Goal: Transaction & Acquisition: Purchase product/service

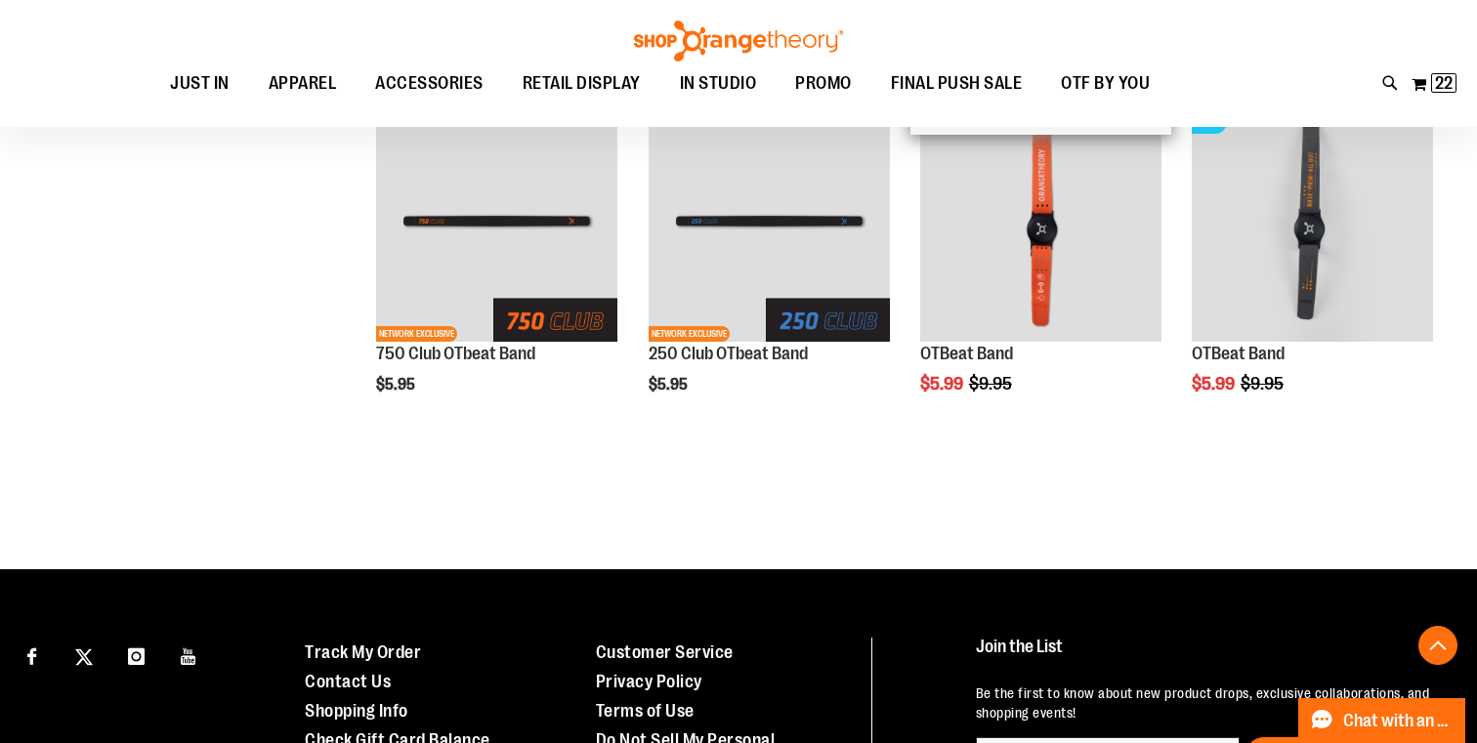
scroll to position [612, 0]
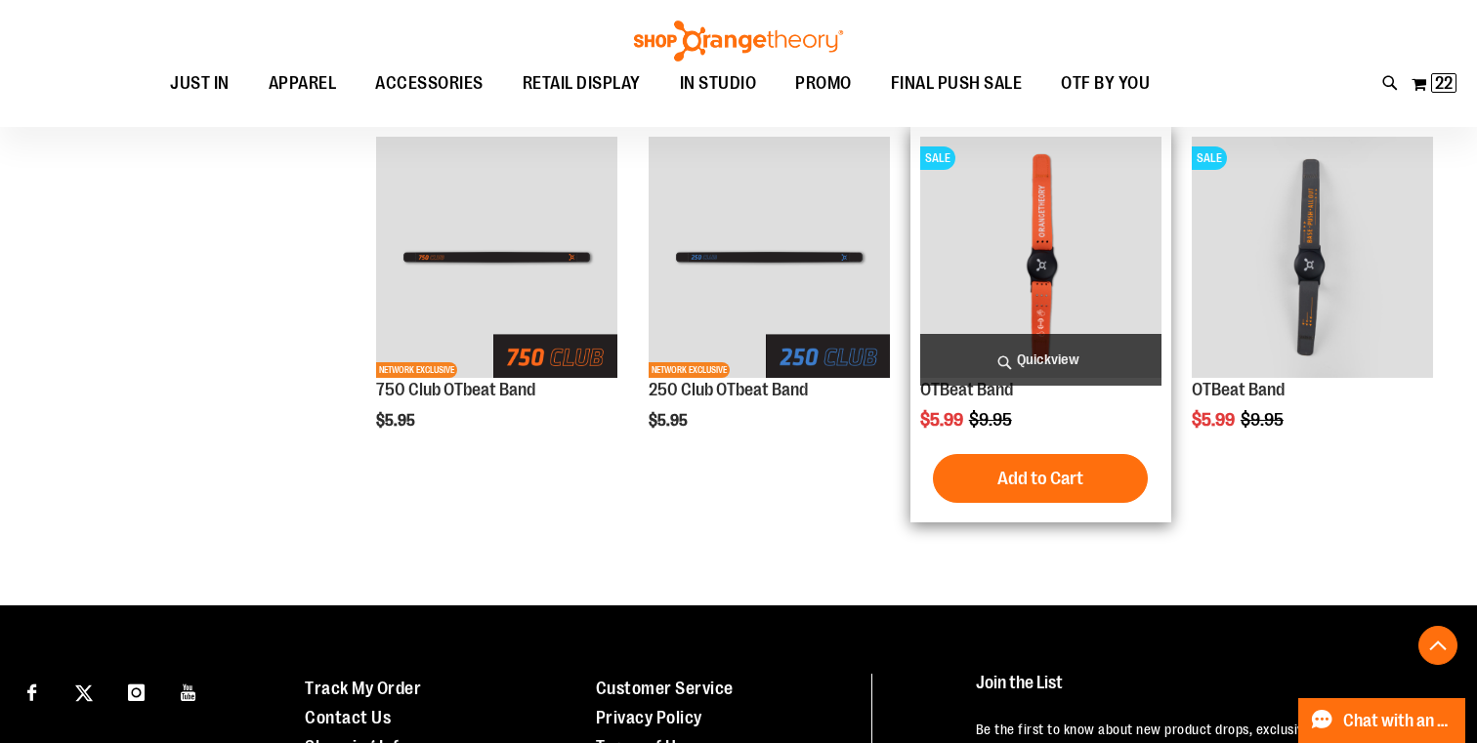
click at [1017, 358] on span "Quickview" at bounding box center [1040, 360] width 241 height 52
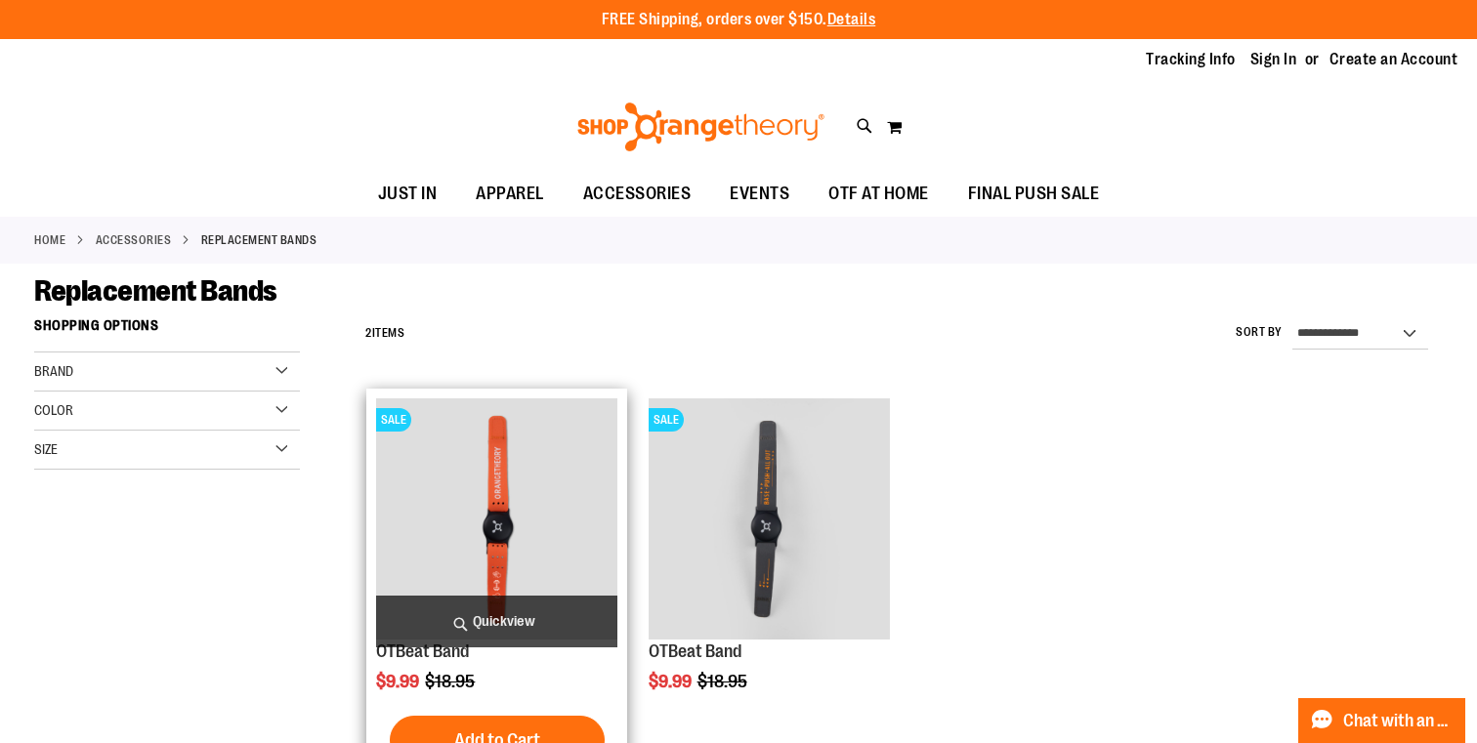
click at [522, 542] on img "product" at bounding box center [496, 518] width 241 height 241
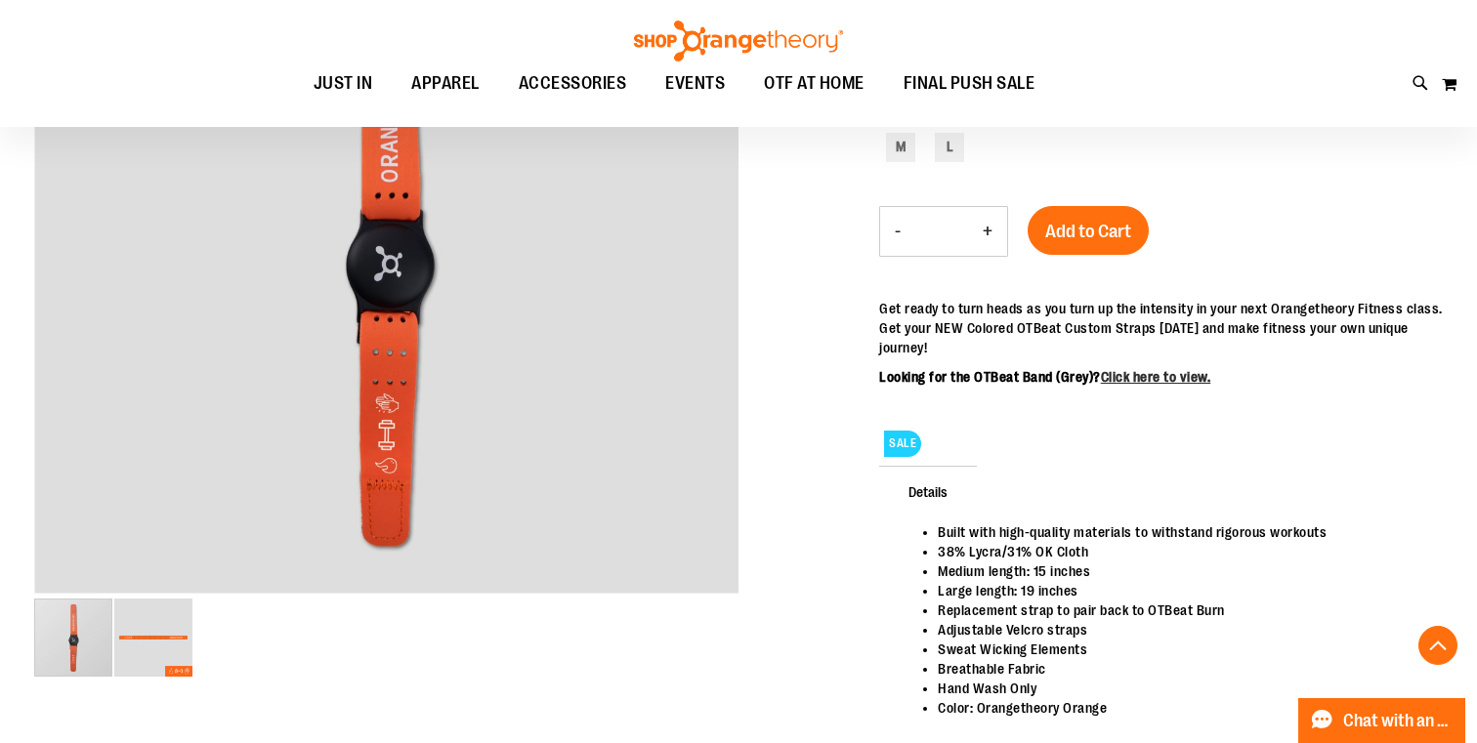
scroll to position [388, 0]
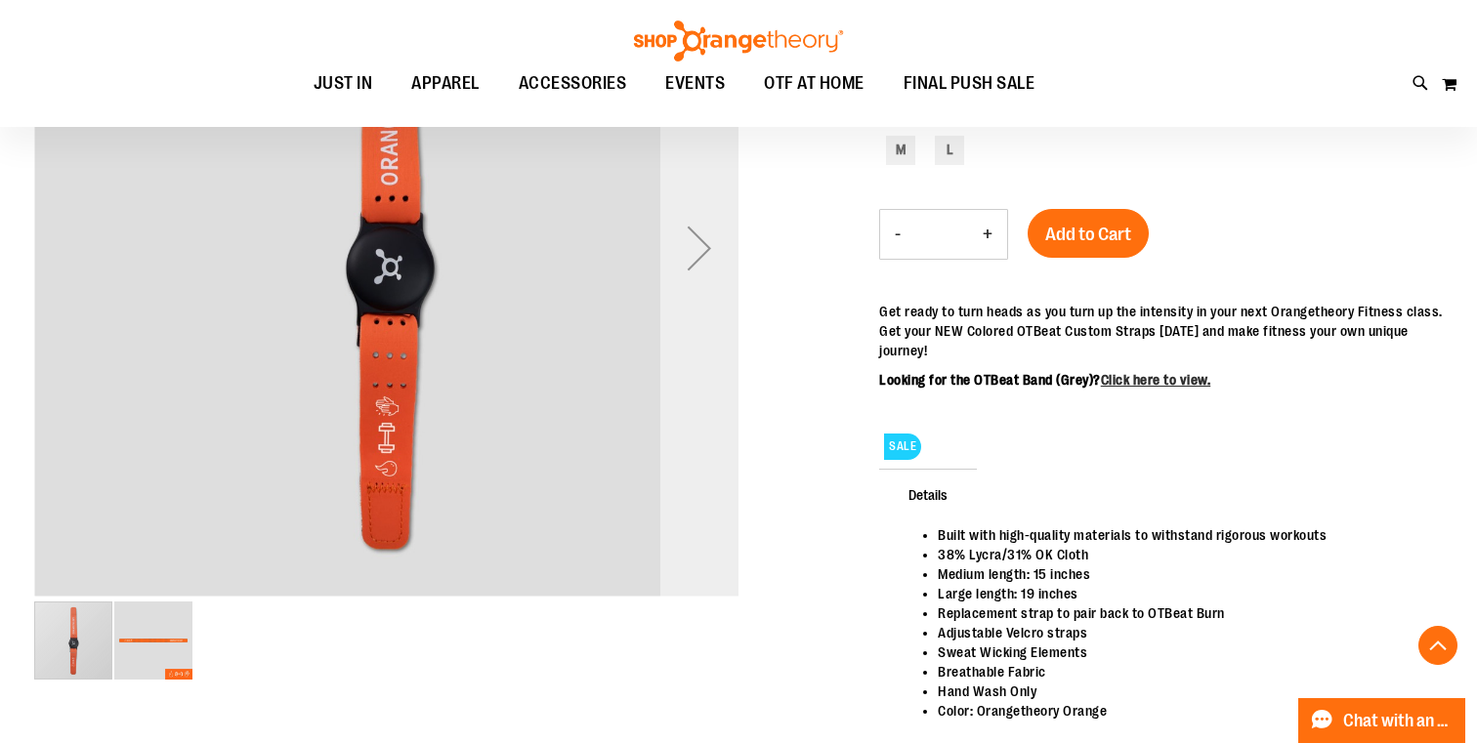
click at [715, 235] on div "Next" at bounding box center [699, 248] width 78 height 78
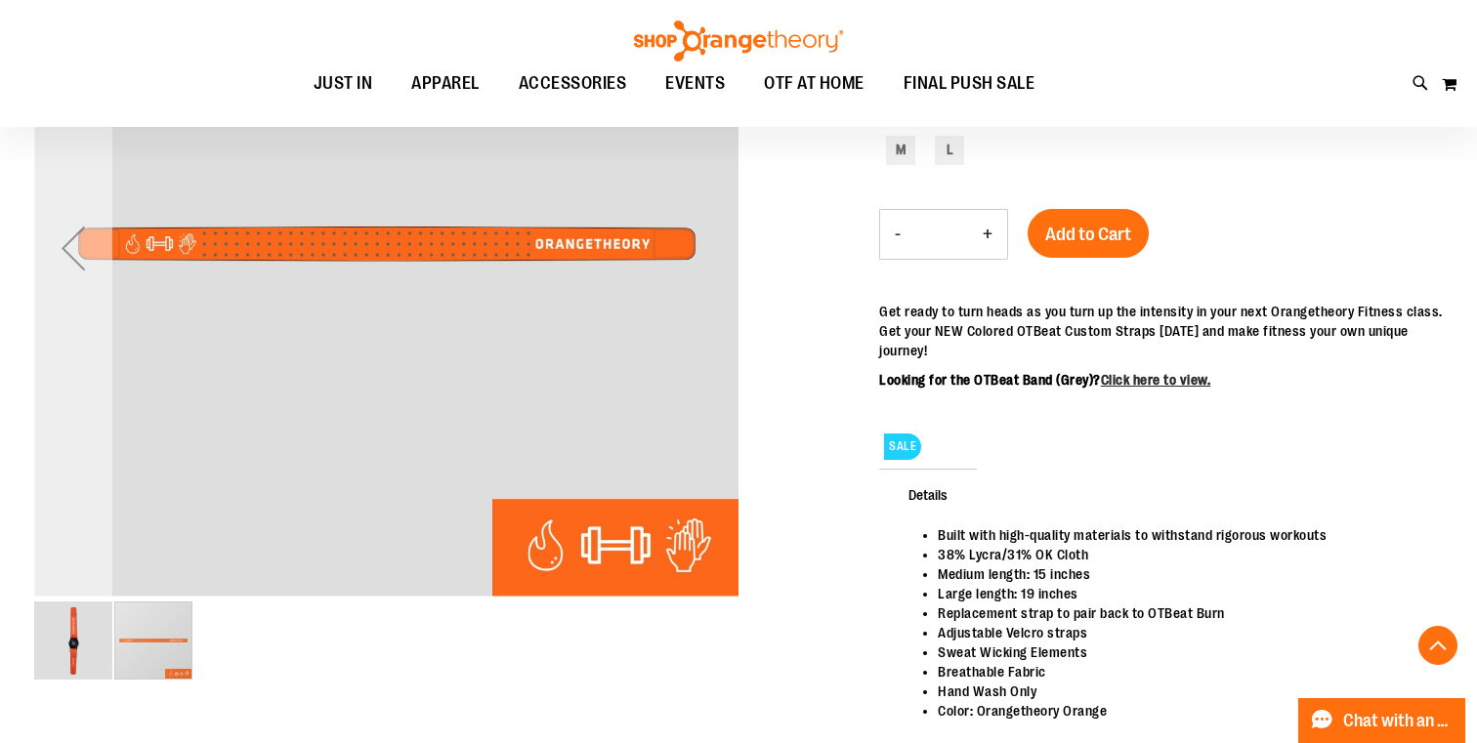
click at [81, 245] on div "Previous" at bounding box center [73, 248] width 78 height 78
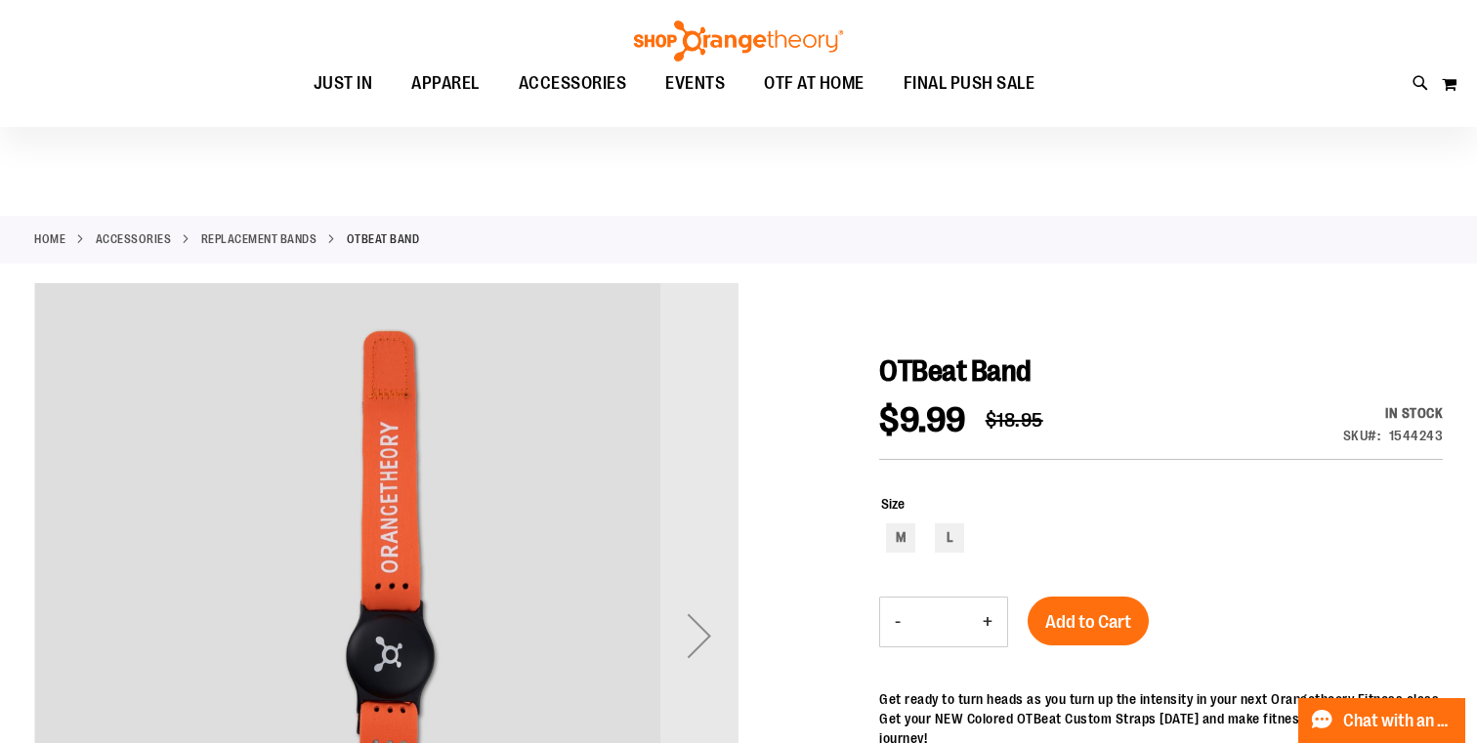
scroll to position [0, 0]
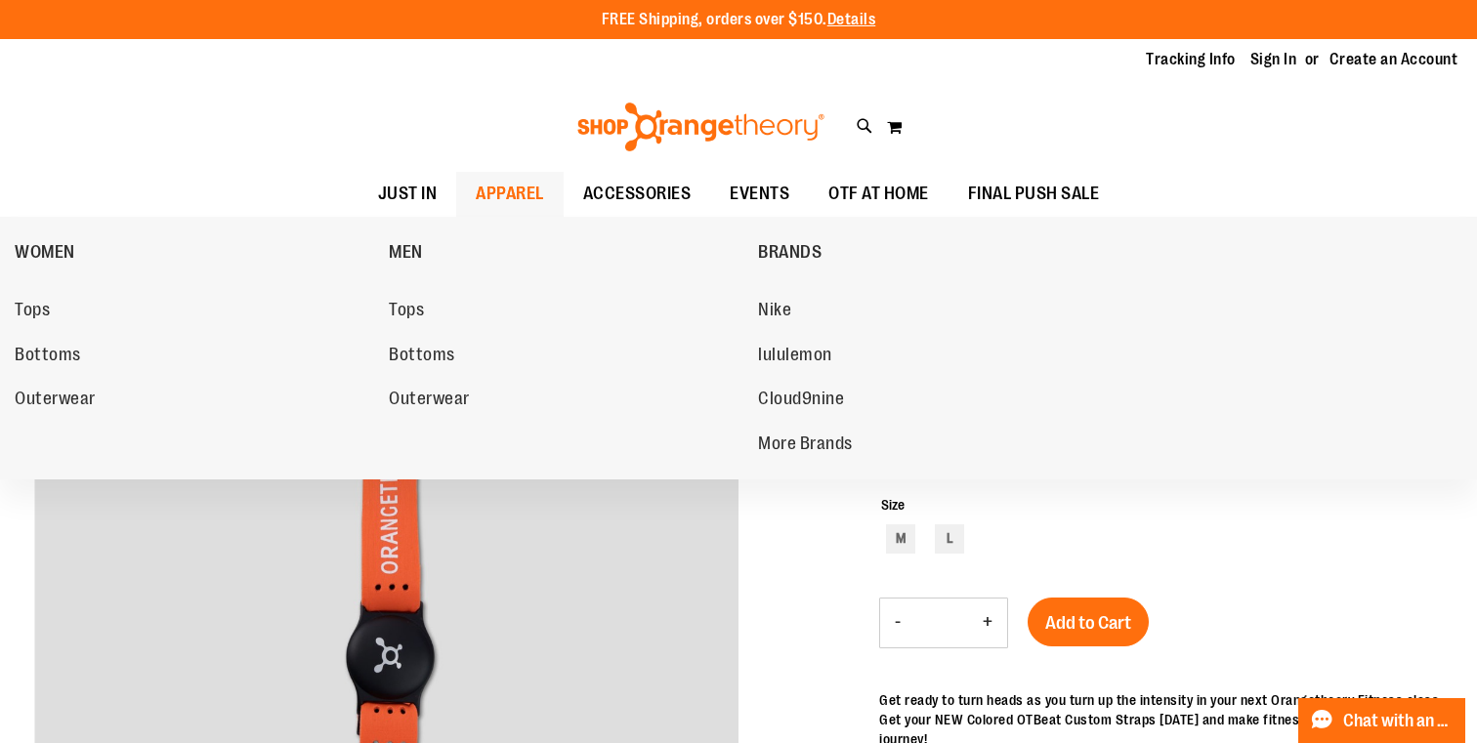
click at [510, 194] on span "APPAREL" at bounding box center [510, 194] width 68 height 44
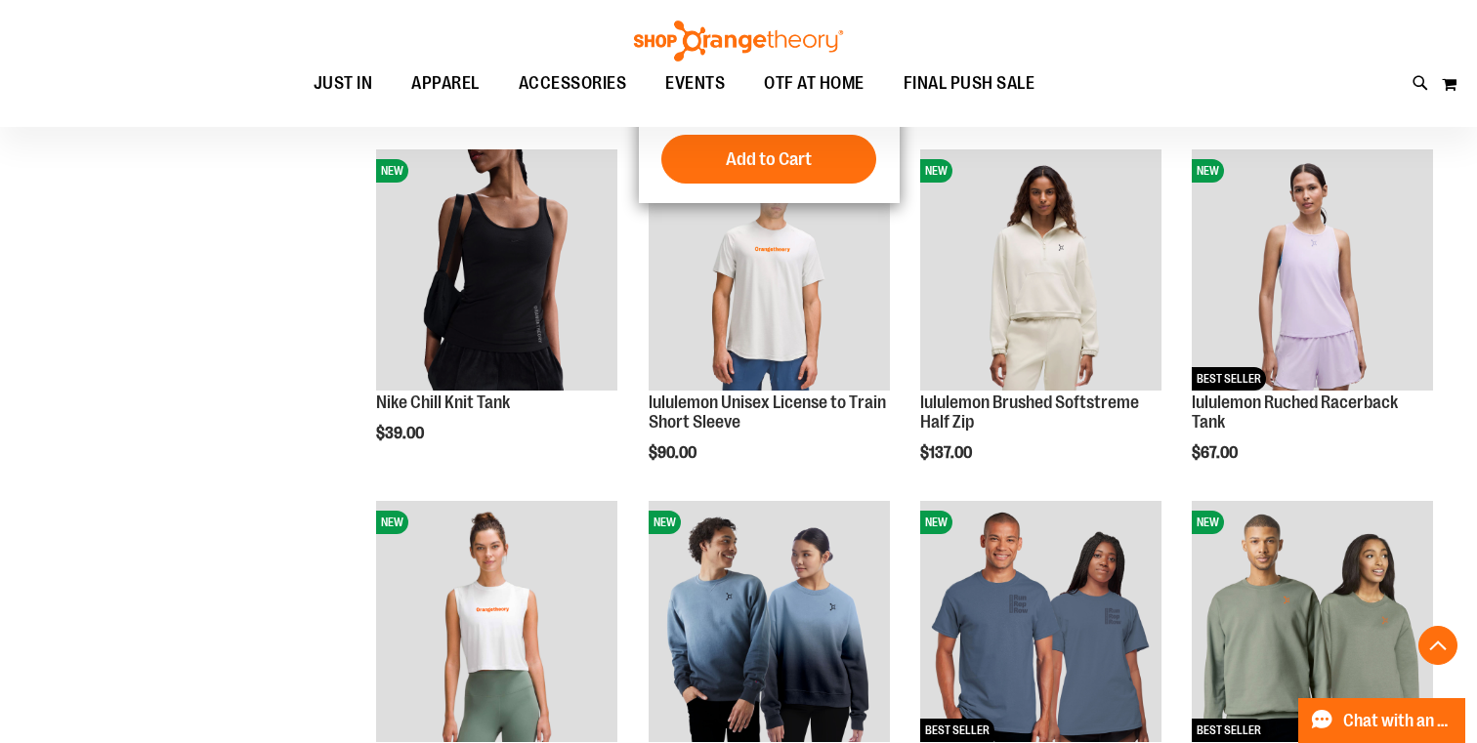
scroll to position [381, 0]
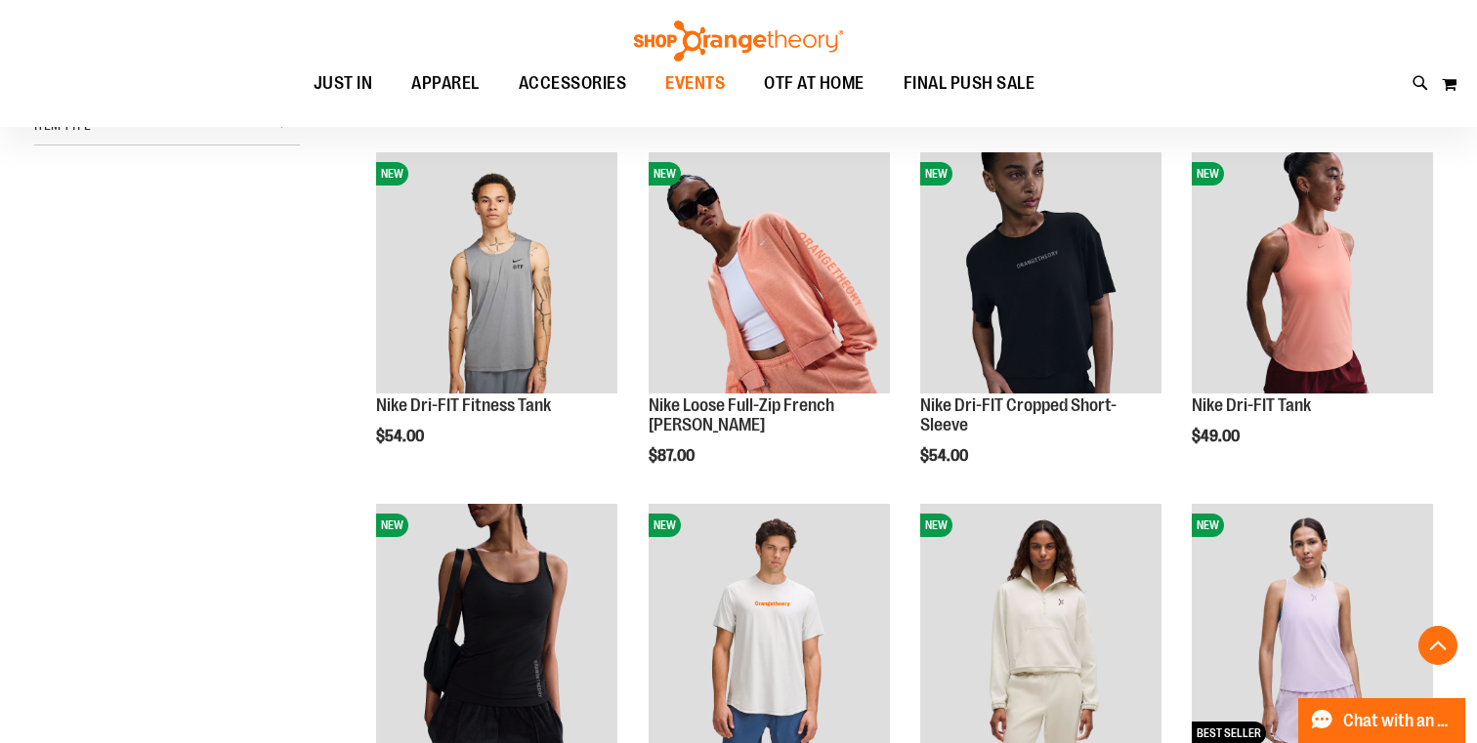
click at [707, 85] on span "EVENTS" at bounding box center [695, 84] width 60 height 44
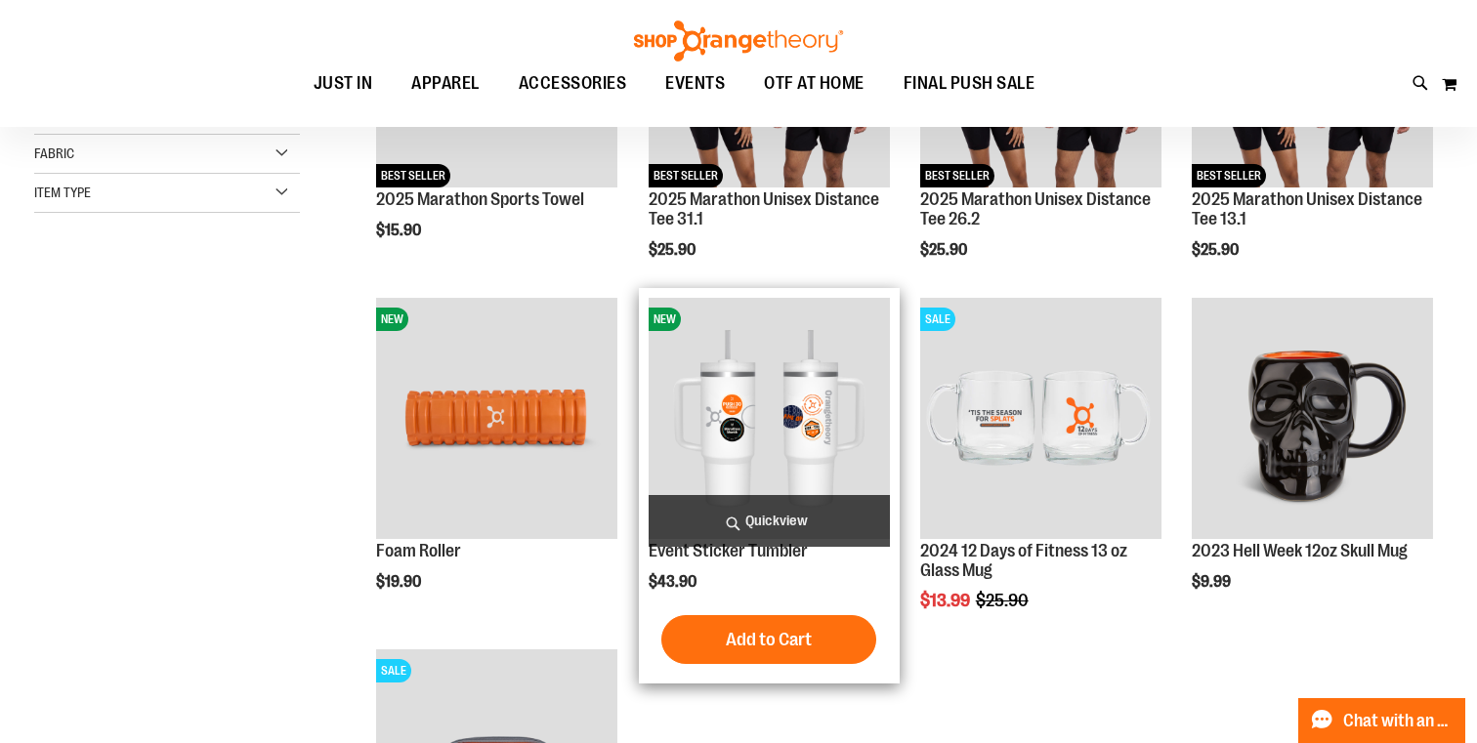
scroll to position [104, 0]
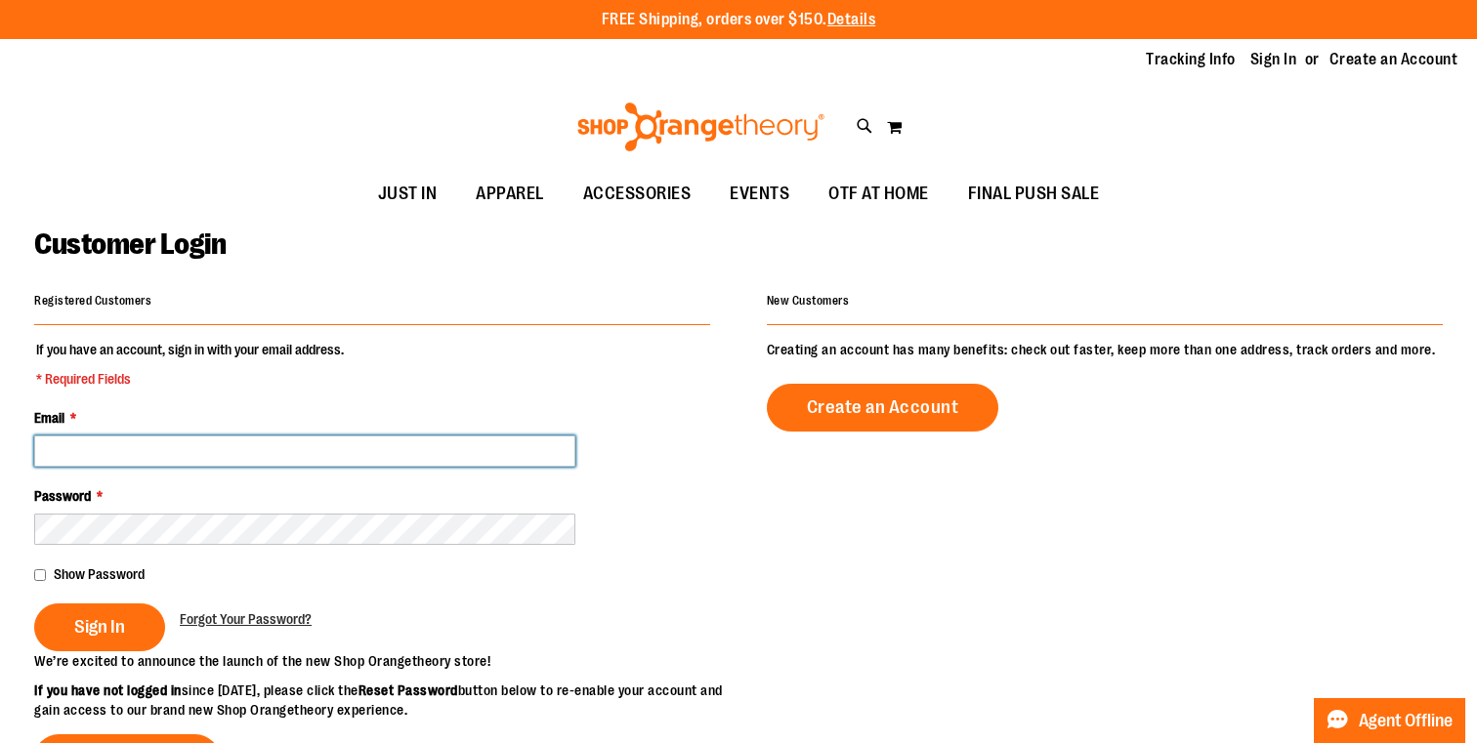
type input "**********"
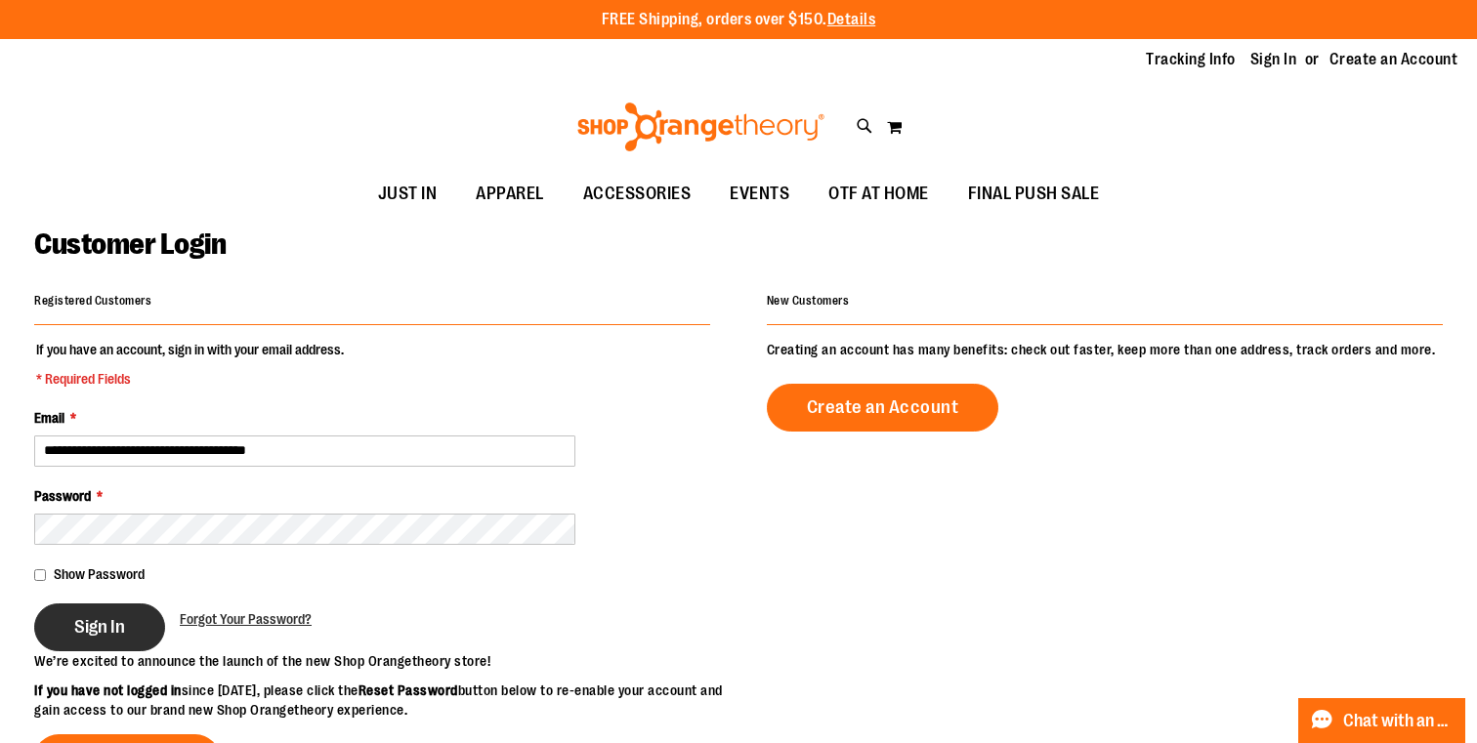
click at [144, 628] on button "Sign In" at bounding box center [99, 628] width 131 height 48
click at [126, 624] on div "Sign In" at bounding box center [107, 628] width 146 height 48
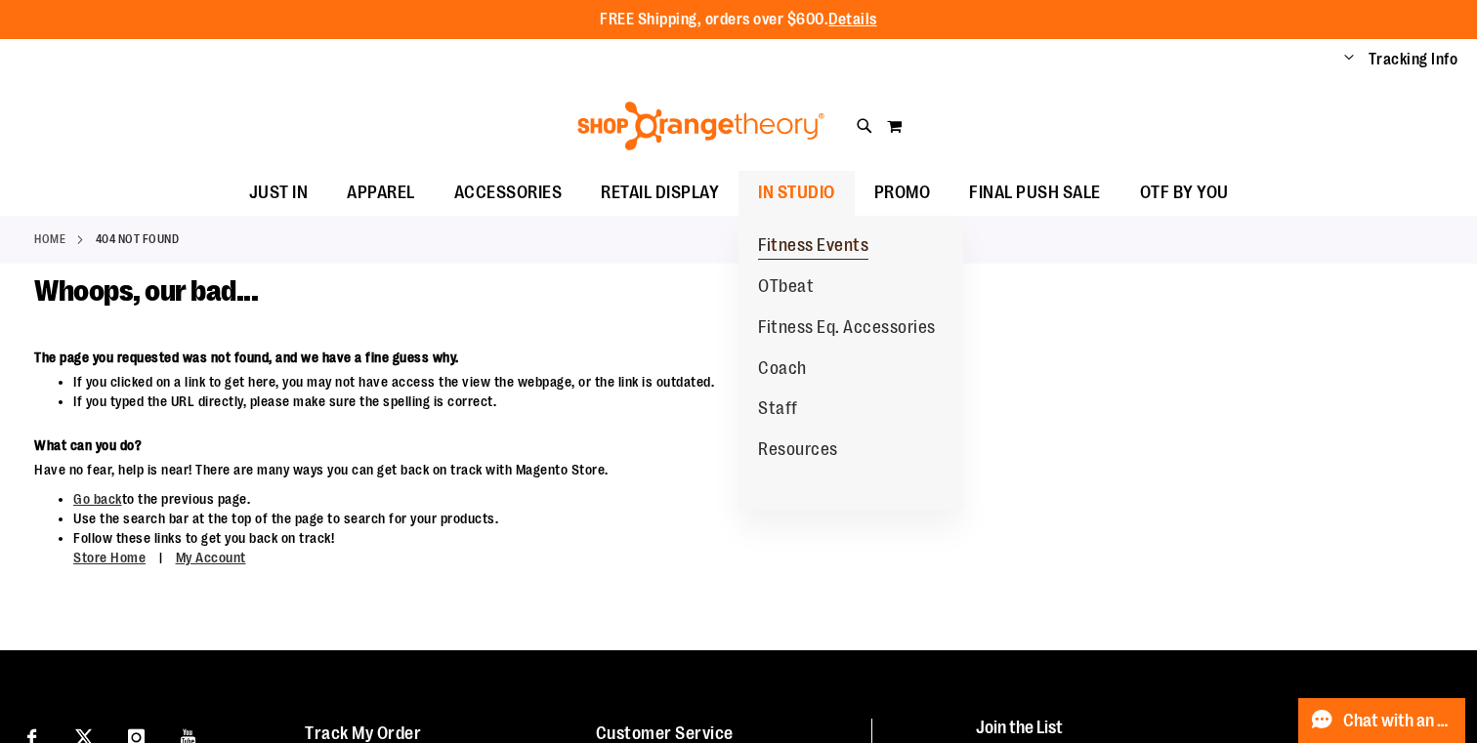
click at [807, 238] on span "Fitness Events" at bounding box center [813, 247] width 110 height 24
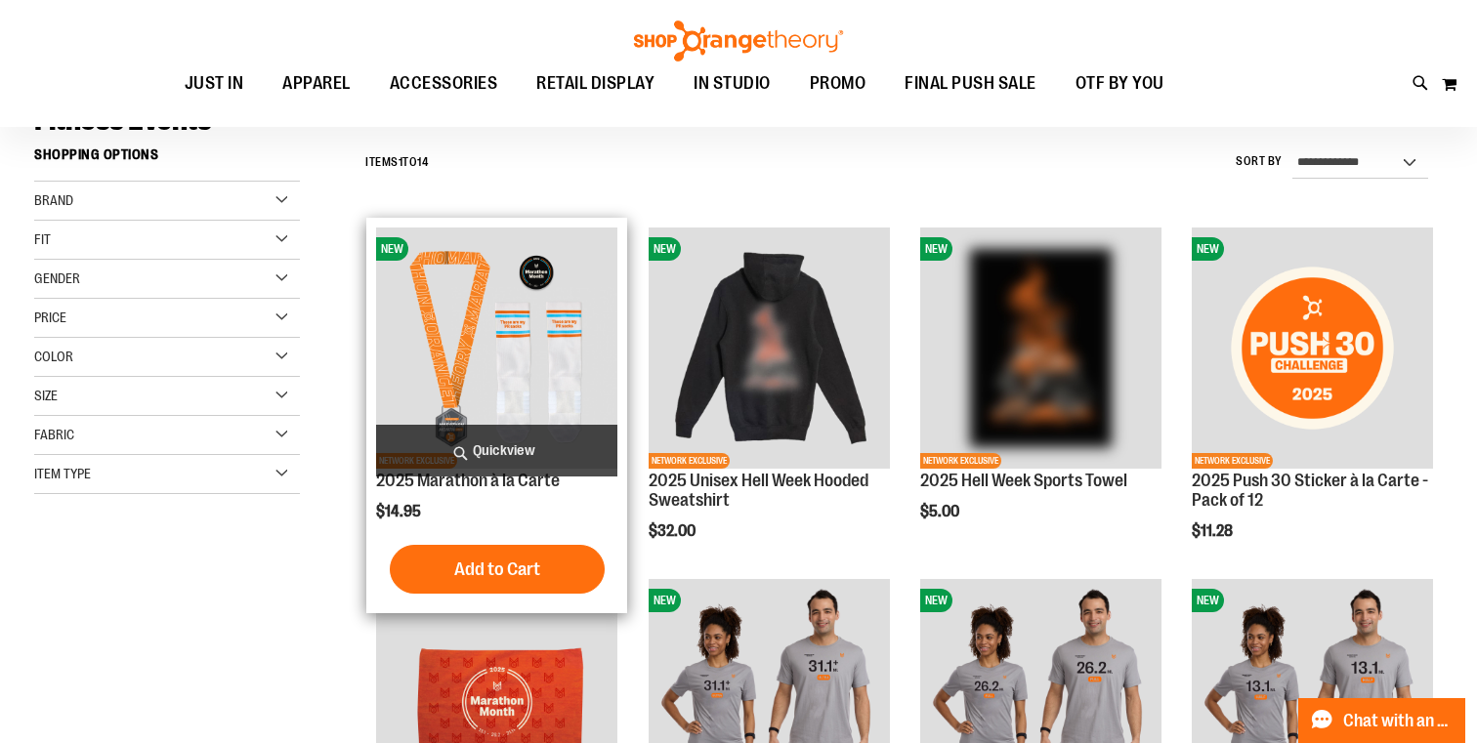
scroll to position [171, 0]
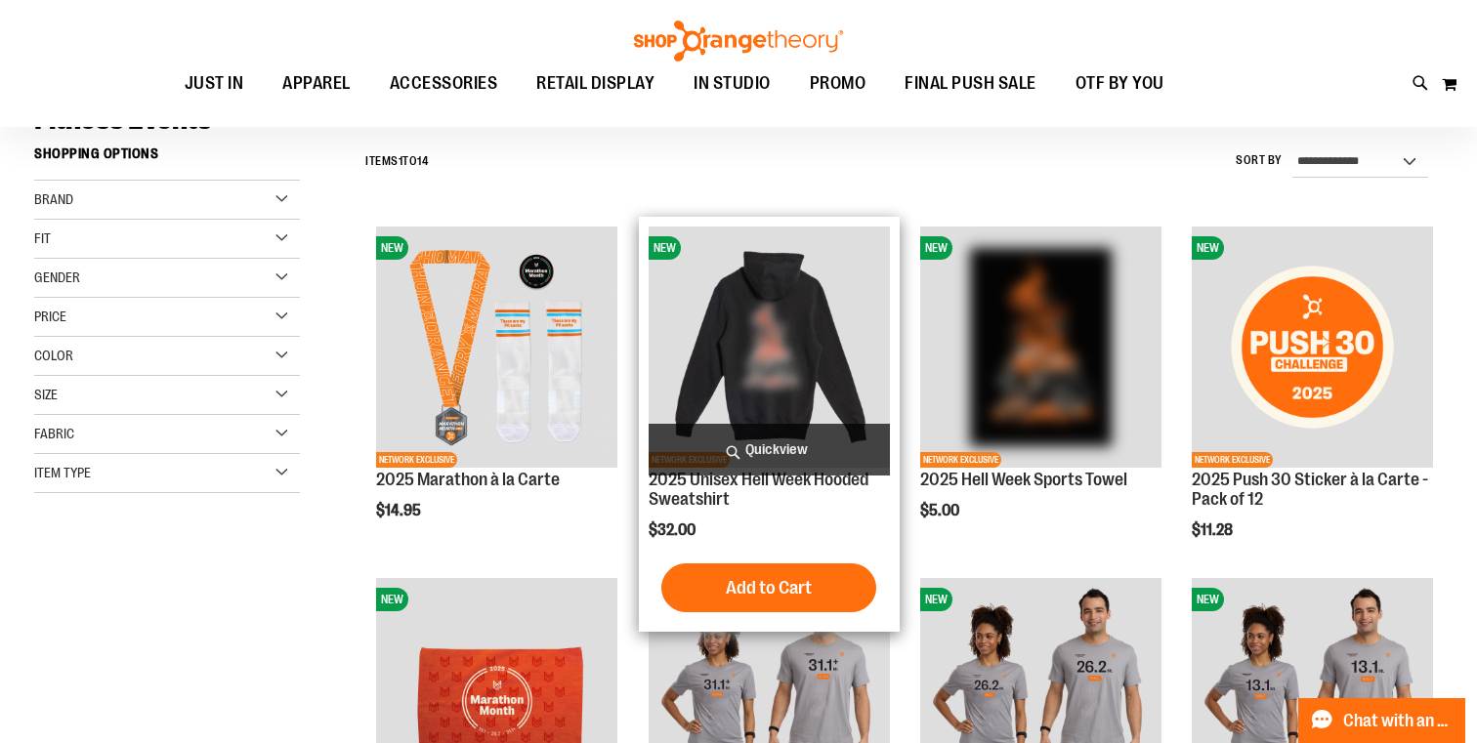
click at [788, 443] on span "Quickview" at bounding box center [768, 450] width 241 height 52
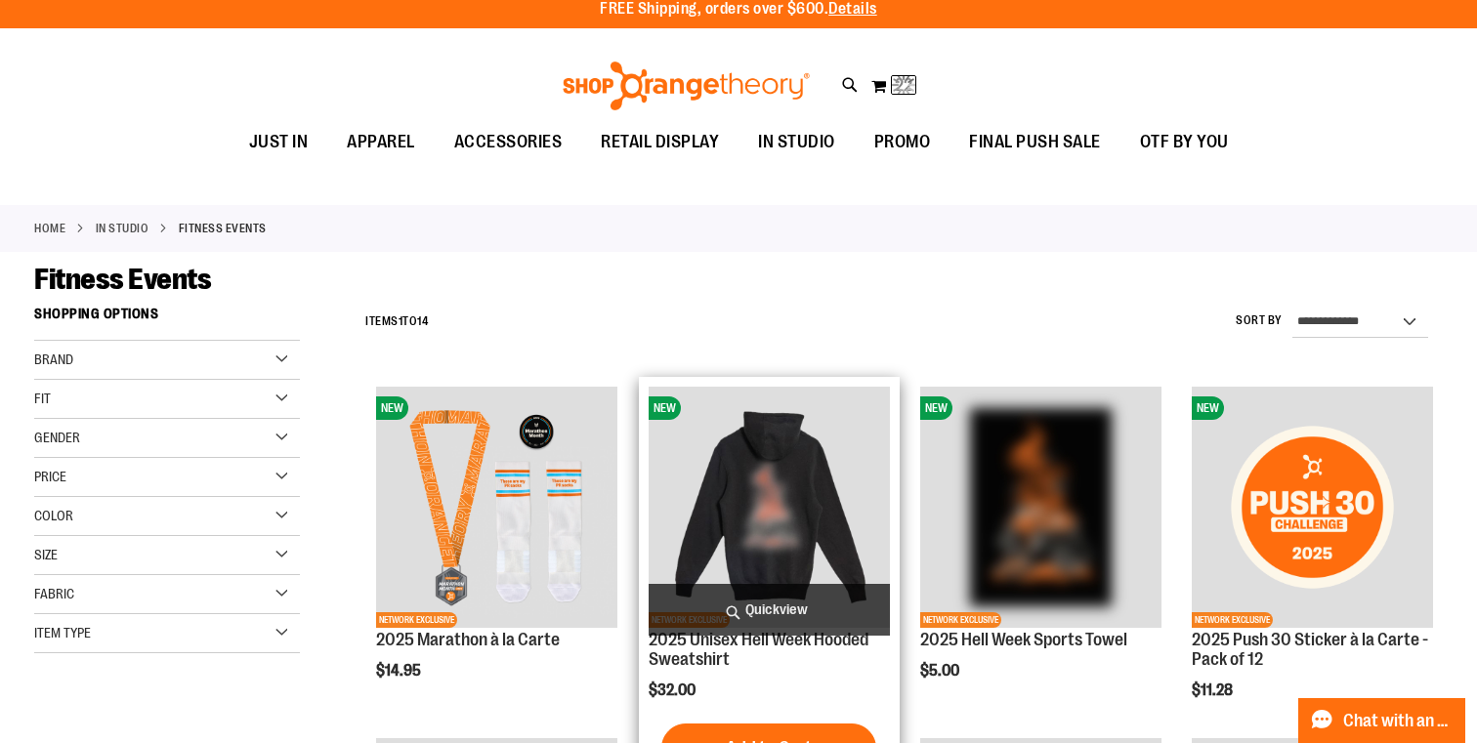
scroll to position [0, 0]
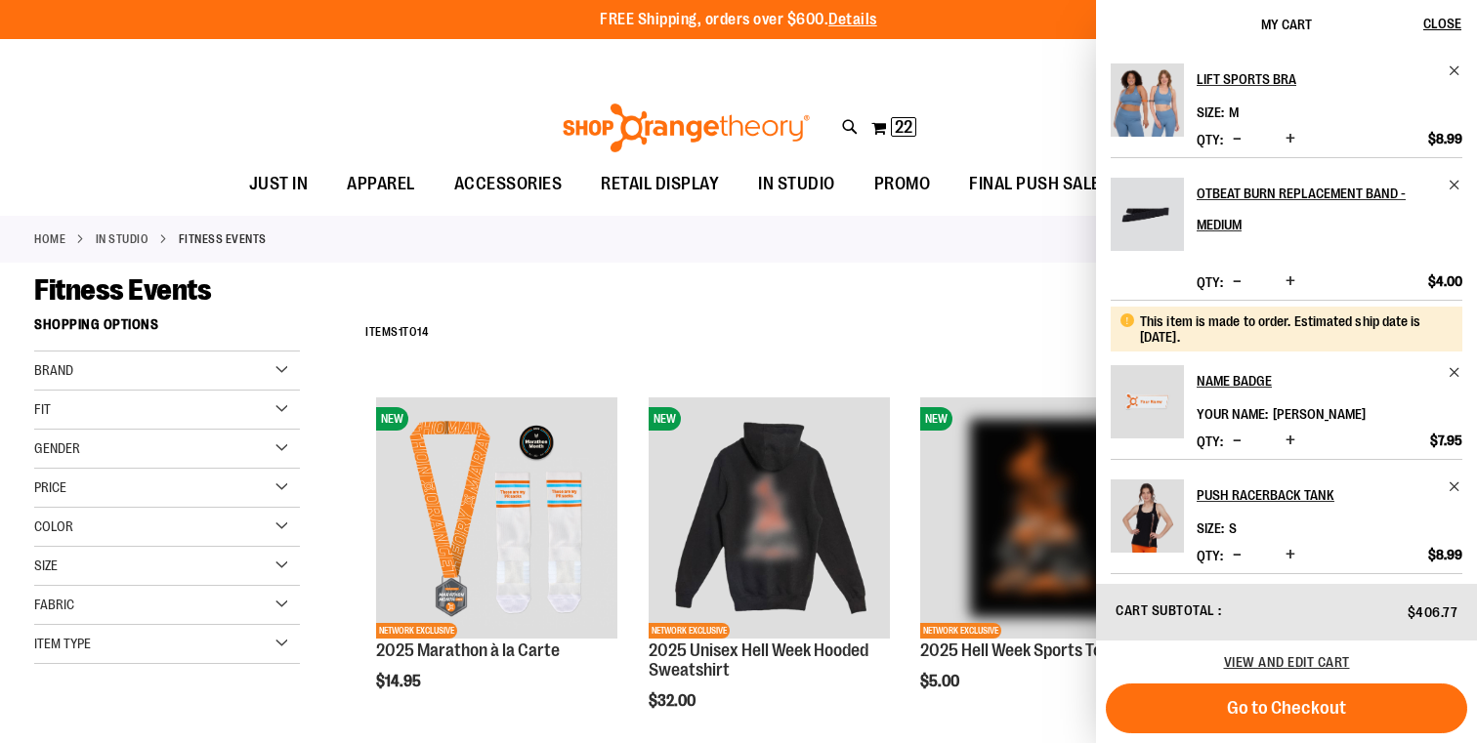
click at [980, 60] on div "**********" at bounding box center [738, 60] width 1477 height 43
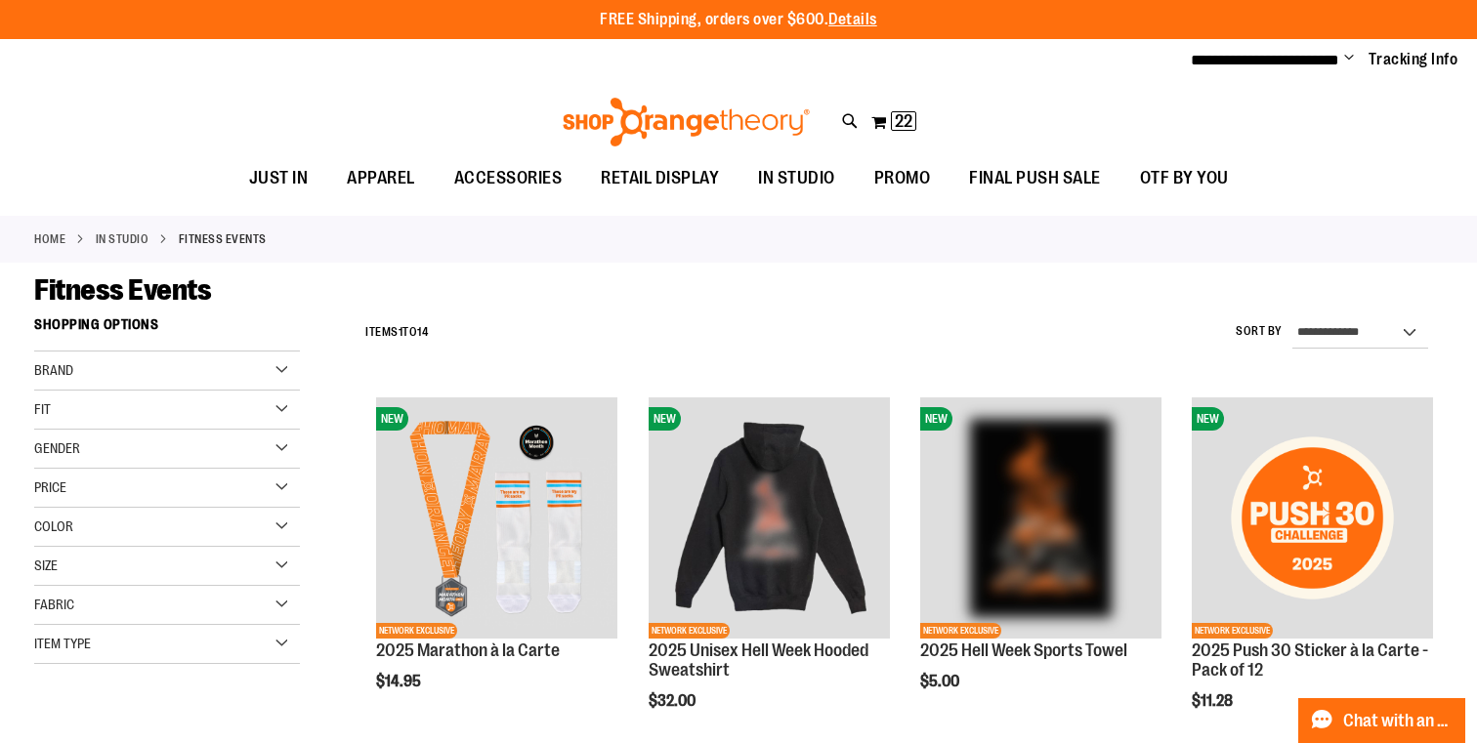
click at [1425, 76] on div "**********" at bounding box center [738, 60] width 1477 height 43
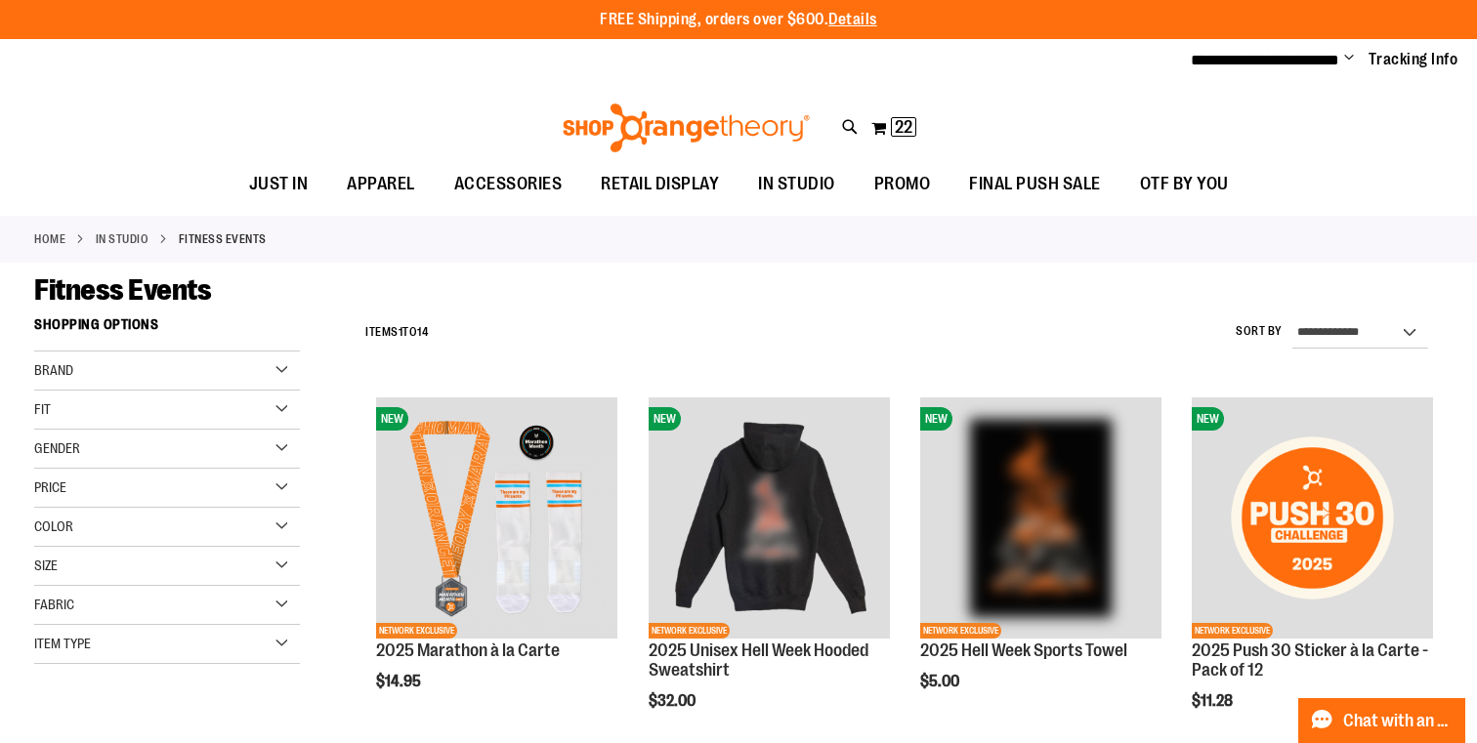
click at [1349, 54] on span "Change" at bounding box center [1349, 59] width 10 height 19
click at [899, 117] on span "22" at bounding box center [904, 127] width 18 height 20
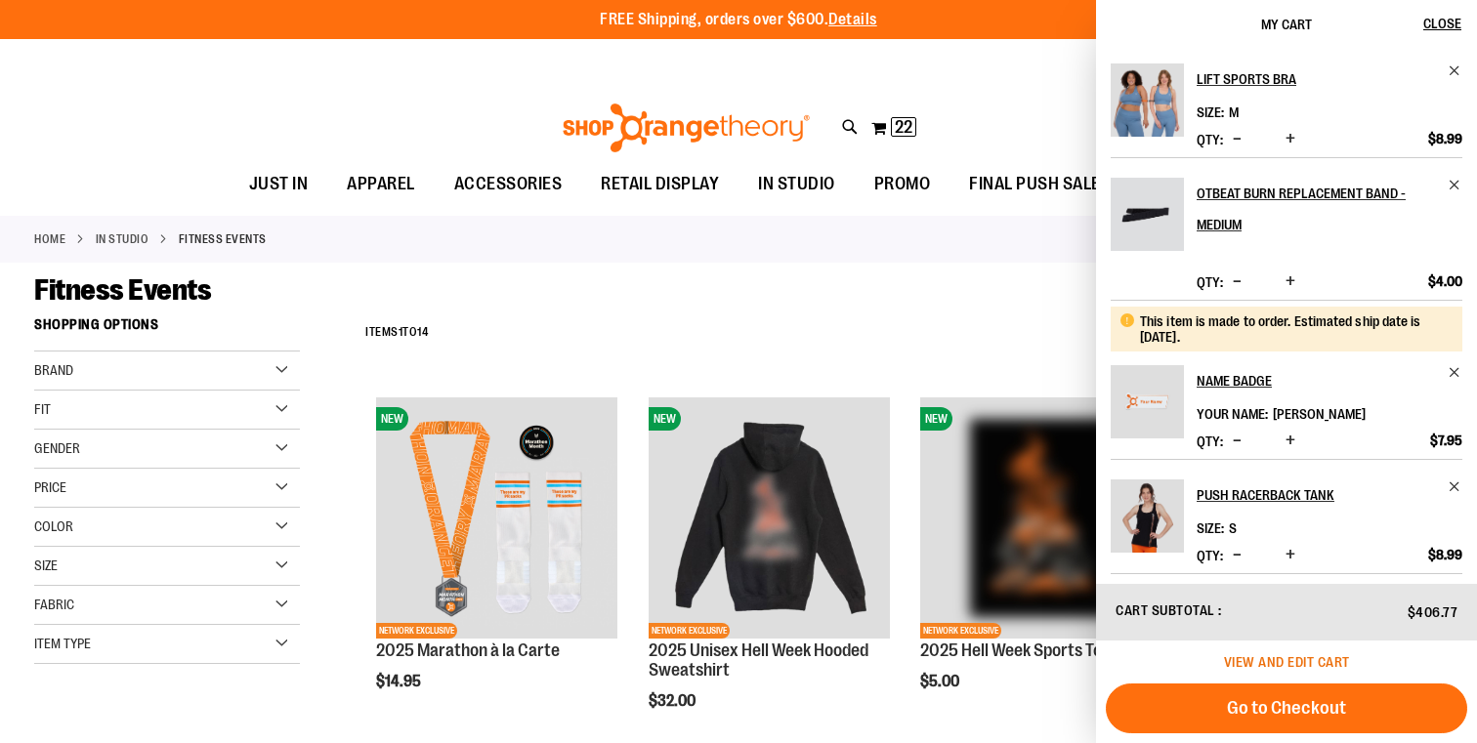
click at [1303, 663] on span "View and edit cart" at bounding box center [1287, 662] width 126 height 16
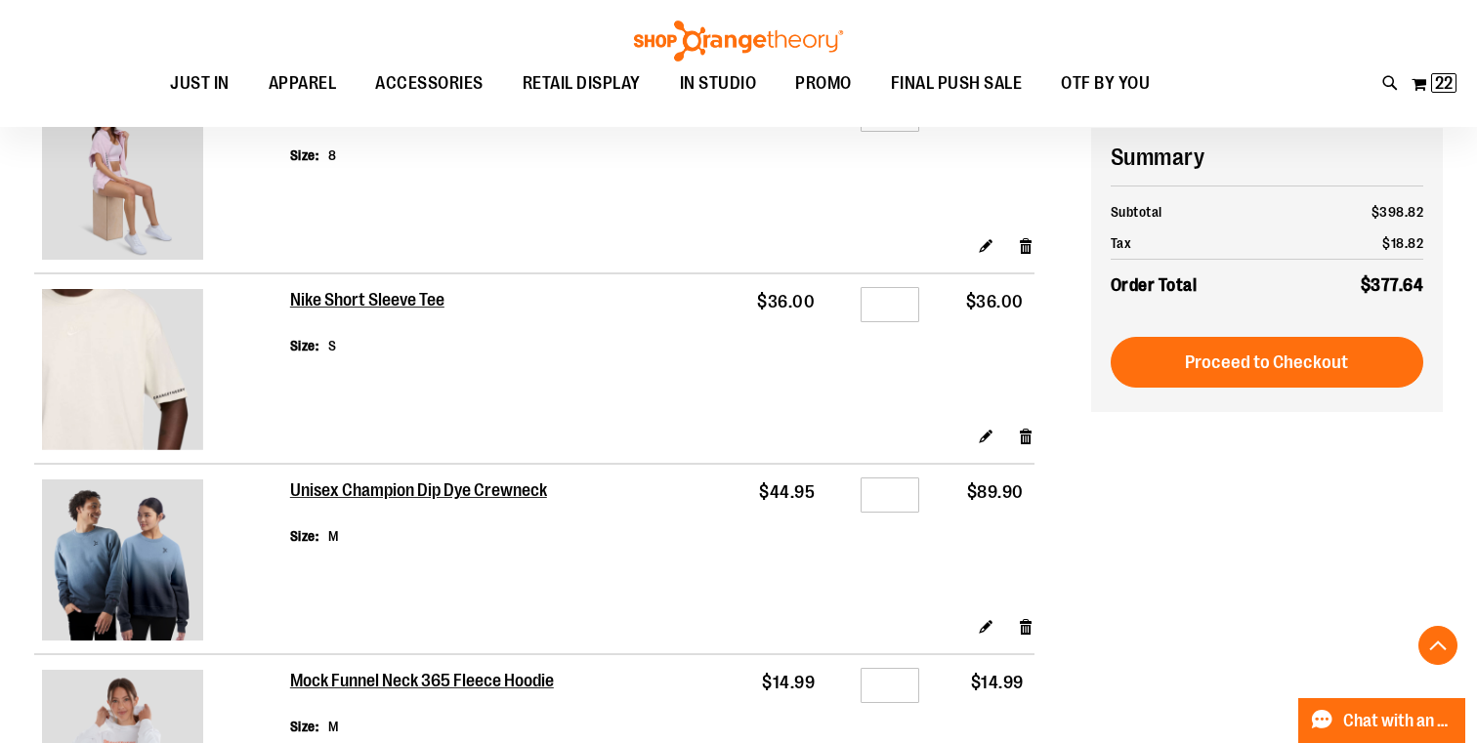
scroll to position [452, 0]
click at [1022, 425] on link "Remove item" at bounding box center [1026, 435] width 17 height 21
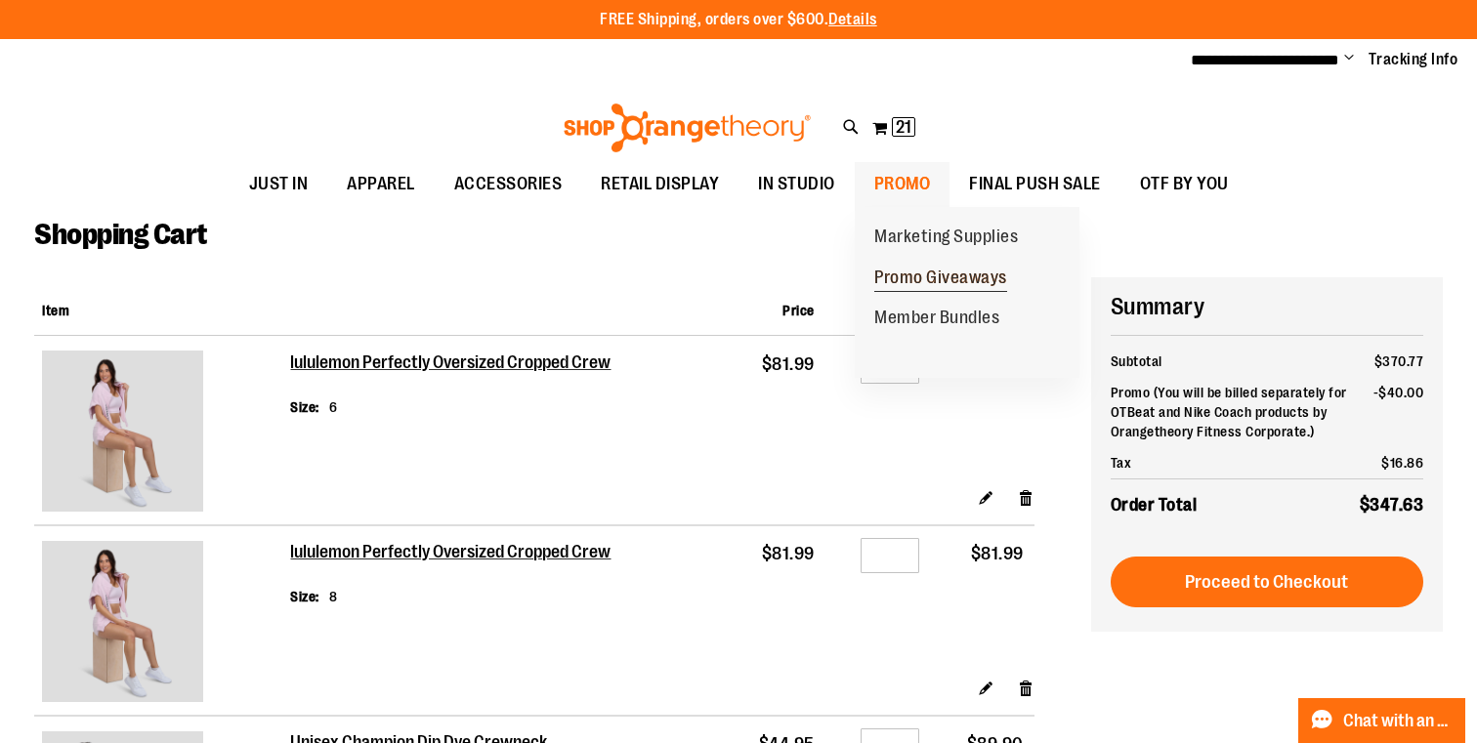
click at [927, 278] on span "Promo Giveaways" at bounding box center [940, 280] width 133 height 24
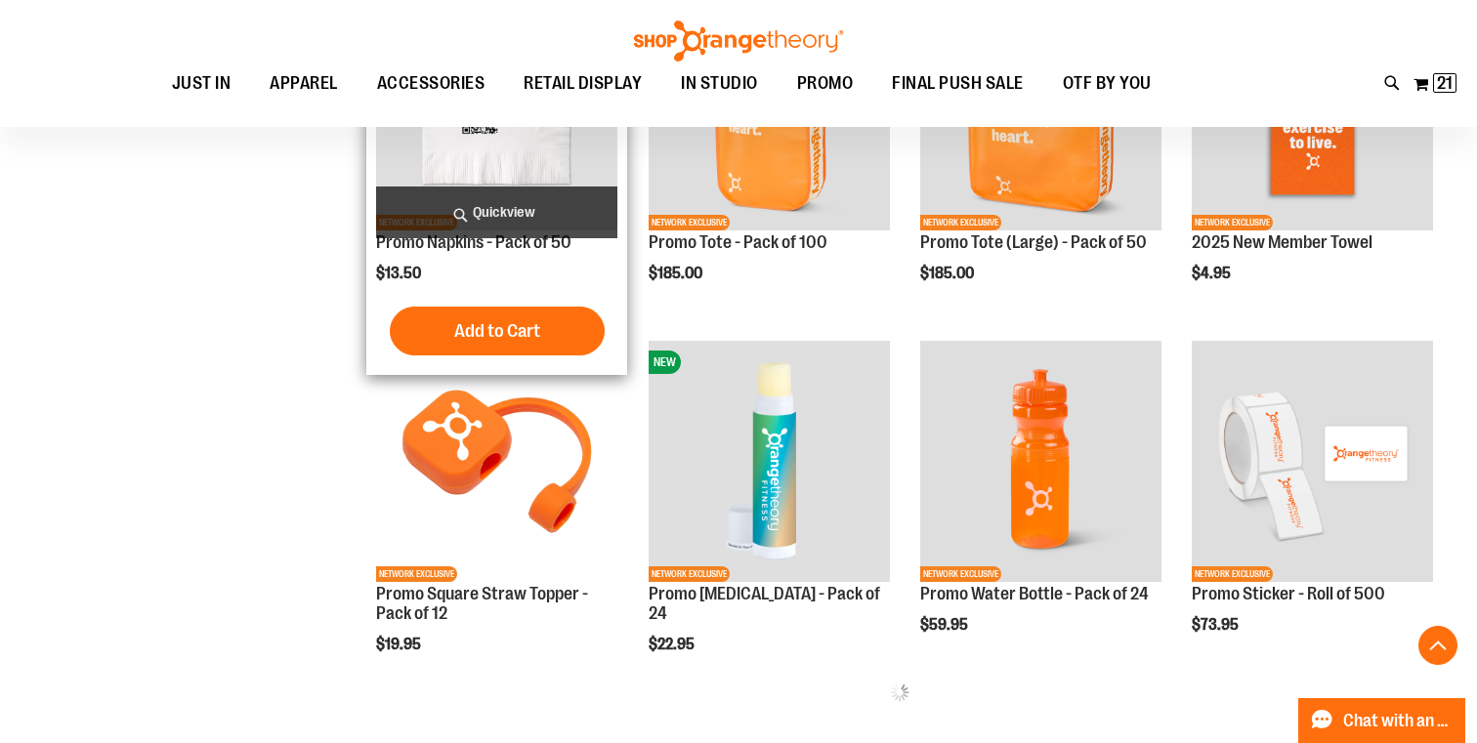
scroll to position [619, 0]
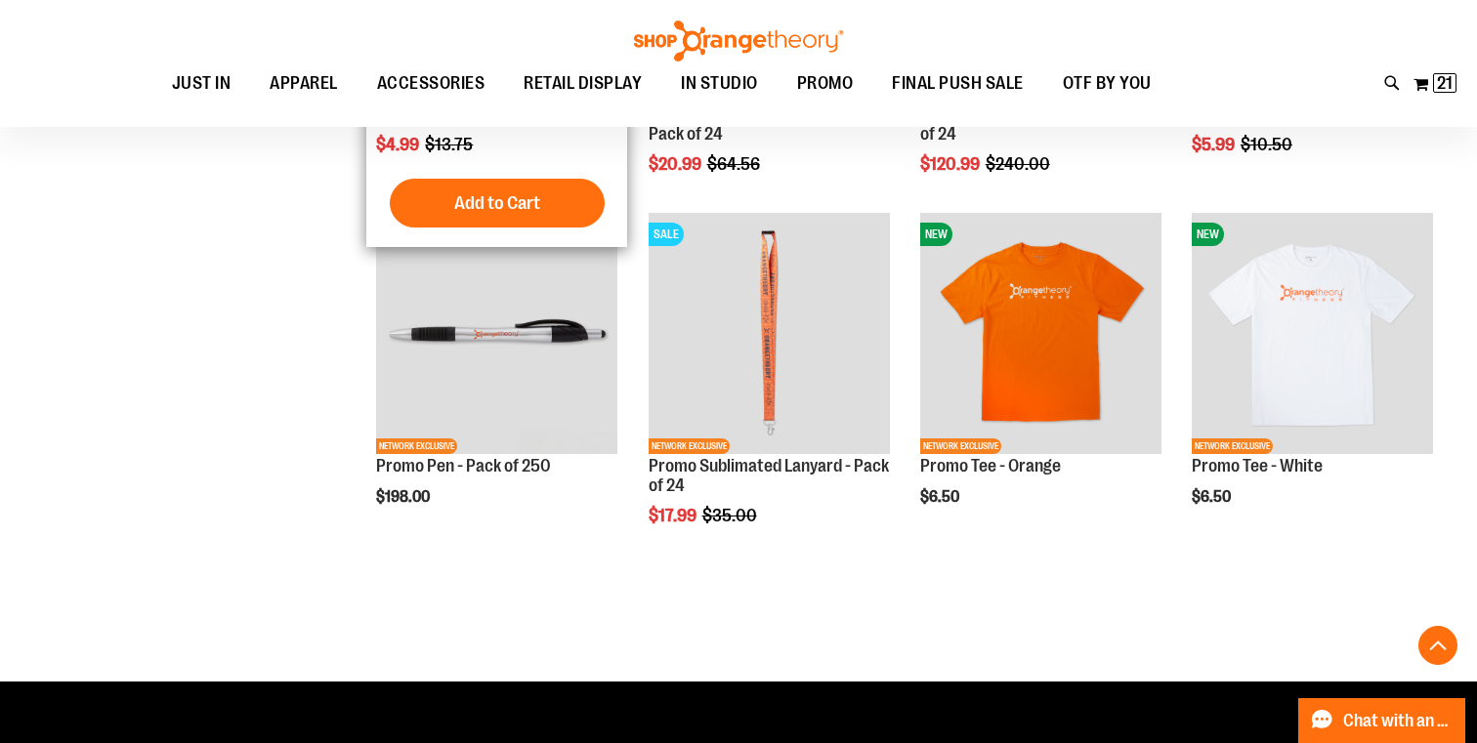
scroll to position [2145, 0]
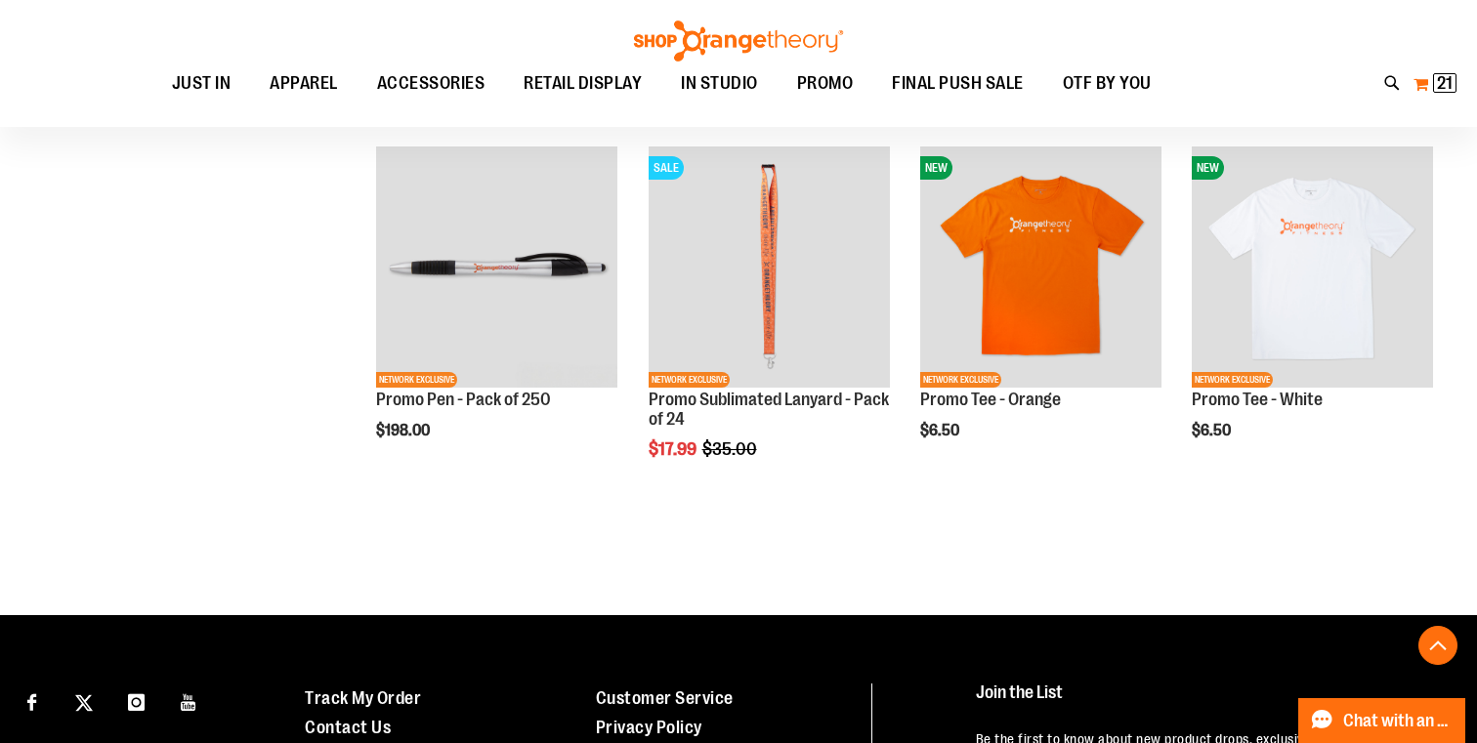
click at [1429, 82] on button "My Cart 21 21 items" at bounding box center [1434, 83] width 45 height 31
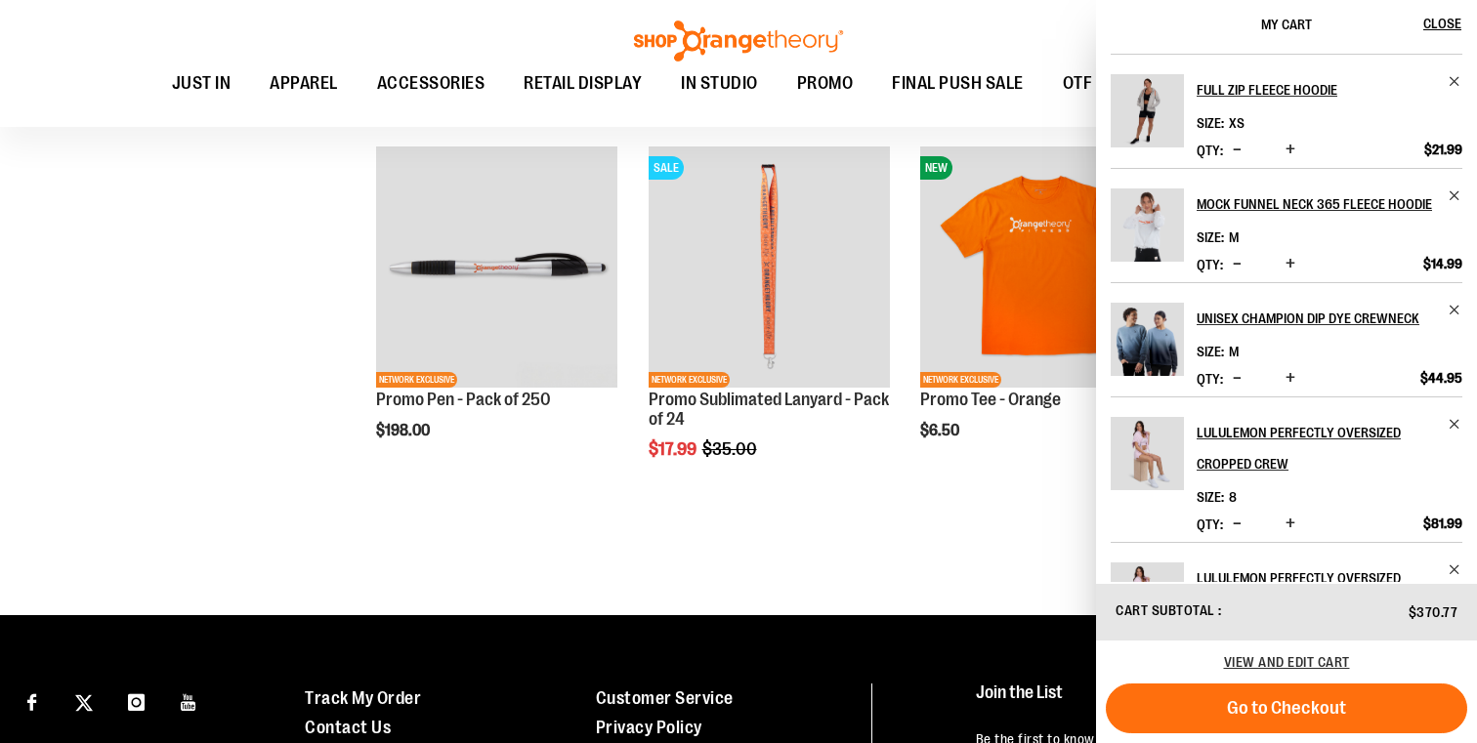
scroll to position [637, 0]
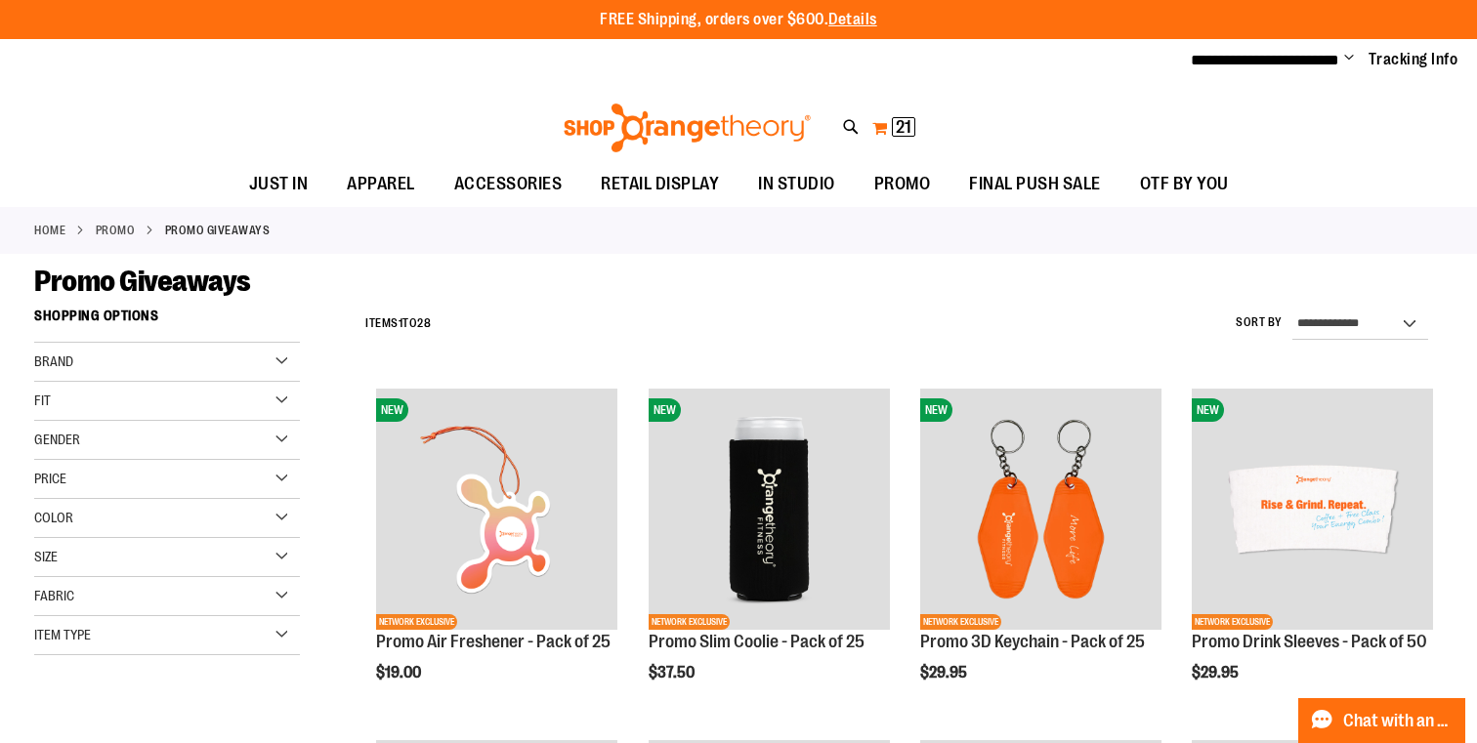
click at [876, 128] on button "My Cart 21 21 items" at bounding box center [893, 127] width 45 height 31
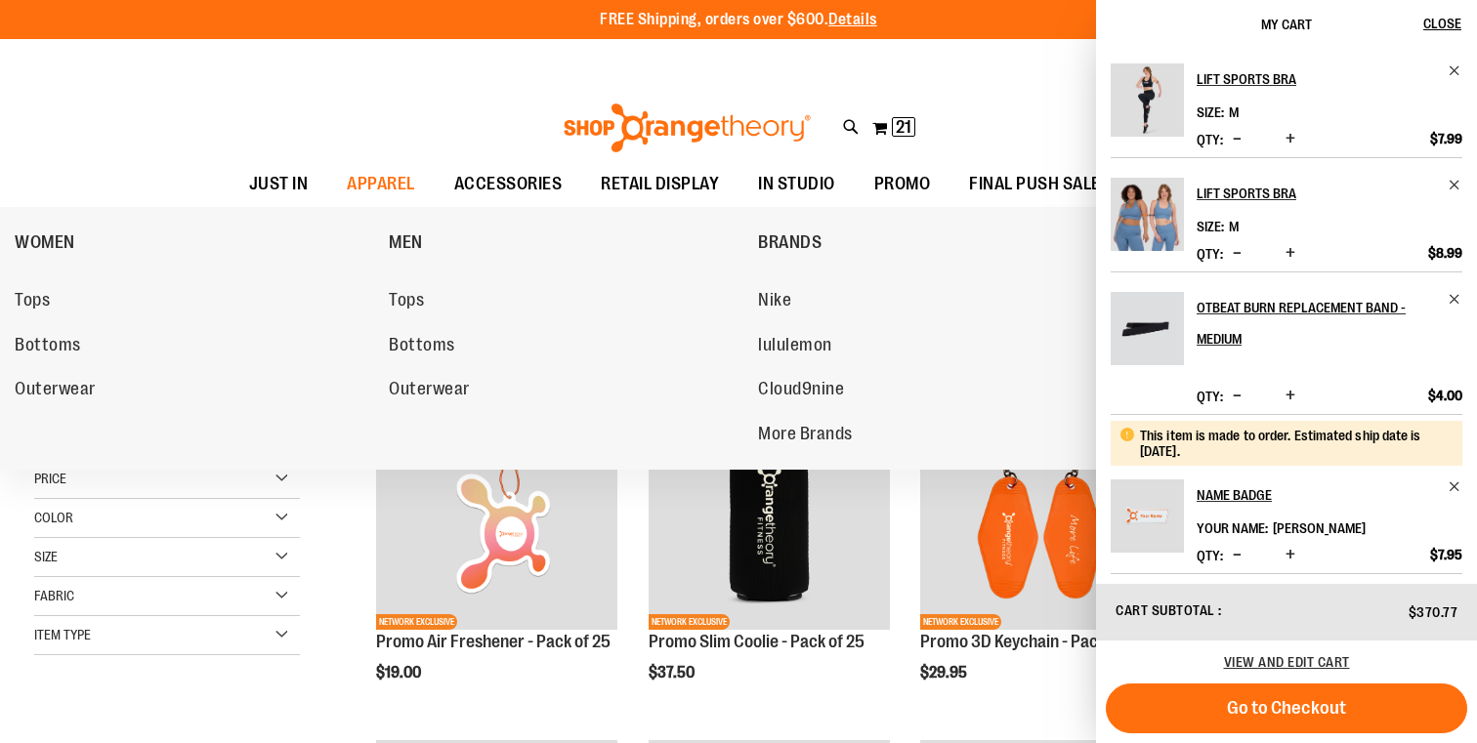
click at [49, 388] on span "Outerwear" at bounding box center [55, 391] width 81 height 24
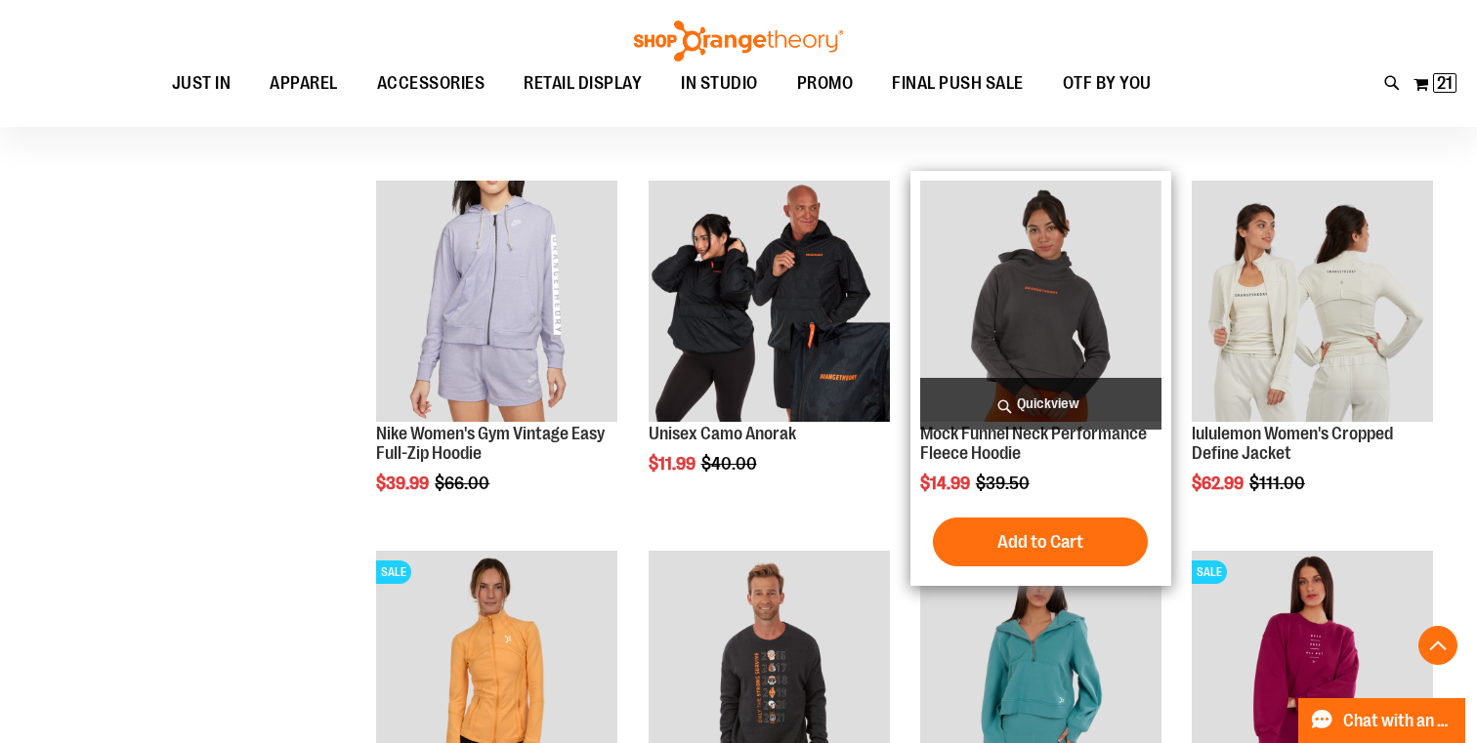
scroll to position [588, 0]
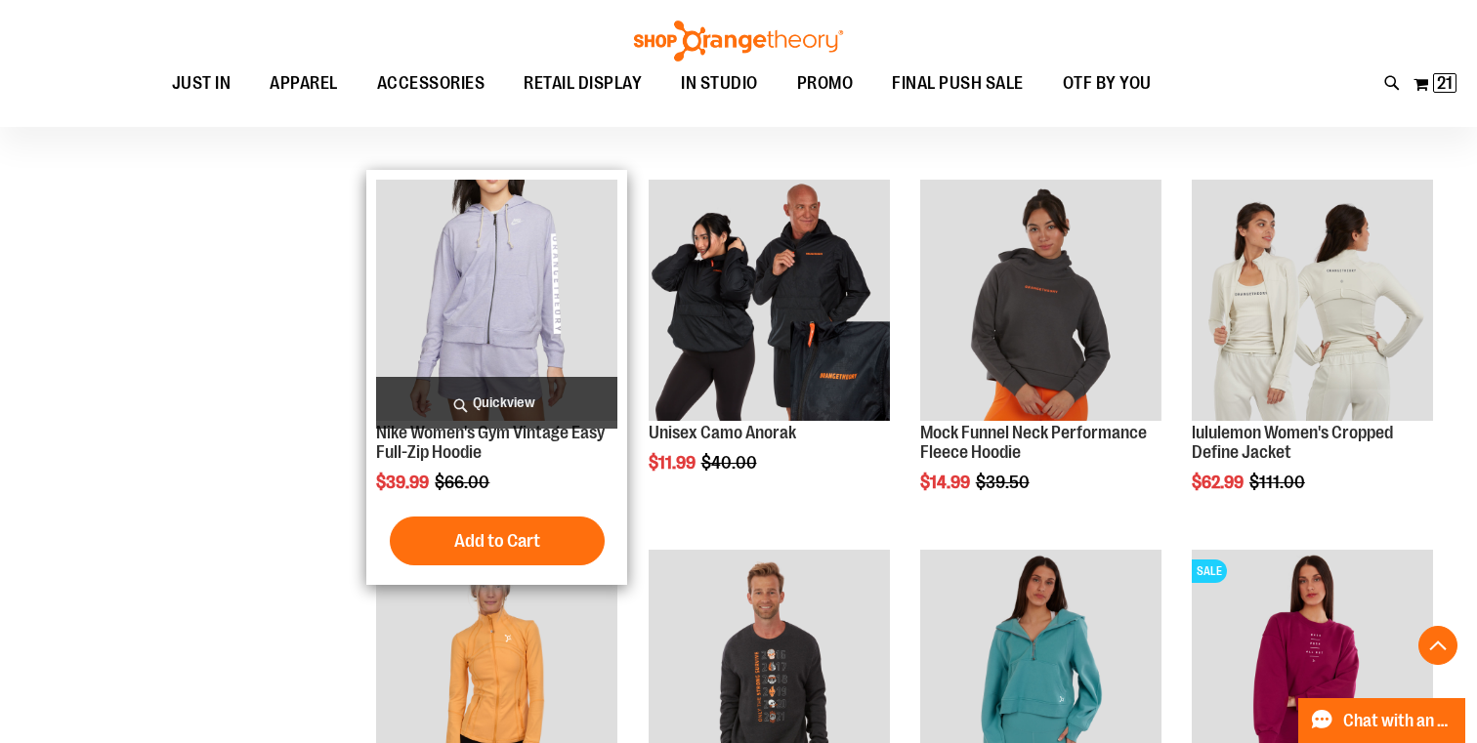
click at [497, 412] on span "Quickview" at bounding box center [496, 403] width 241 height 52
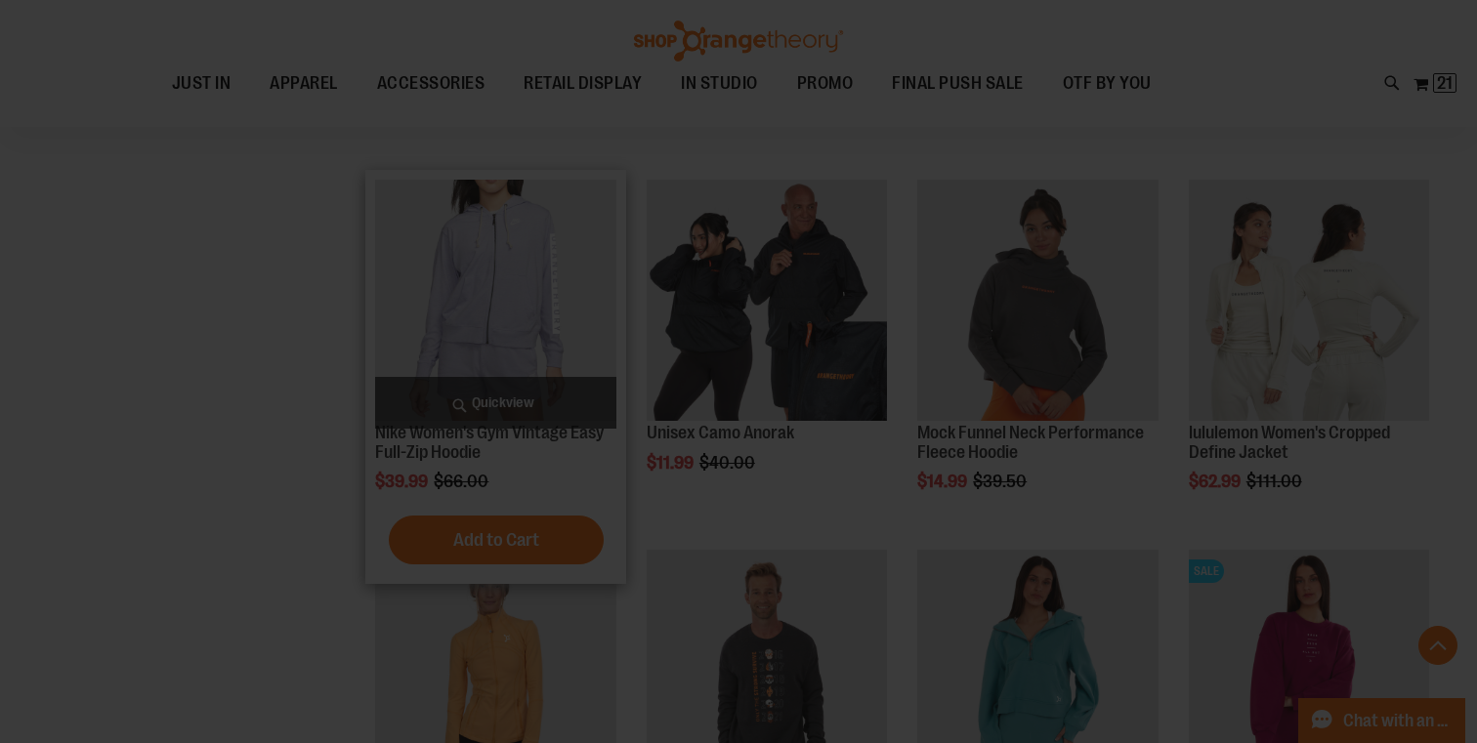
scroll to position [0, 0]
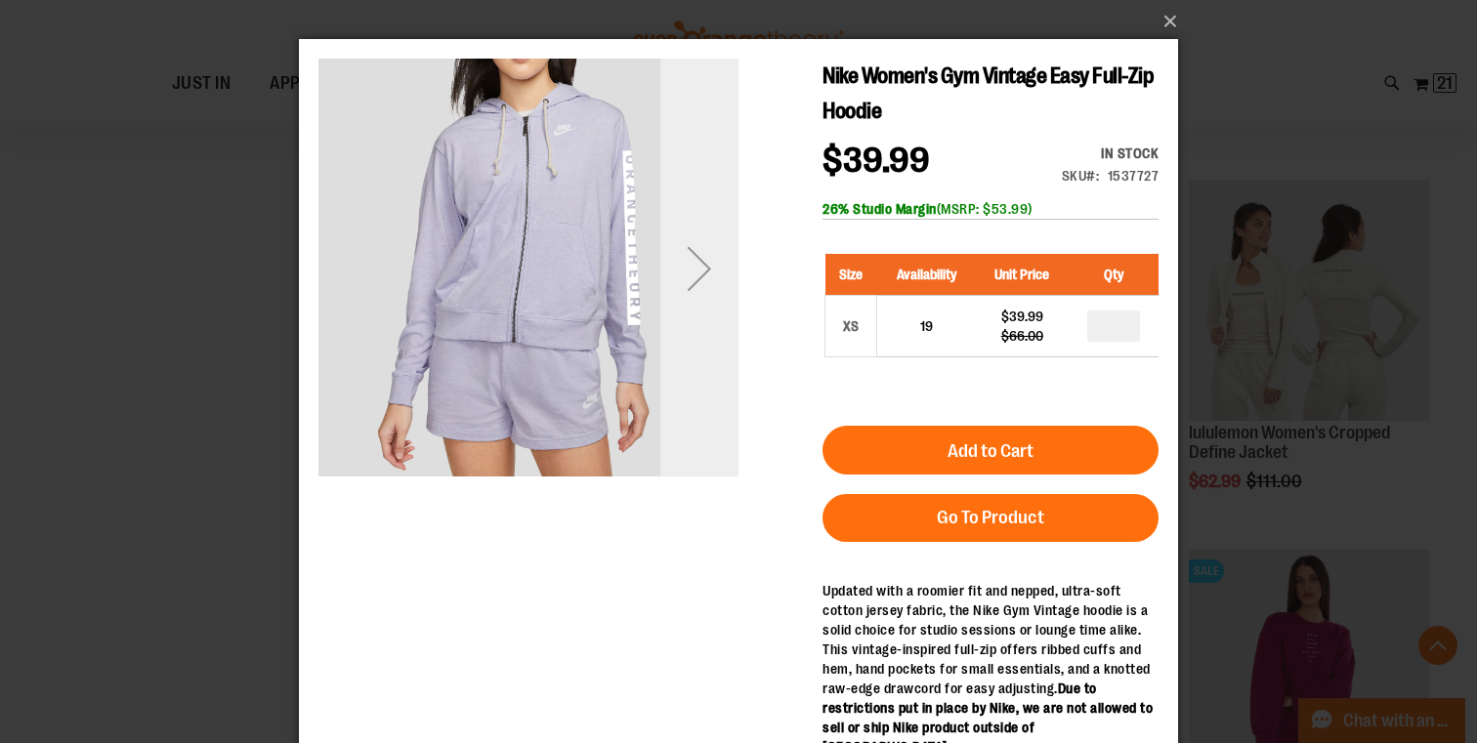
click at [706, 259] on div "Next" at bounding box center [699, 269] width 78 height 78
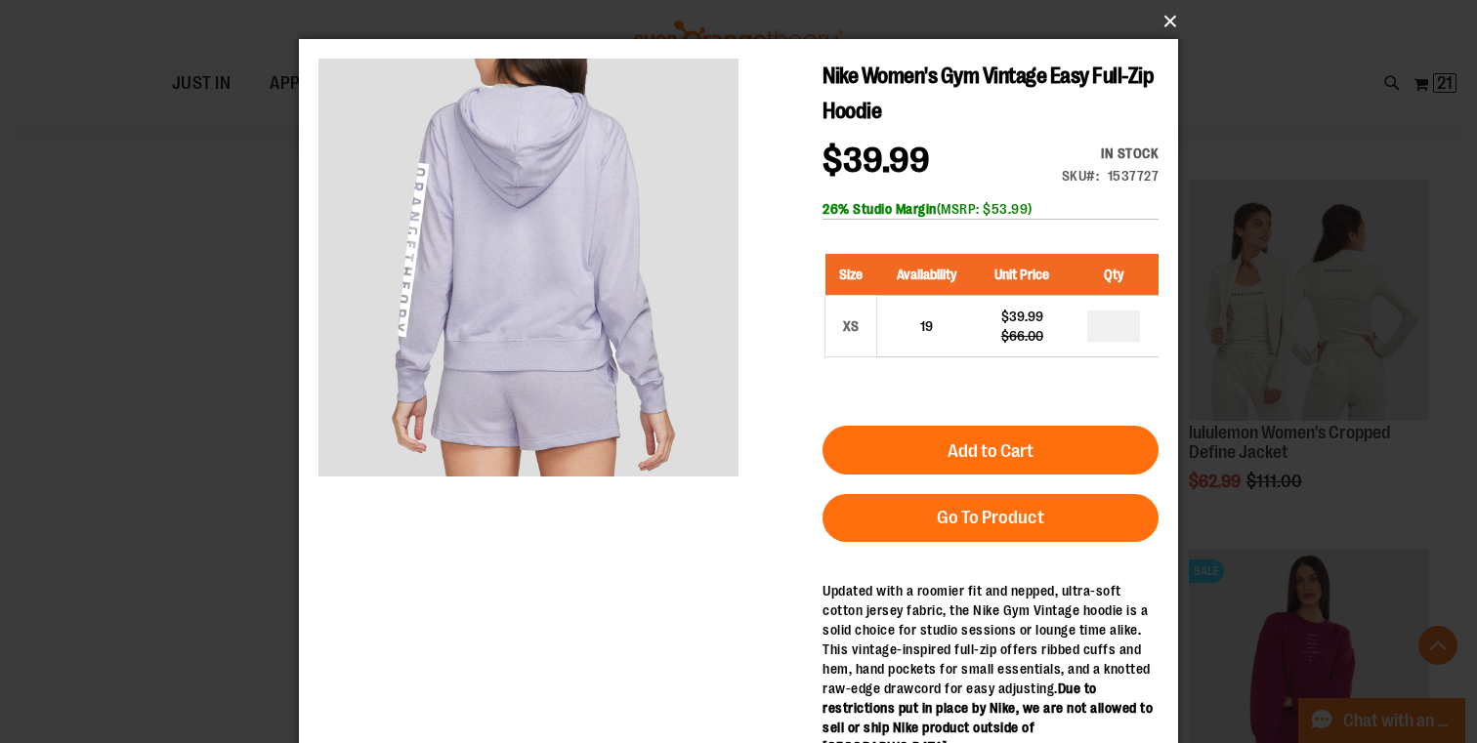
click at [1167, 20] on button "×" at bounding box center [744, 21] width 879 height 43
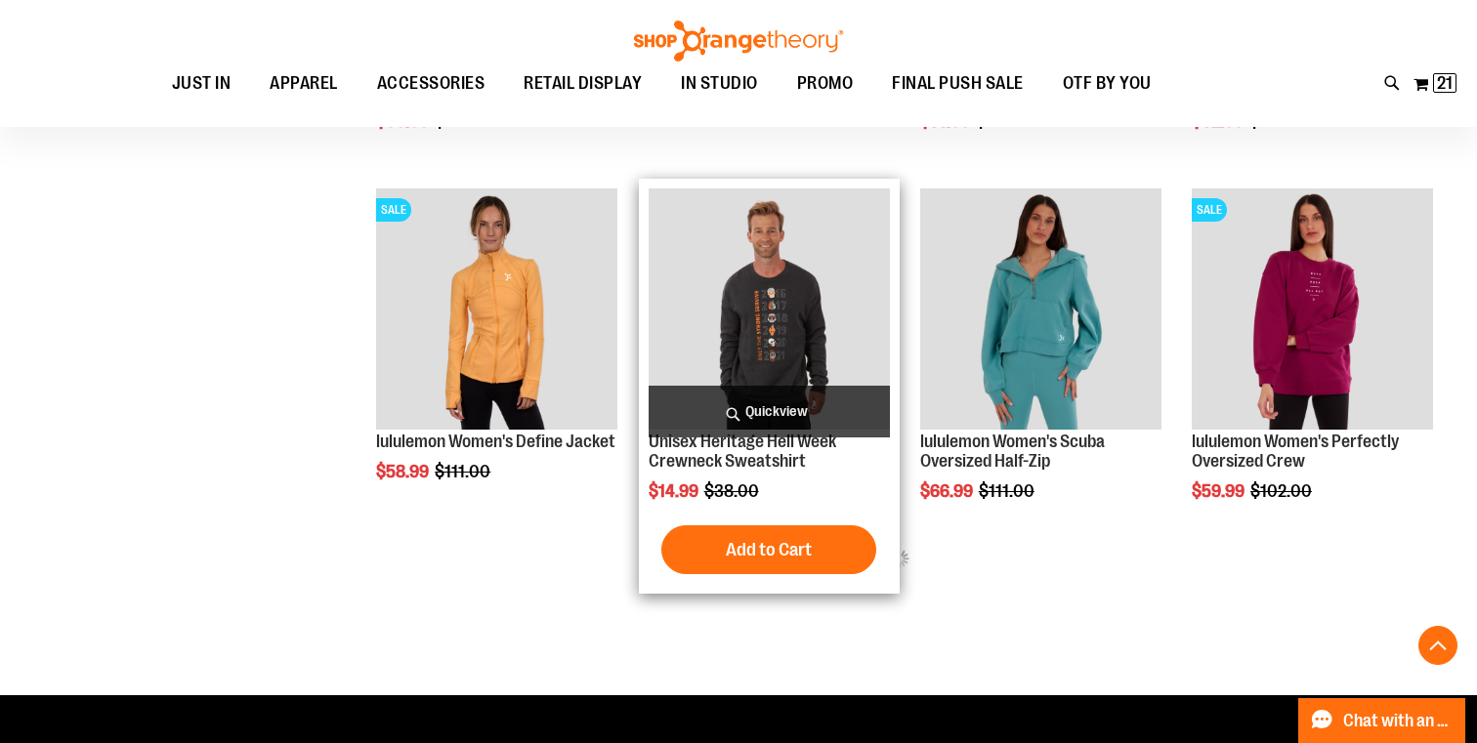
scroll to position [955, 0]
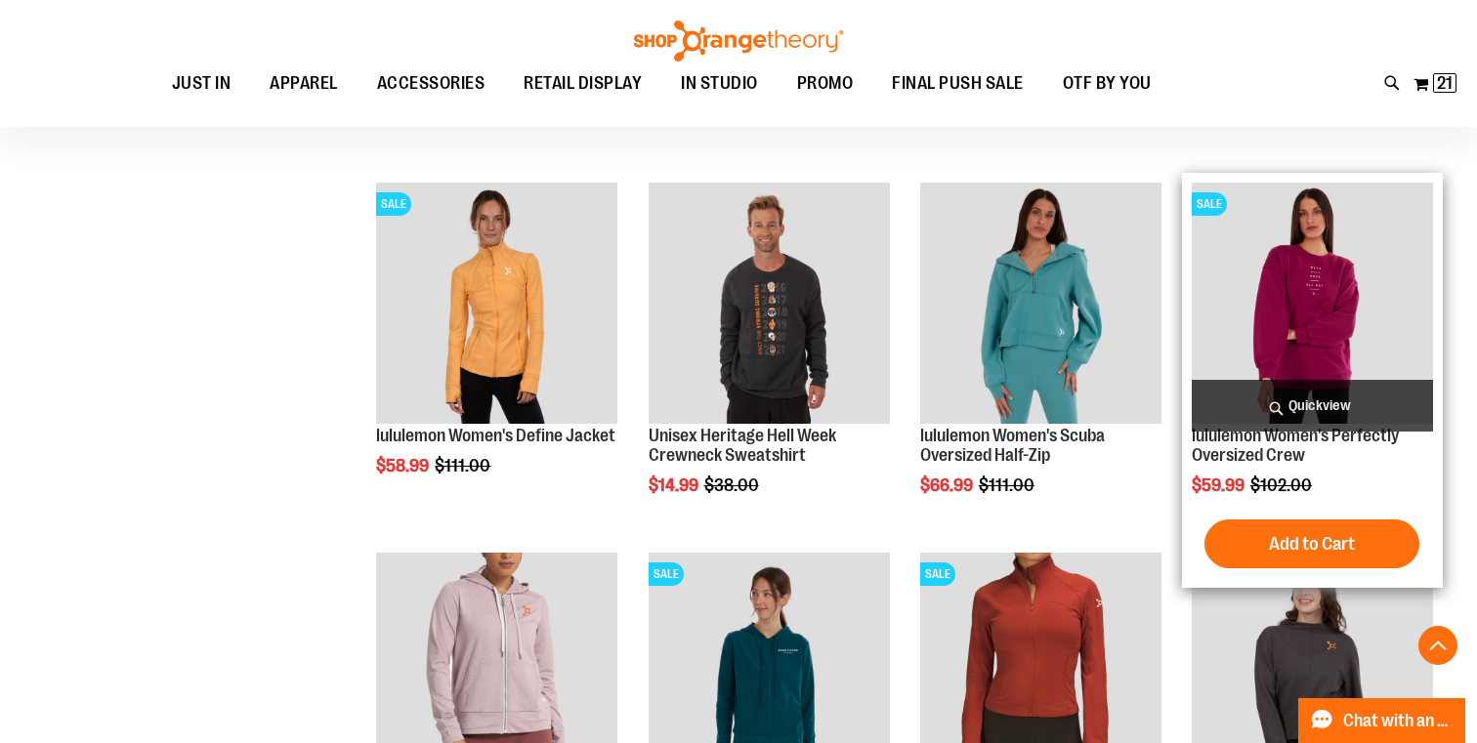
click at [1310, 398] on span "Quickview" at bounding box center [1312, 406] width 241 height 52
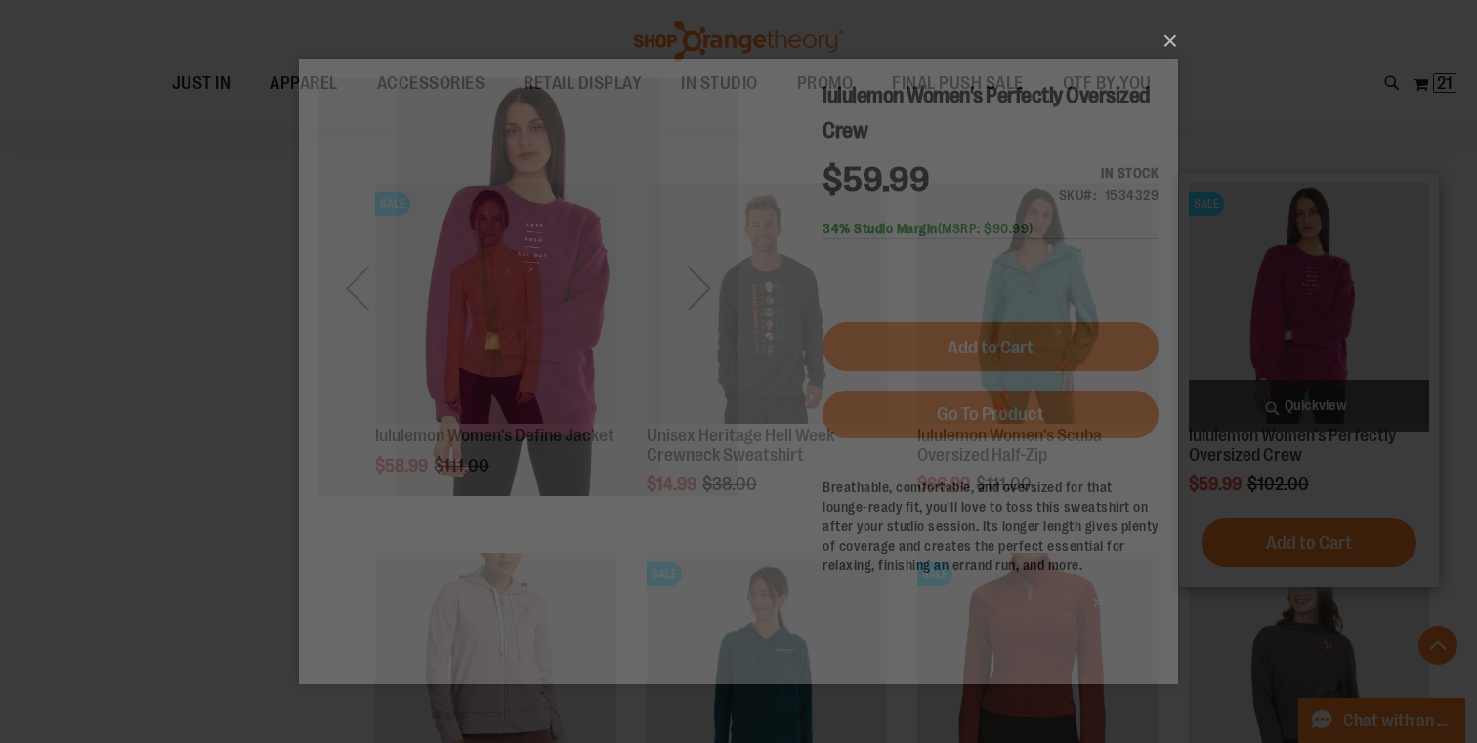
scroll to position [0, 0]
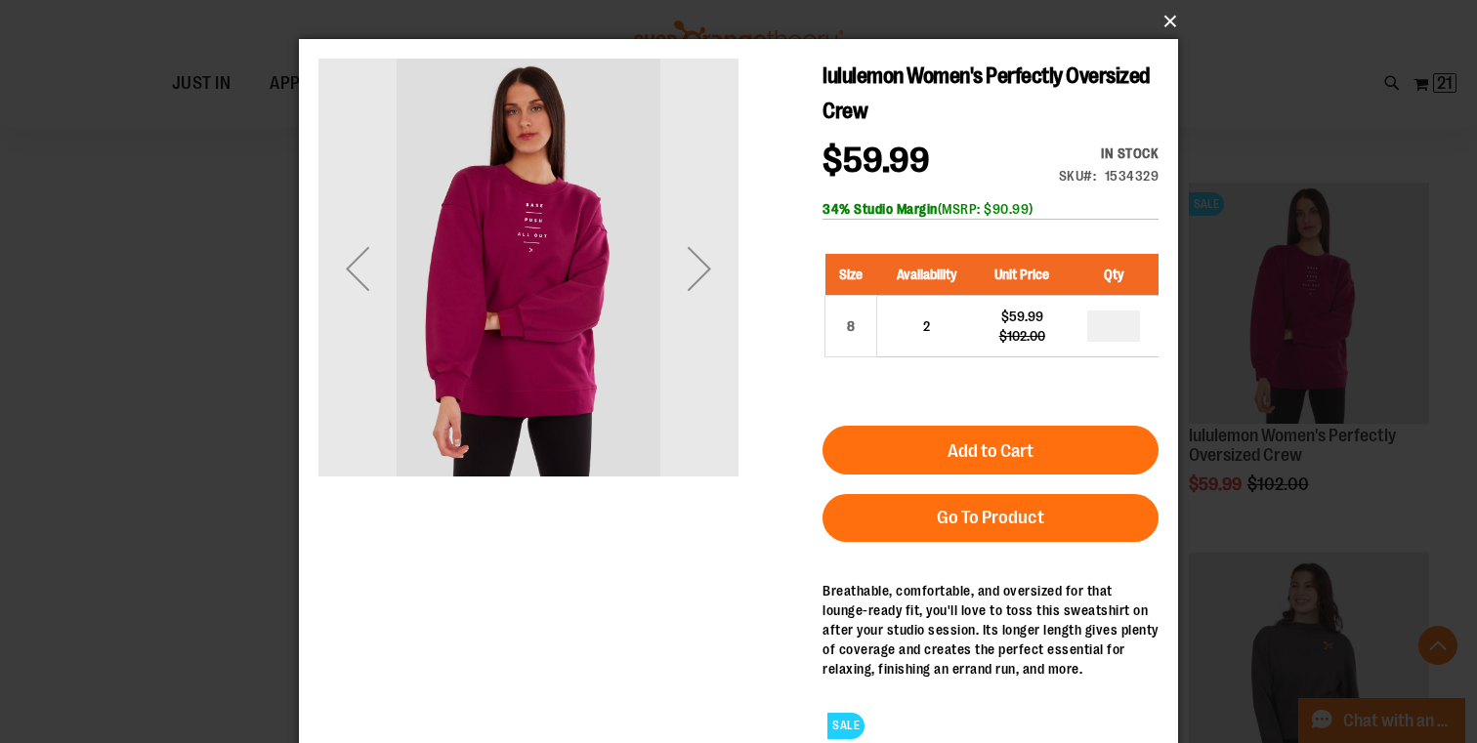
click at [1171, 22] on button "×" at bounding box center [744, 21] width 879 height 43
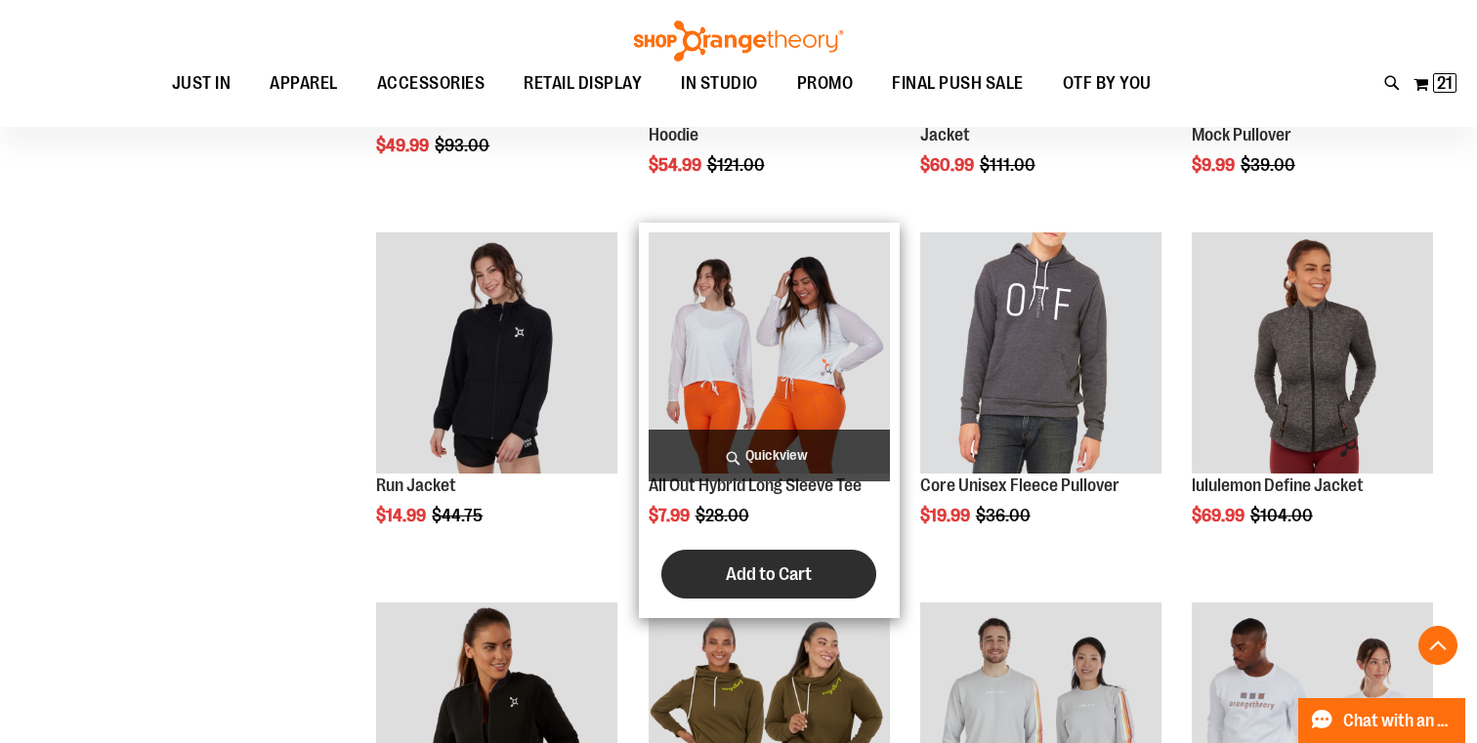
scroll to position [1781, 0]
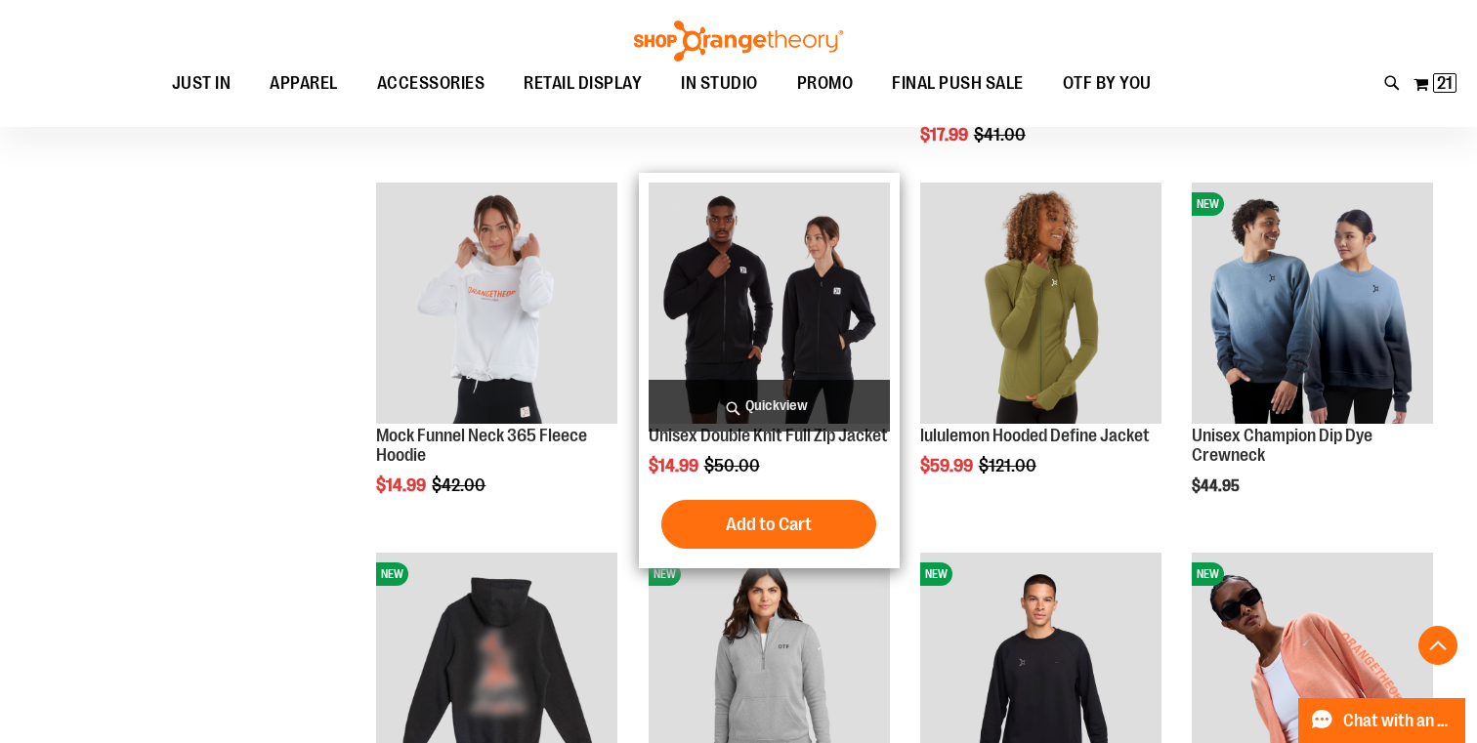
scroll to position [2438, 0]
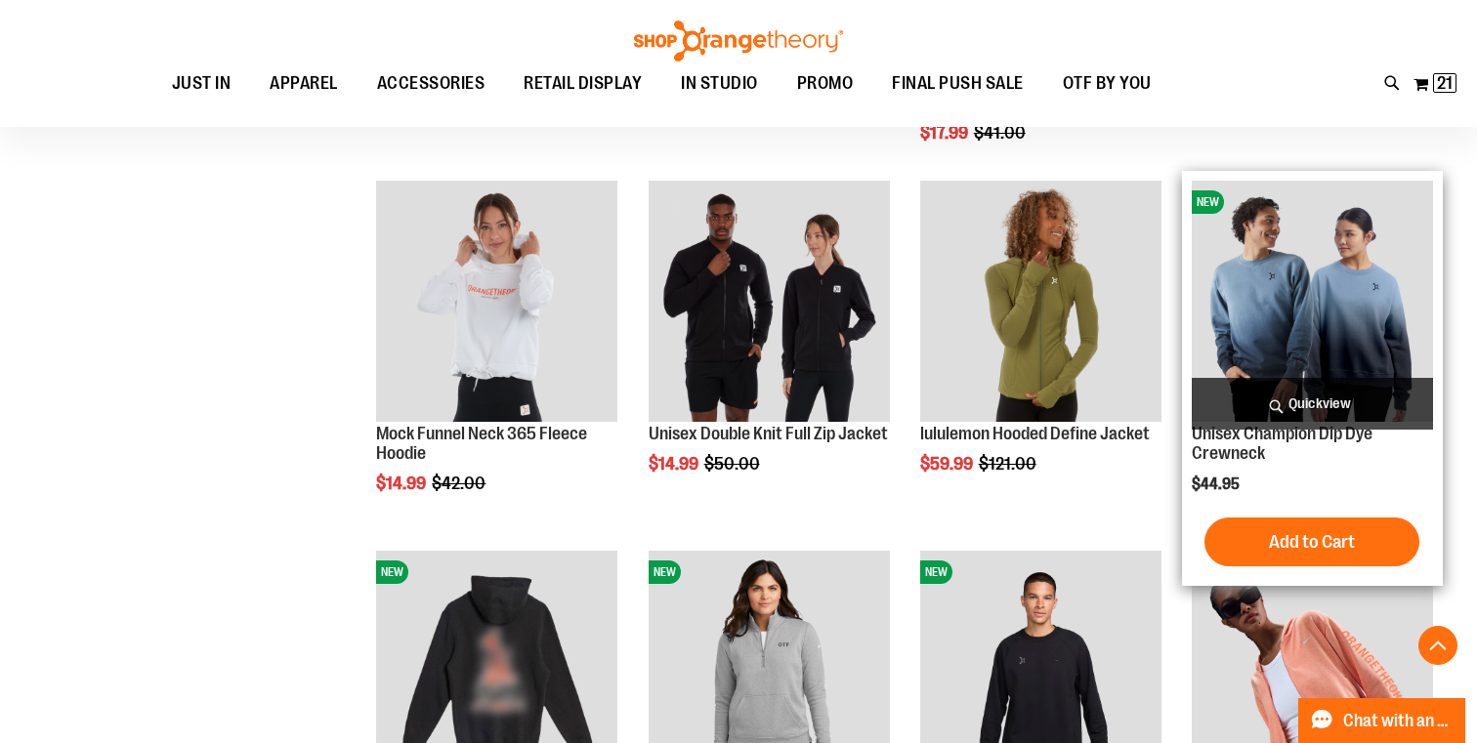
click at [1334, 407] on span "Quickview" at bounding box center [1312, 404] width 241 height 52
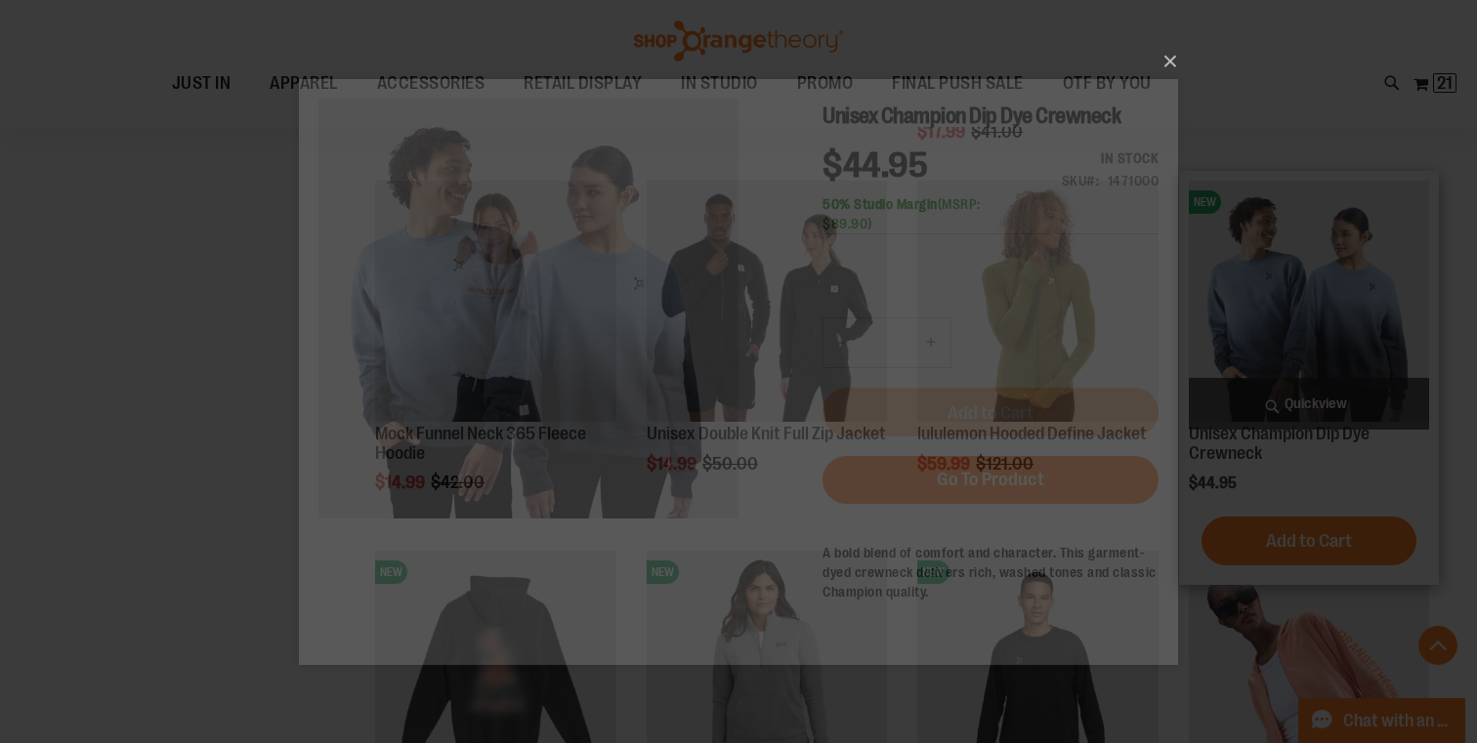
scroll to position [0, 0]
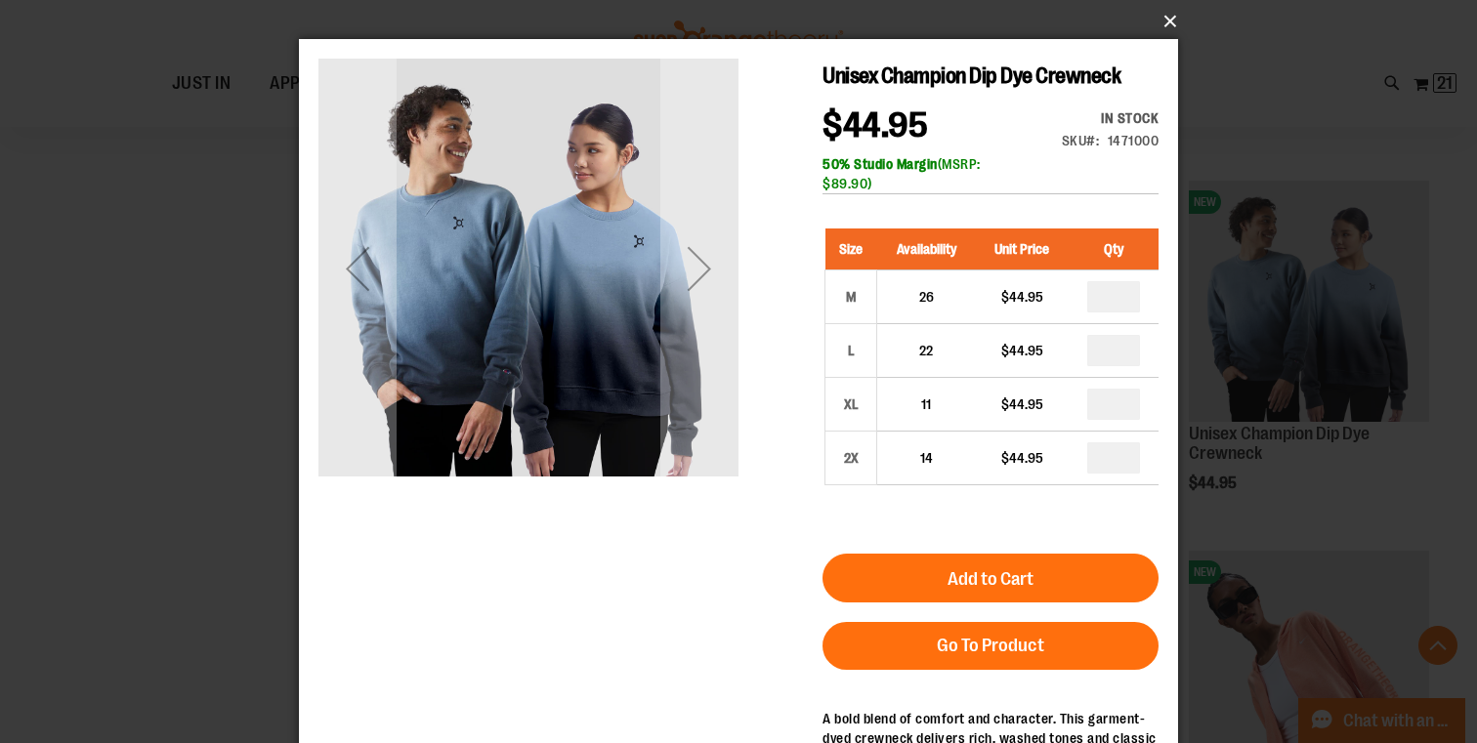
click at [1164, 20] on button "×" at bounding box center [744, 21] width 879 height 43
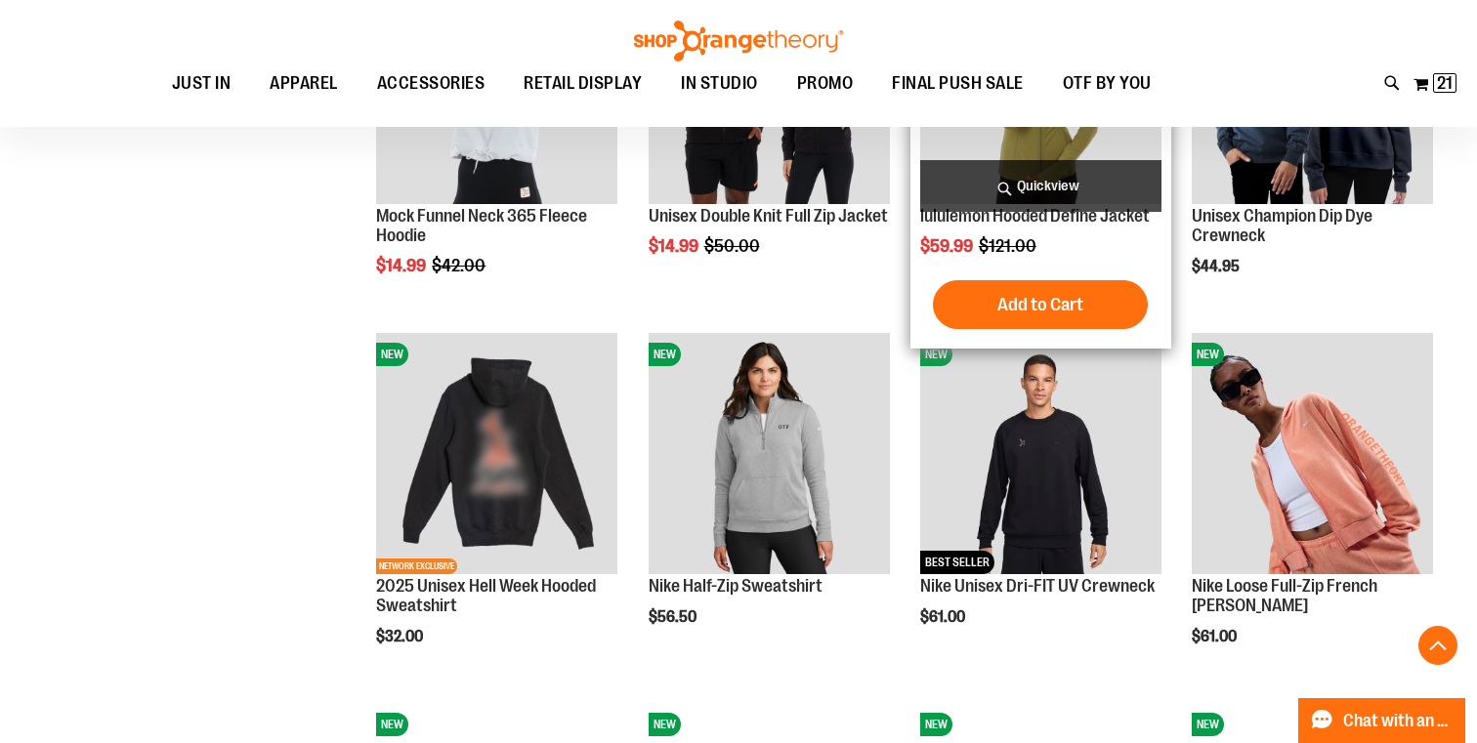
scroll to position [2657, 0]
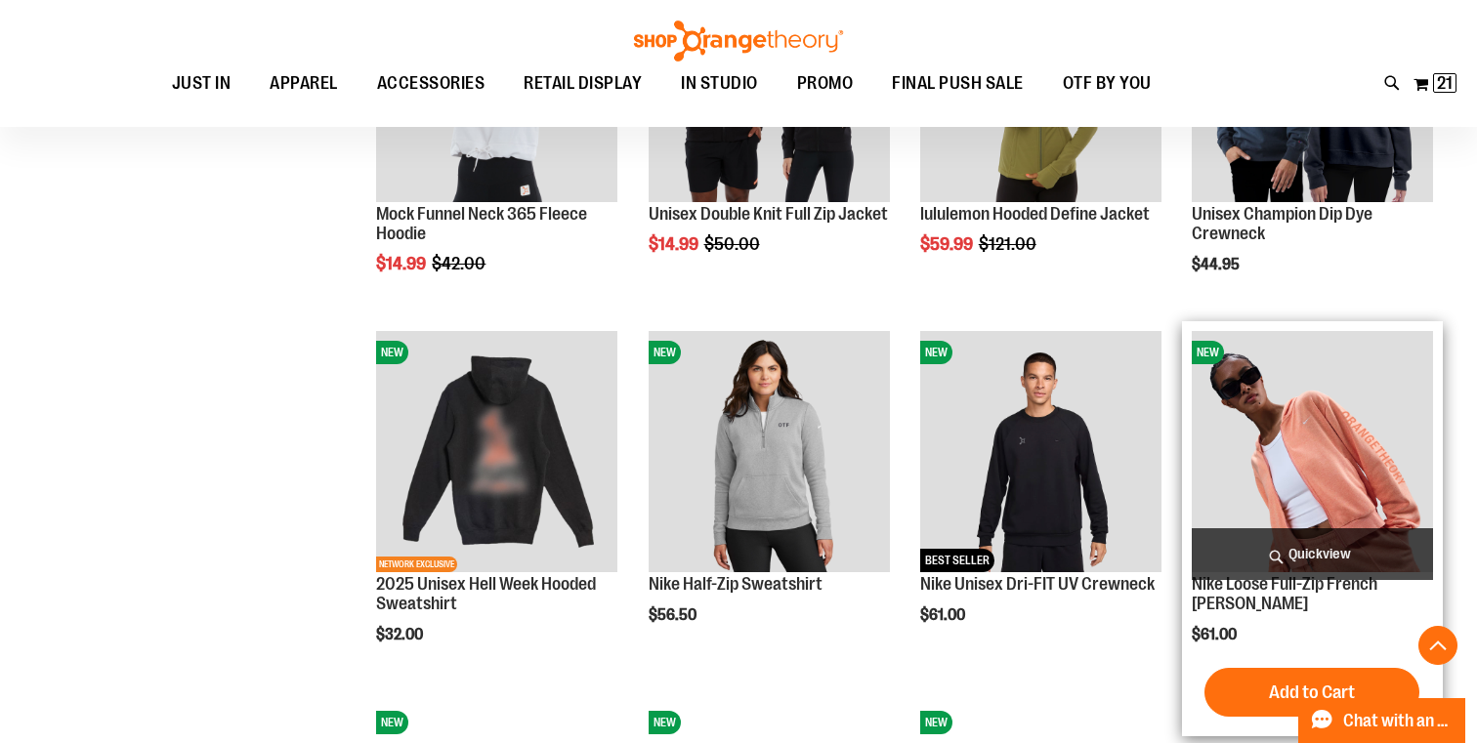
click at [1348, 560] on span "Quickview" at bounding box center [1312, 554] width 241 height 52
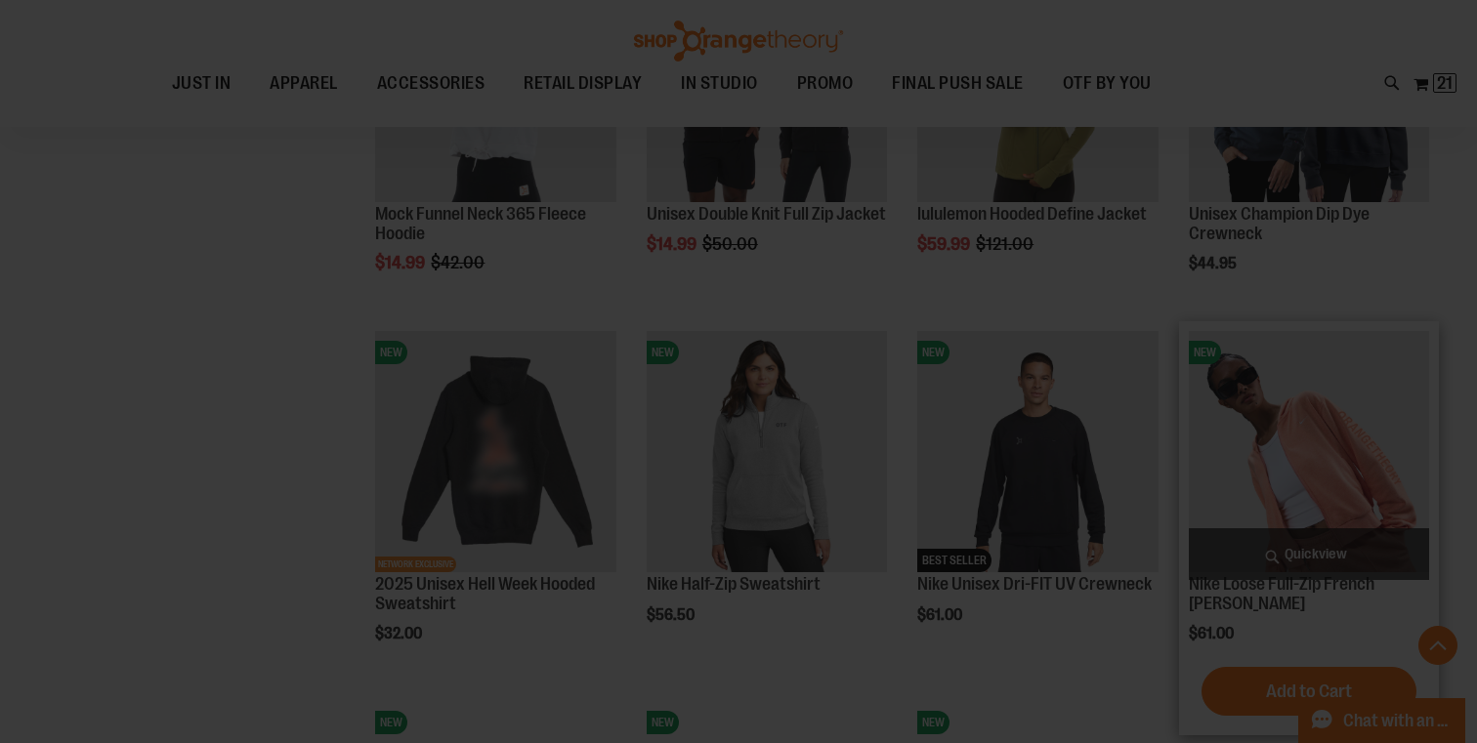
scroll to position [0, 0]
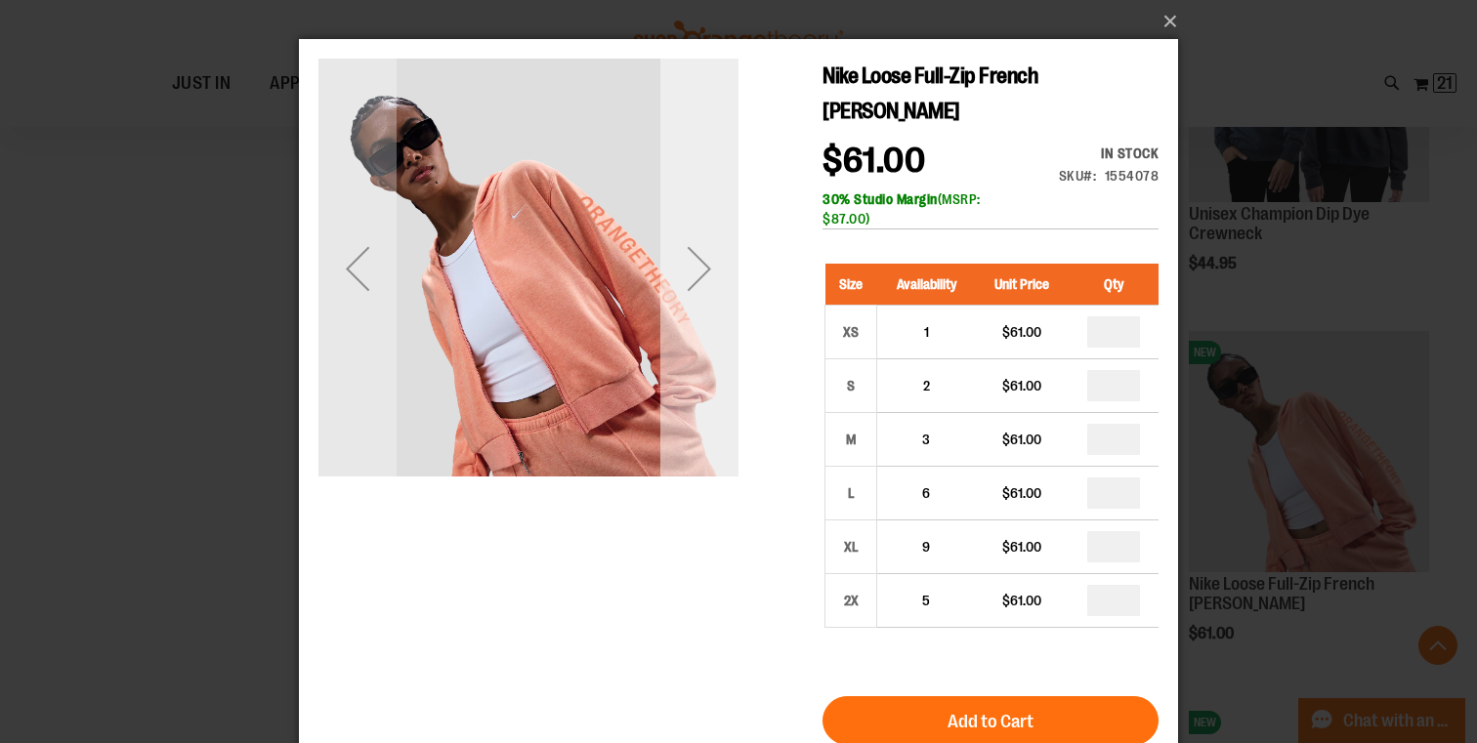
click at [694, 256] on div "Next" at bounding box center [699, 269] width 78 height 78
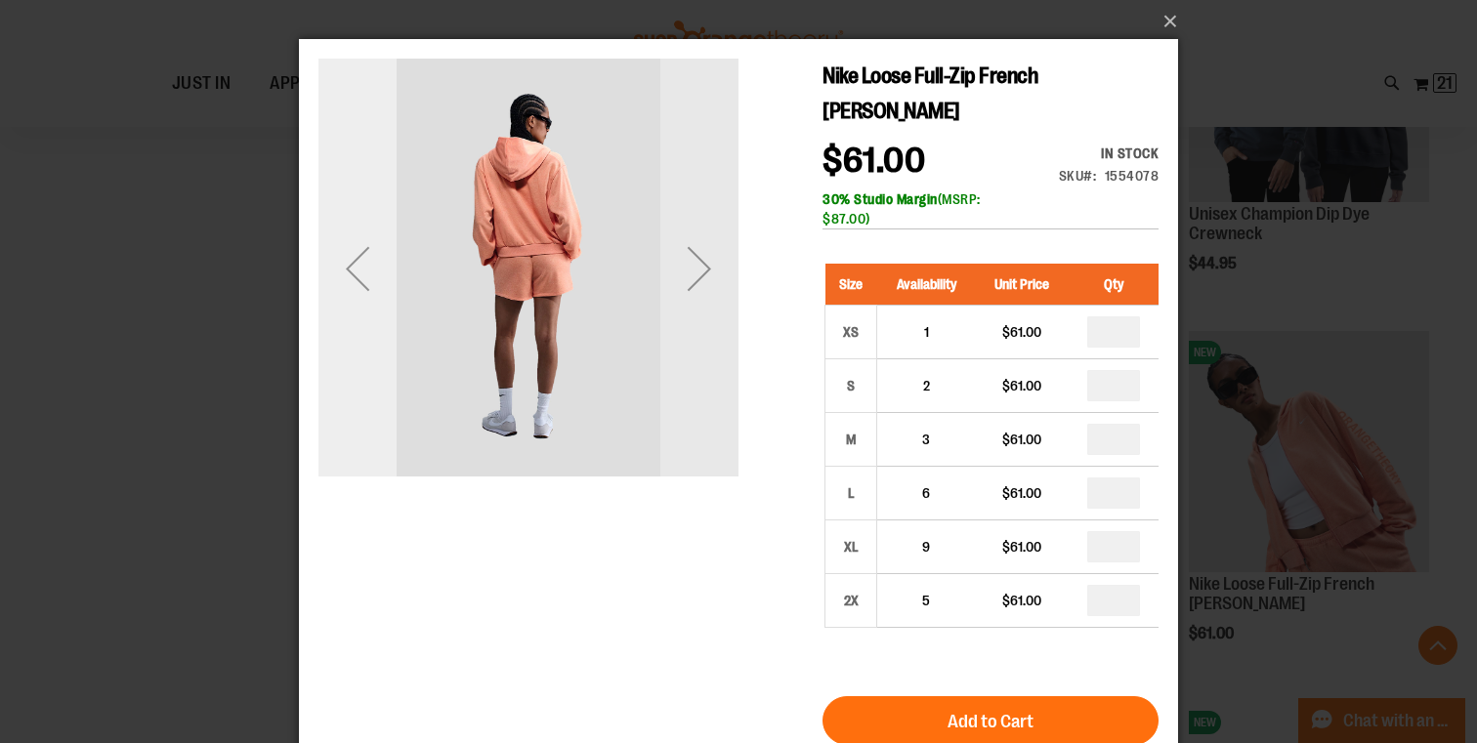
click at [351, 263] on div "Previous" at bounding box center [357, 269] width 78 height 78
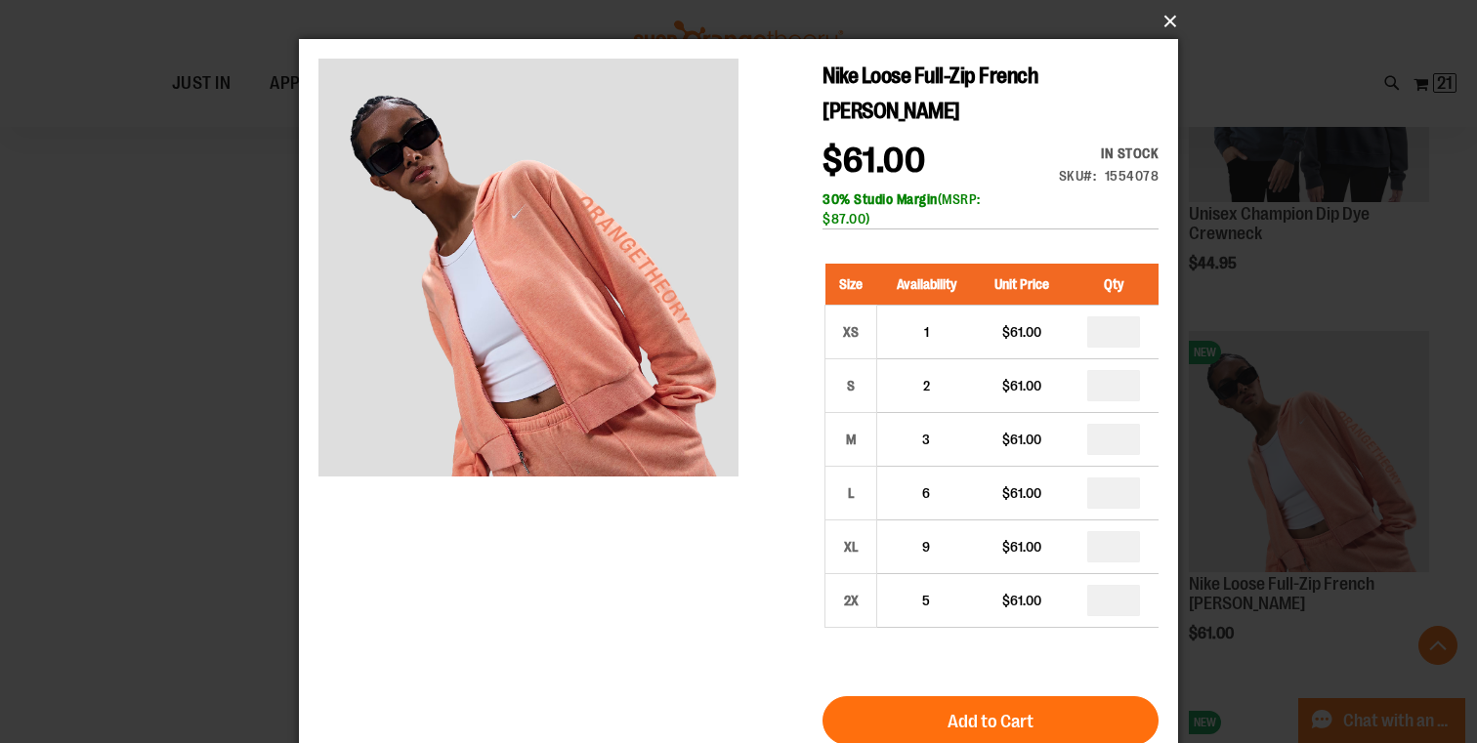
click at [1170, 21] on button "×" at bounding box center [744, 21] width 879 height 43
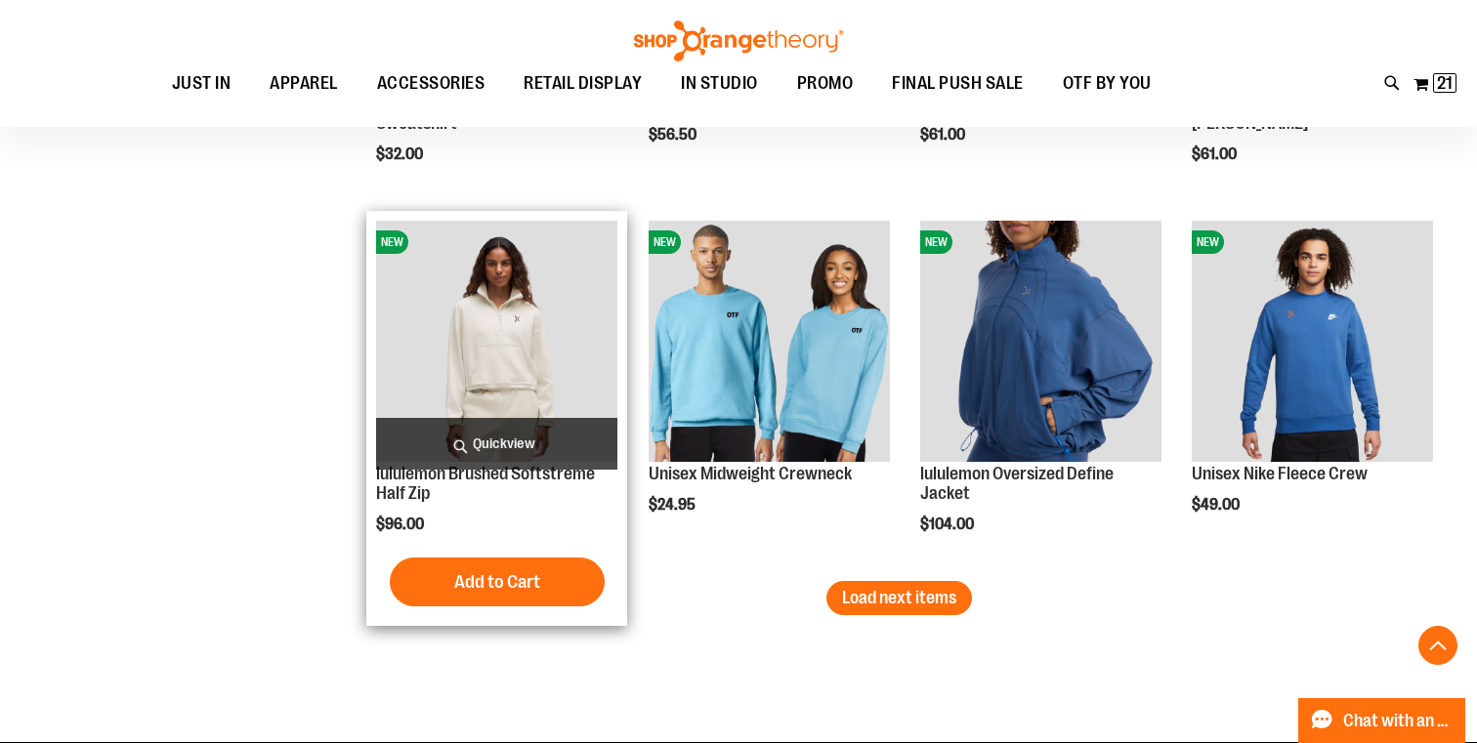
scroll to position [3183, 0]
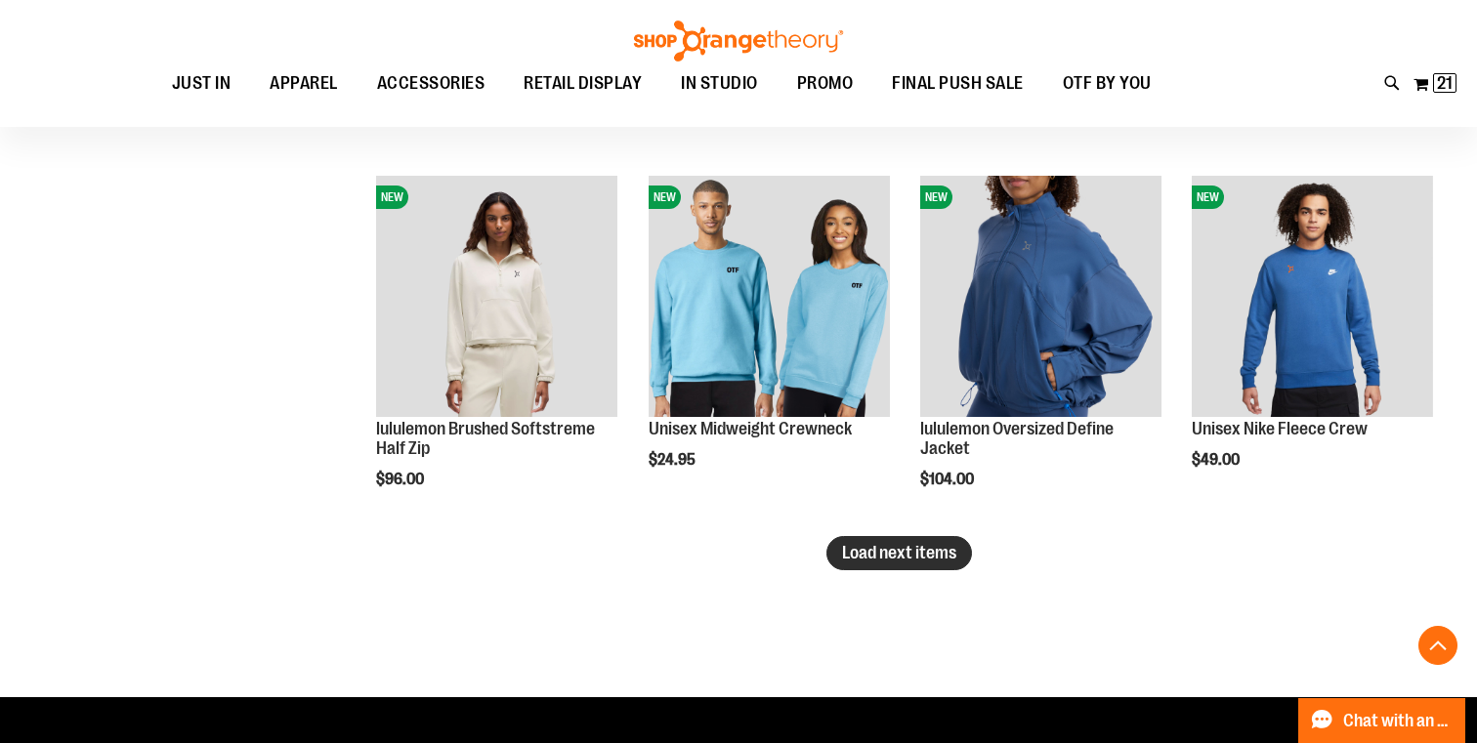
click at [940, 563] on span "Load next items" at bounding box center [899, 553] width 114 height 20
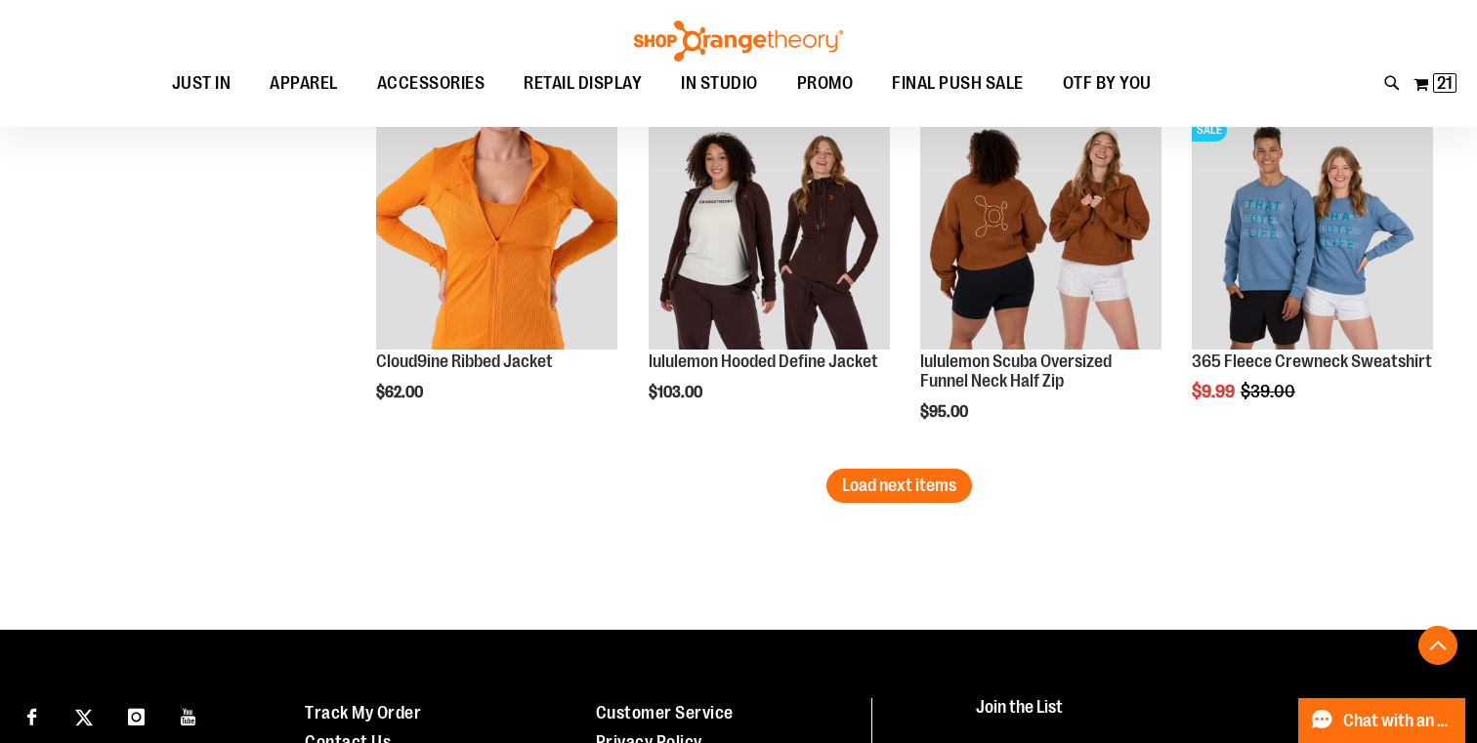
scroll to position [4362, 0]
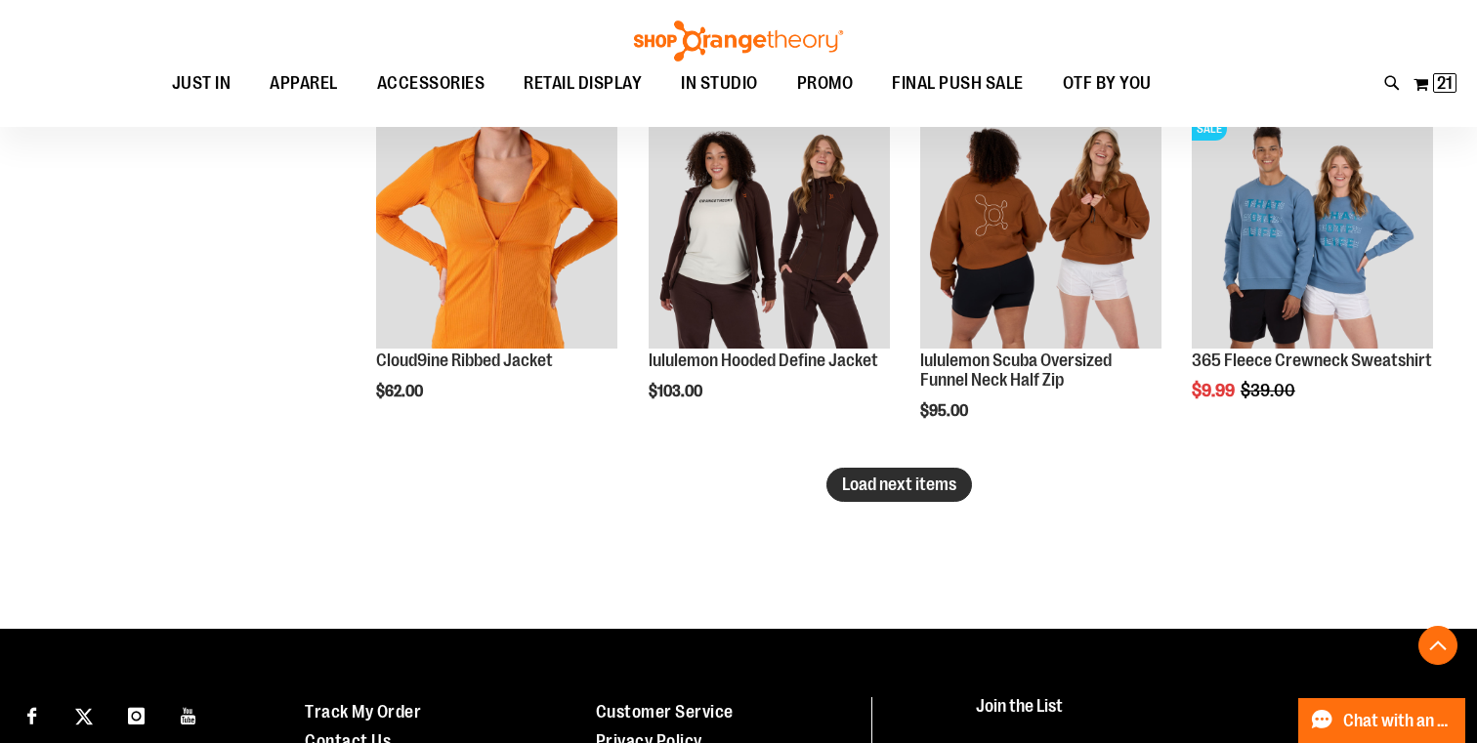
click at [871, 481] on span "Load next items" at bounding box center [899, 485] width 114 height 20
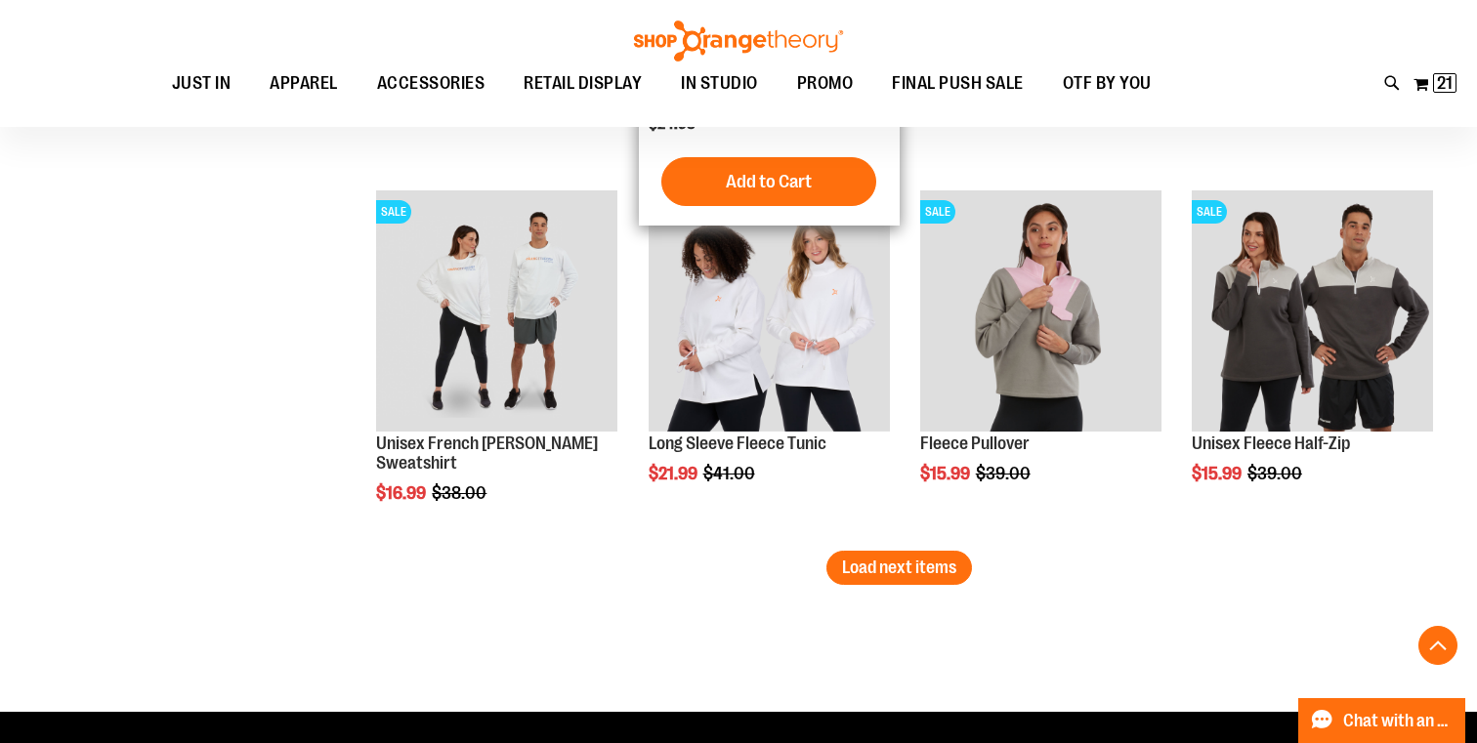
scroll to position [4613, 0]
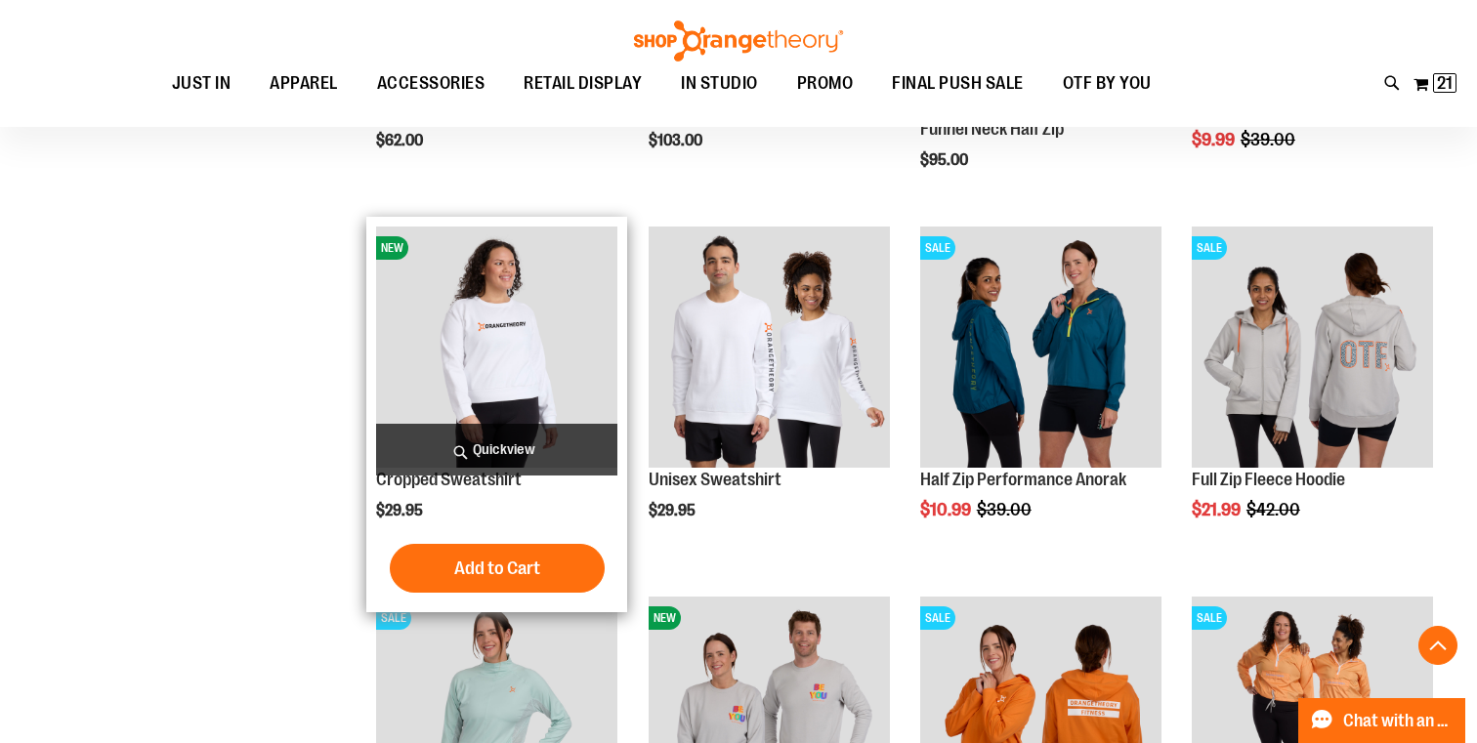
click at [479, 451] on span "Quickview" at bounding box center [496, 450] width 241 height 52
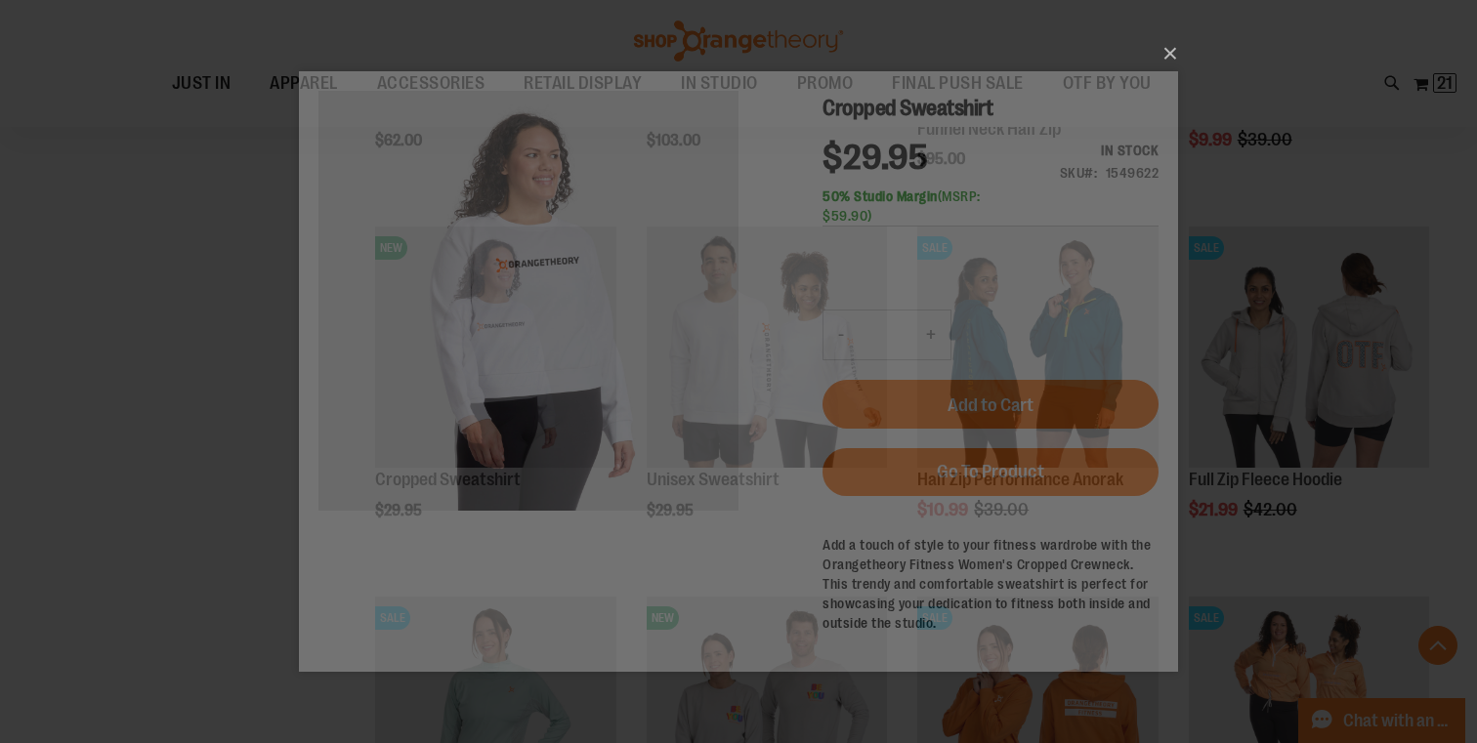
scroll to position [0, 0]
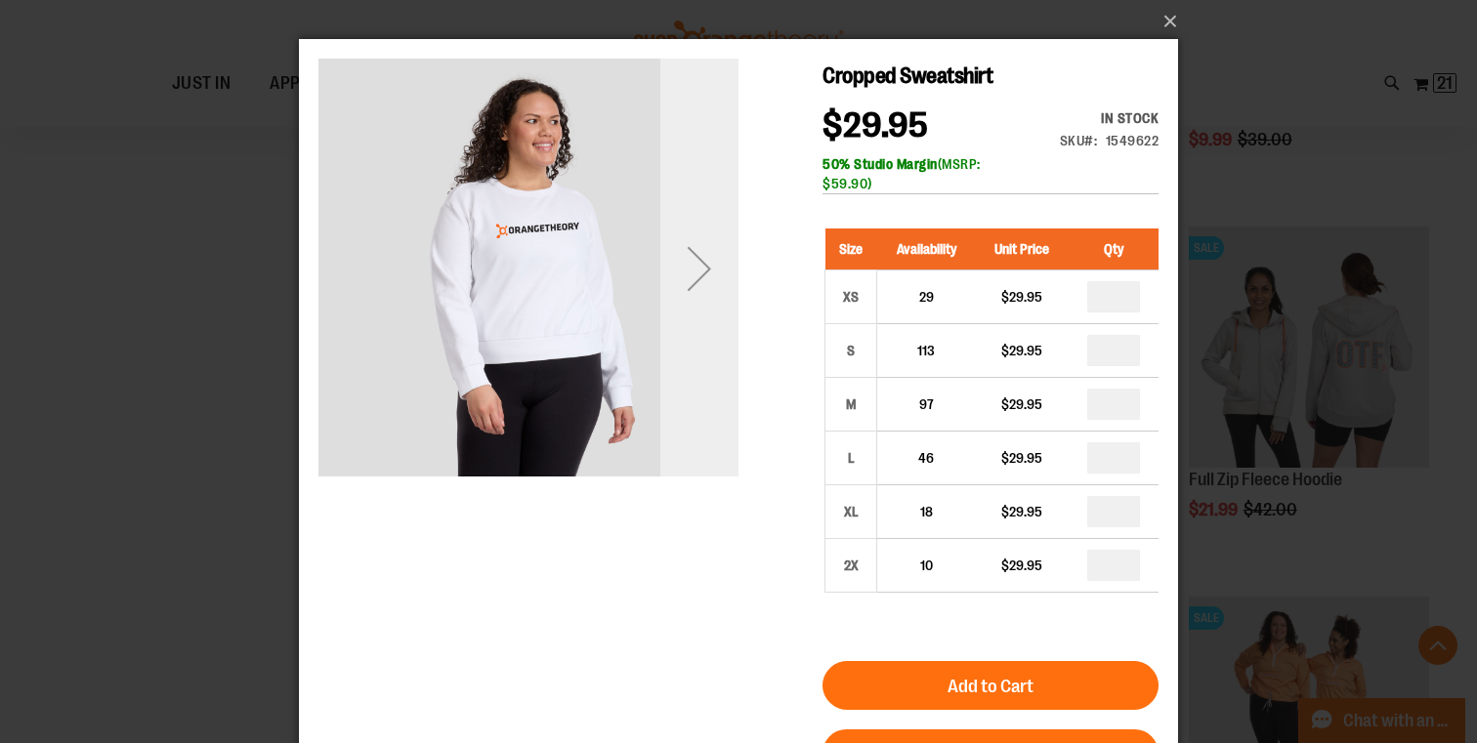
click at [701, 250] on div "Next" at bounding box center [699, 269] width 78 height 78
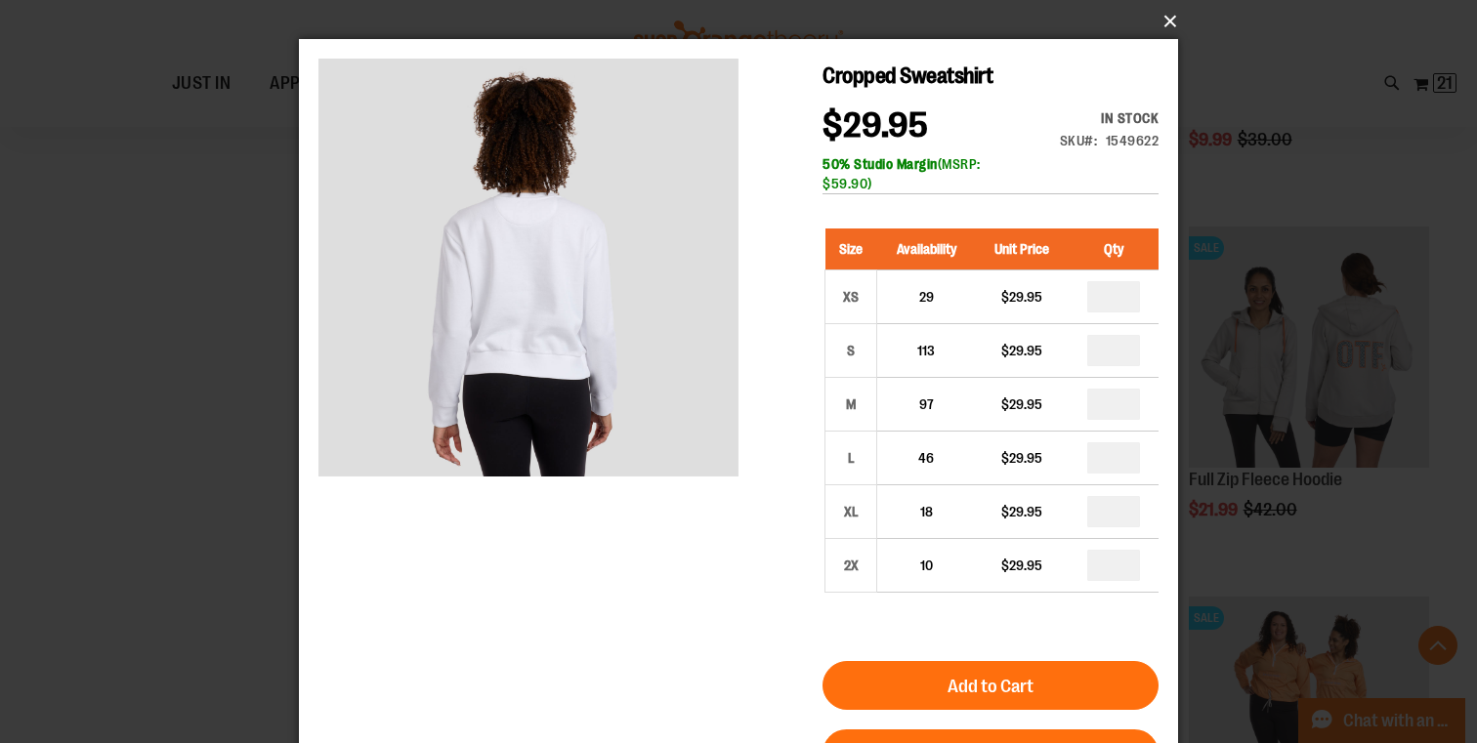
click at [1164, 18] on button "×" at bounding box center [744, 21] width 879 height 43
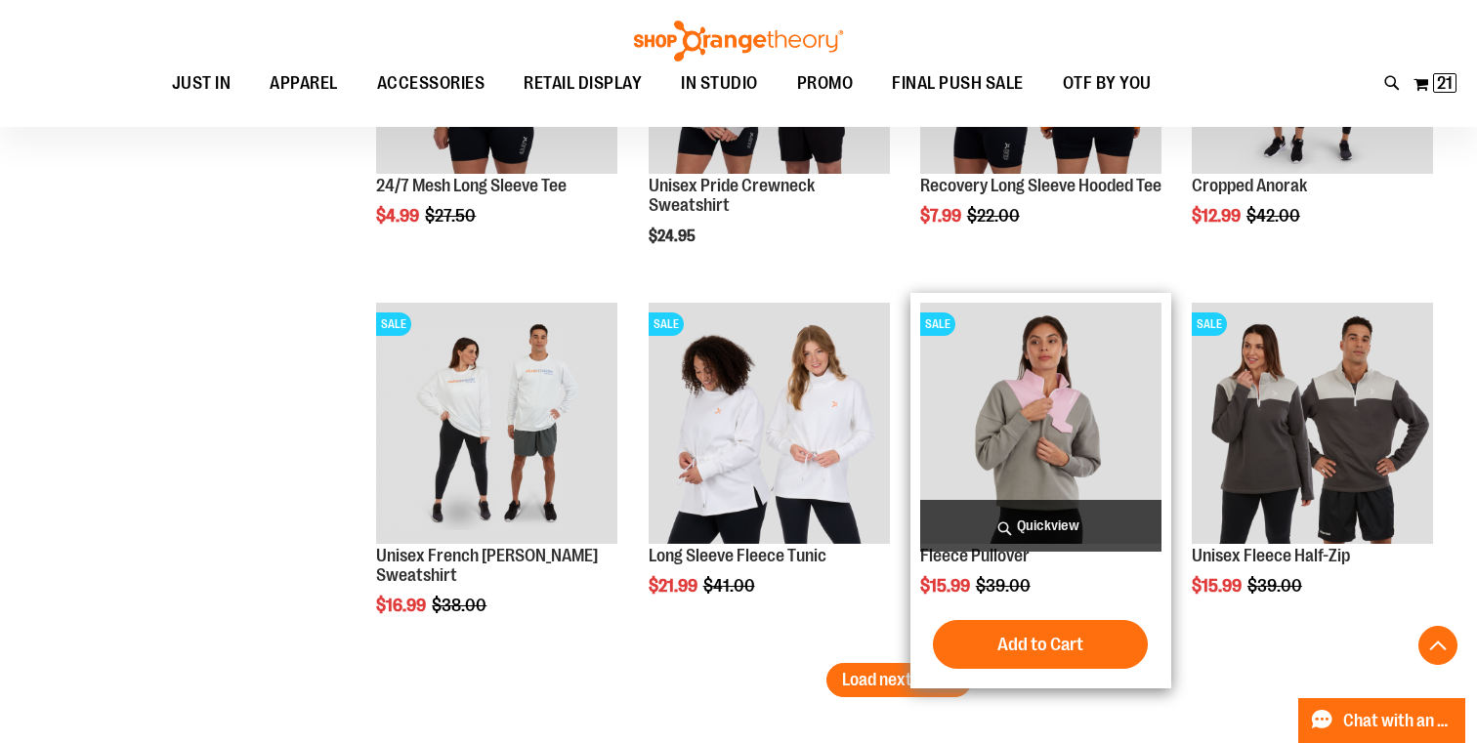
scroll to position [5278, 0]
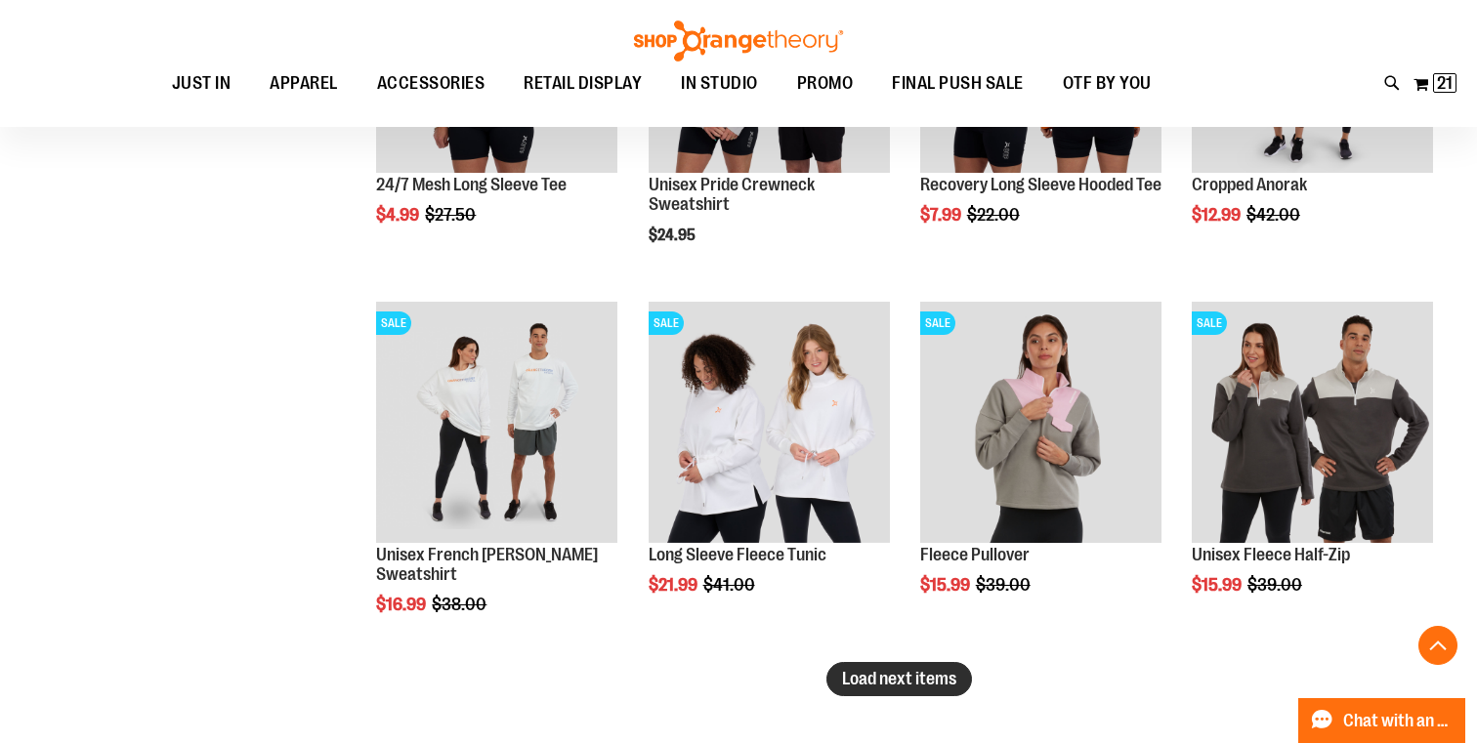
click at [875, 673] on span "Load next items" at bounding box center [899, 679] width 114 height 20
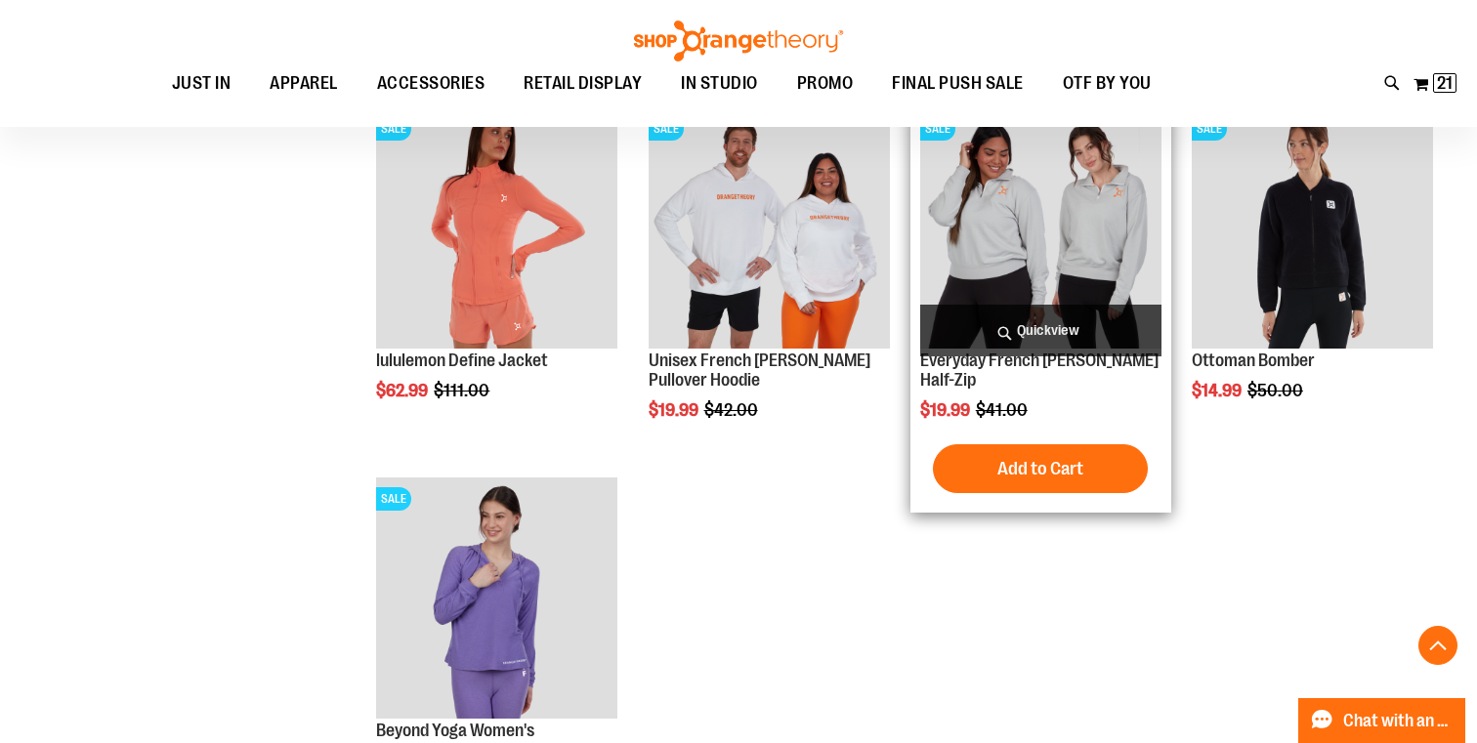
scroll to position [6221, 0]
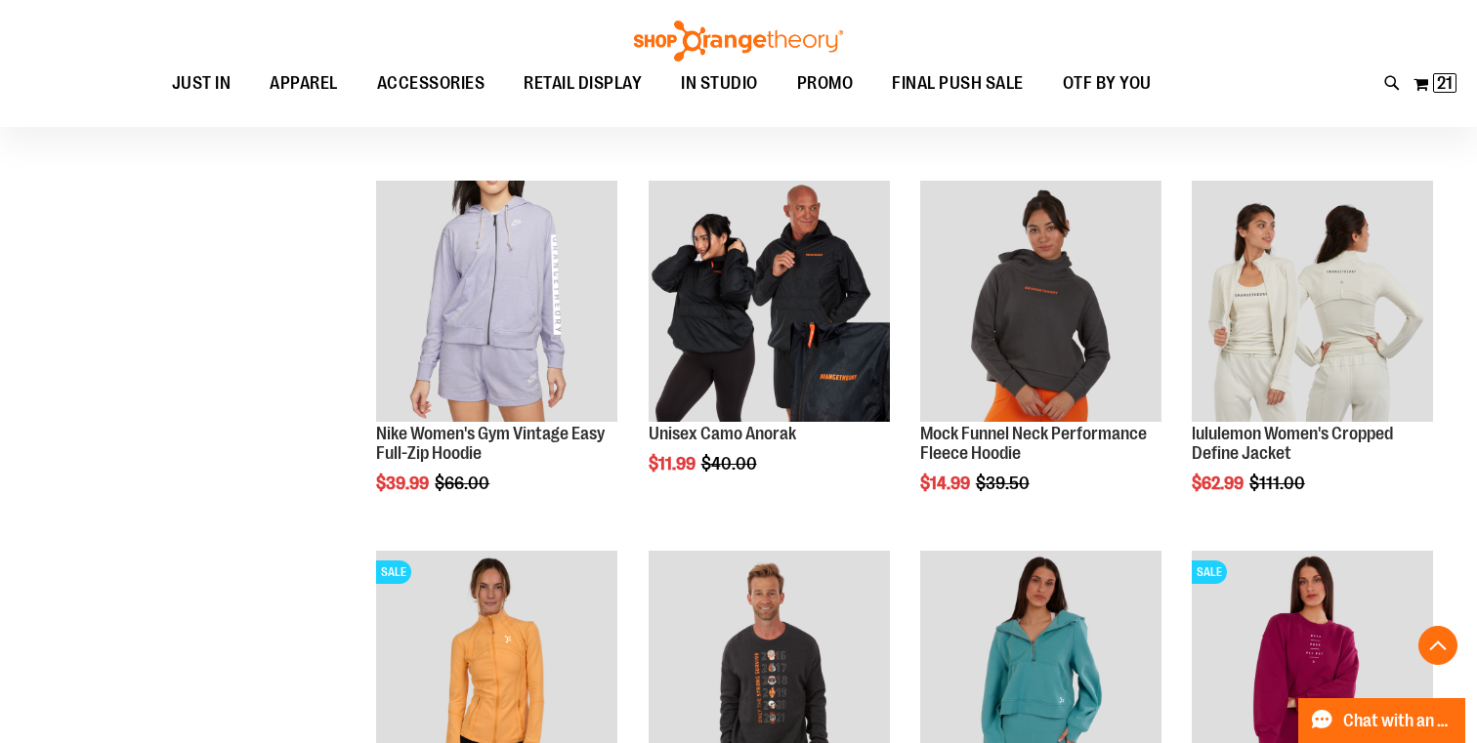
scroll to position [284, 0]
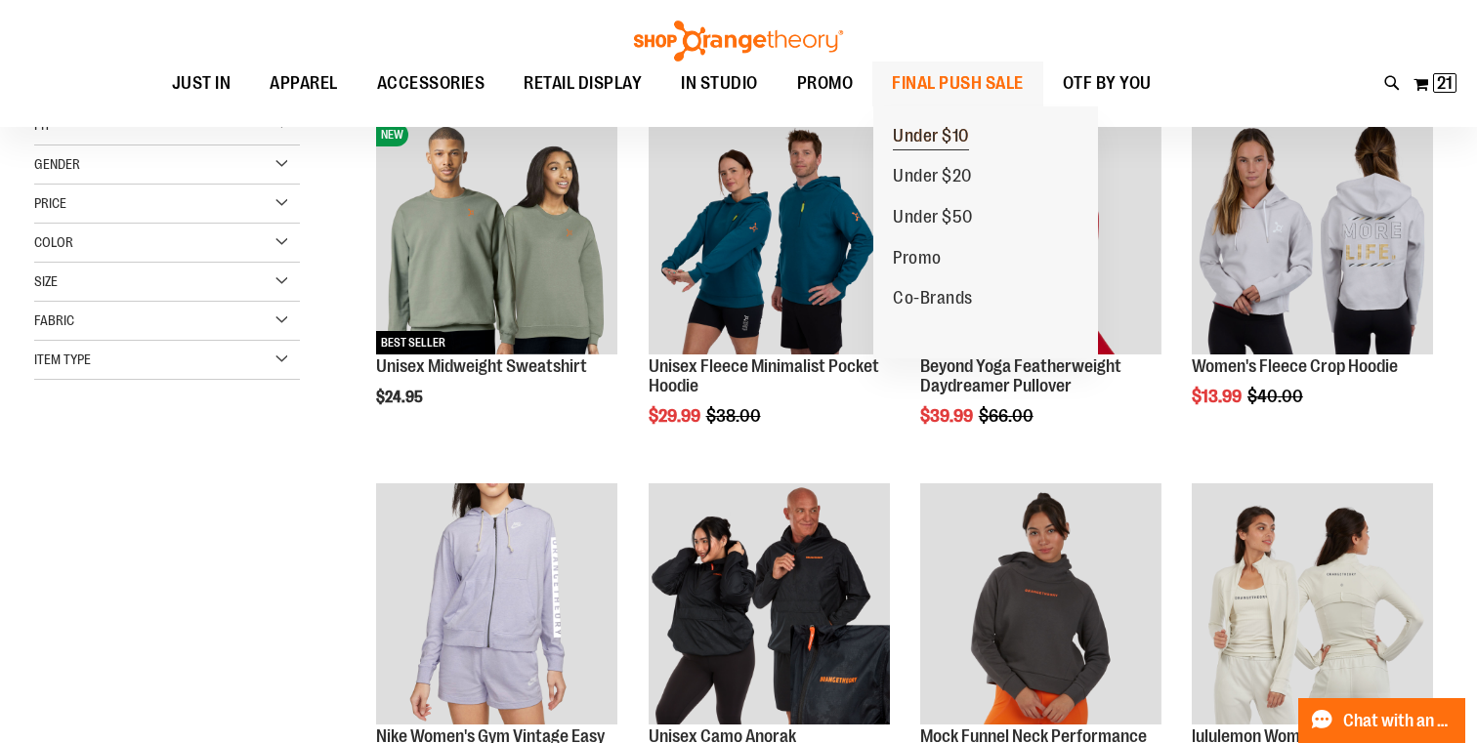
click at [945, 138] on span "Under $10" at bounding box center [931, 138] width 76 height 24
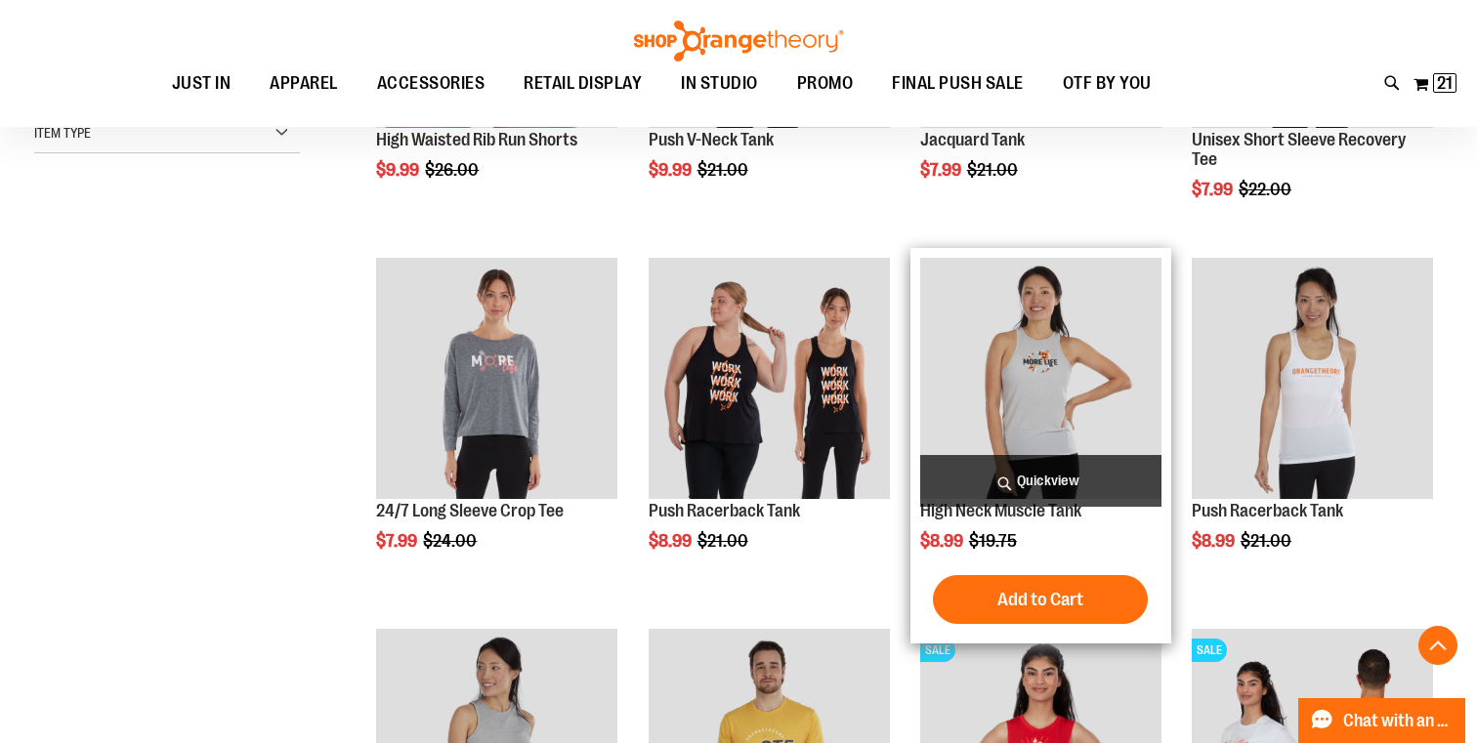
scroll to position [517, 0]
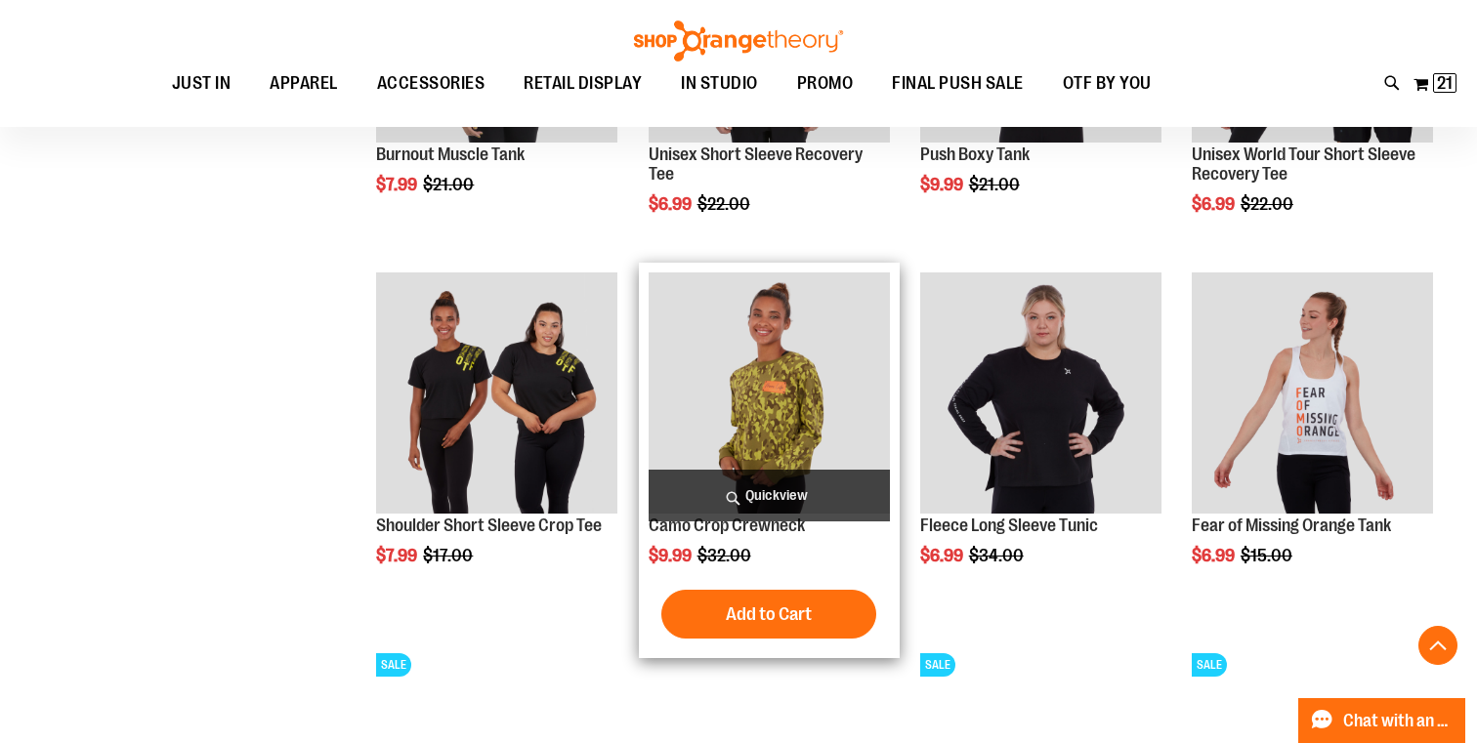
scroll to position [1241, 0]
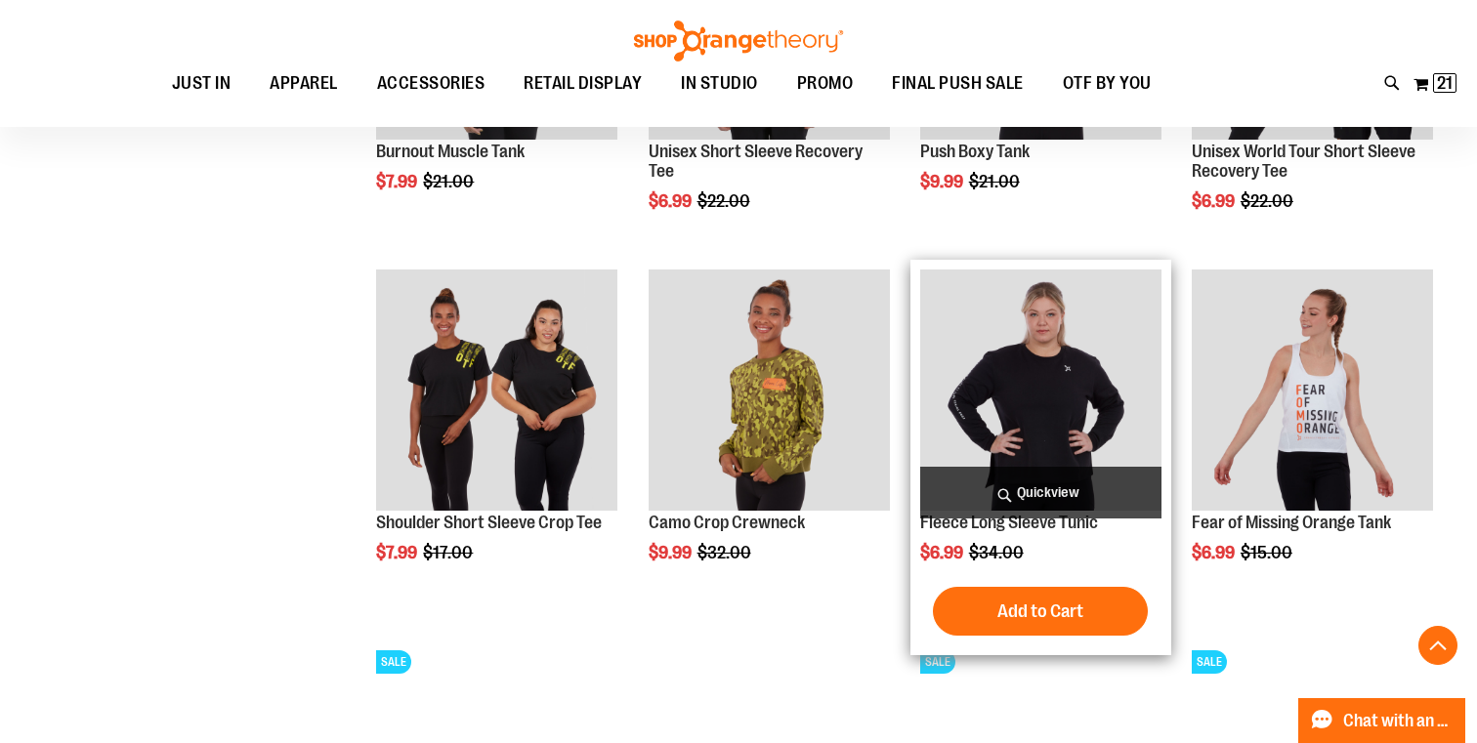
click at [1052, 490] on span "Quickview" at bounding box center [1040, 493] width 241 height 52
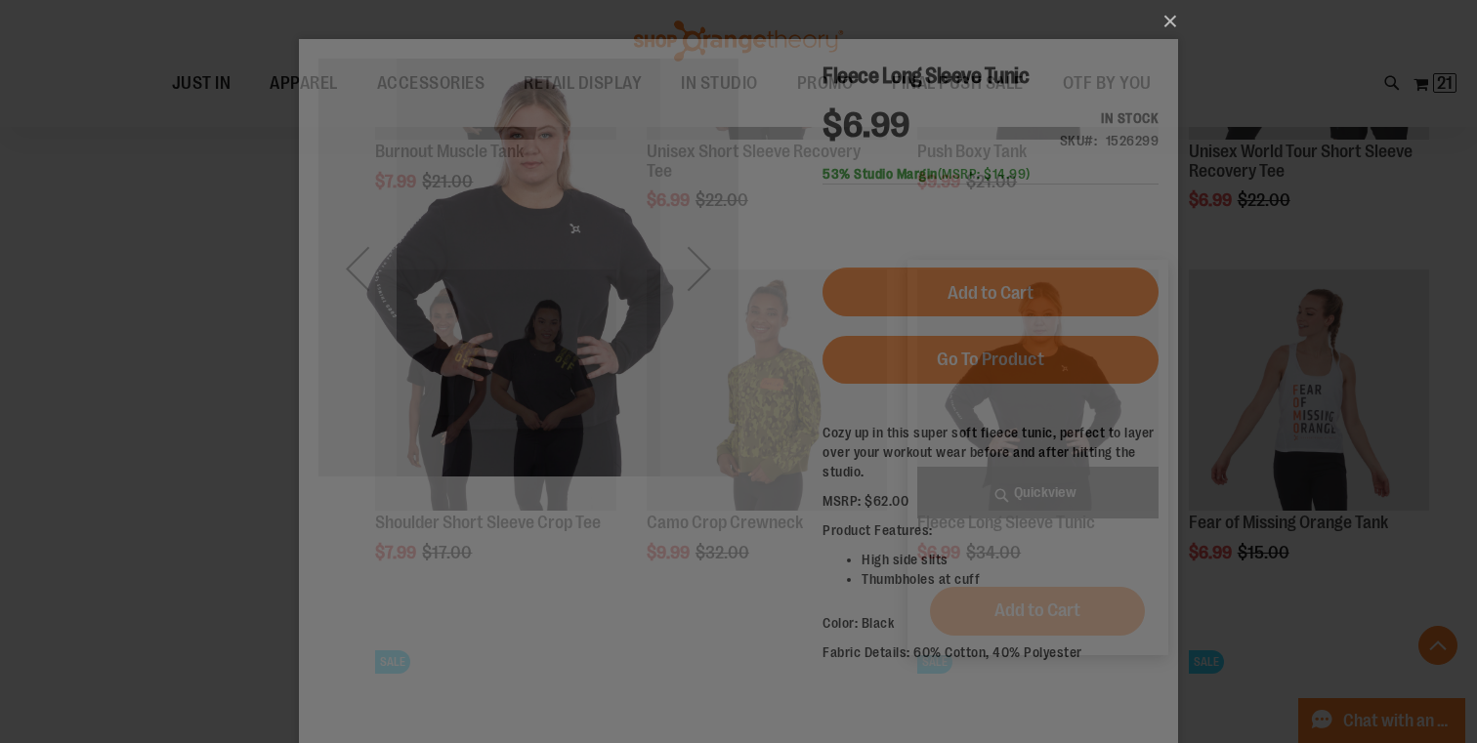
scroll to position [0, 0]
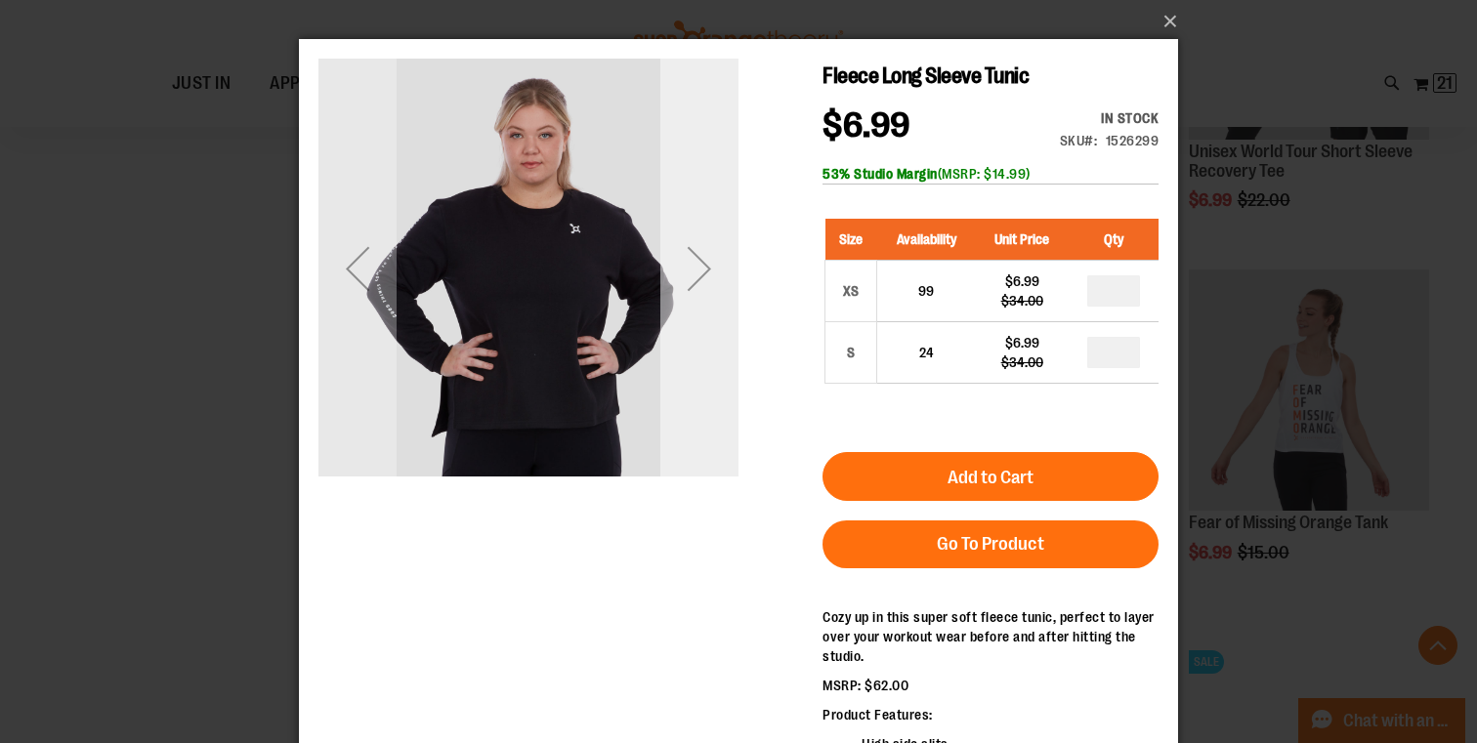
click at [711, 271] on div "Next" at bounding box center [699, 269] width 78 height 78
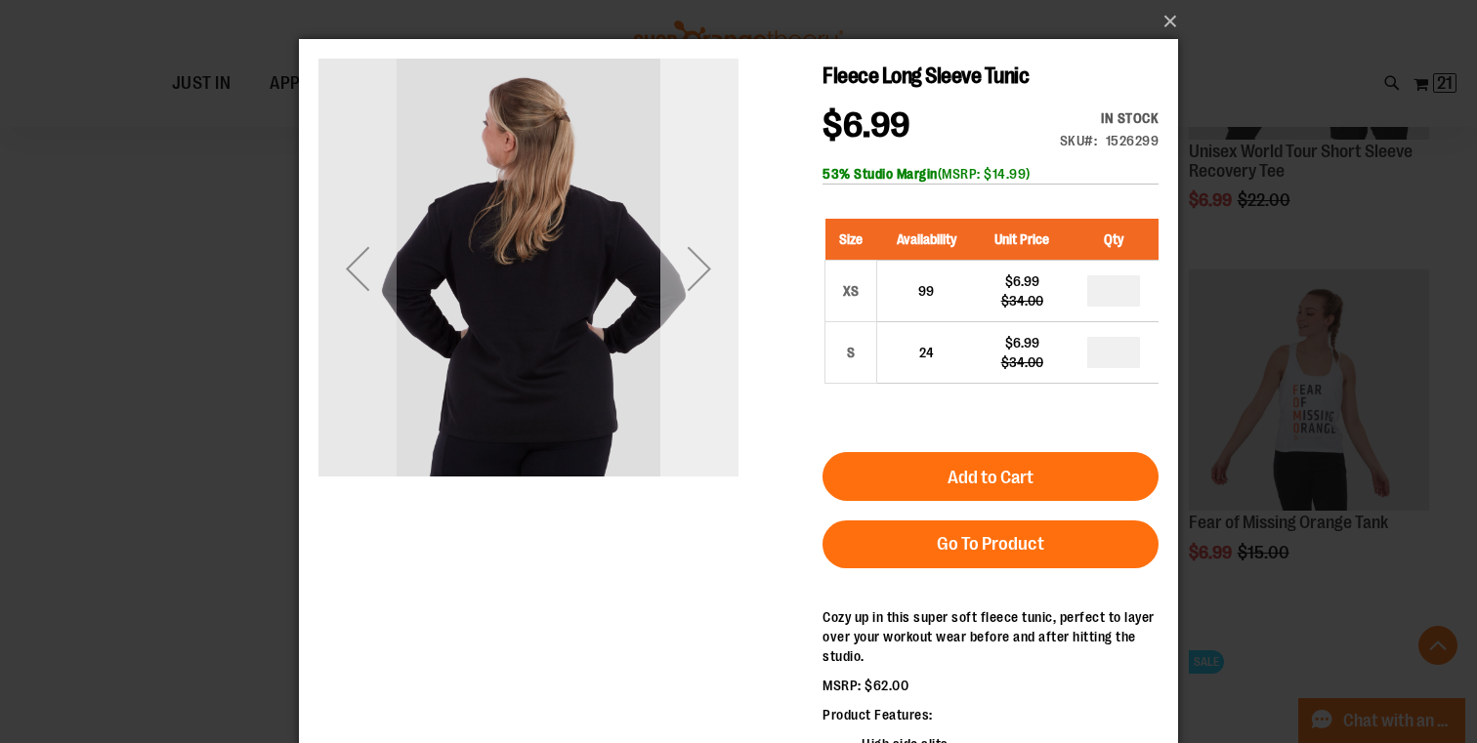
click at [706, 265] on div "Next" at bounding box center [699, 269] width 78 height 78
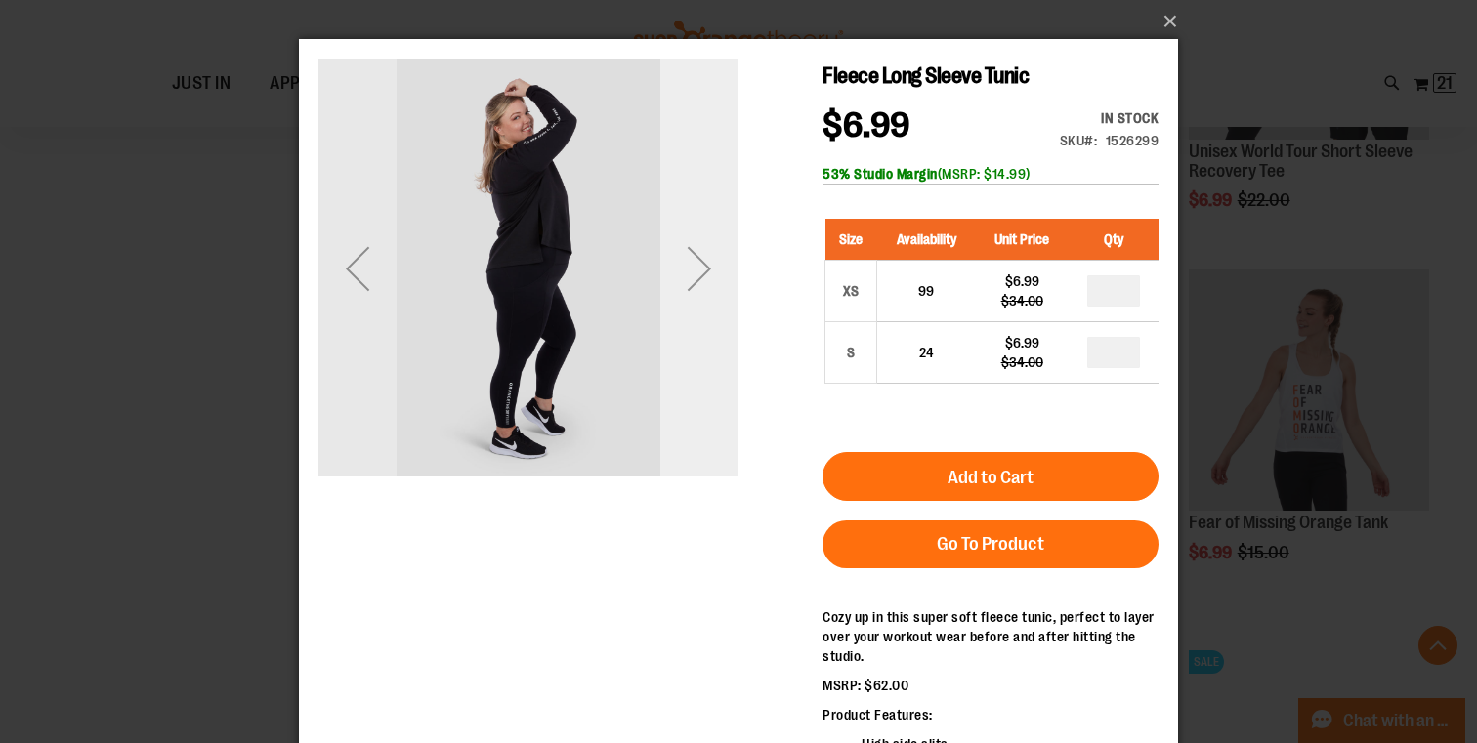
click at [710, 268] on div "Next" at bounding box center [699, 269] width 78 height 78
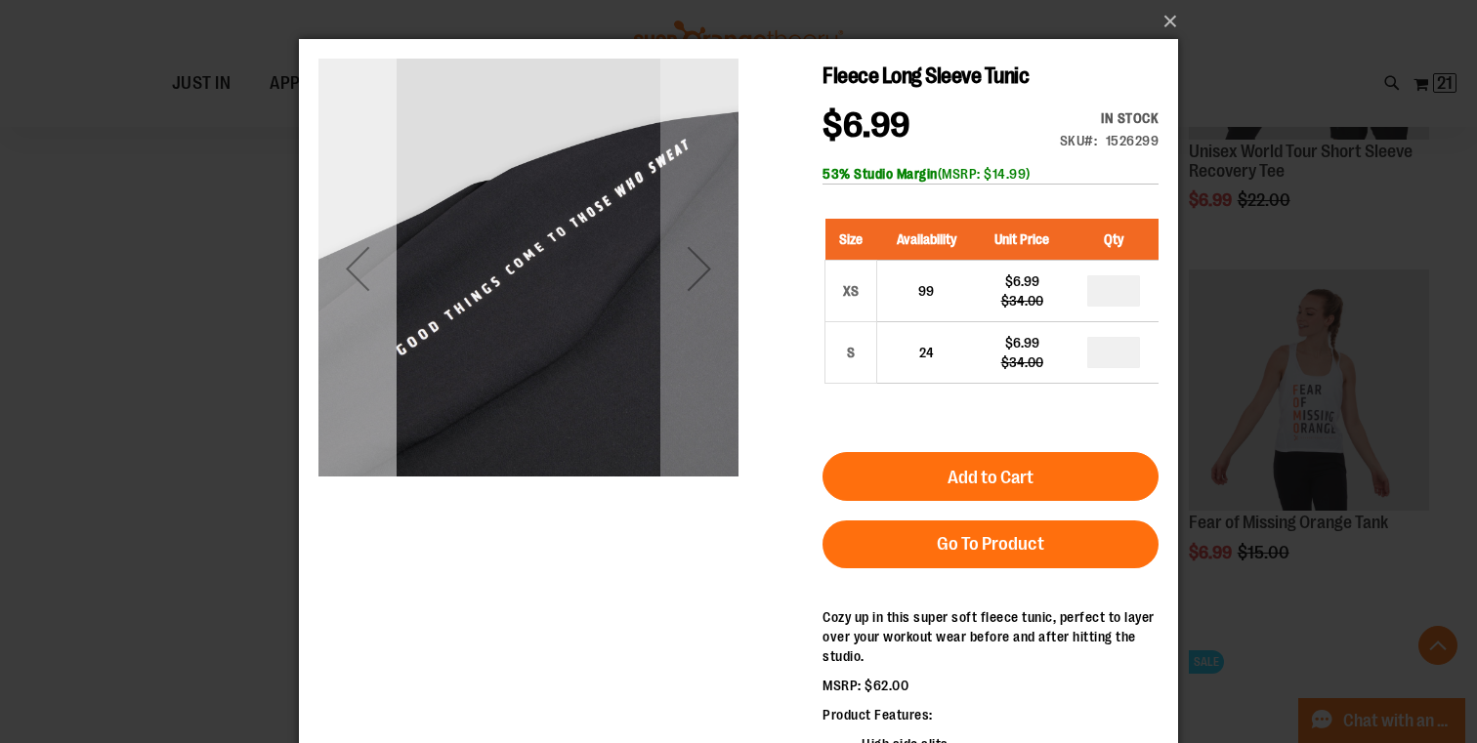
click at [352, 275] on div "Previous" at bounding box center [357, 269] width 78 height 78
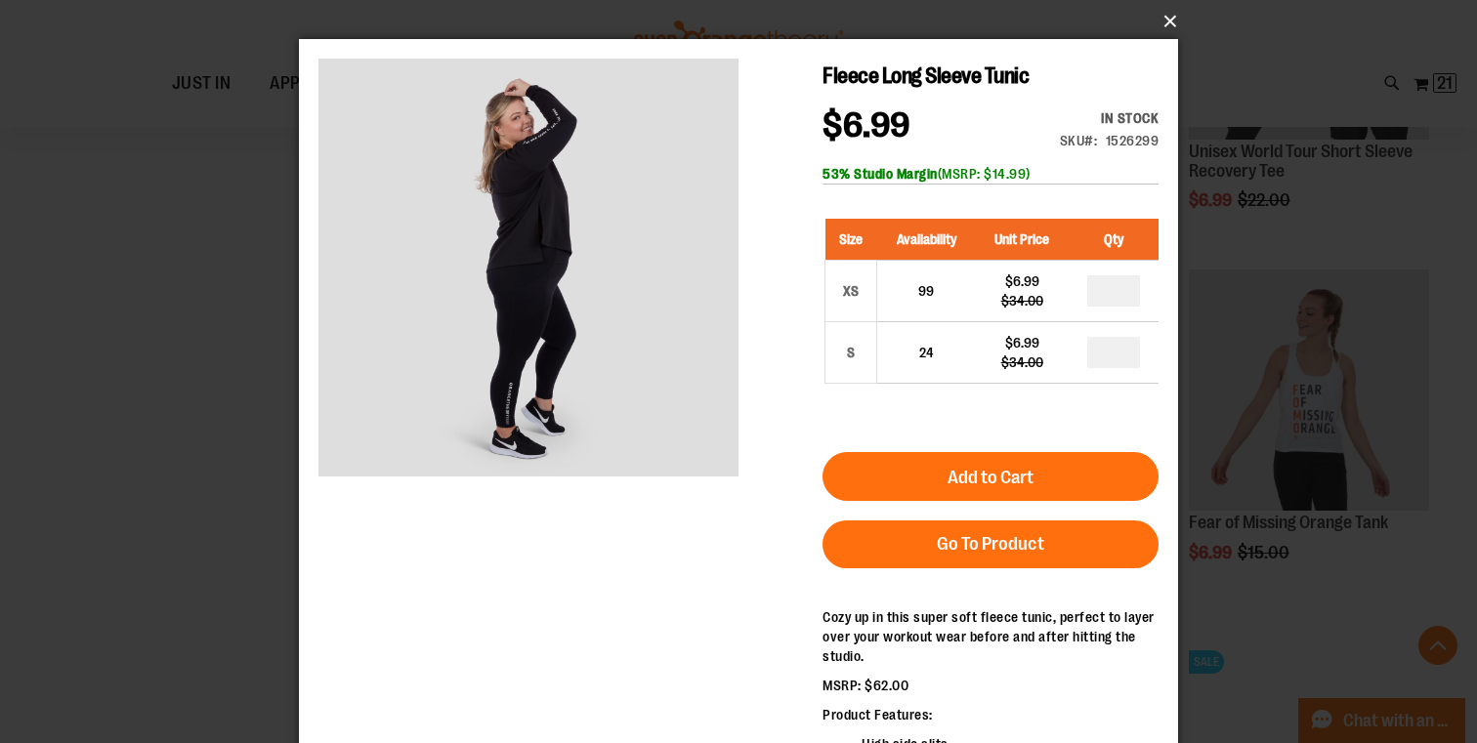
click at [1168, 16] on button "×" at bounding box center [744, 21] width 879 height 43
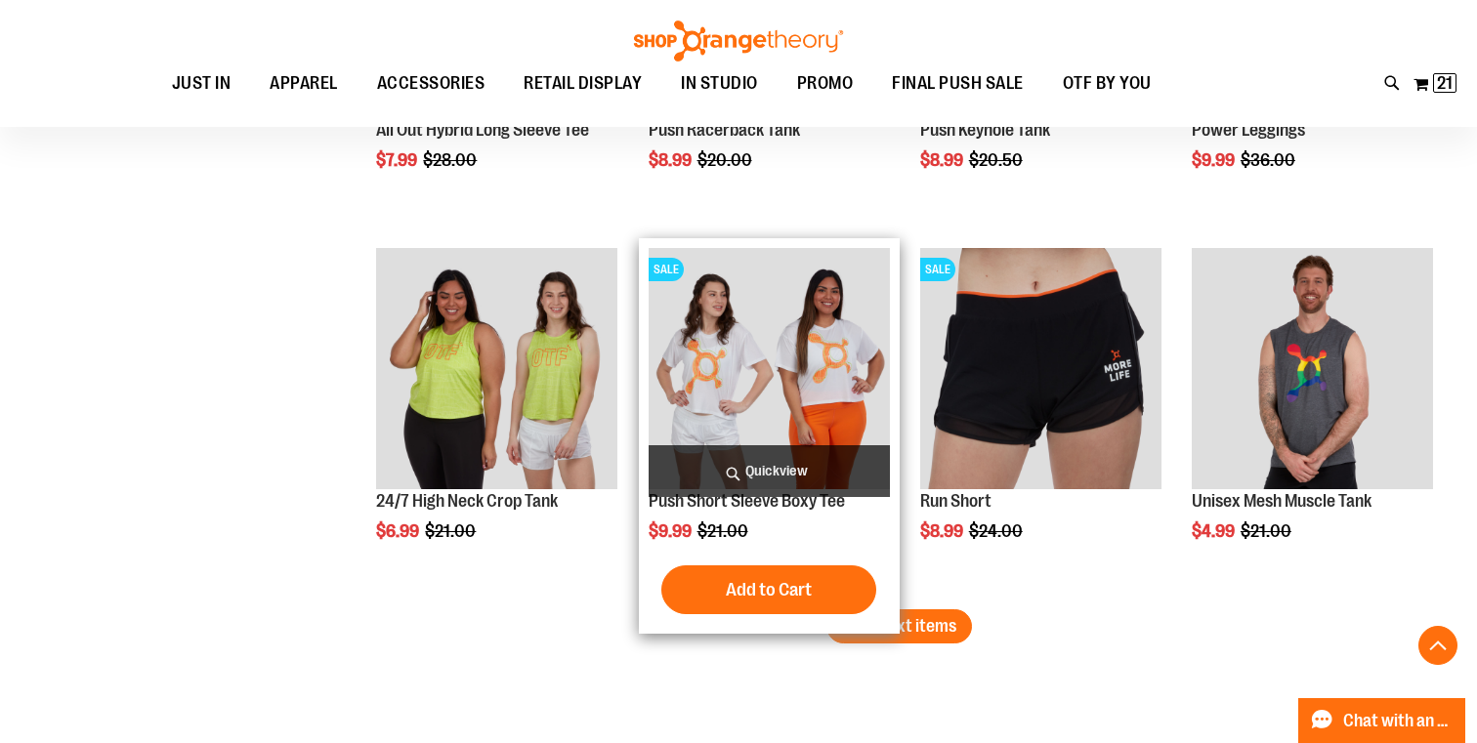
scroll to position [3114, 0]
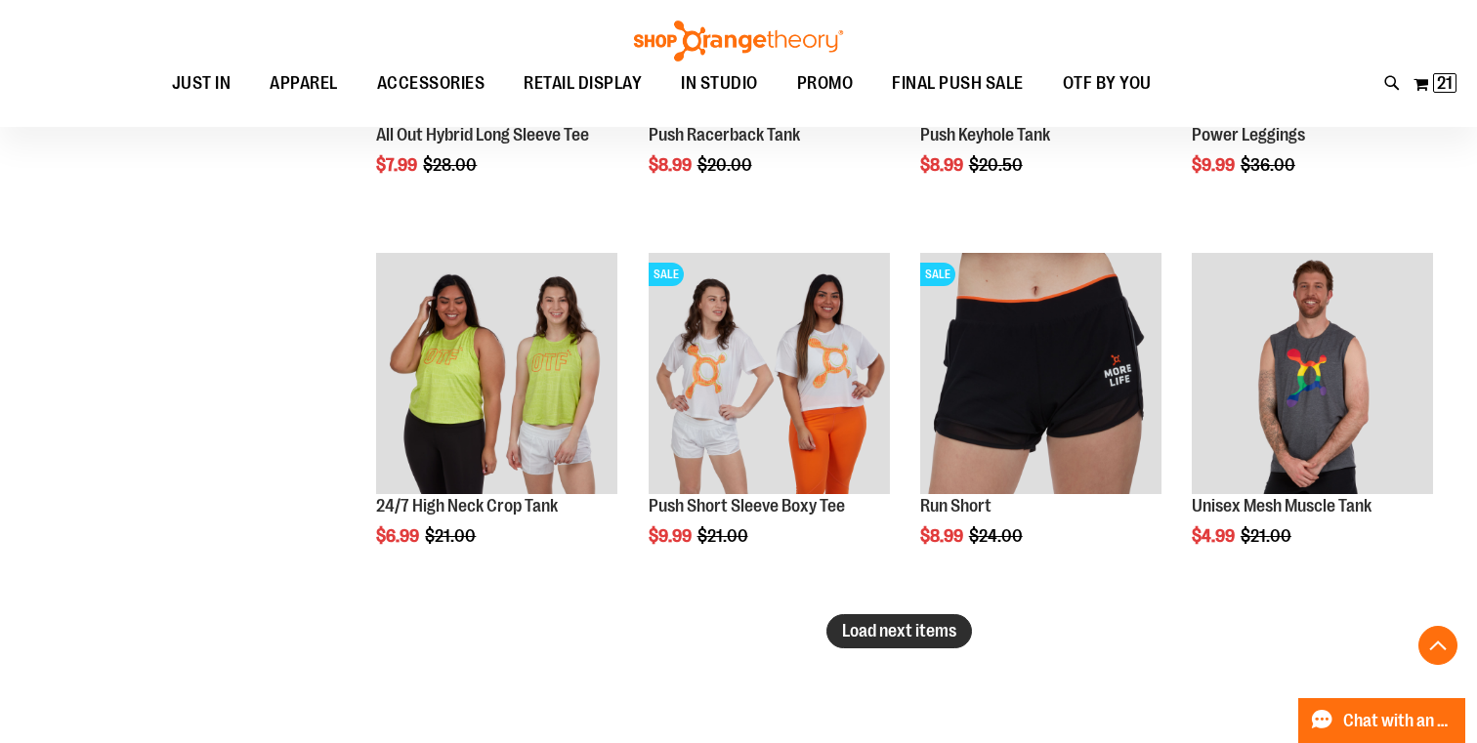
click at [899, 634] on span "Load next items" at bounding box center [899, 631] width 114 height 20
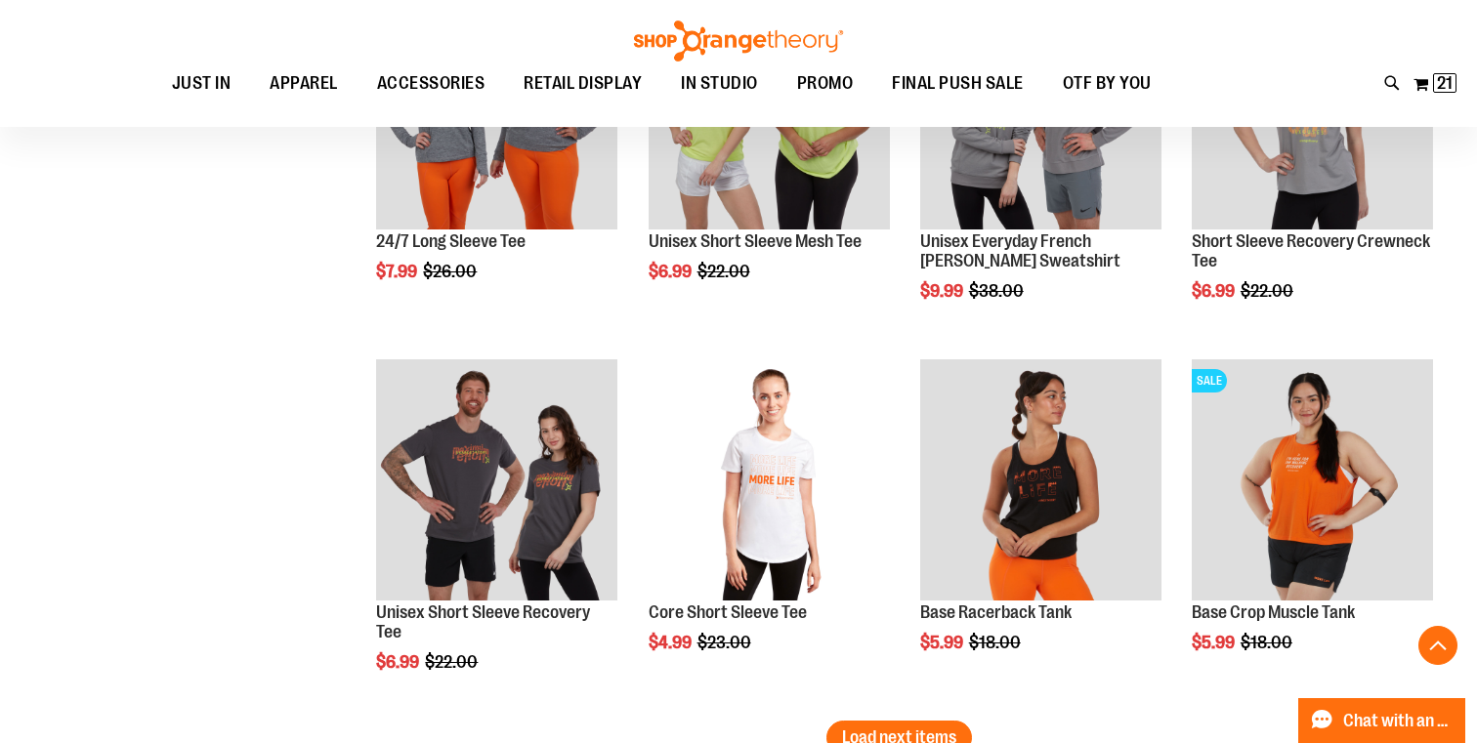
scroll to position [4133, 0]
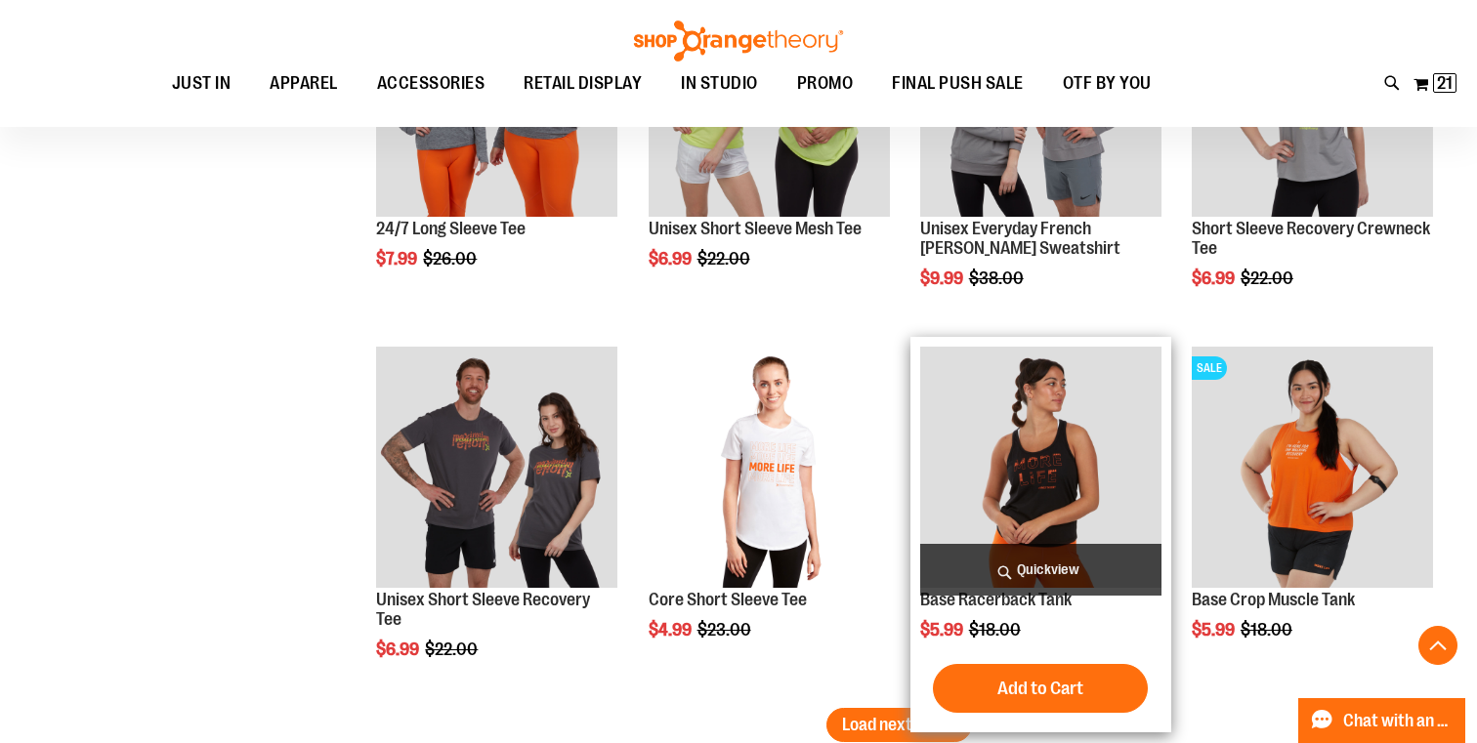
click at [1066, 569] on span "Quickview" at bounding box center [1040, 570] width 241 height 52
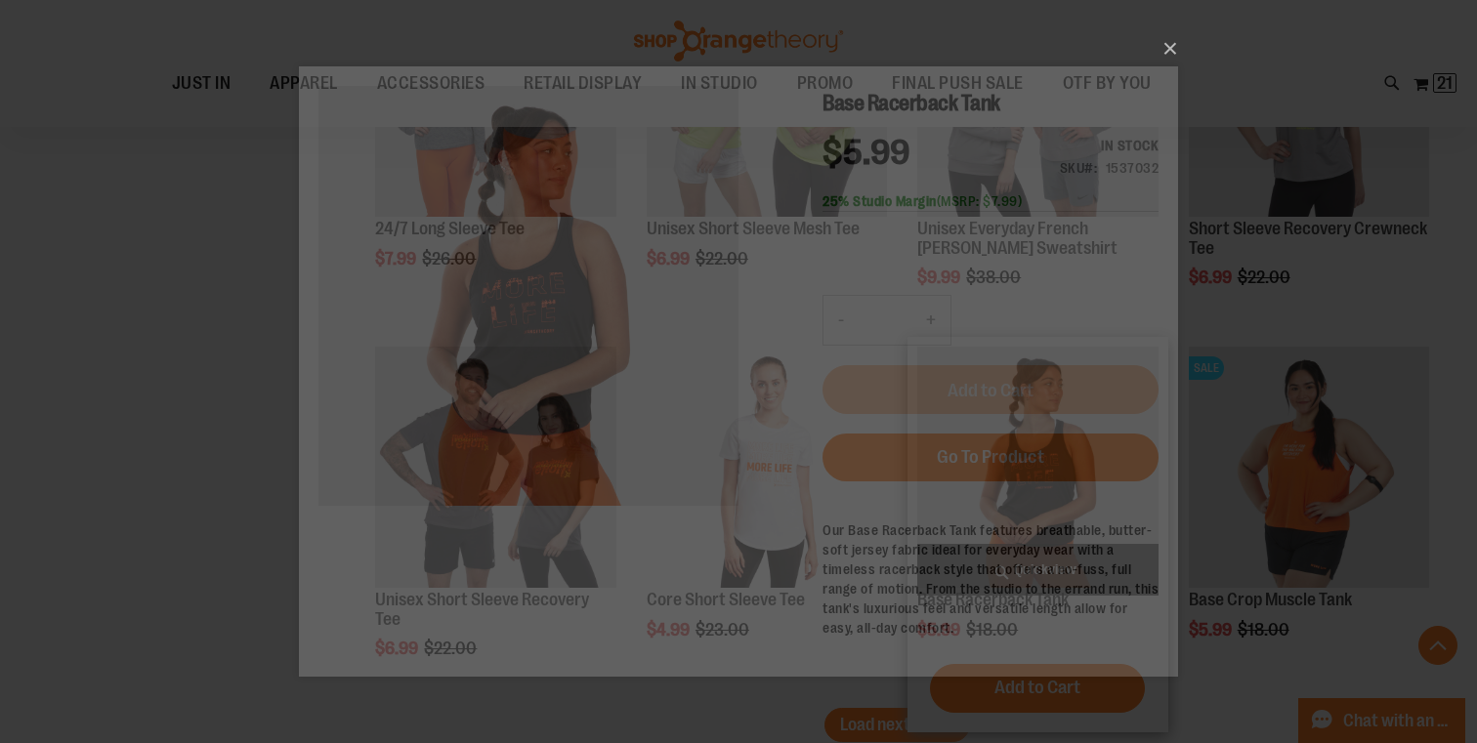
scroll to position [0, 0]
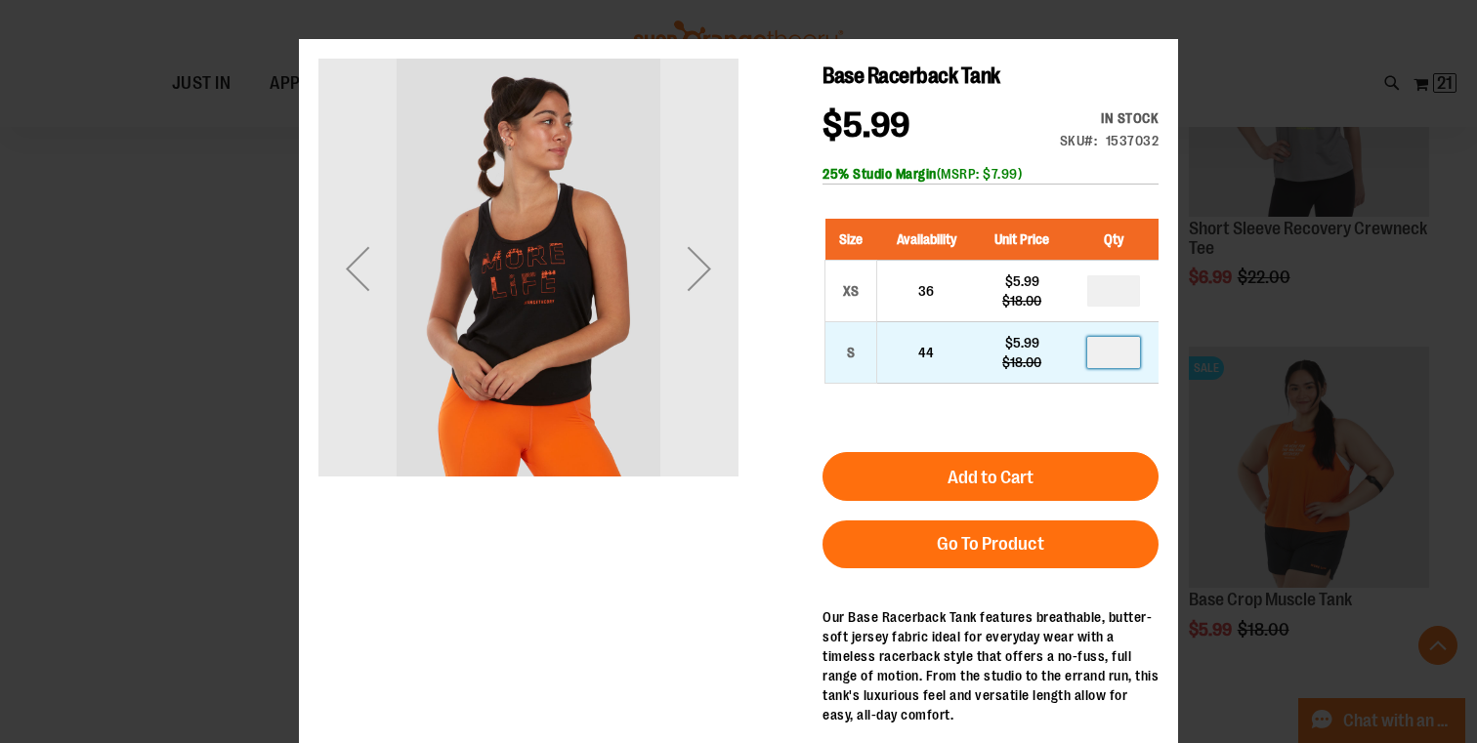
click at [1139, 345] on input "number" at bounding box center [1113, 352] width 53 height 31
type input "*"
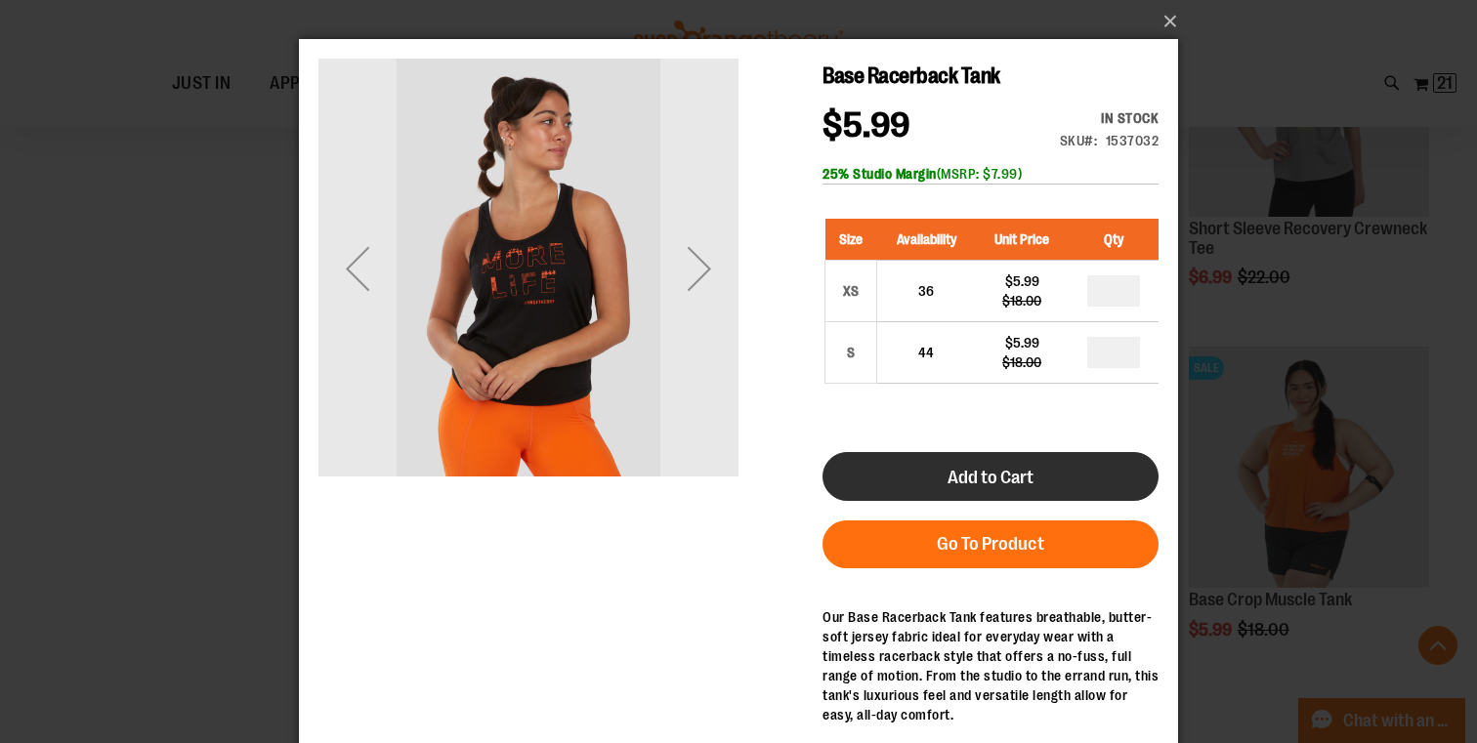
click at [1077, 474] on button "Add to Cart" at bounding box center [990, 476] width 336 height 49
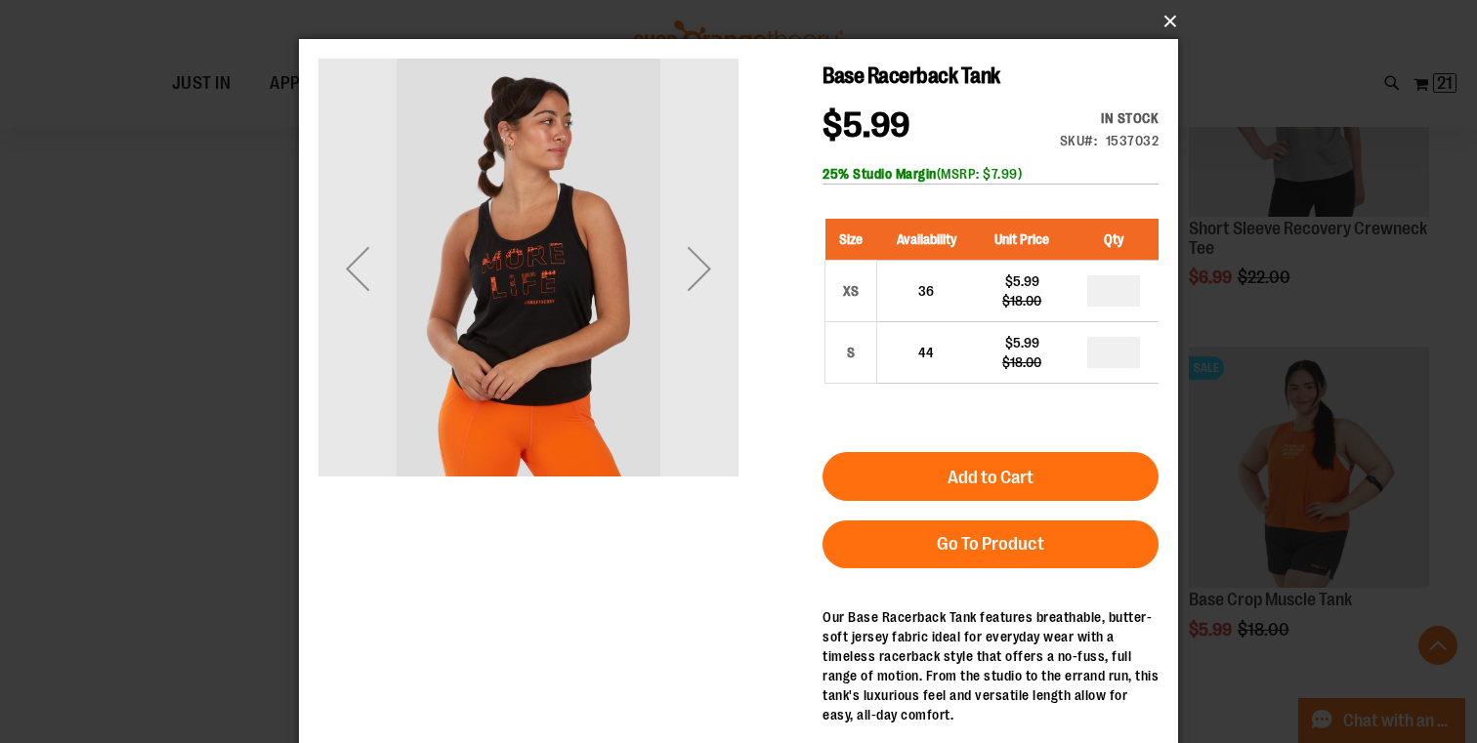
click at [1178, 23] on button "×" at bounding box center [744, 21] width 879 height 43
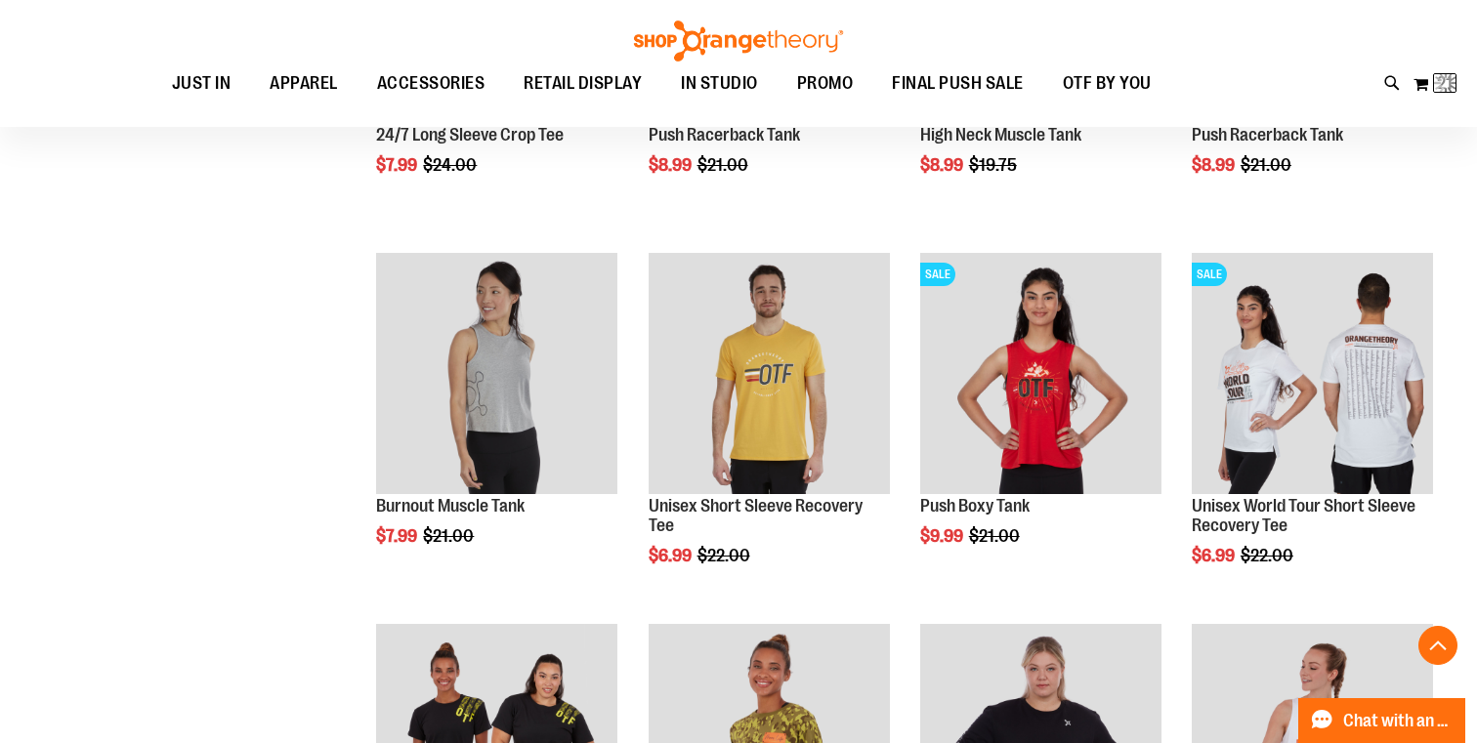
scroll to position [139, 0]
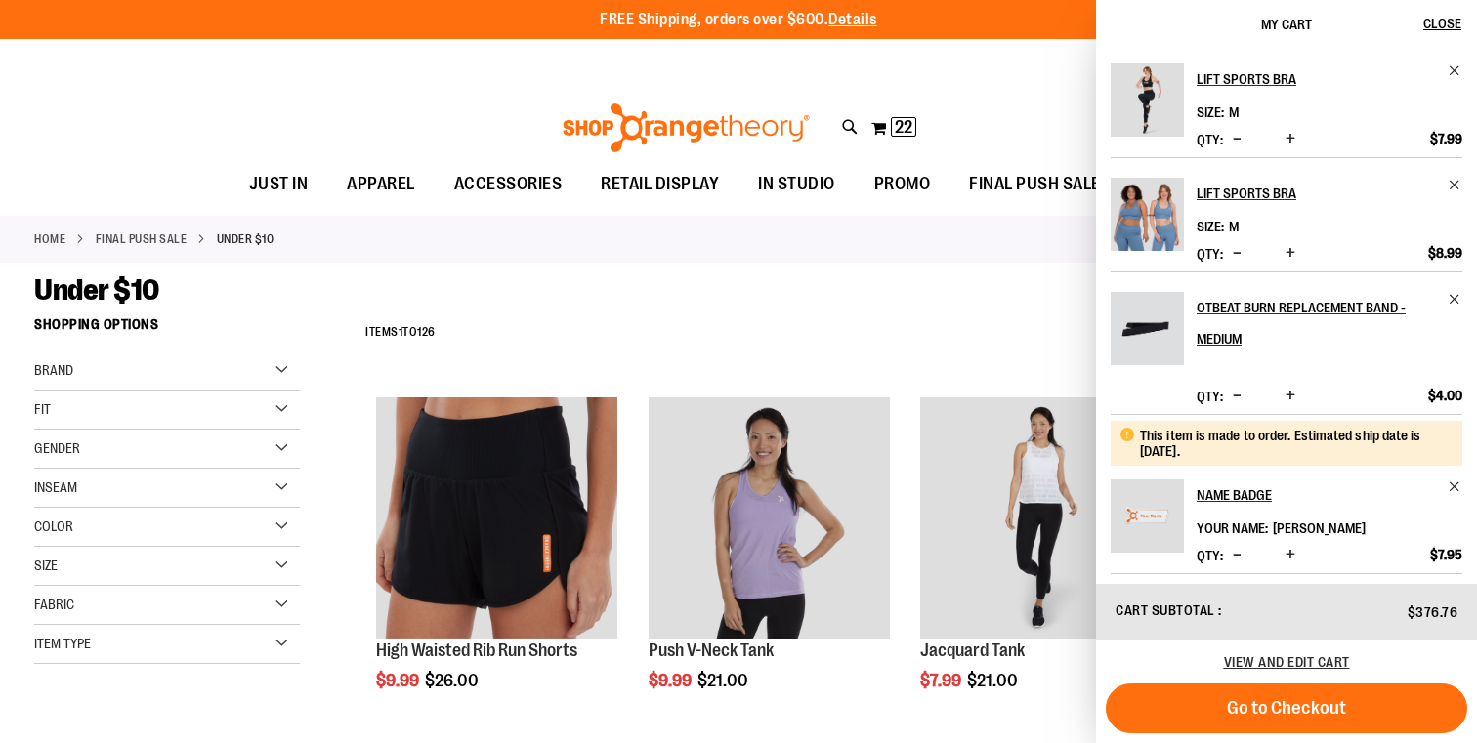
click at [1028, 51] on div "**********" at bounding box center [738, 60] width 1477 height 43
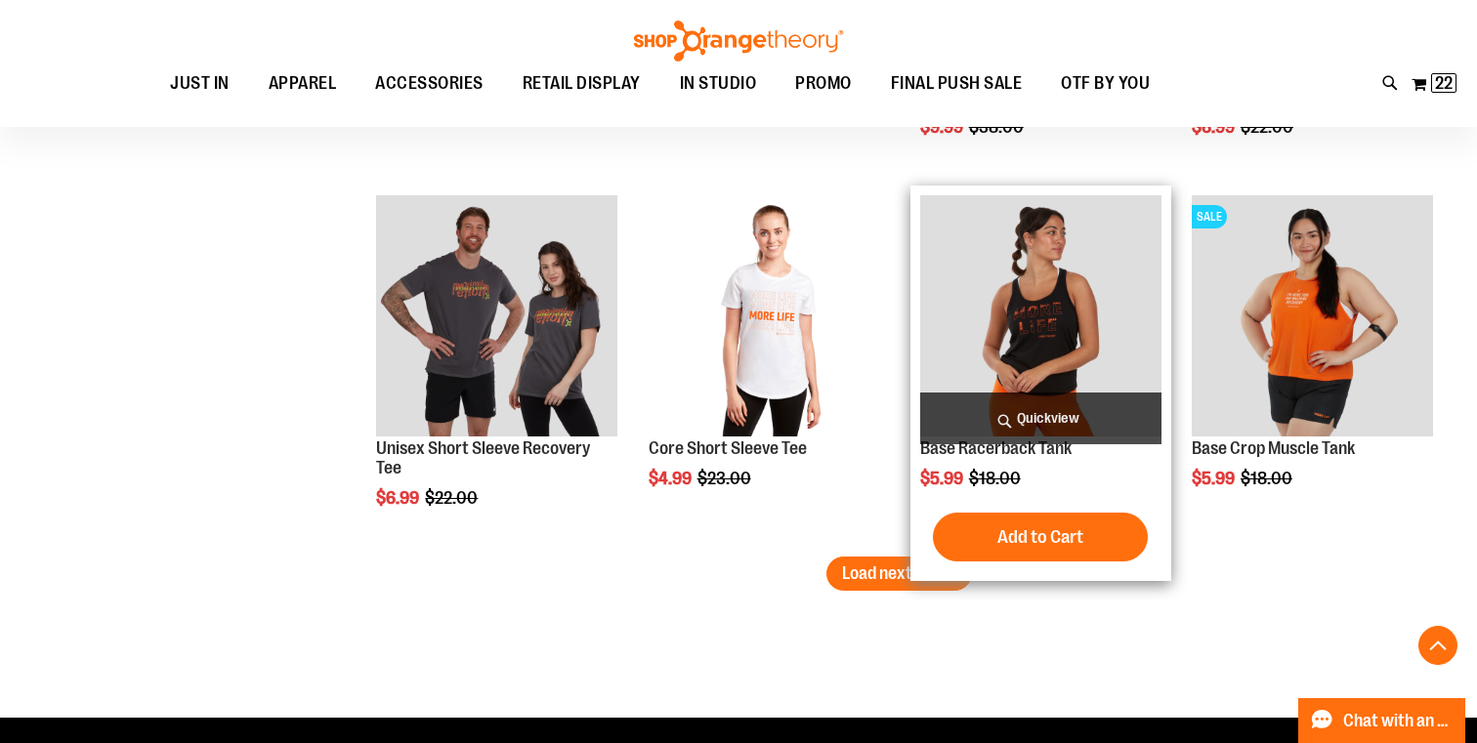
scroll to position [4291, 0]
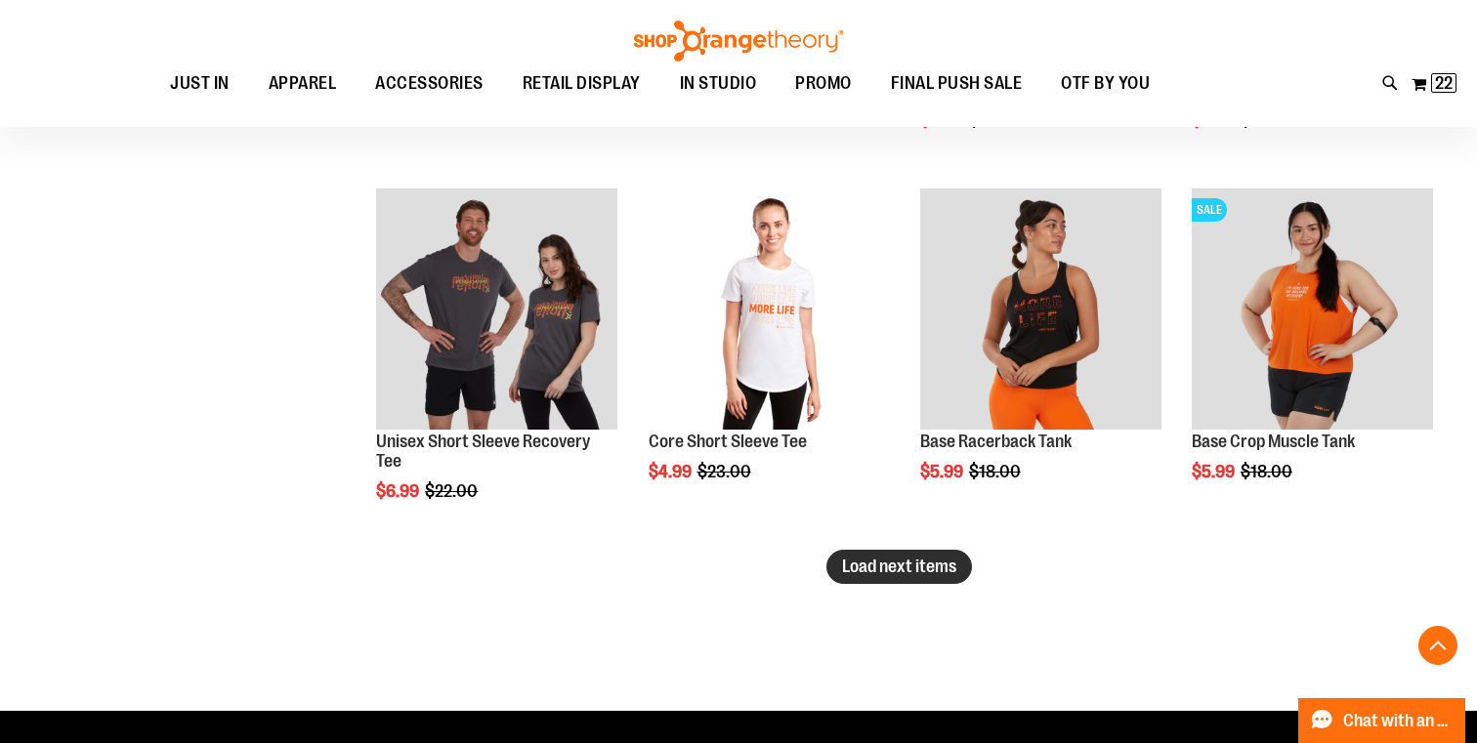
click at [926, 567] on span "Load next items" at bounding box center [899, 567] width 114 height 20
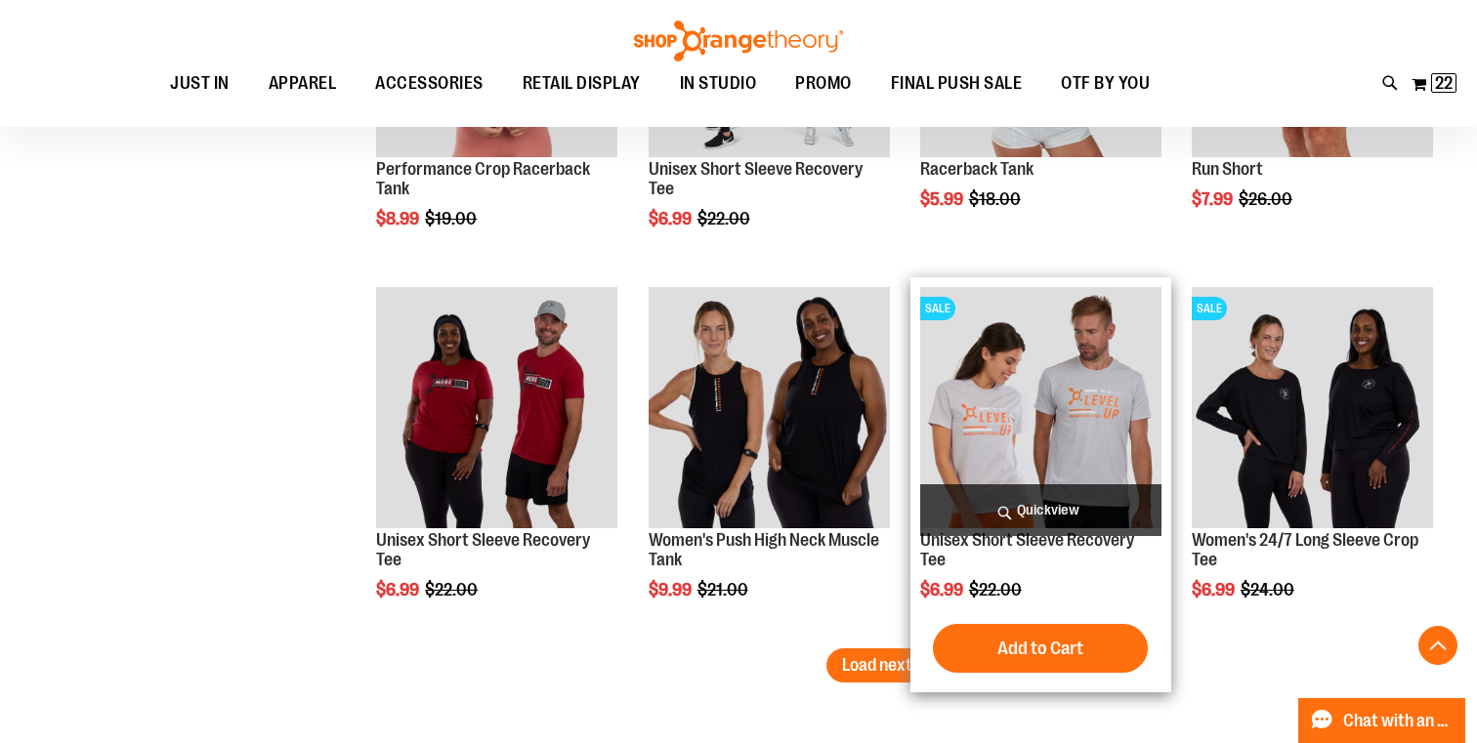
scroll to position [5307, 0]
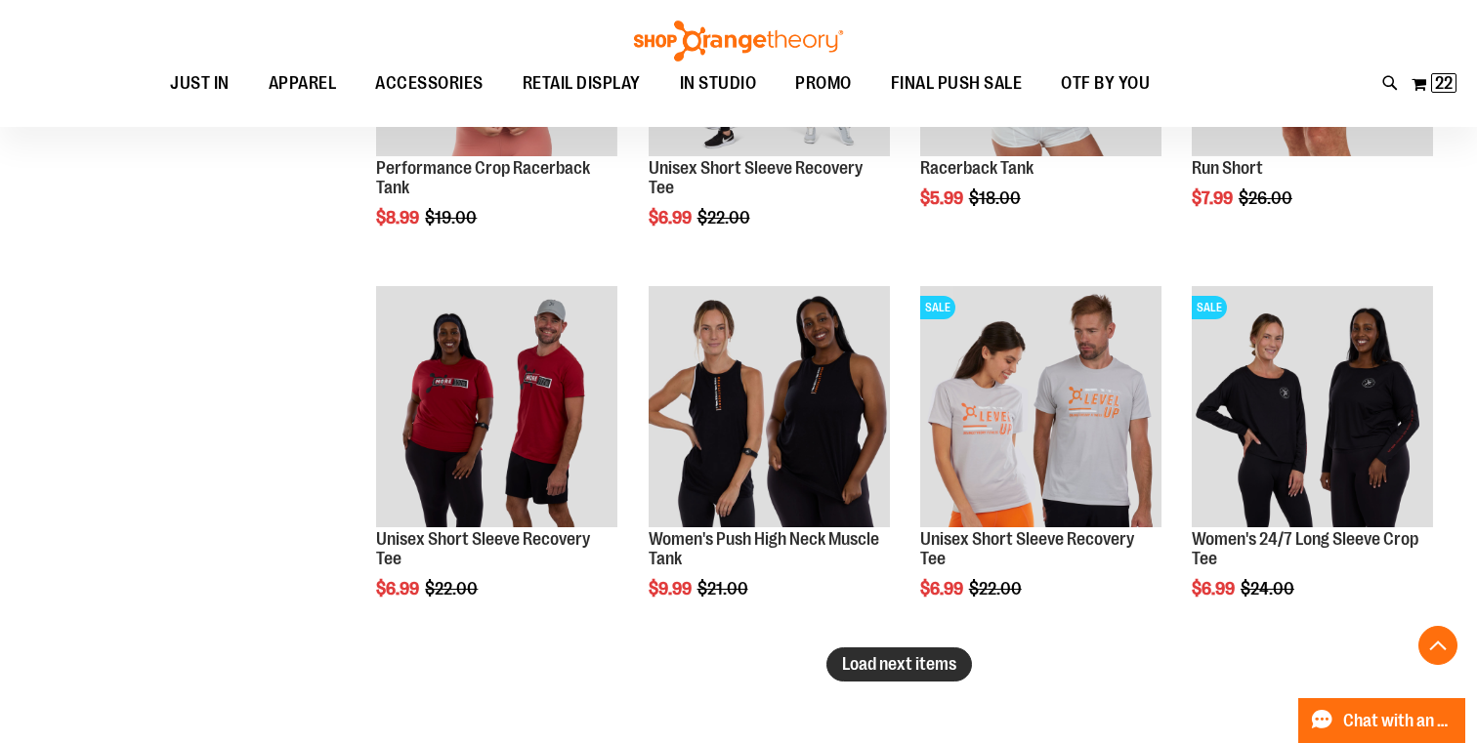
click at [858, 673] on span "Load next items" at bounding box center [899, 664] width 114 height 20
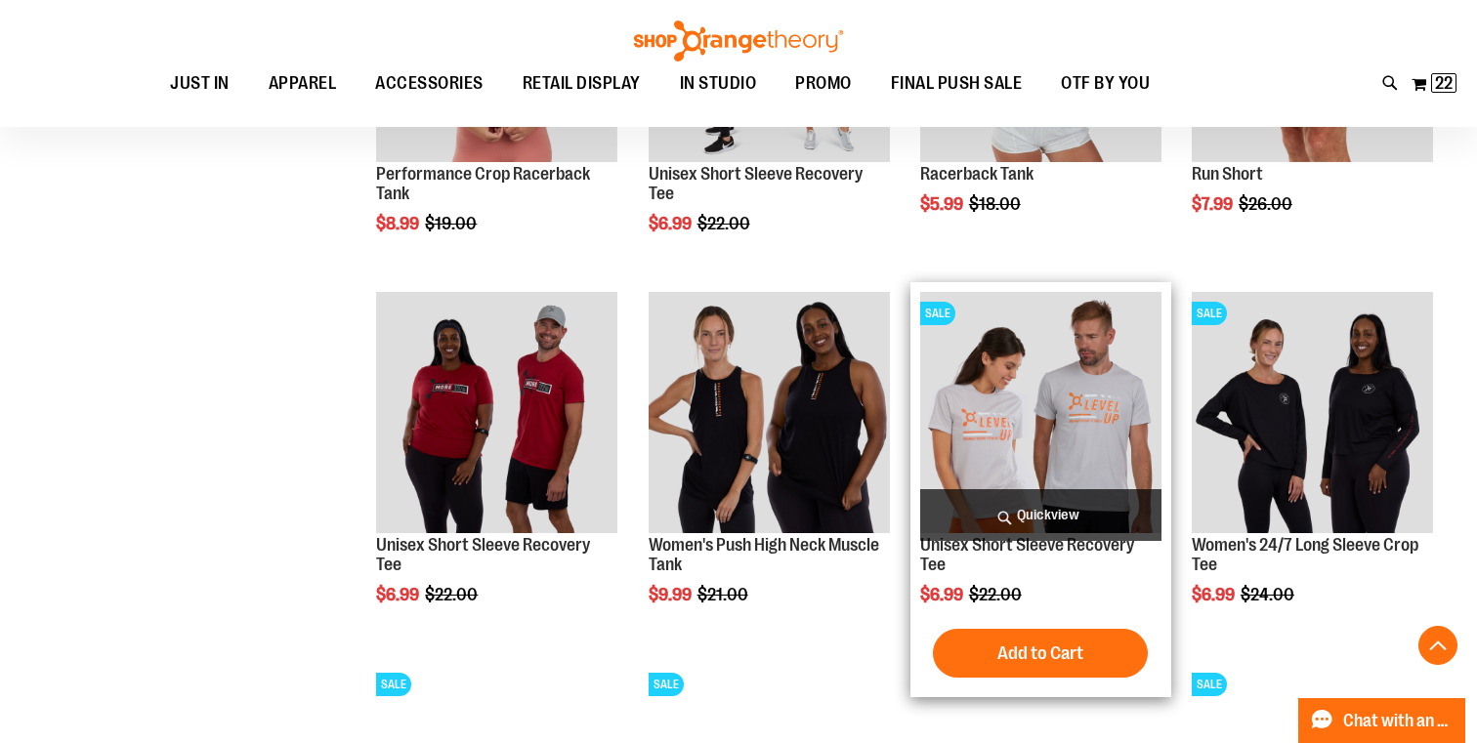
scroll to position [5301, 0]
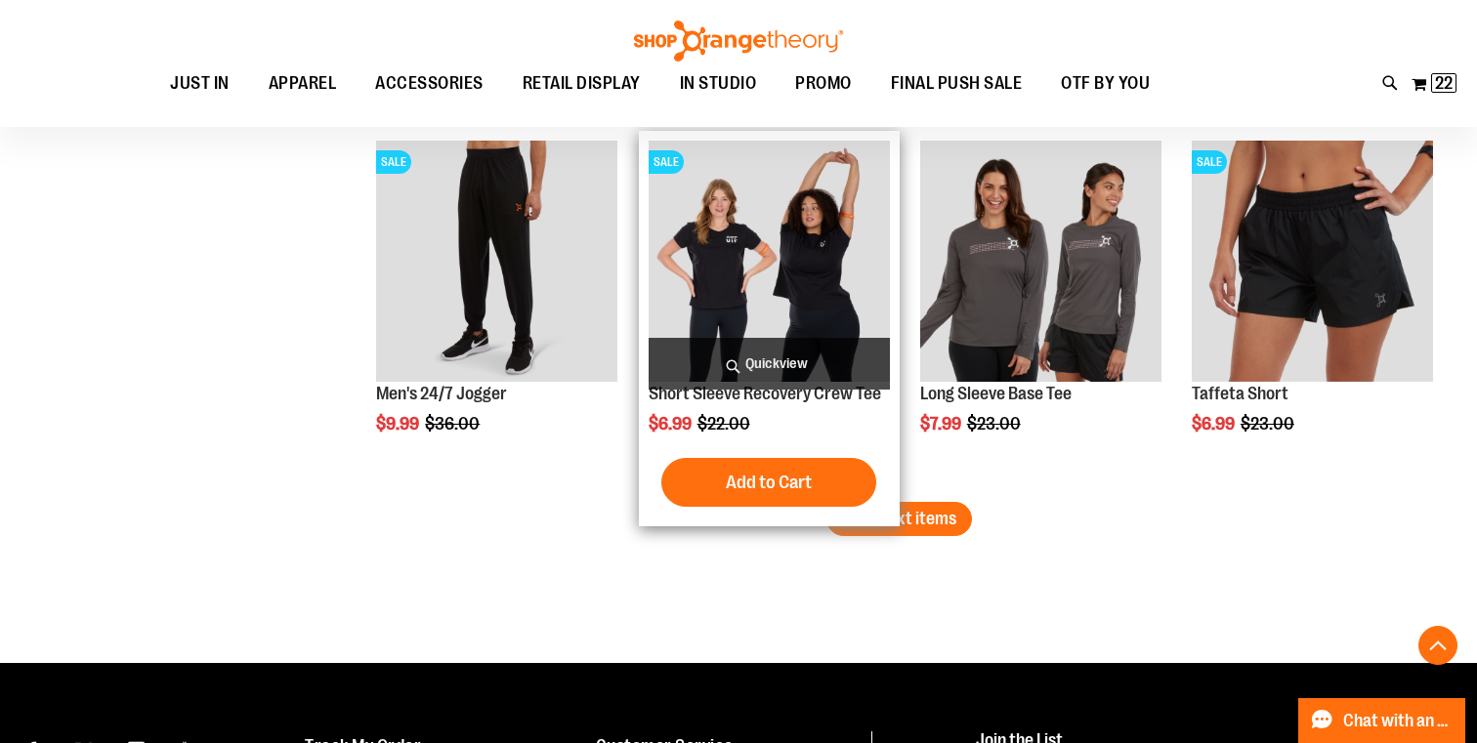
scroll to position [6601, 0]
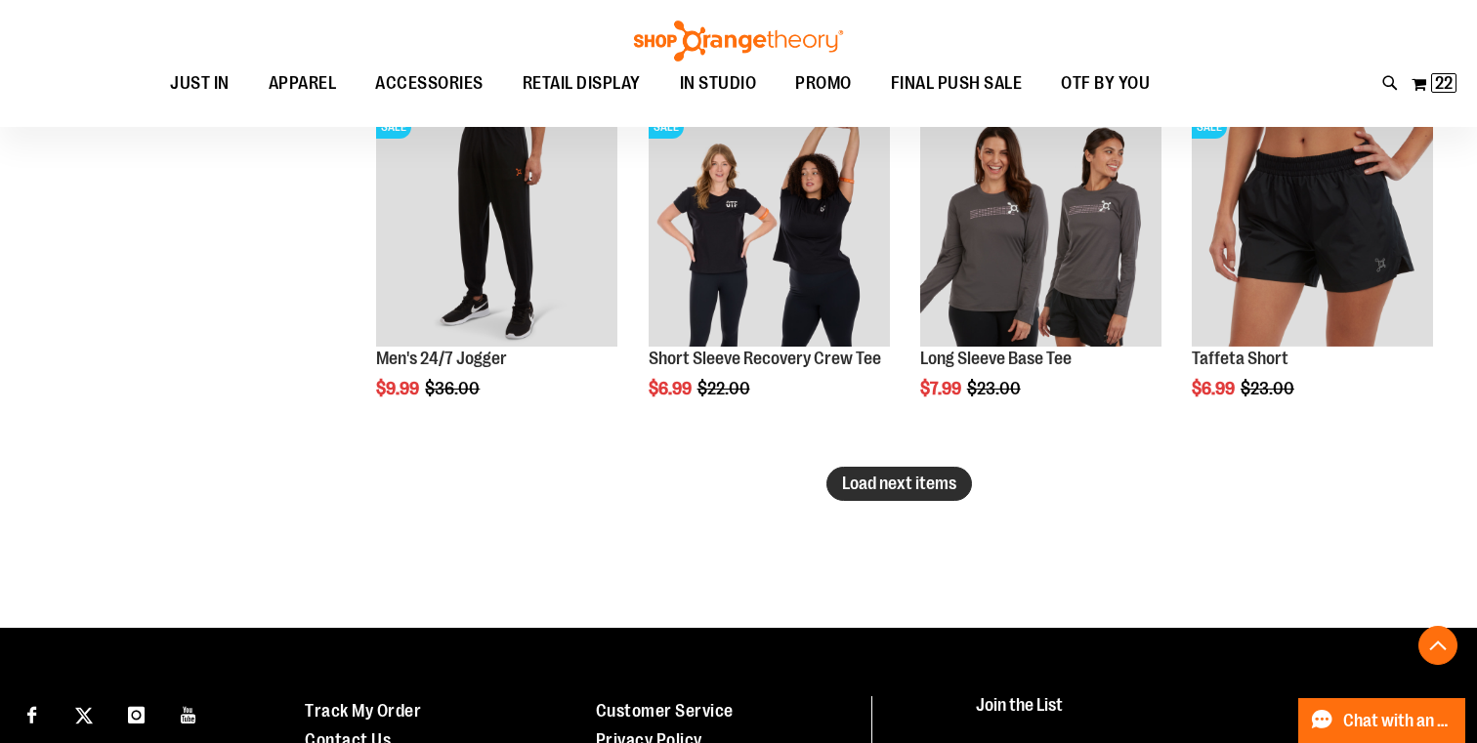
click at [953, 483] on span "Load next items" at bounding box center [899, 484] width 114 height 20
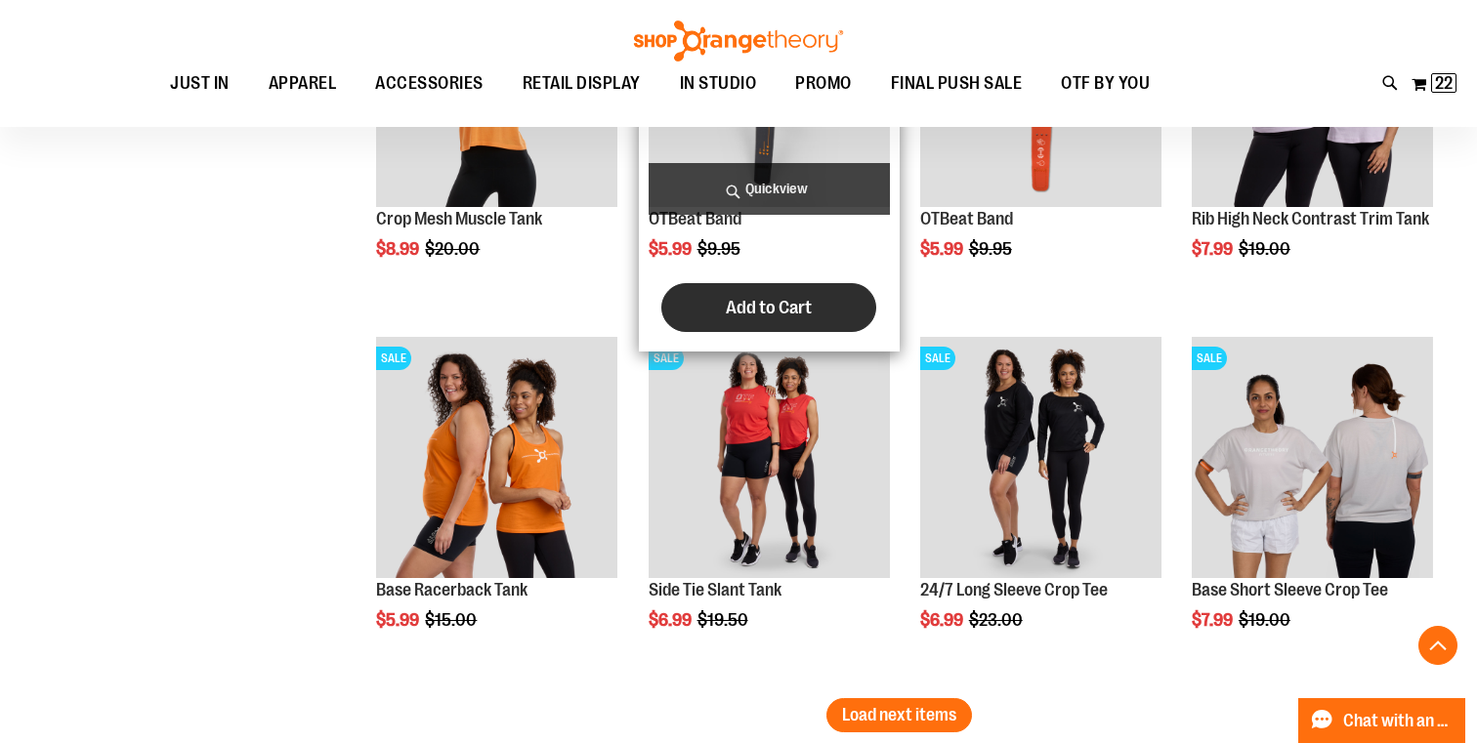
scroll to position [7521, 0]
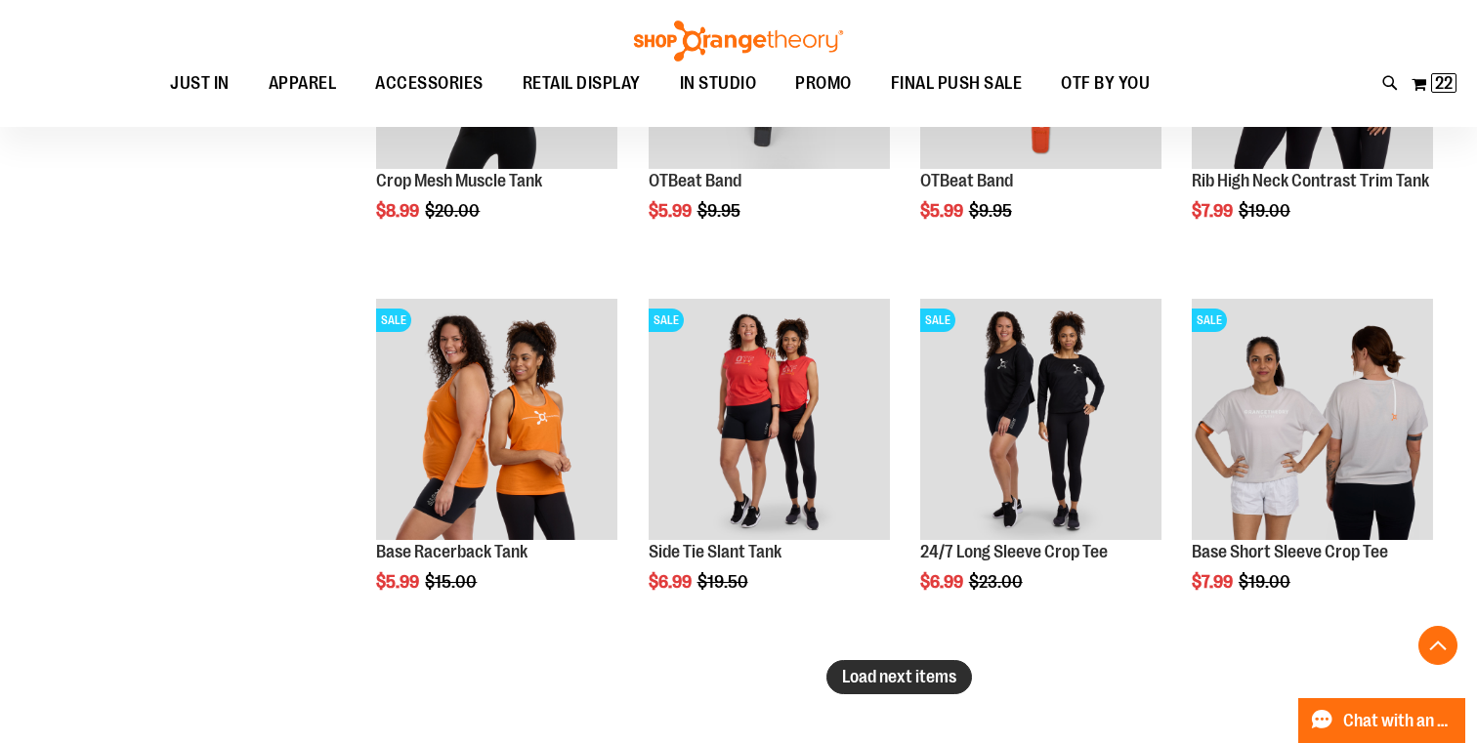
click at [951, 689] on button "Load next items" at bounding box center [899, 677] width 146 height 34
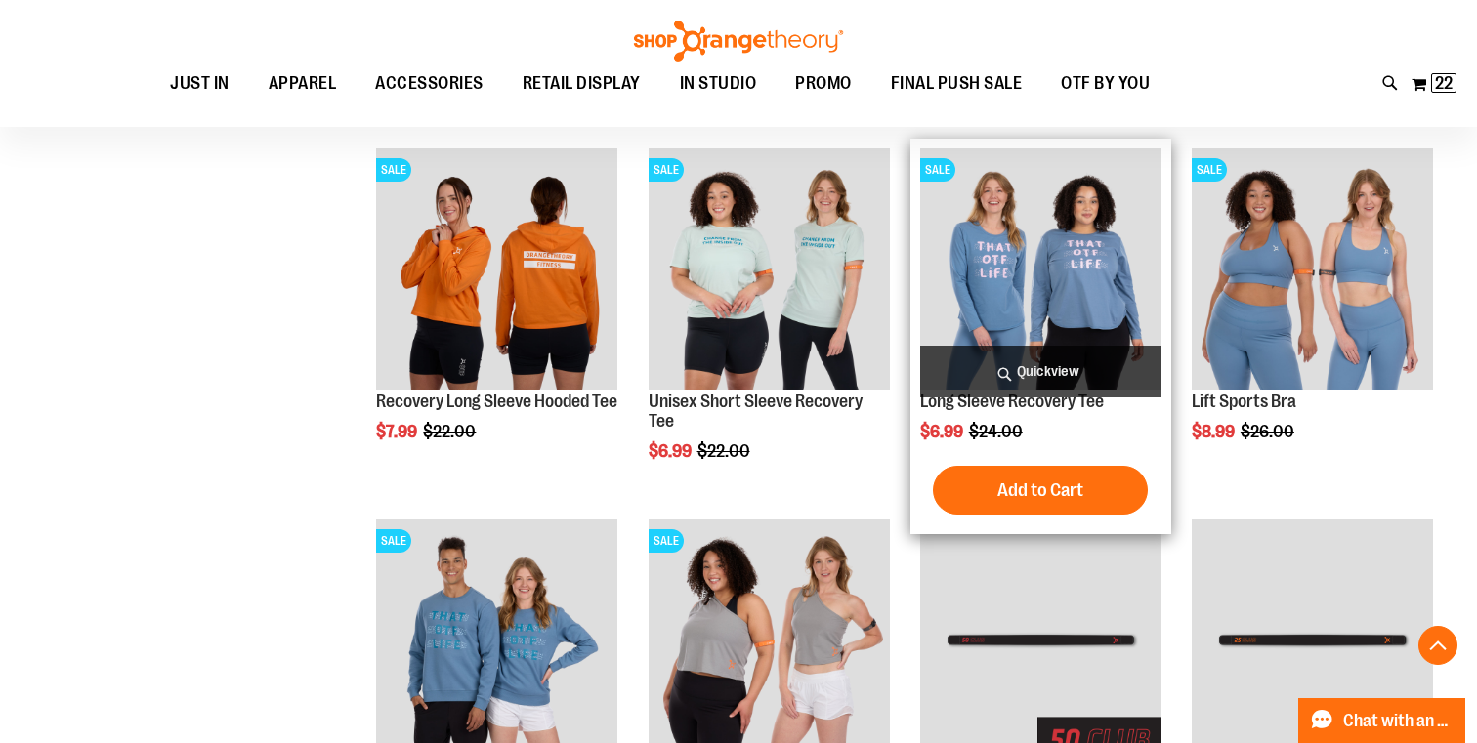
scroll to position [8043, 0]
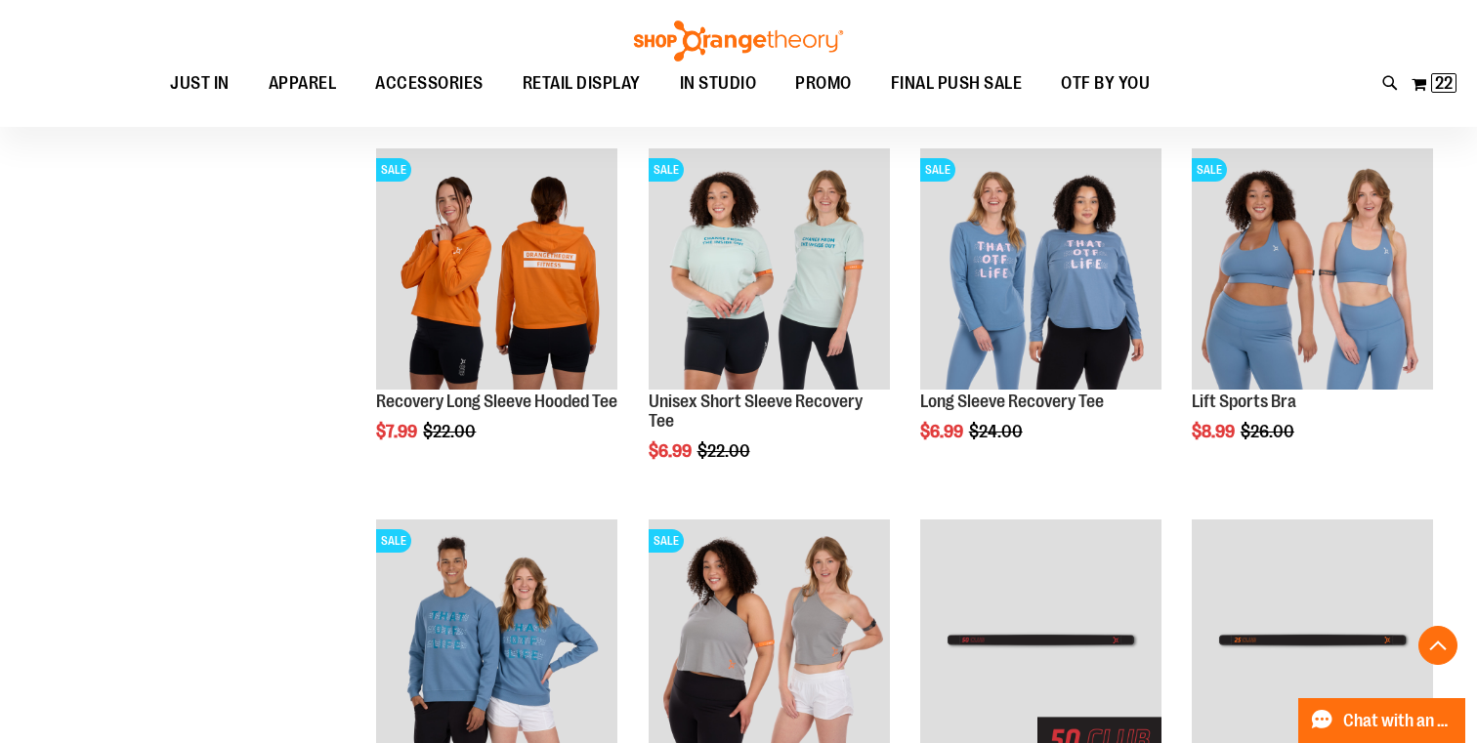
click at [1241, 52] on div "Toggle Nav Search Popular Suggestions Advanced Search" at bounding box center [738, 63] width 1477 height 127
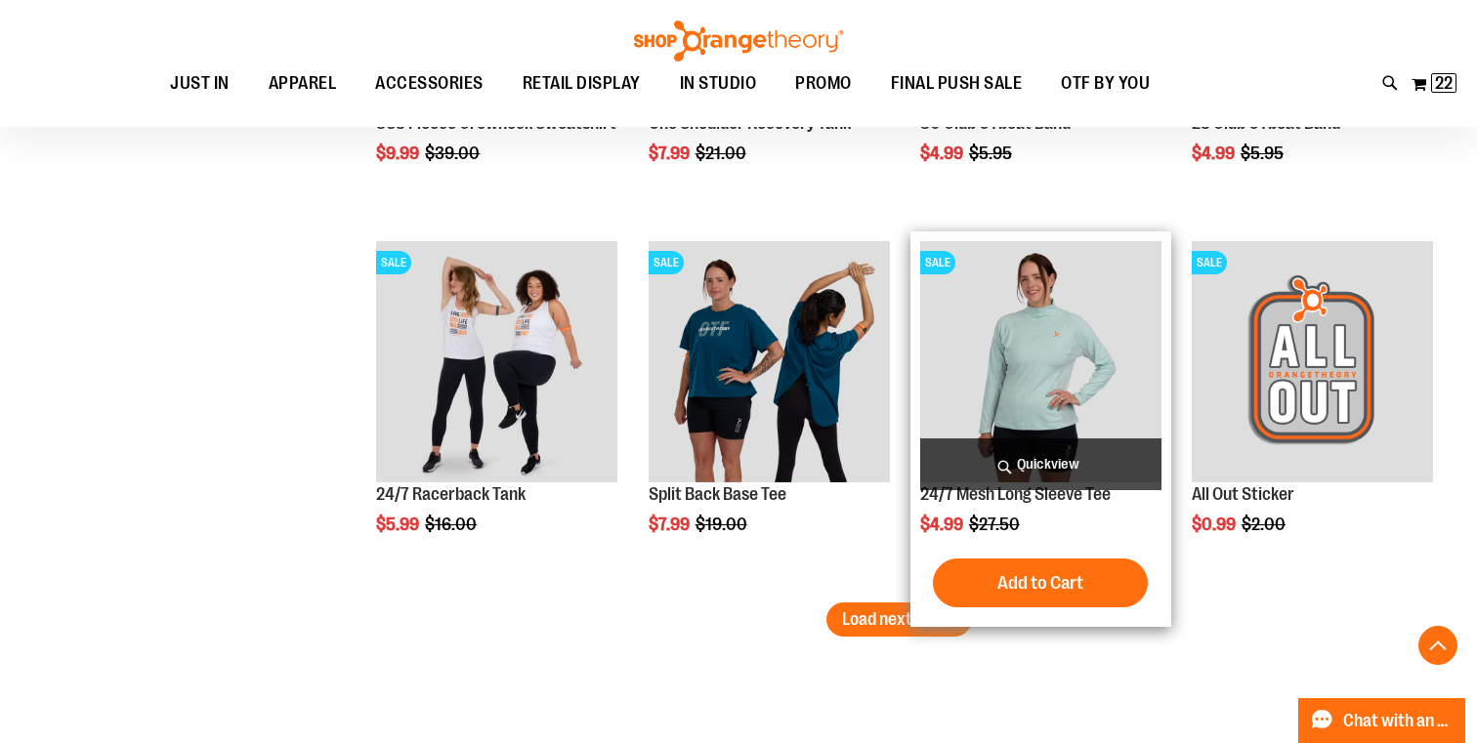
scroll to position [8693, 0]
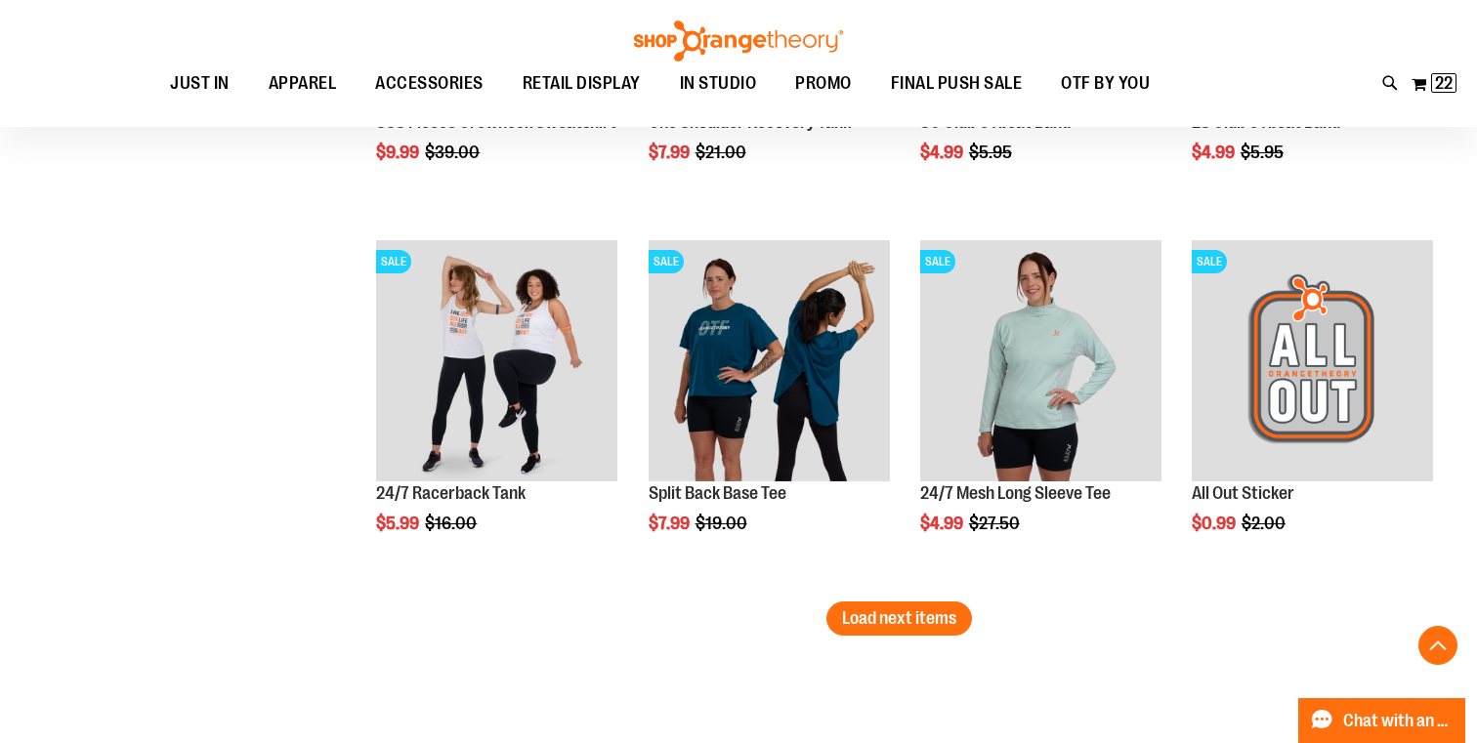
click at [907, 626] on span "Load next items" at bounding box center [899, 618] width 114 height 20
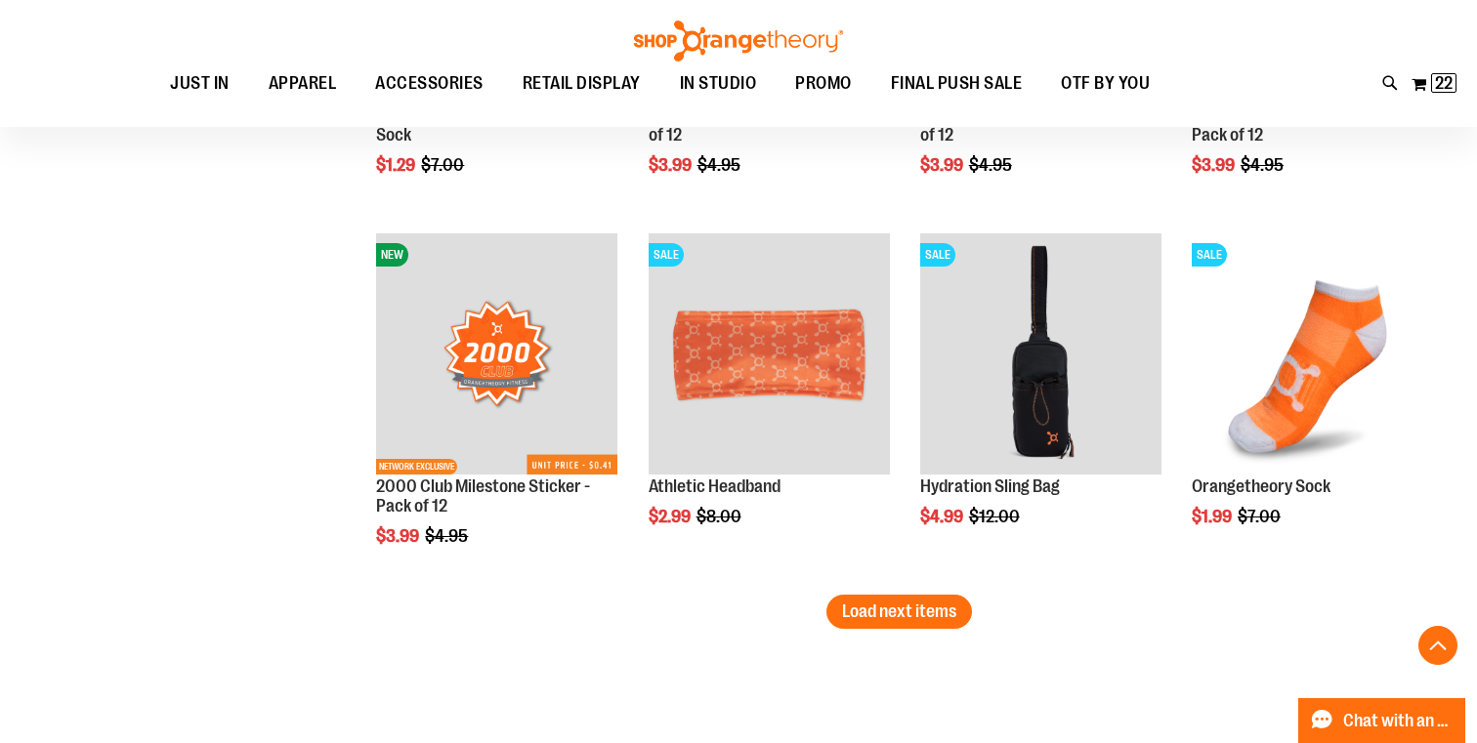
scroll to position [9829, 0]
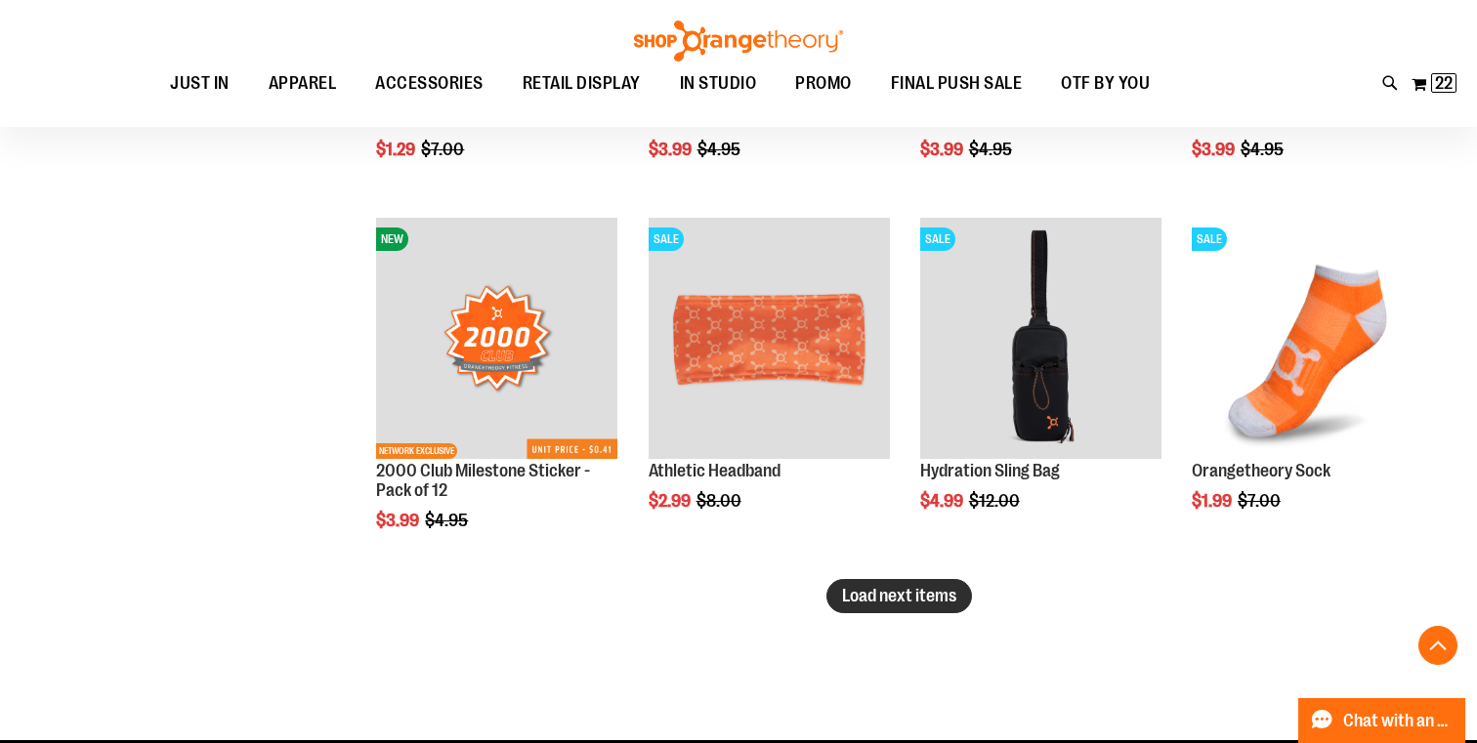
click at [904, 597] on span "Load next items" at bounding box center [899, 596] width 114 height 20
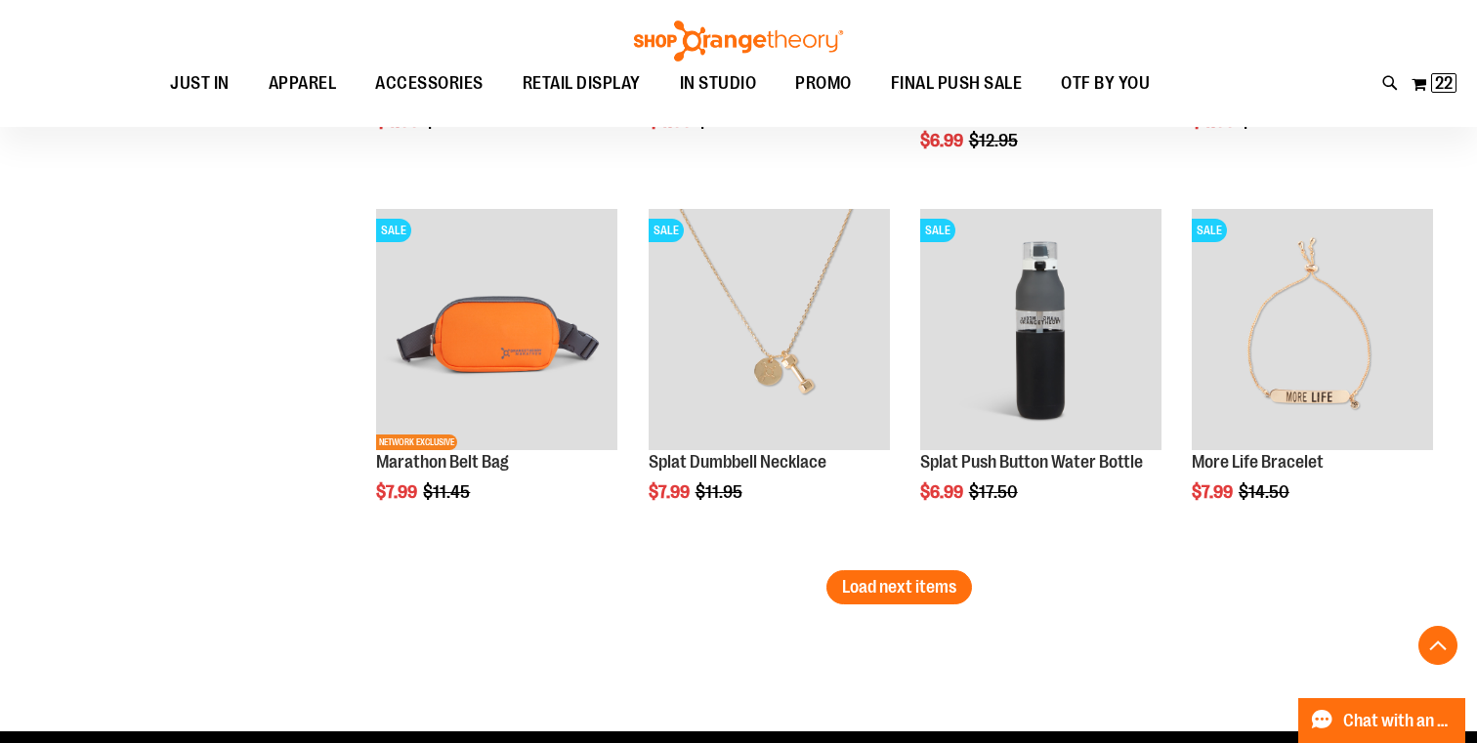
scroll to position [11032, 0]
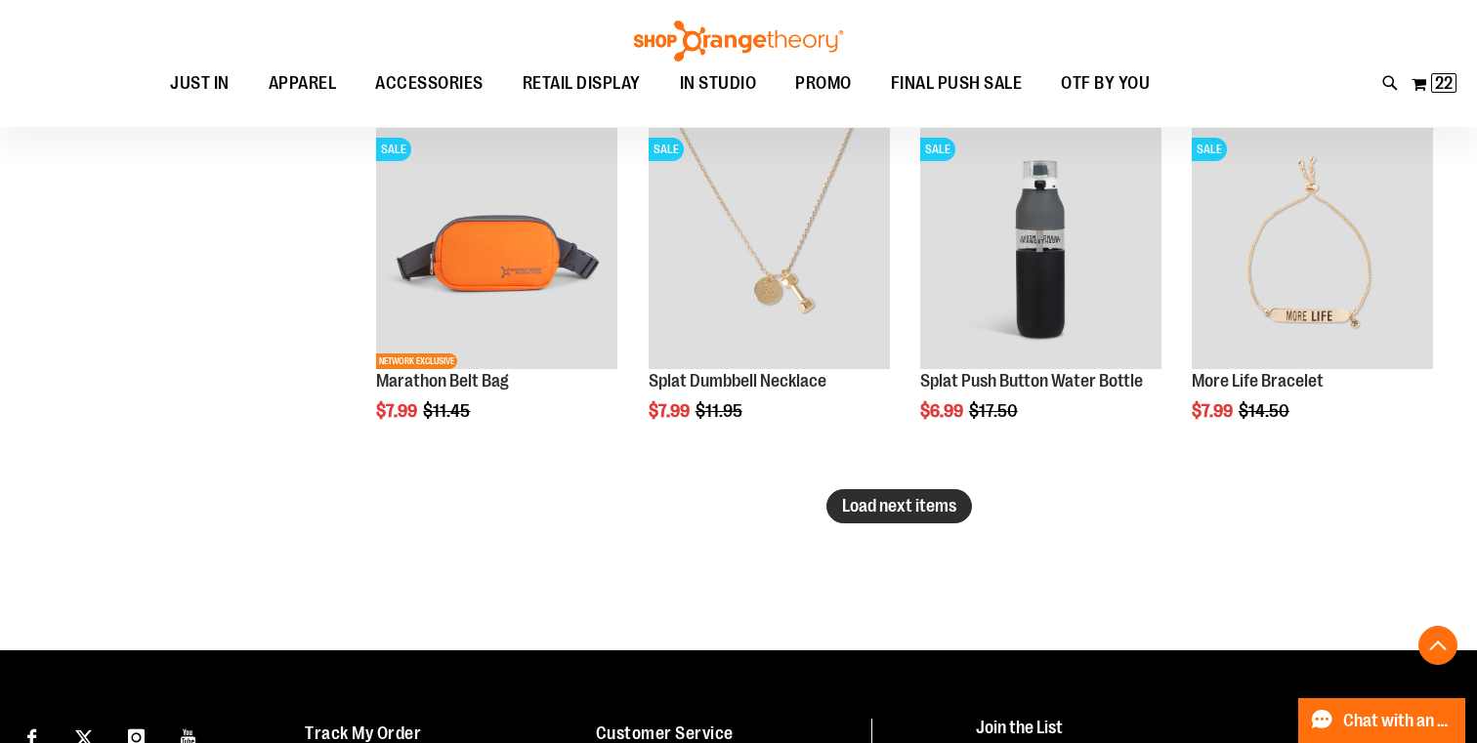
click at [917, 508] on span "Load next items" at bounding box center [899, 506] width 114 height 20
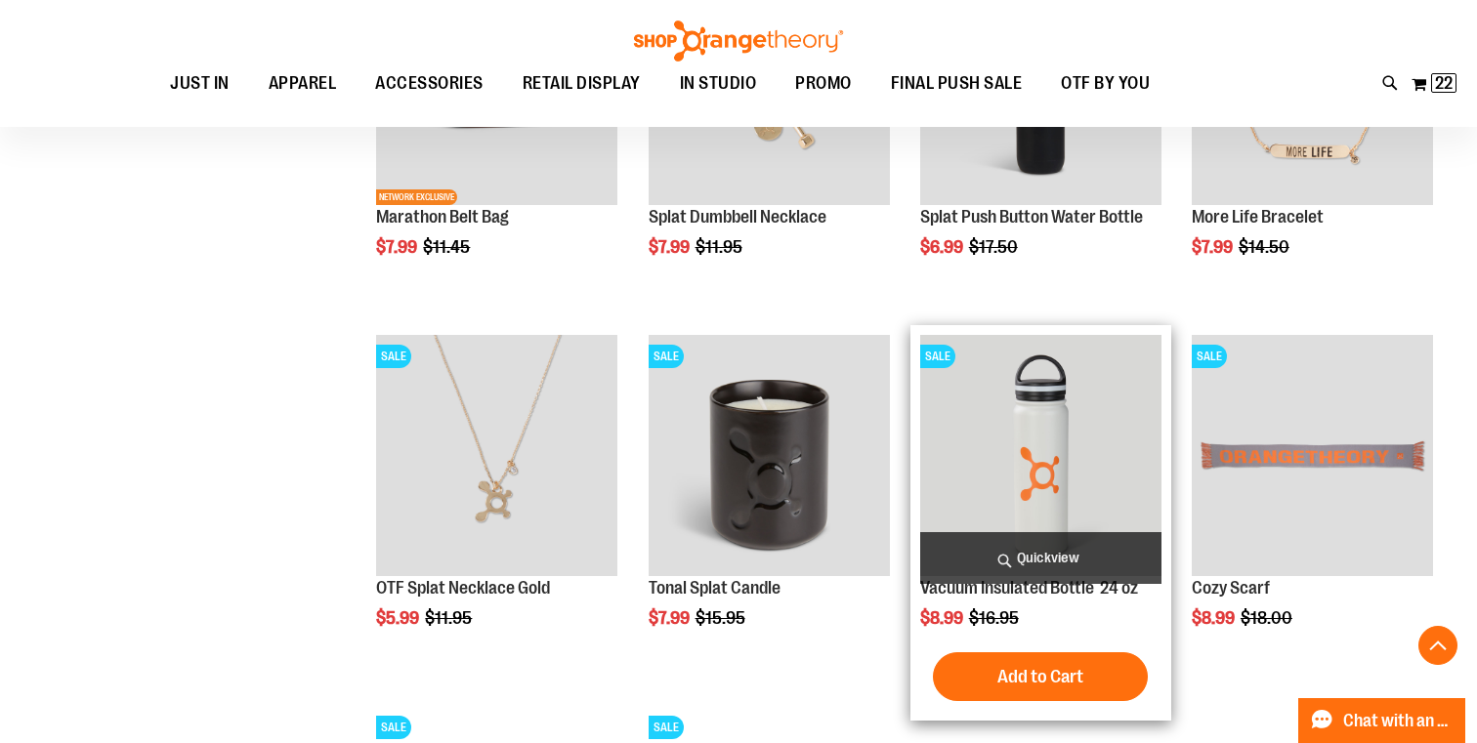
scroll to position [11193, 1]
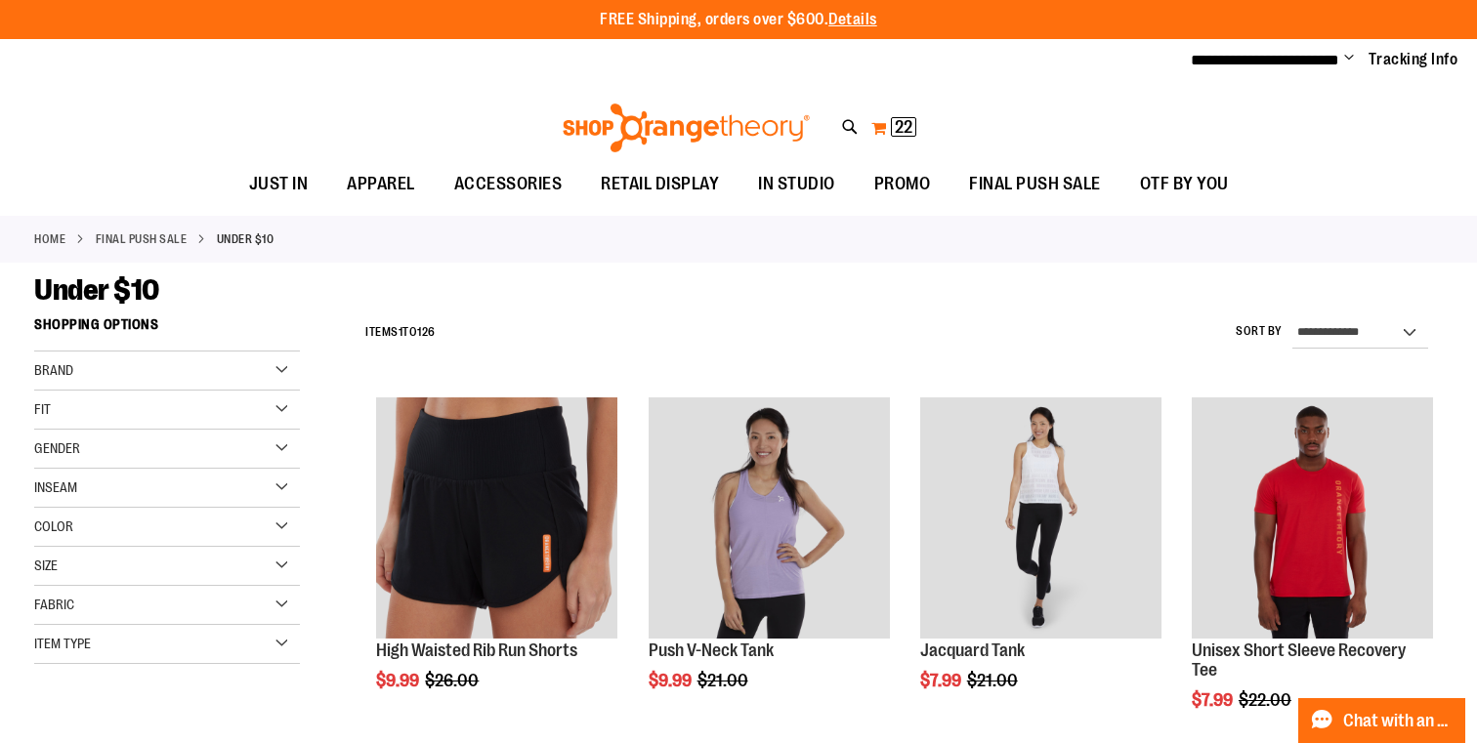
click at [883, 128] on button "My Cart 22 22 items" at bounding box center [893, 127] width 47 height 31
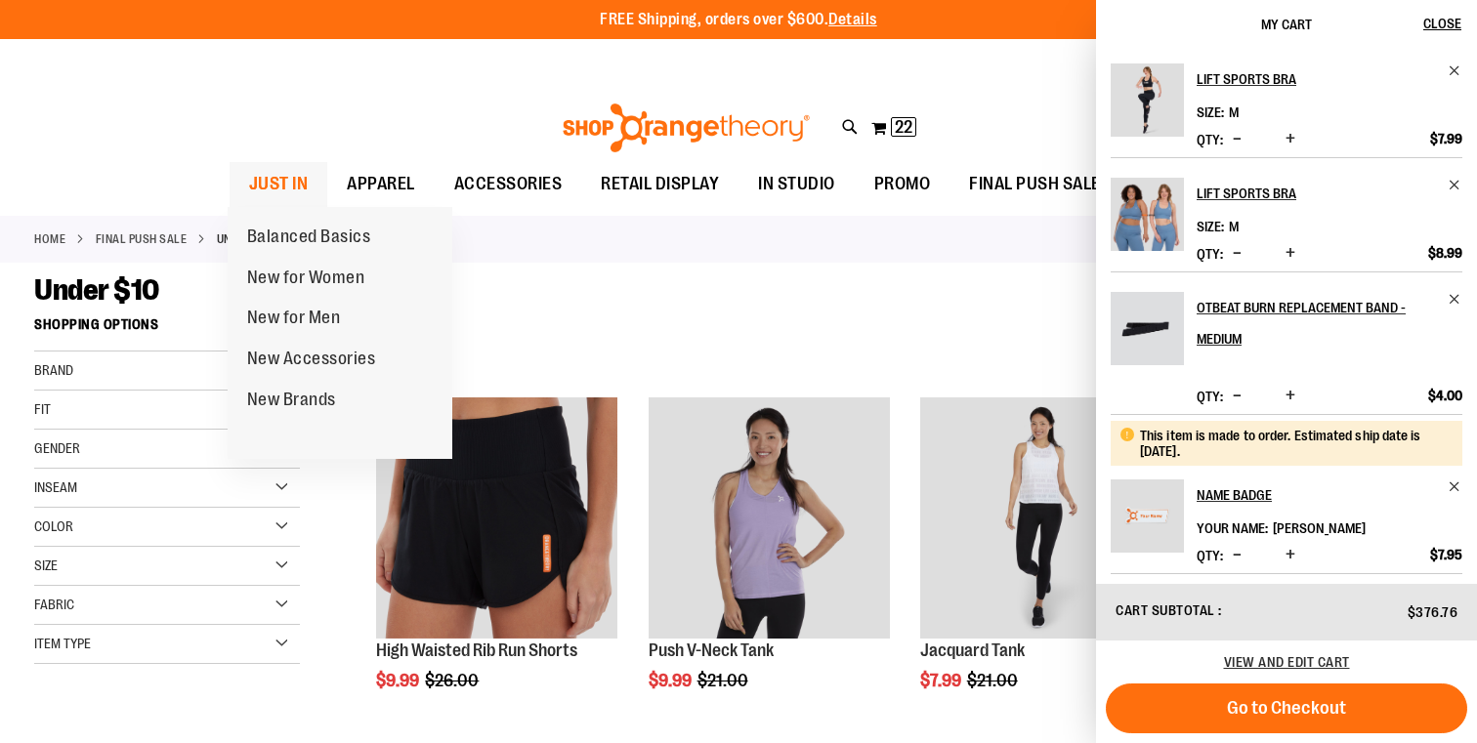
click at [284, 175] on span "JUST IN" at bounding box center [279, 184] width 60 height 44
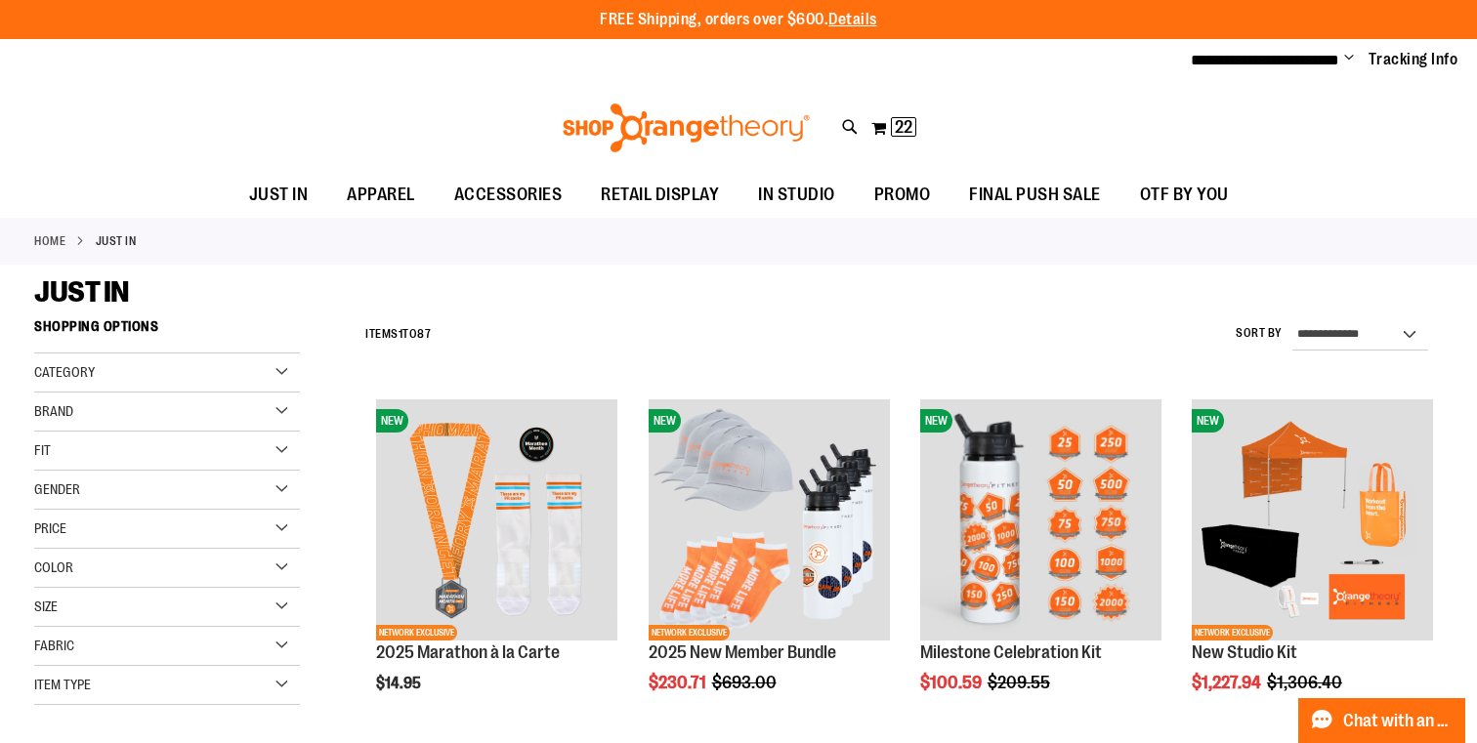
click at [1230, 137] on div "Toggle Nav Search Popular Suggestions Advanced Search" at bounding box center [738, 128] width 1477 height 90
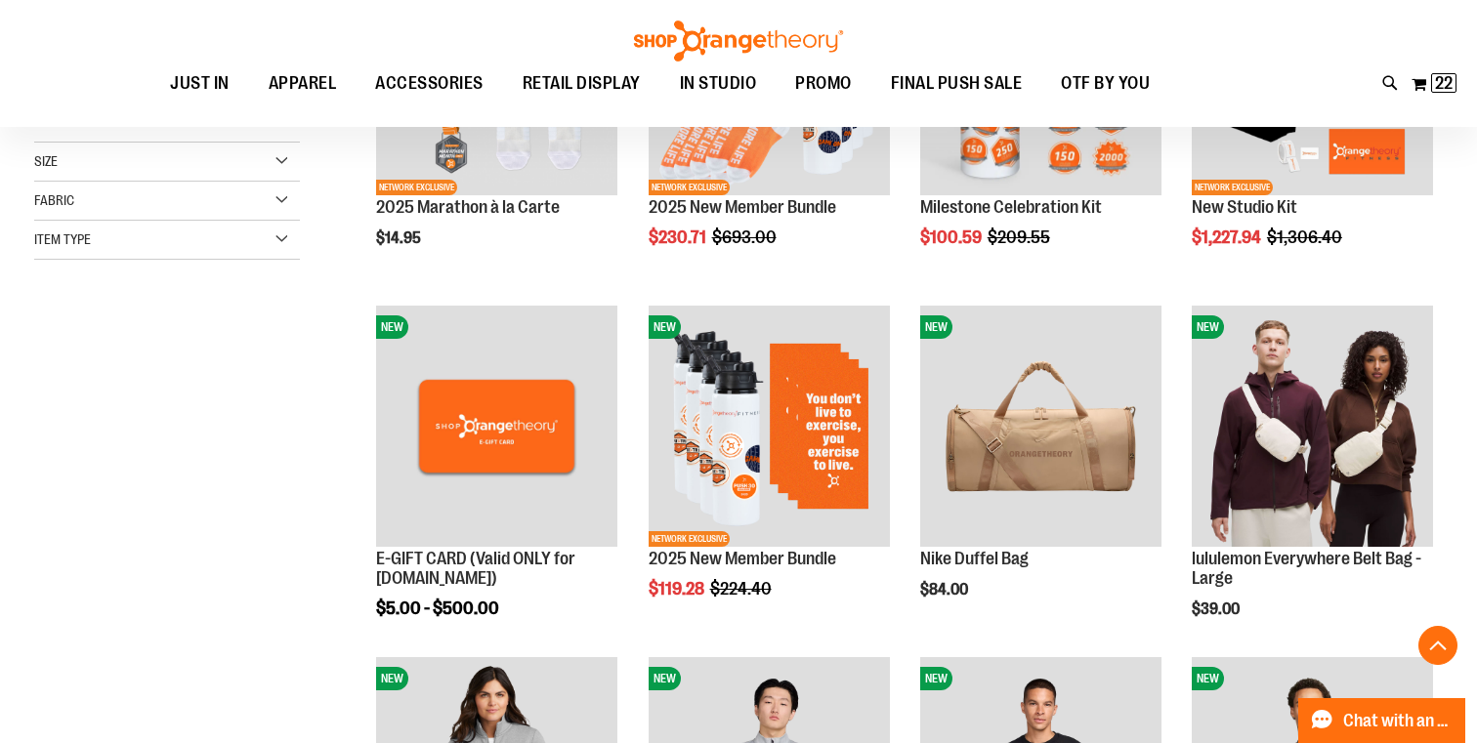
scroll to position [449, 0]
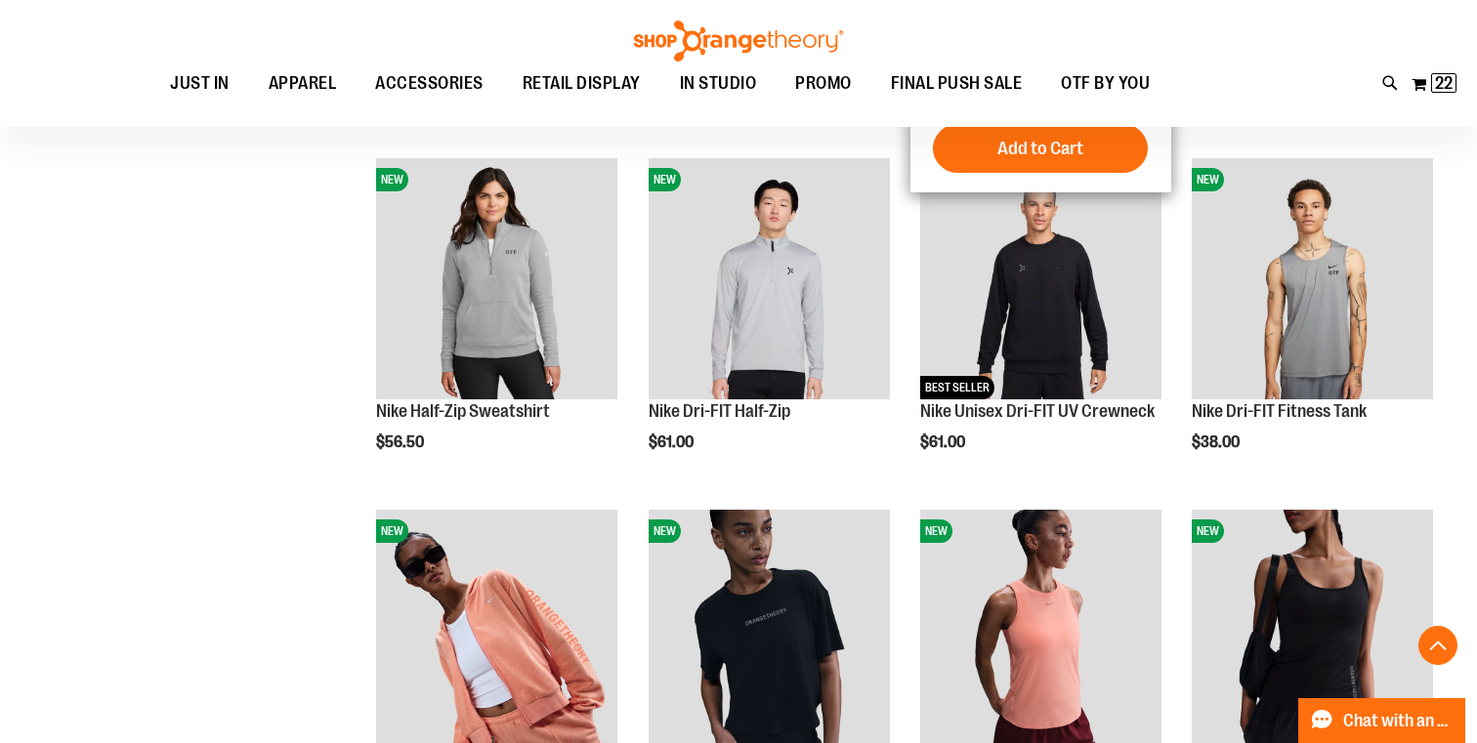
scroll to position [947, 0]
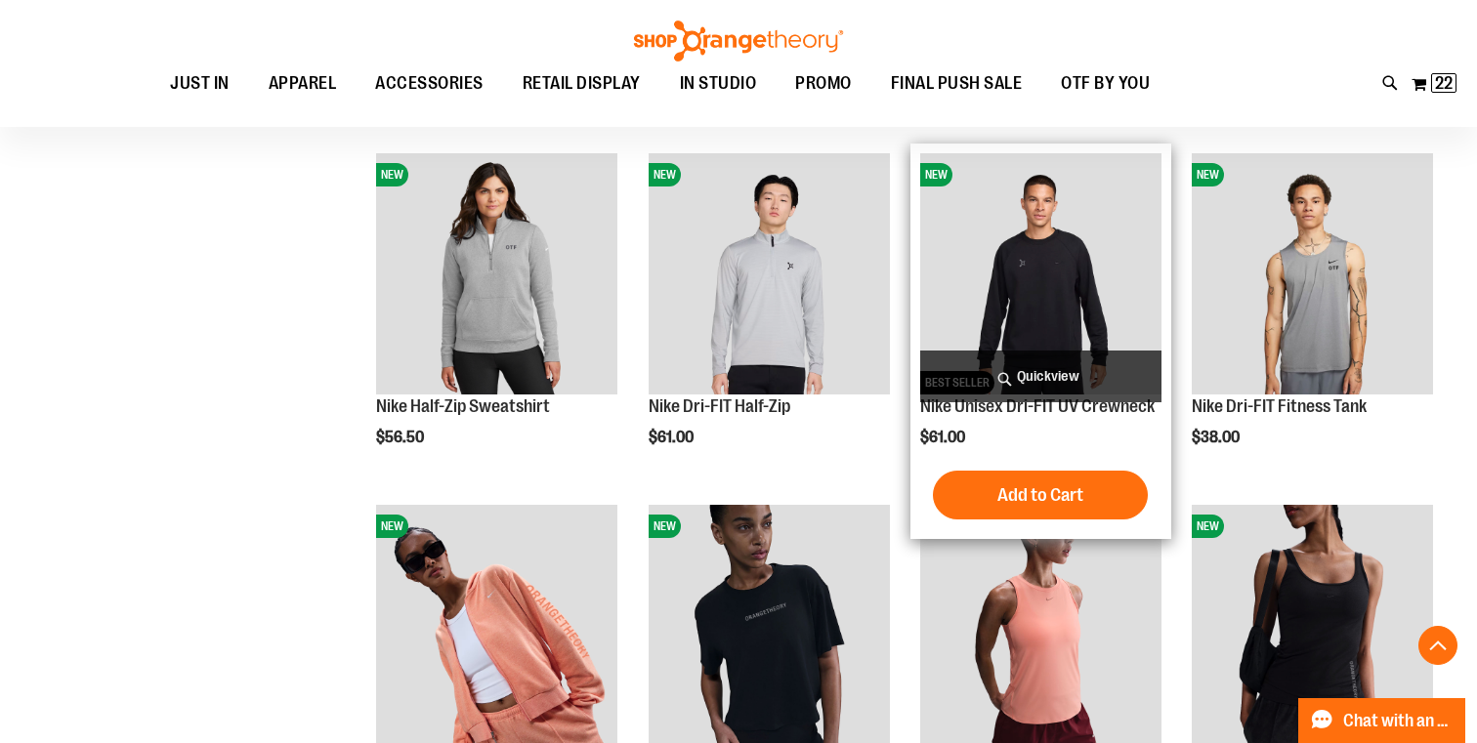
click at [1035, 376] on span "Quickview" at bounding box center [1040, 377] width 241 height 52
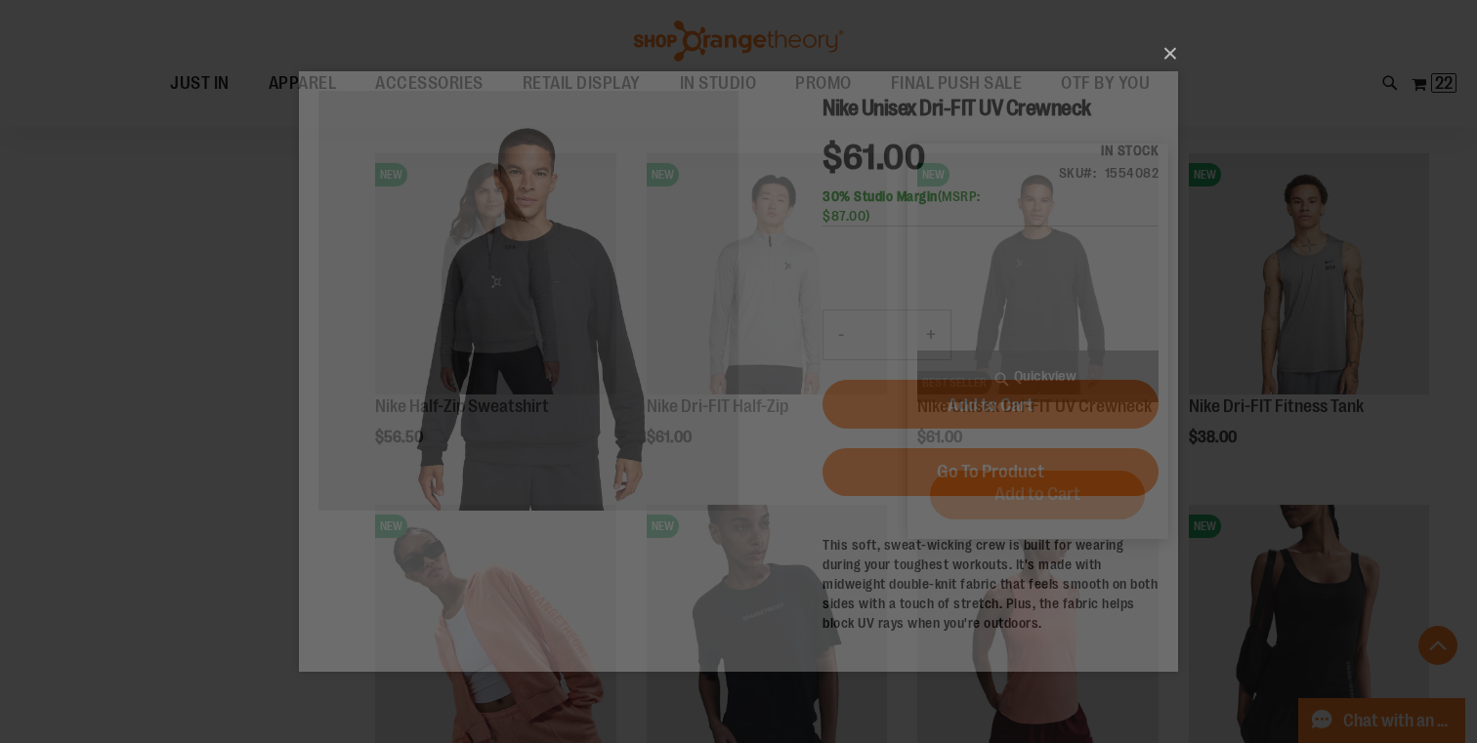
scroll to position [0, 0]
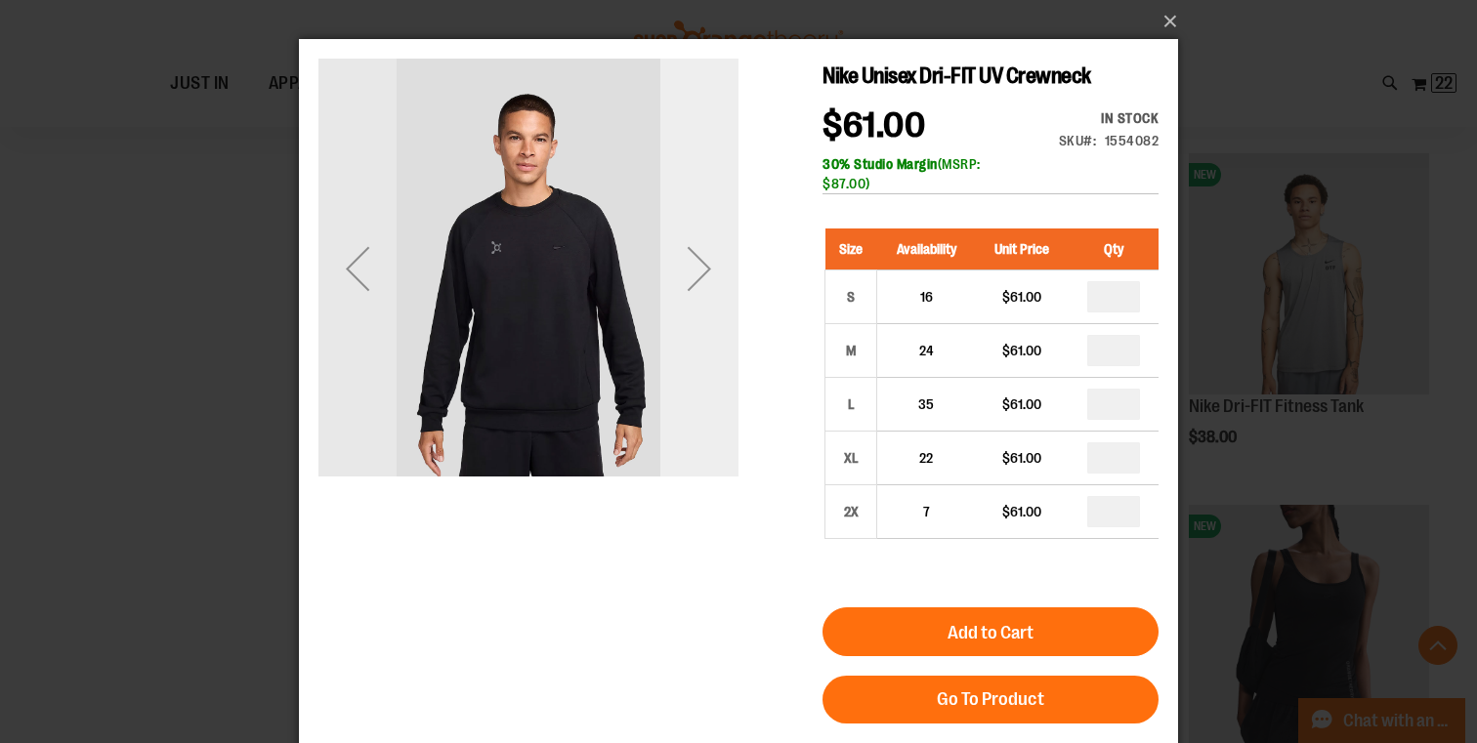
click at [701, 267] on div "Next" at bounding box center [699, 269] width 78 height 78
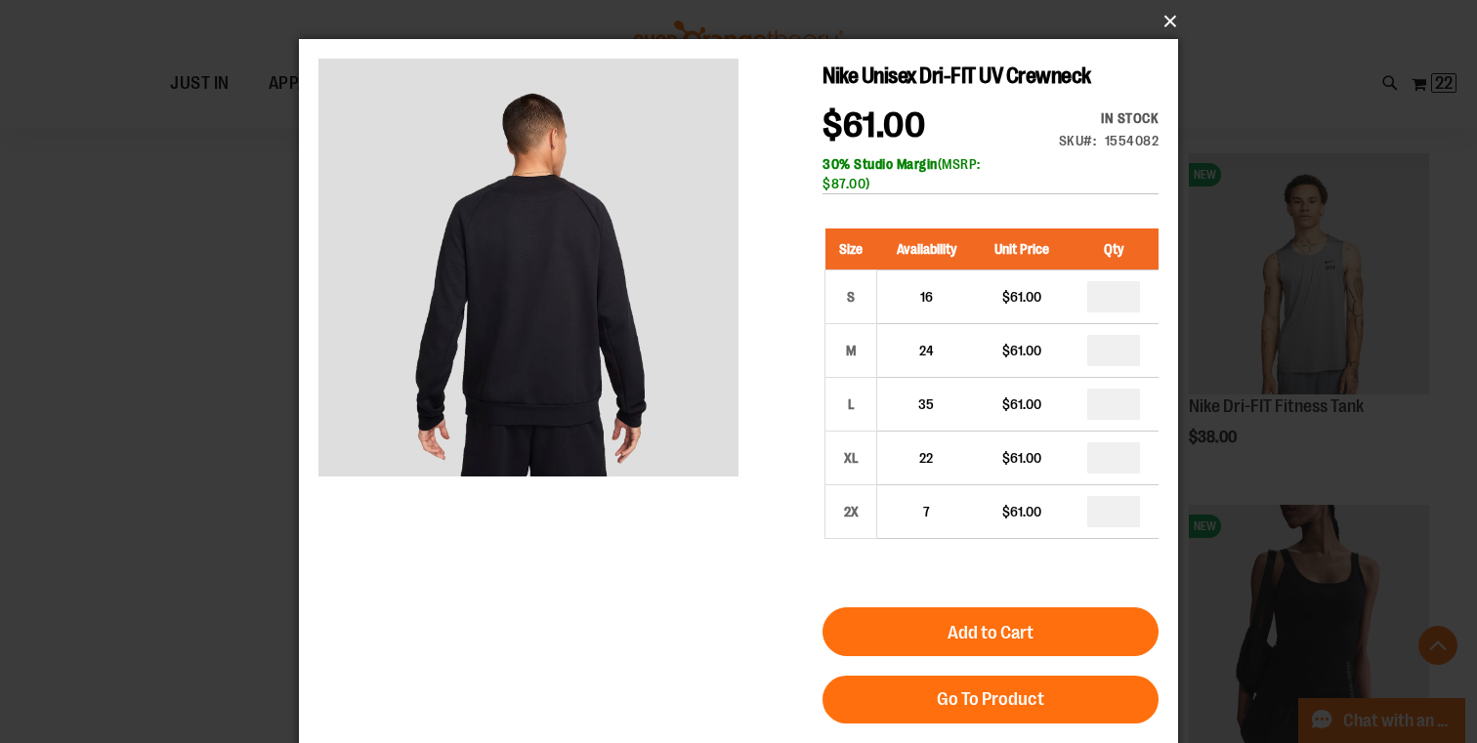
click at [1170, 25] on button "×" at bounding box center [744, 21] width 879 height 43
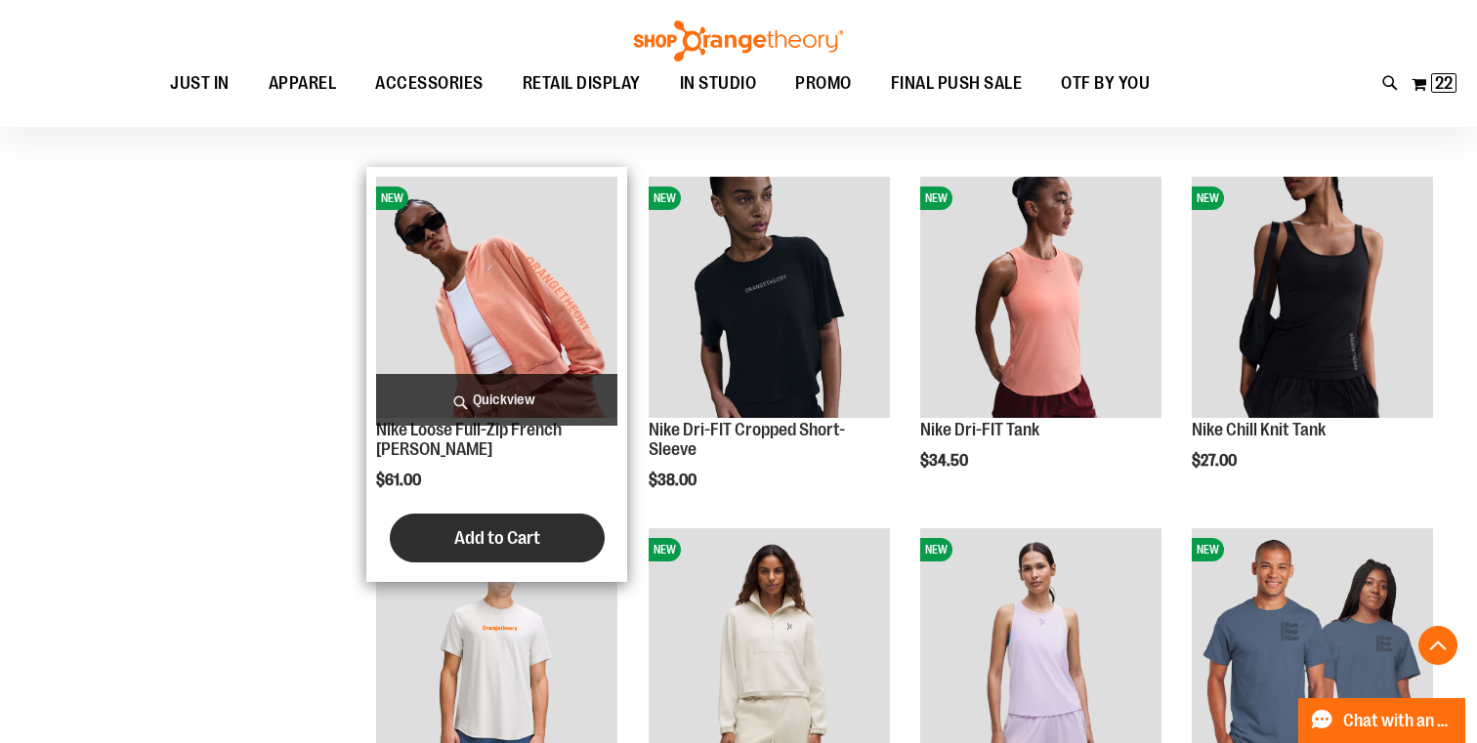
scroll to position [1294, 0]
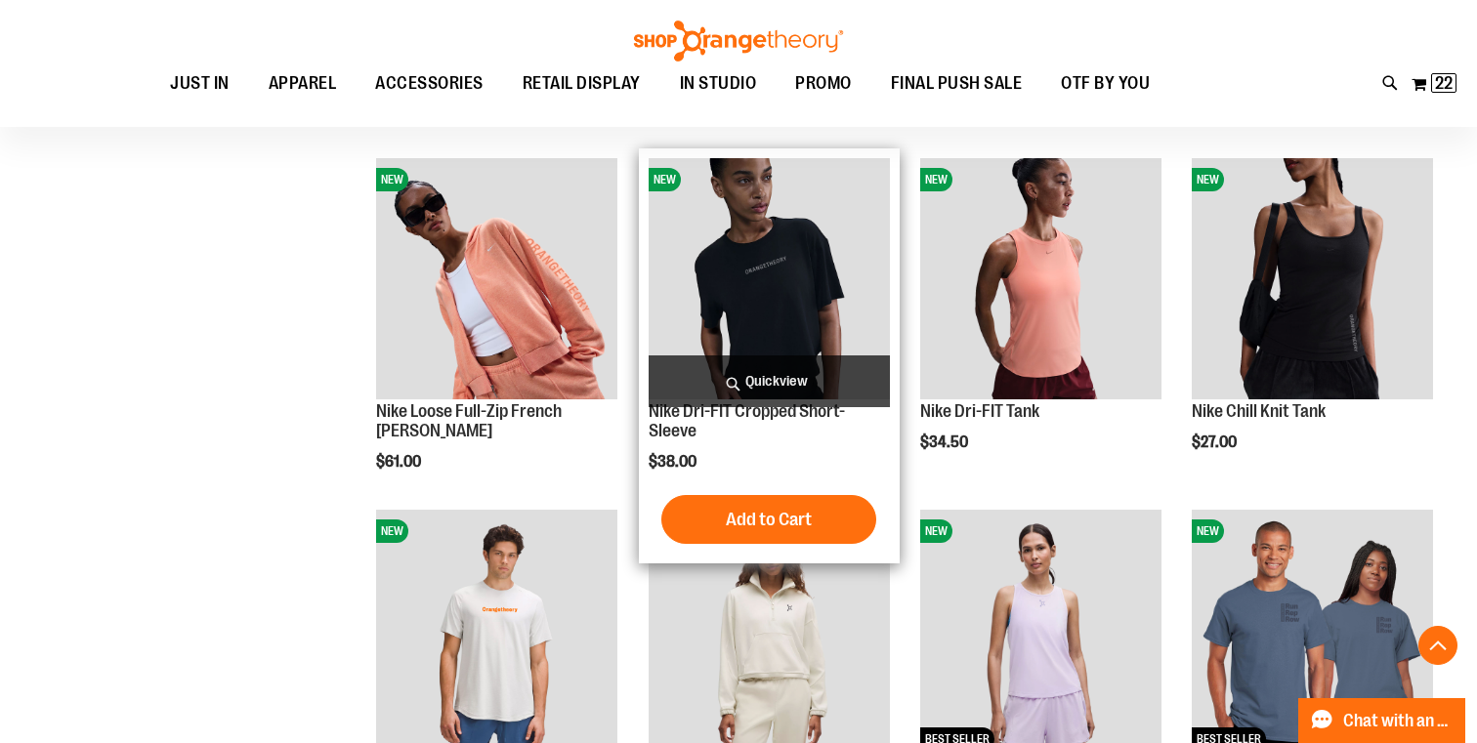
click at [782, 377] on span "Quickview" at bounding box center [768, 381] width 241 height 52
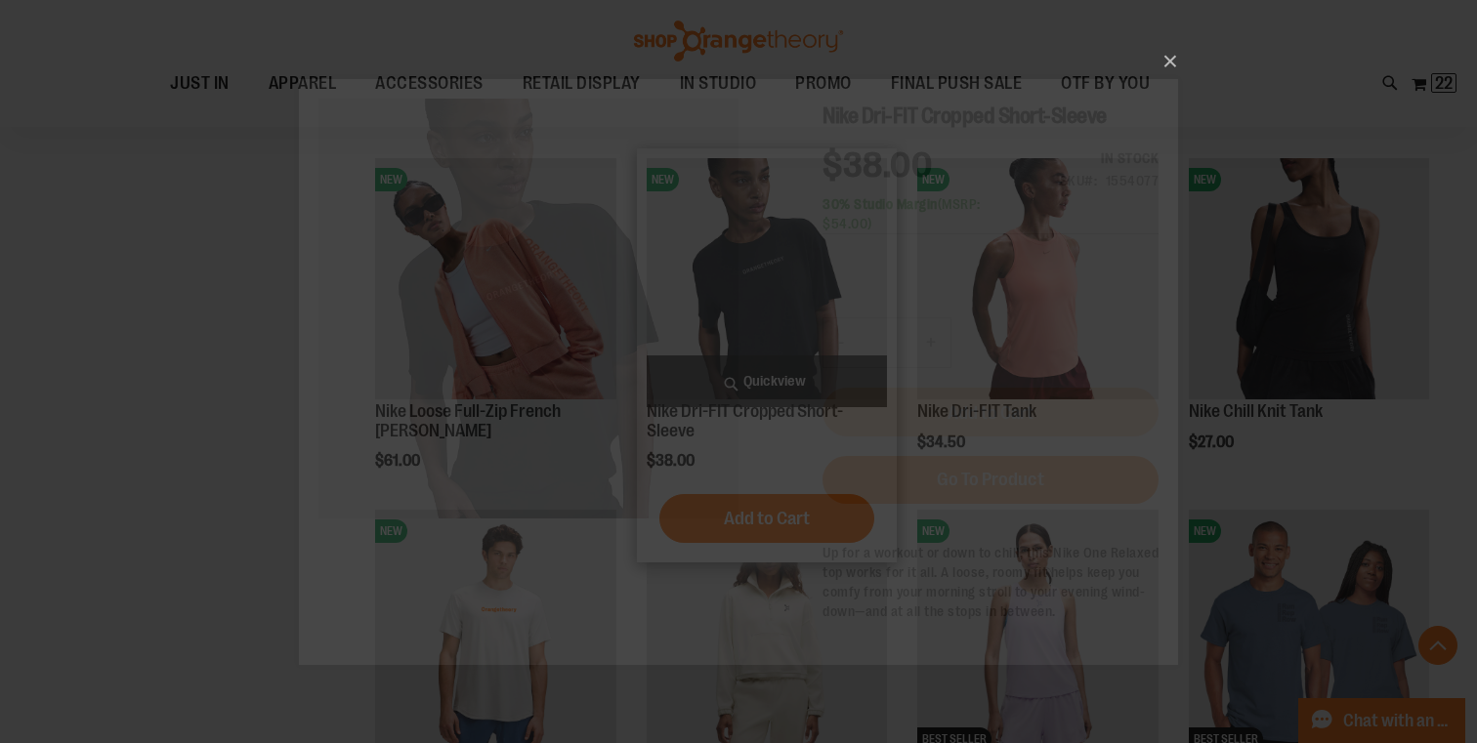
scroll to position [0, 0]
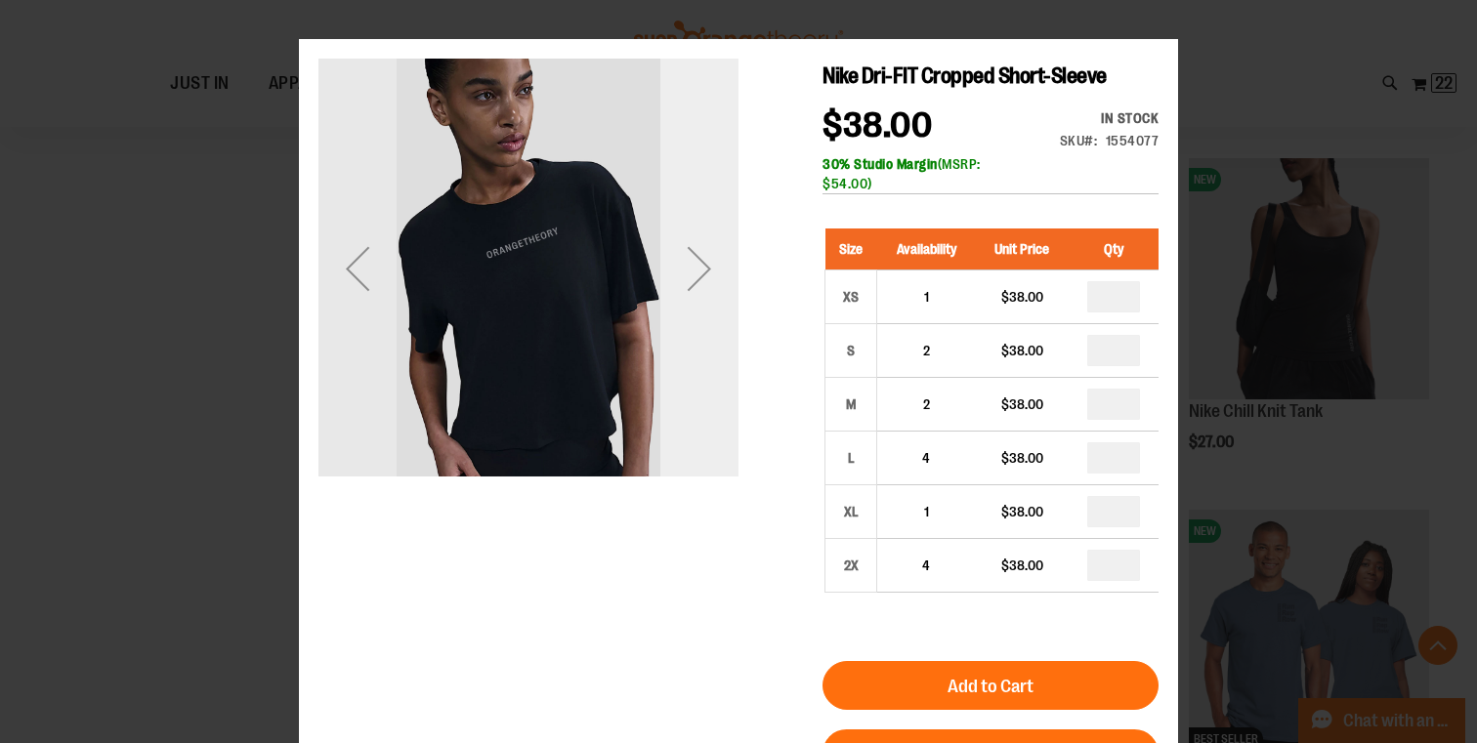
click at [716, 304] on div "Next" at bounding box center [699, 269] width 78 height 78
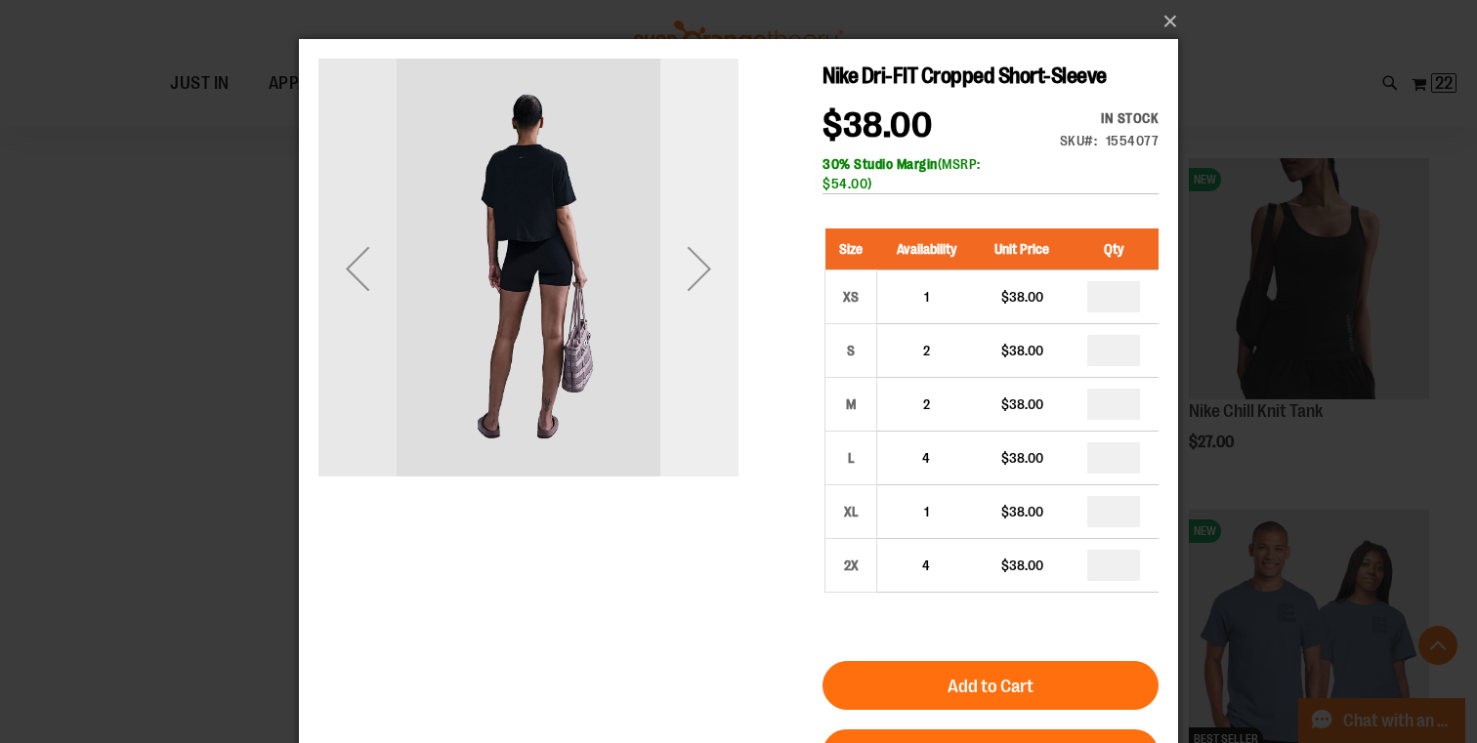
click at [707, 276] on div "Next" at bounding box center [699, 269] width 78 height 78
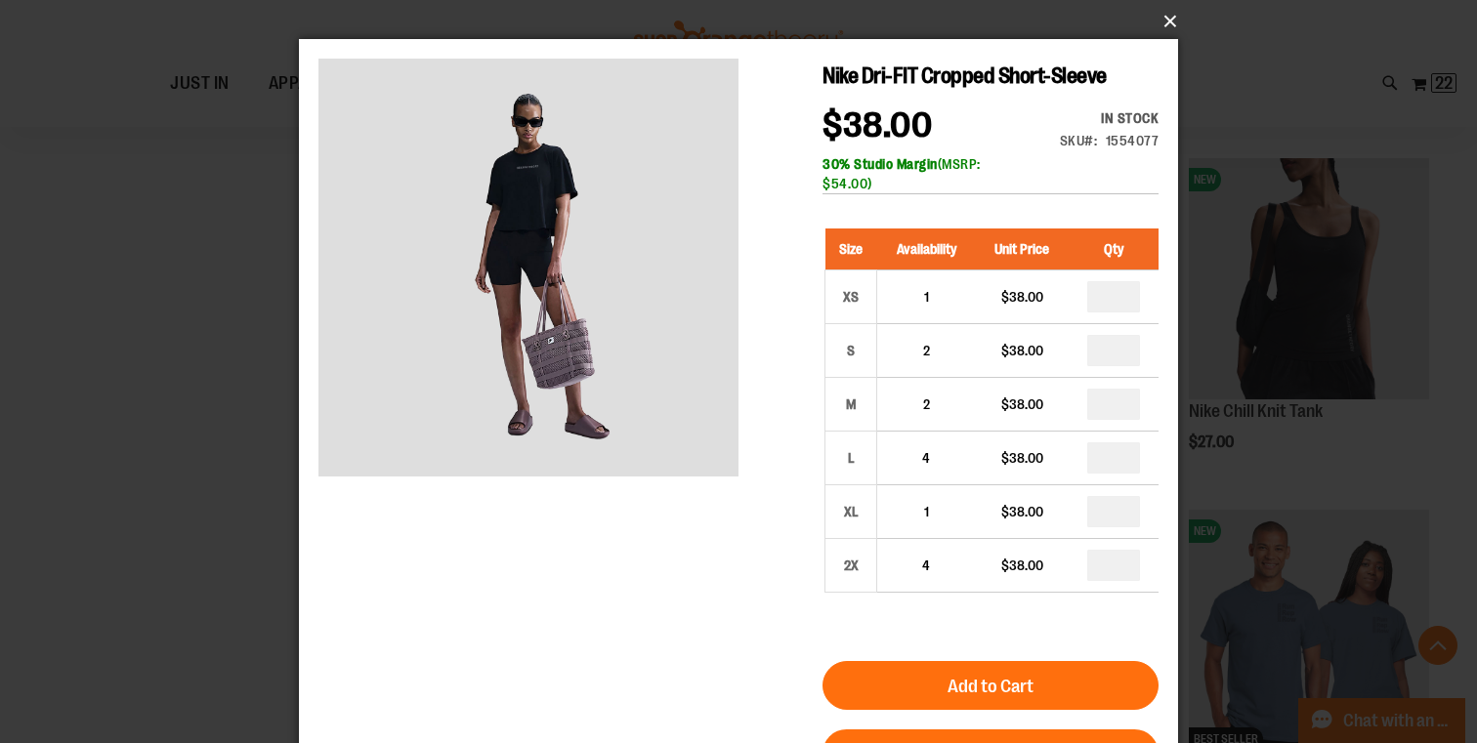
click at [1168, 18] on button "×" at bounding box center [744, 21] width 879 height 43
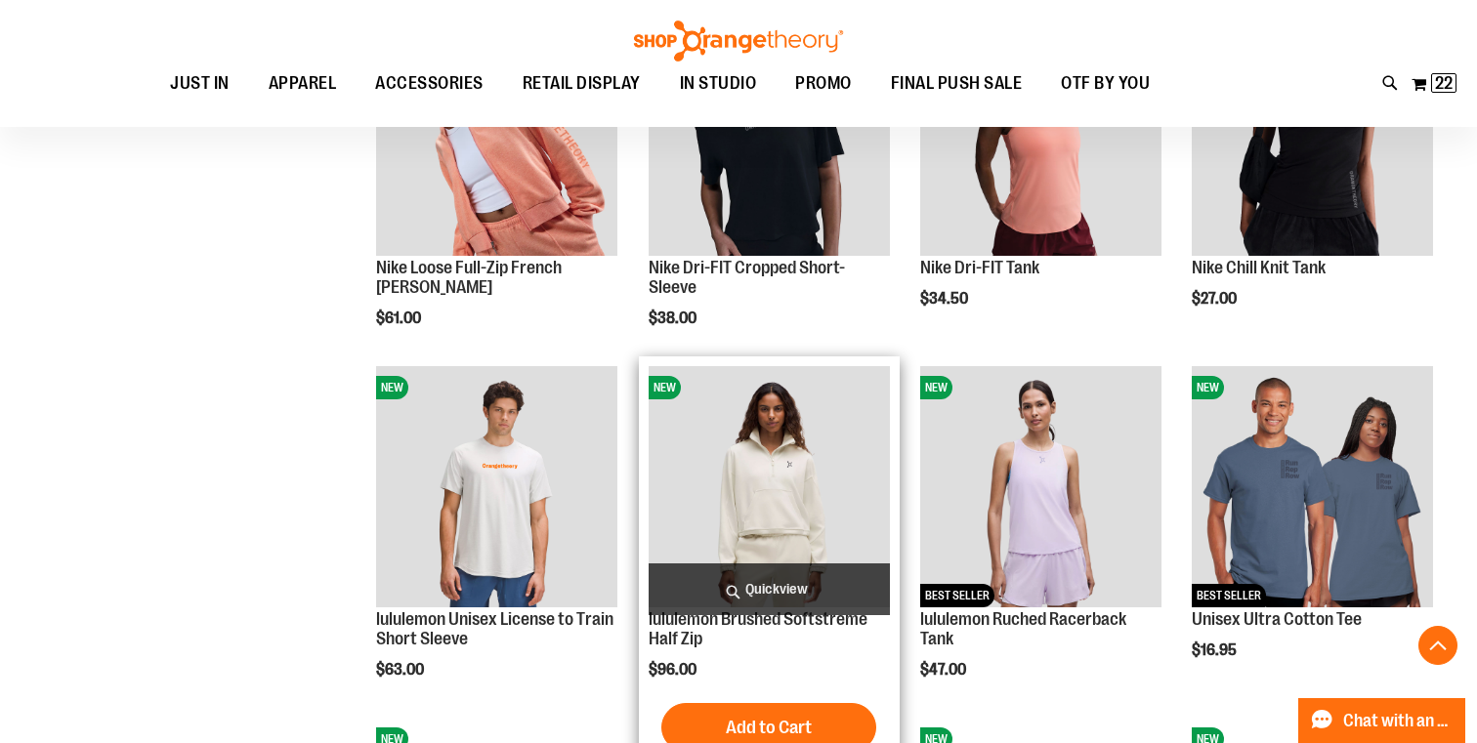
scroll to position [1437, 0]
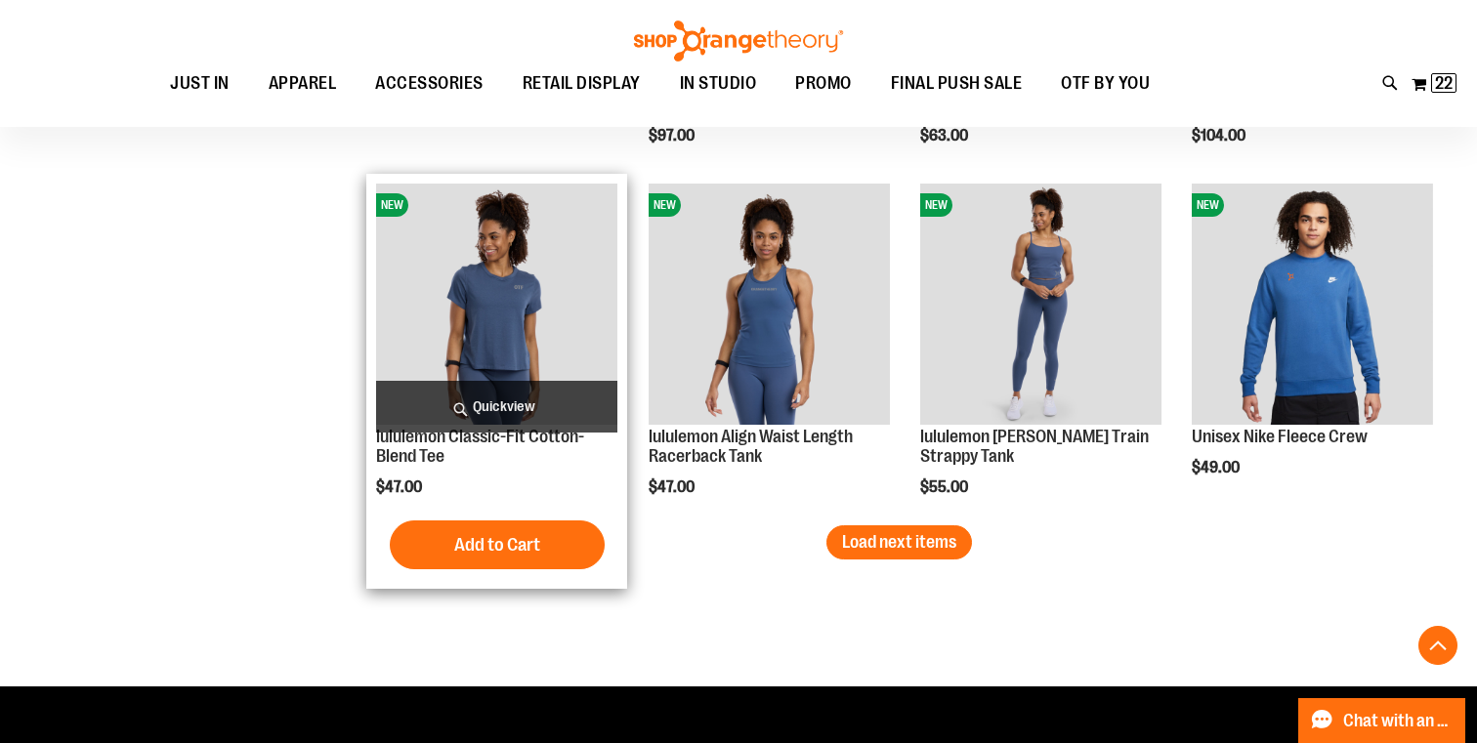
scroll to position [3028, 0]
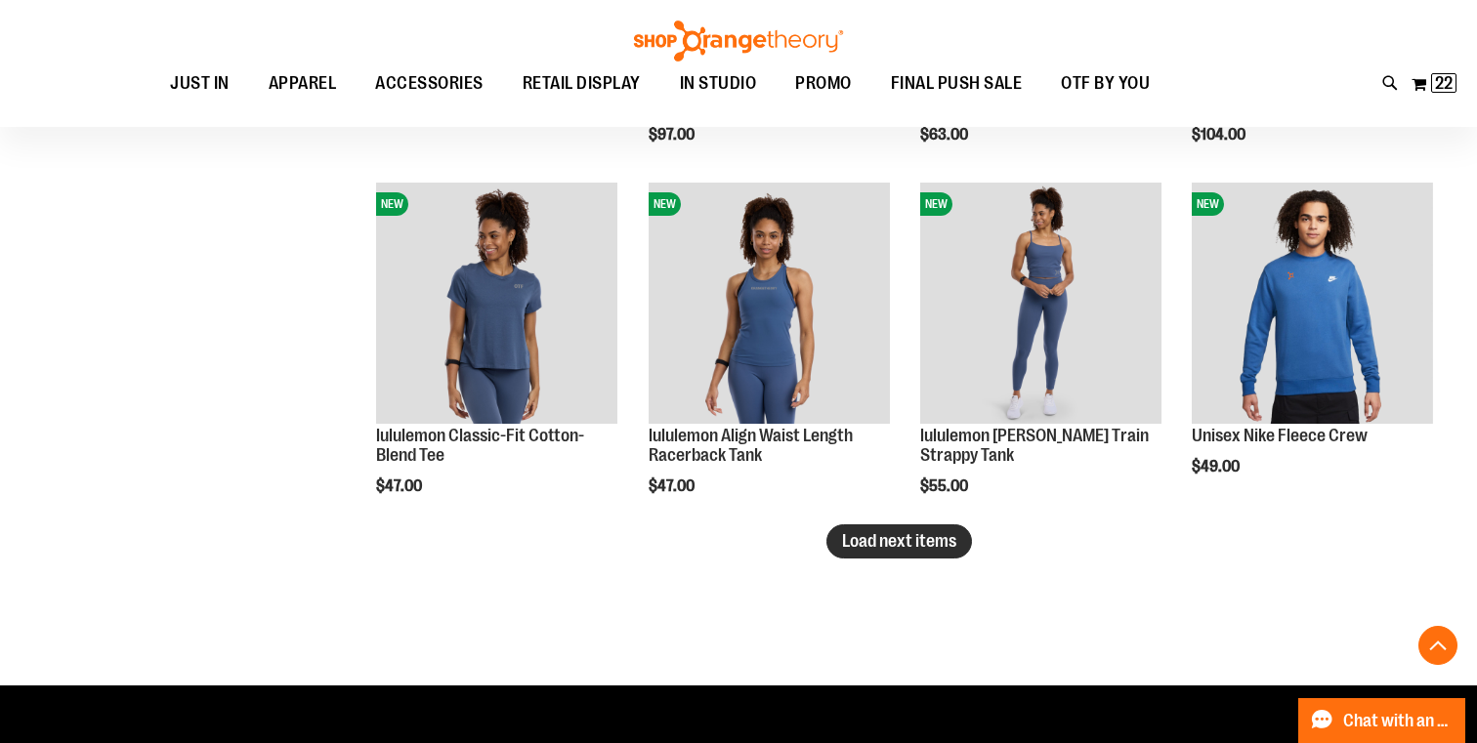
click at [939, 542] on span "Load next items" at bounding box center [899, 541] width 114 height 20
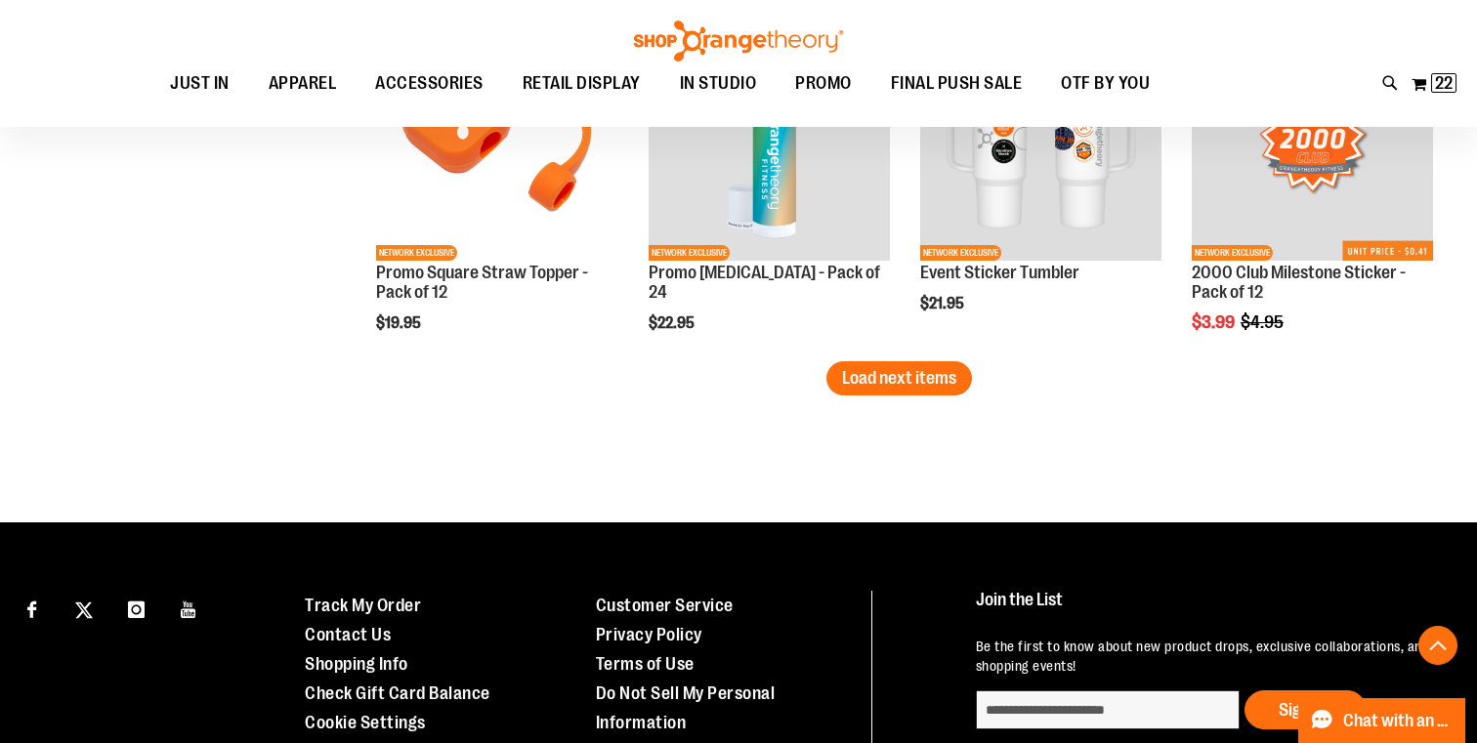
scroll to position [4238, 0]
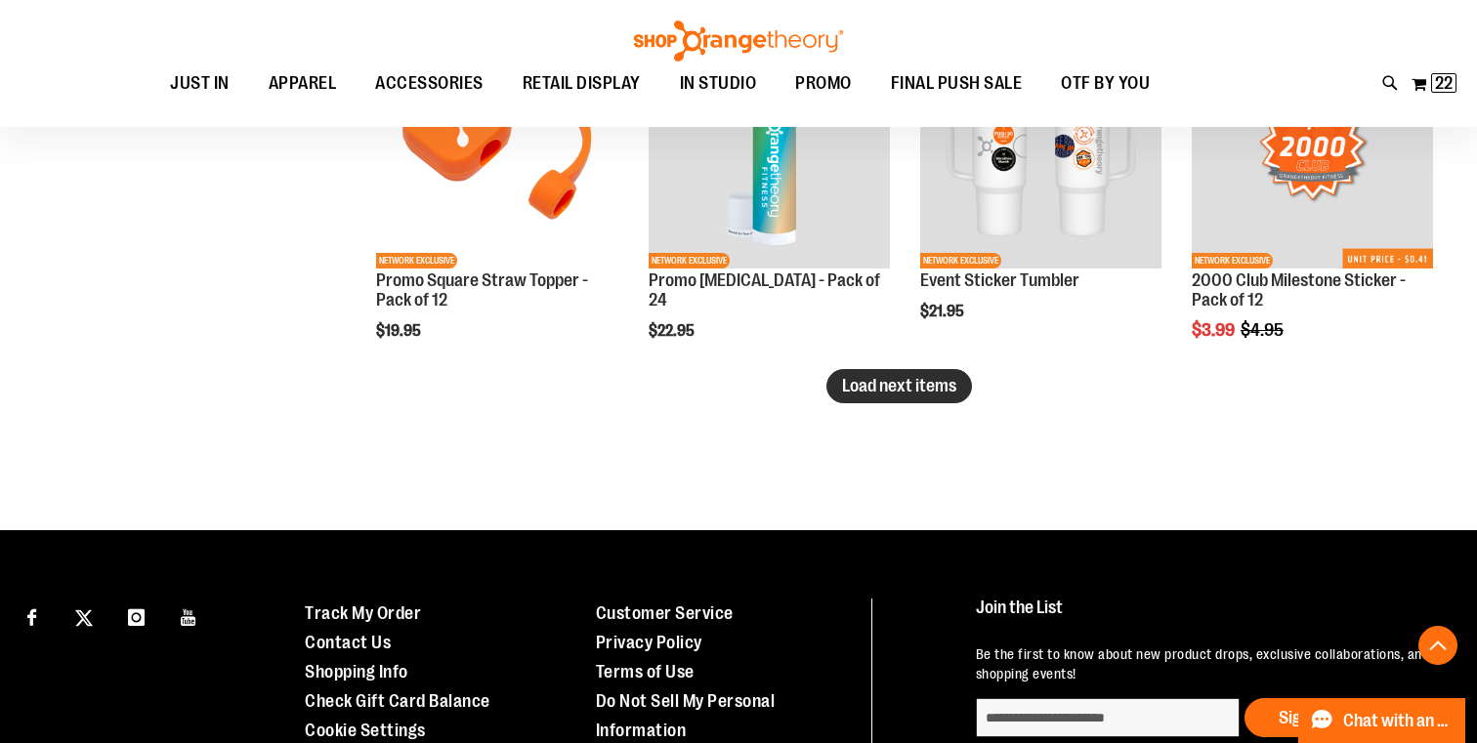
click at [928, 385] on span "Load next items" at bounding box center [899, 386] width 114 height 20
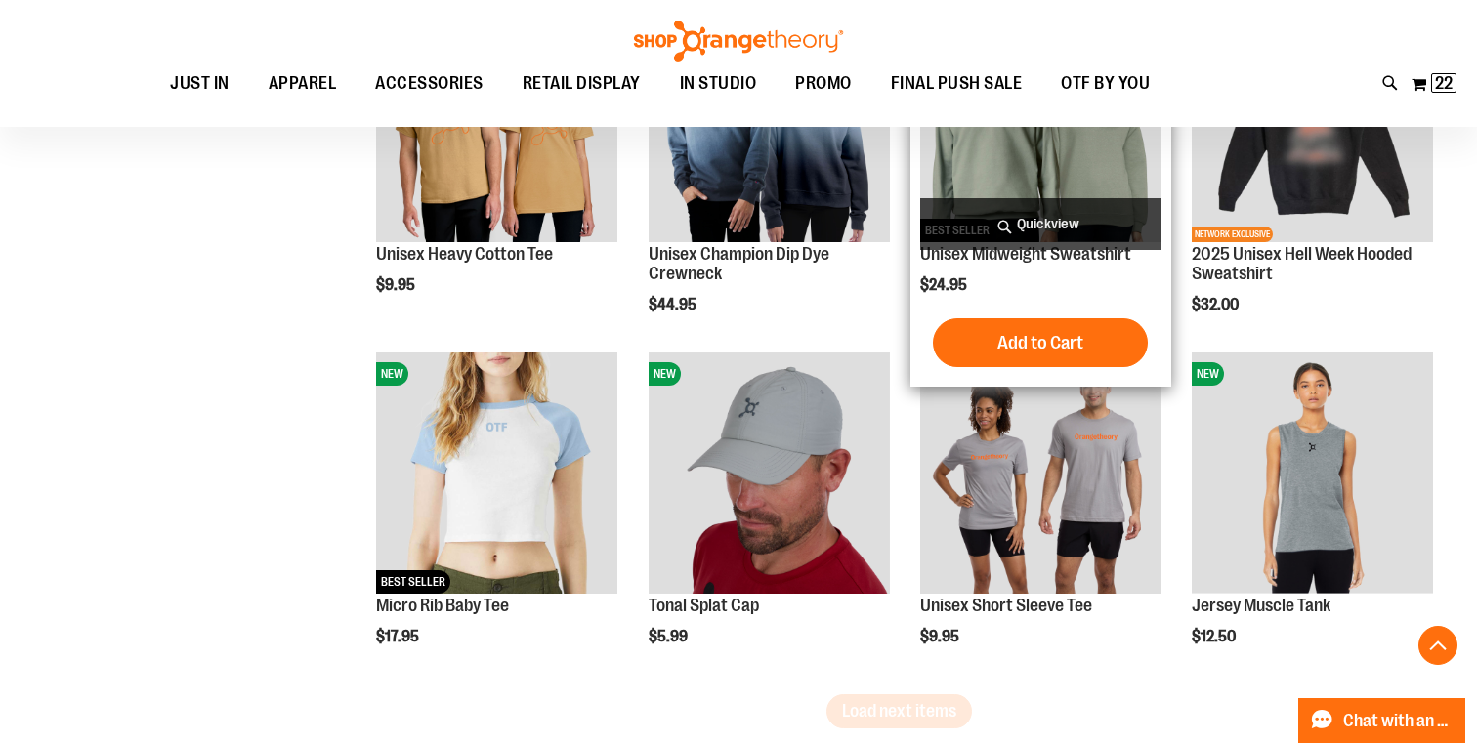
scroll to position [4968, 0]
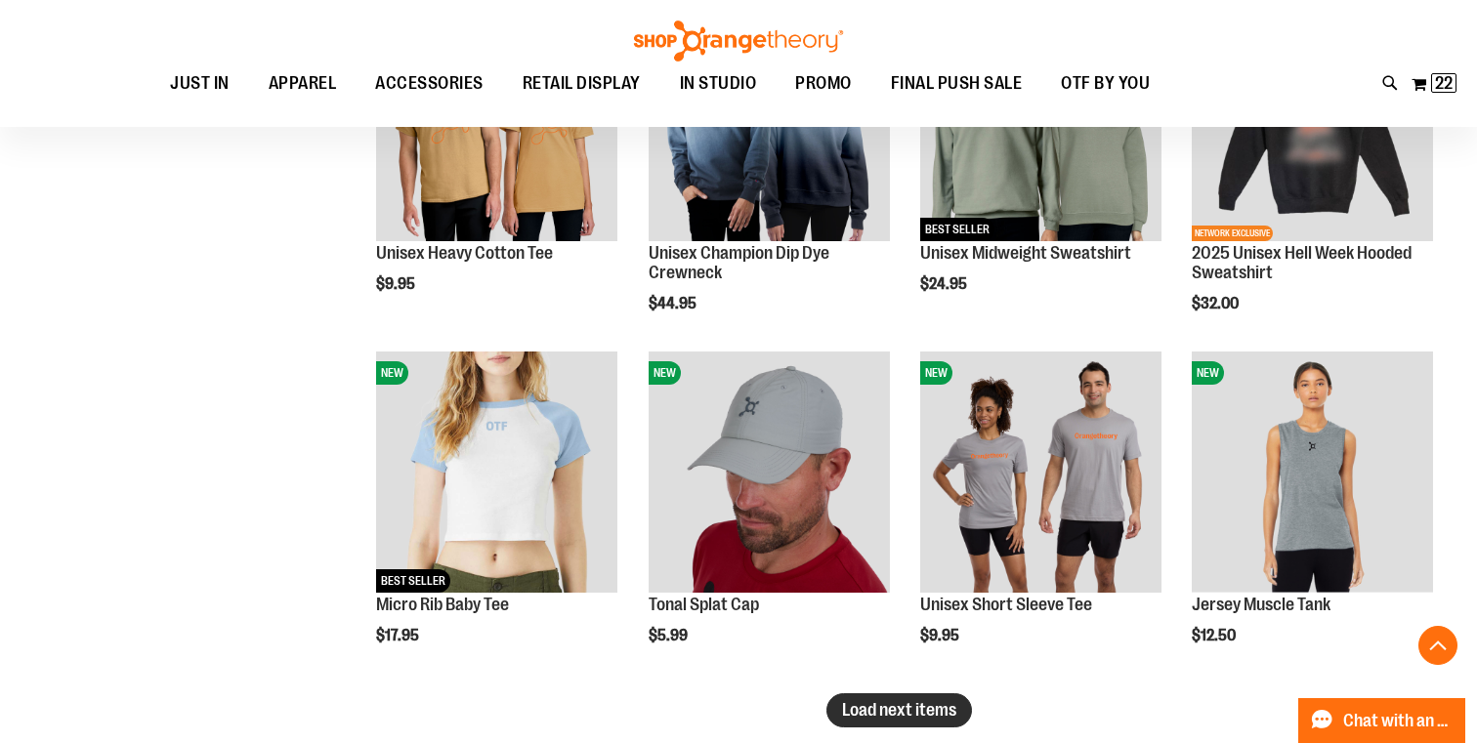
click at [868, 710] on span "Load next items" at bounding box center [899, 710] width 114 height 20
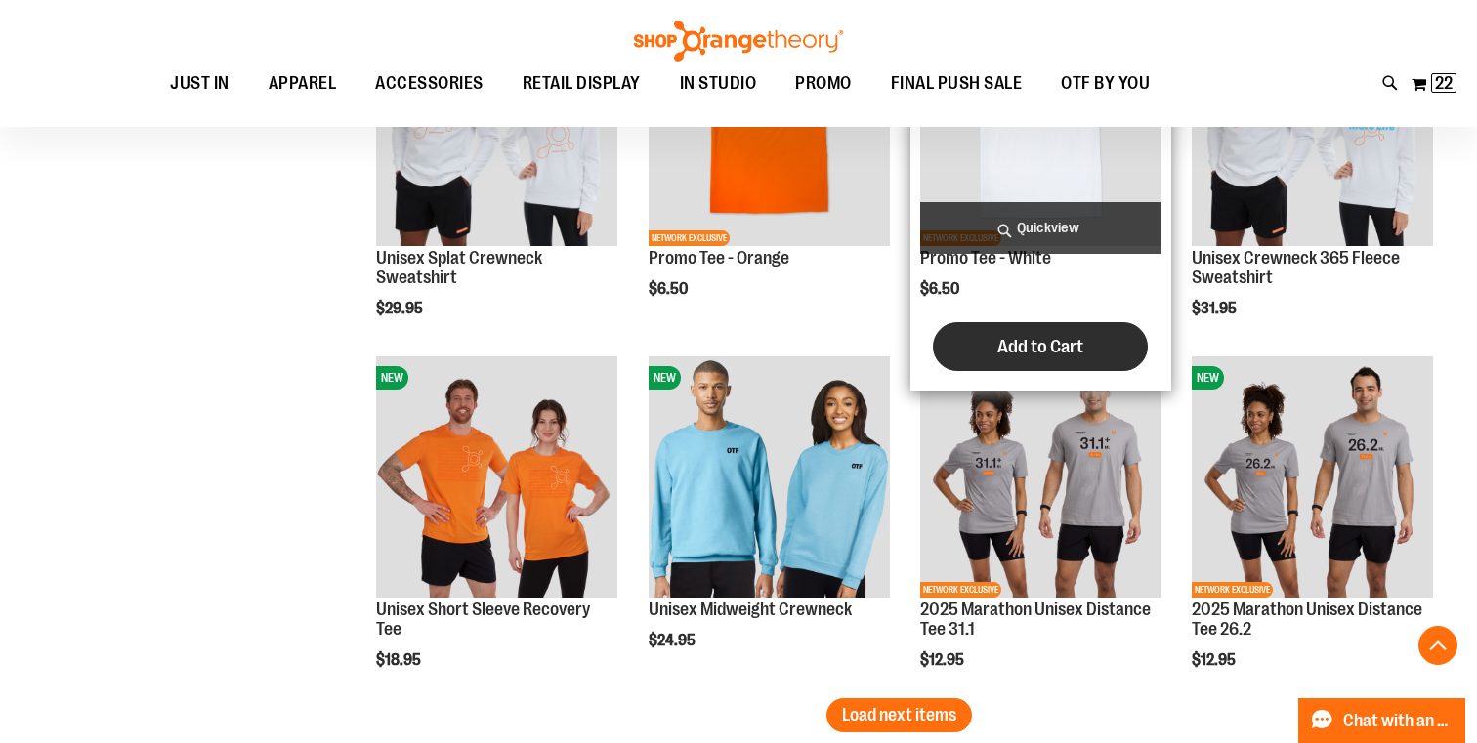
scroll to position [6224, 0]
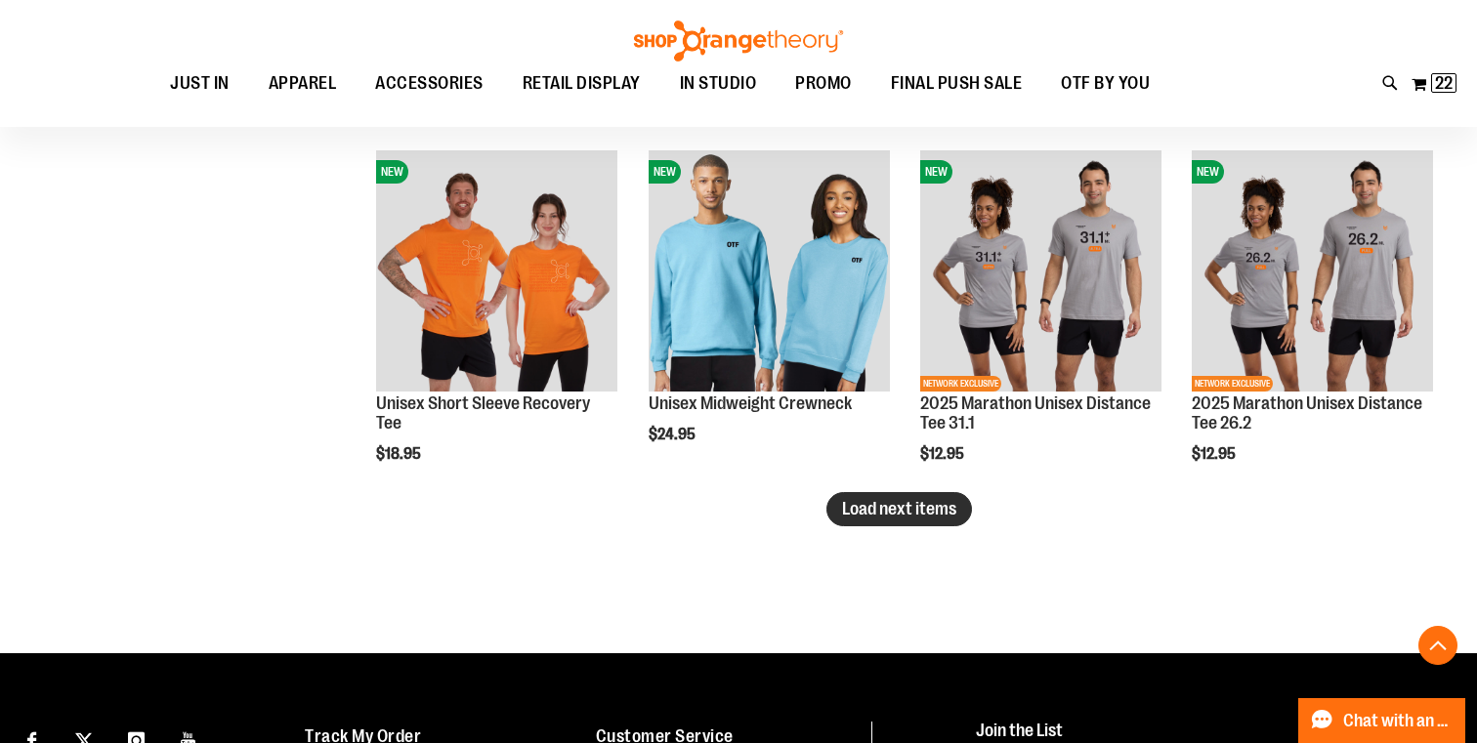
click at [872, 517] on span "Load next items" at bounding box center [899, 509] width 114 height 20
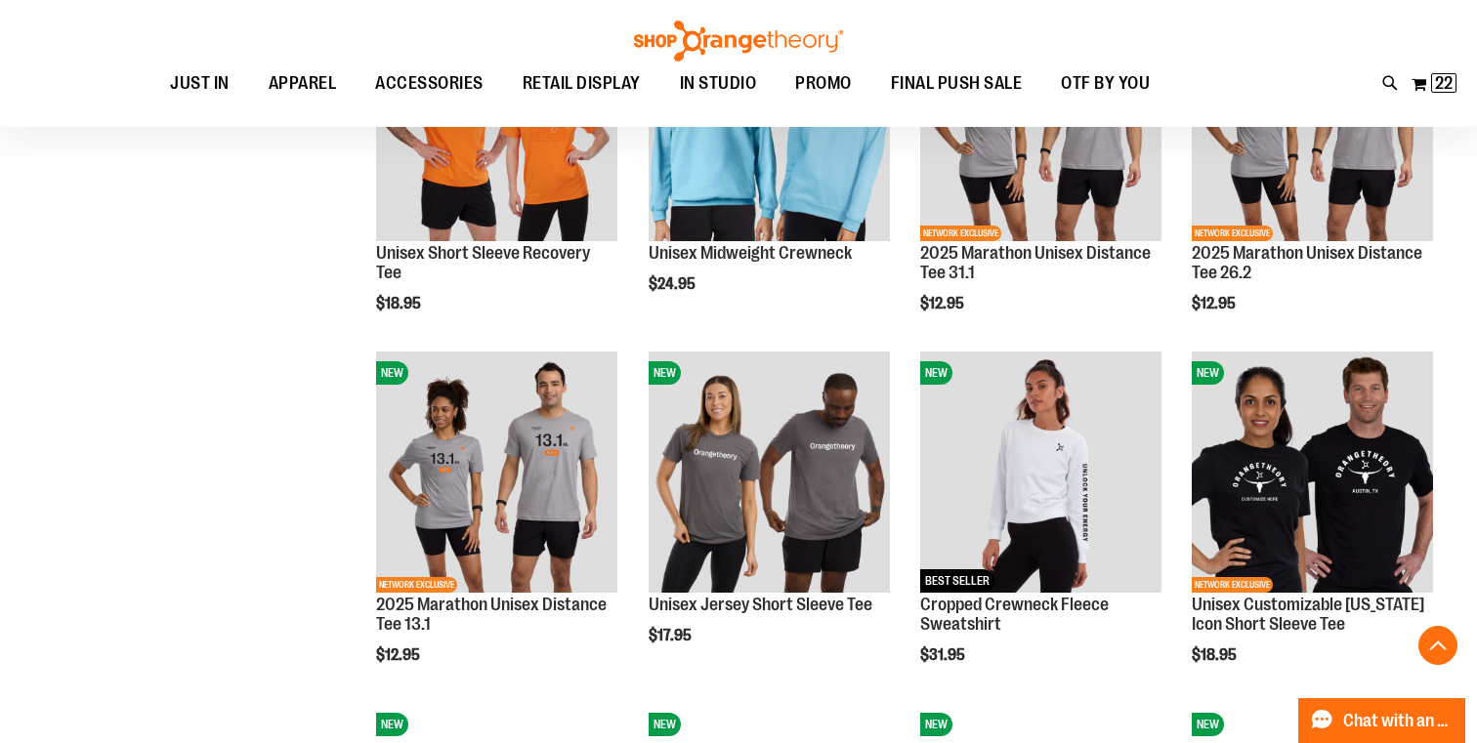
scroll to position [6380, 0]
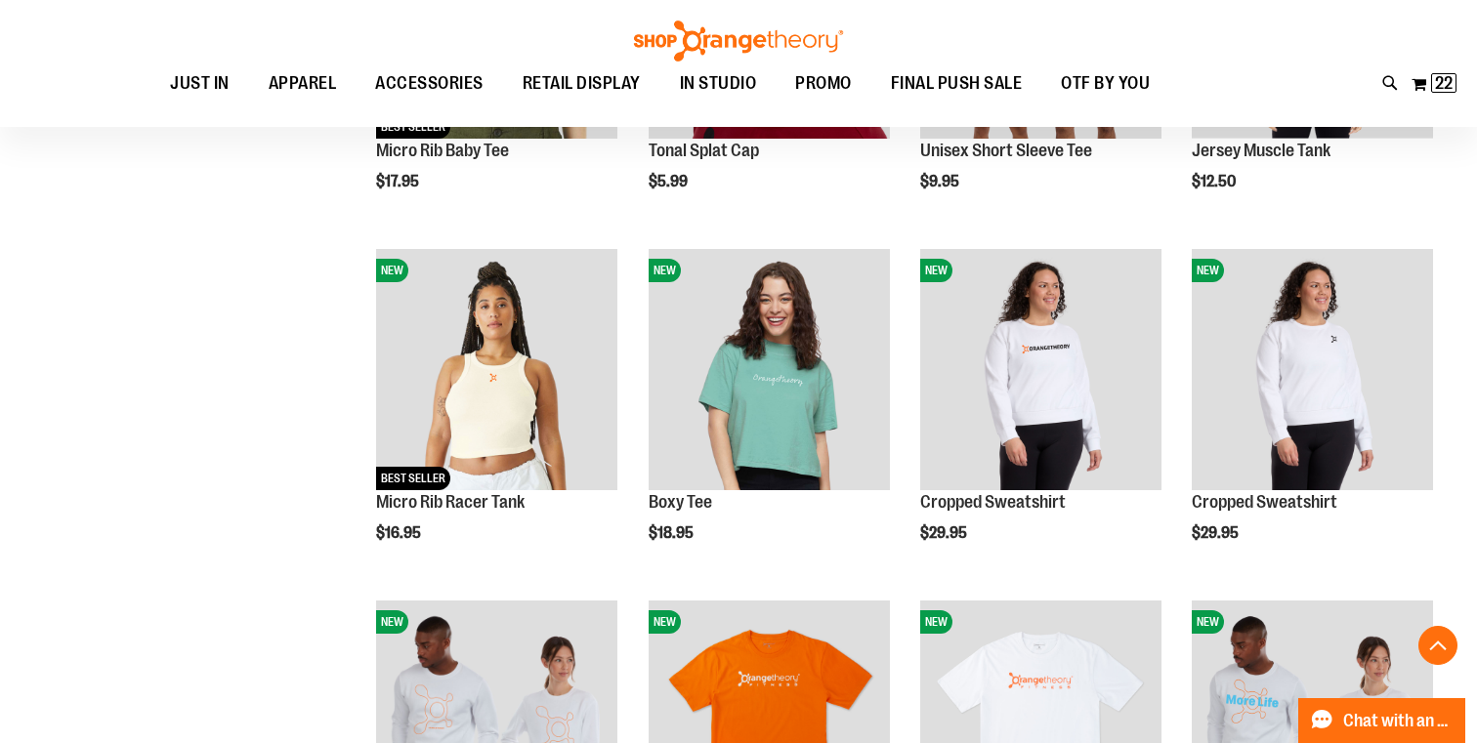
scroll to position [5415, 0]
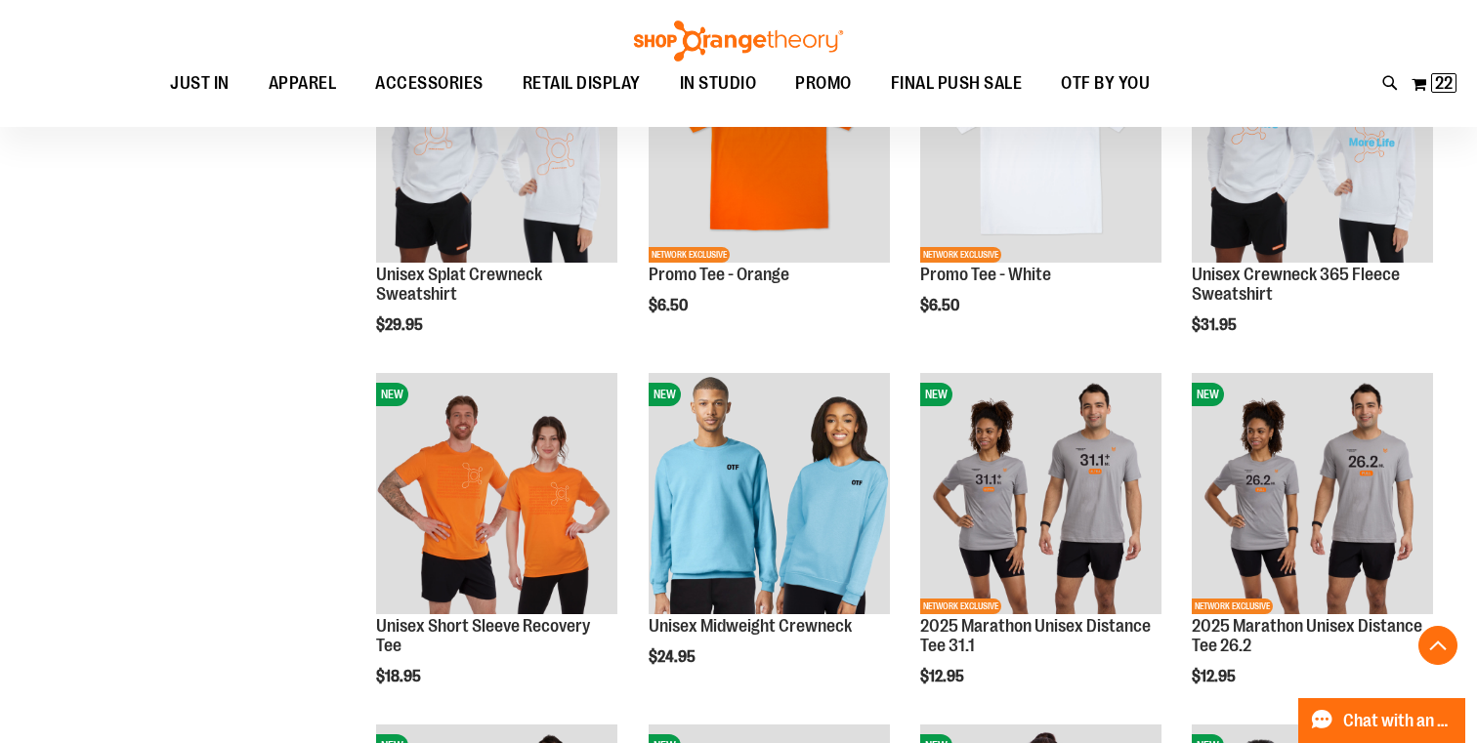
scroll to position [6350, 0]
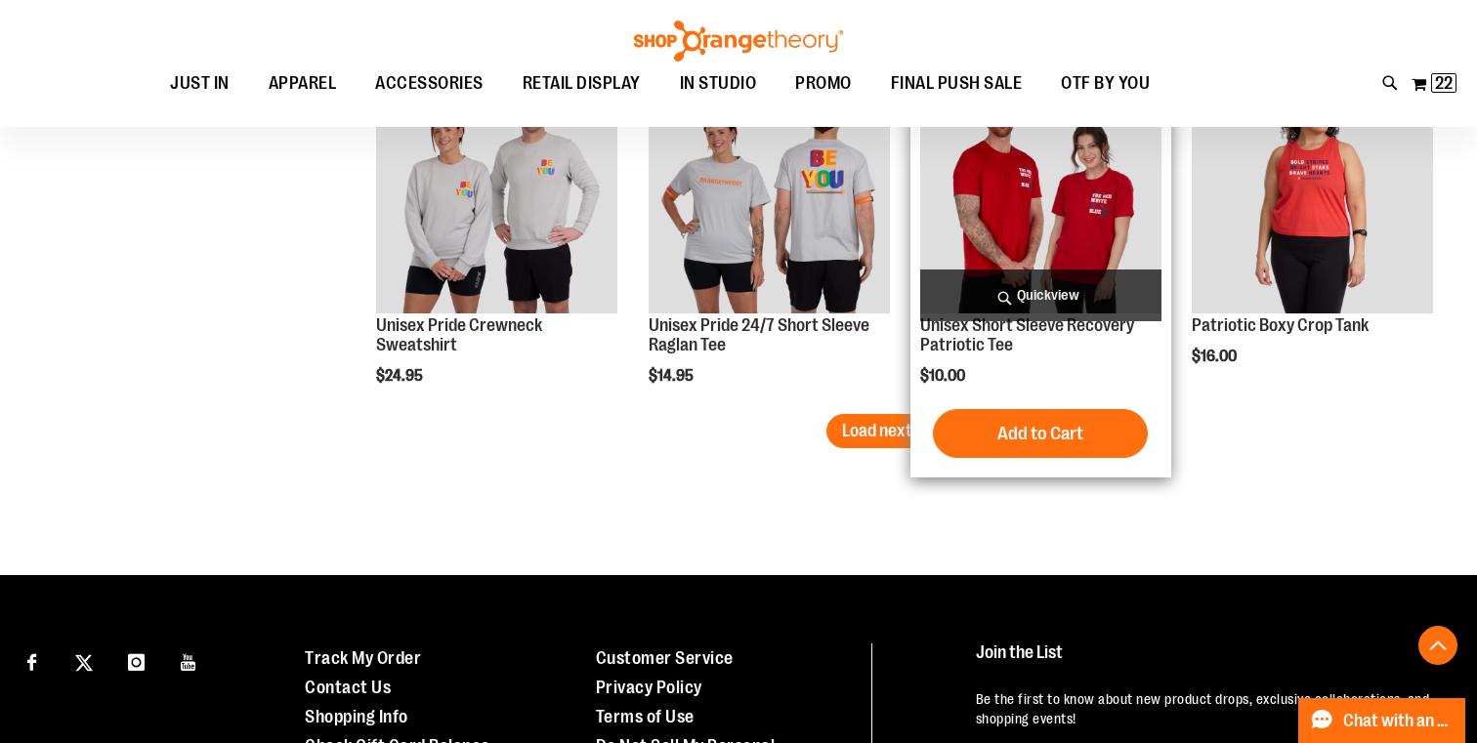
scroll to position [7358, 0]
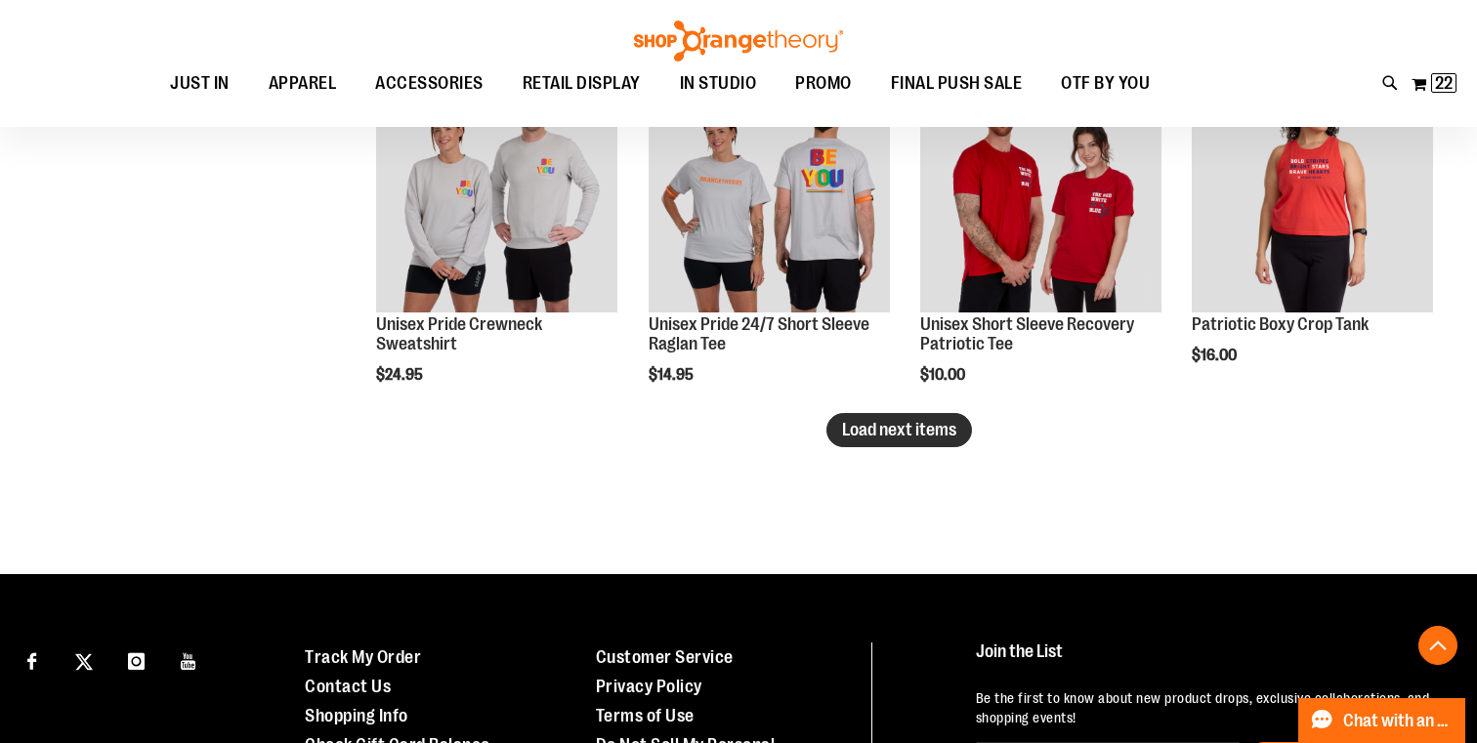
click at [947, 435] on span "Load next items" at bounding box center [899, 430] width 114 height 20
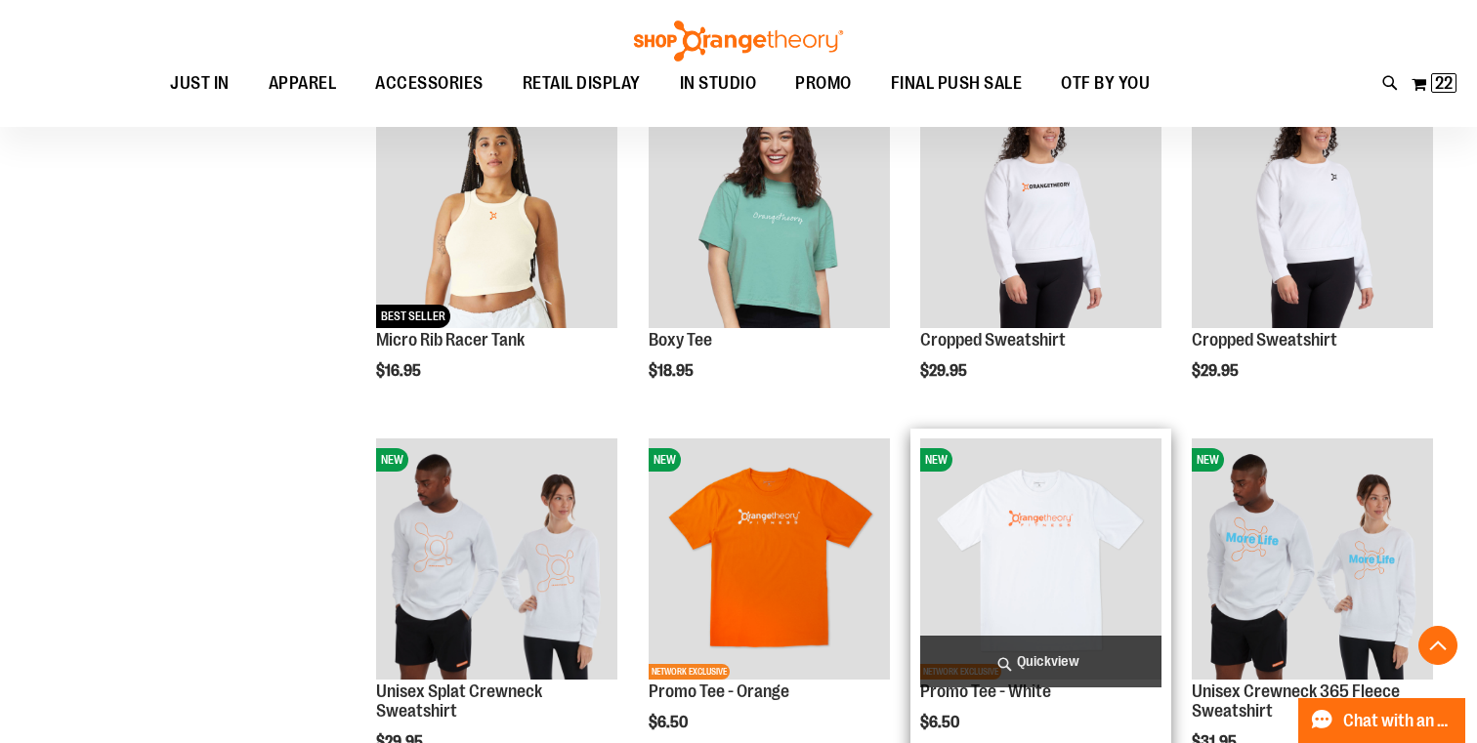
scroll to position [5553, 0]
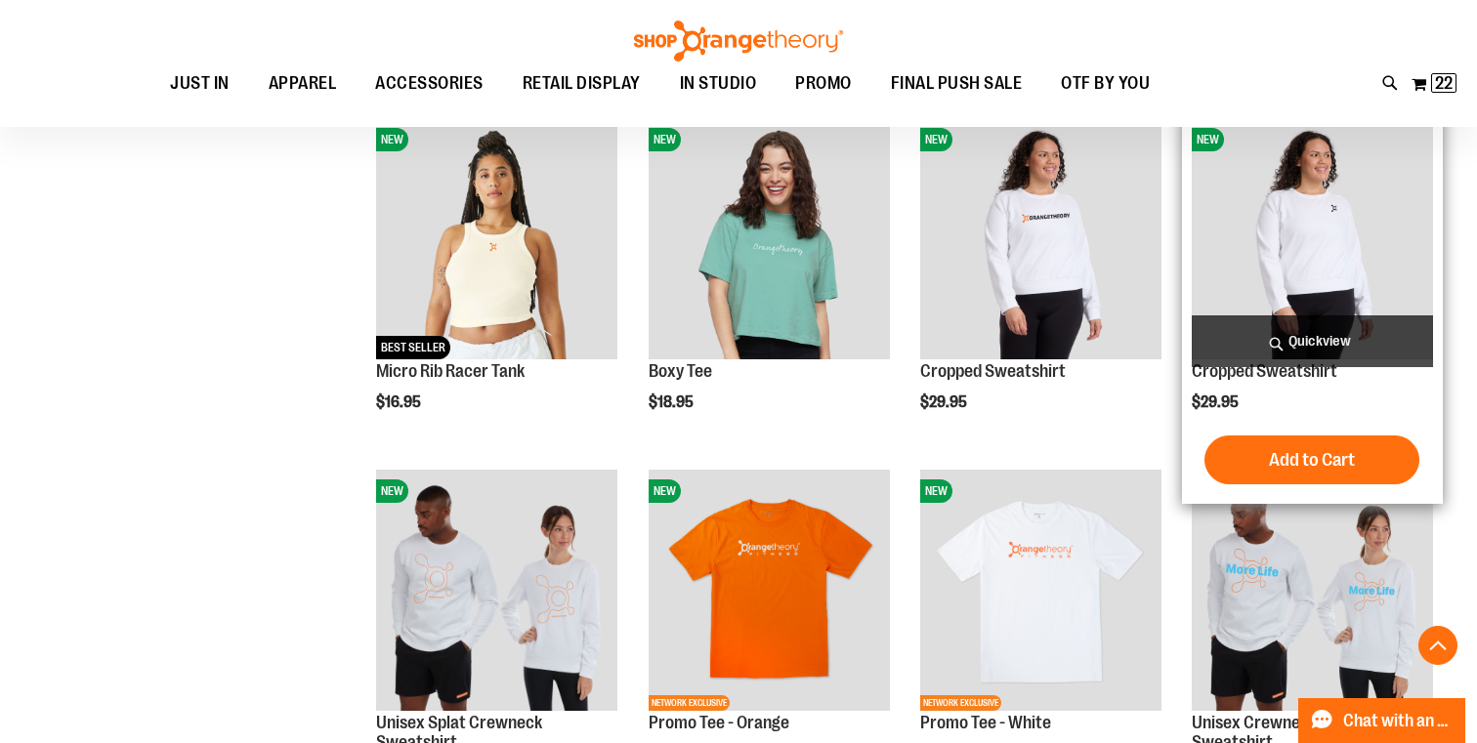
click at [1308, 342] on span "Quickview" at bounding box center [1312, 341] width 241 height 52
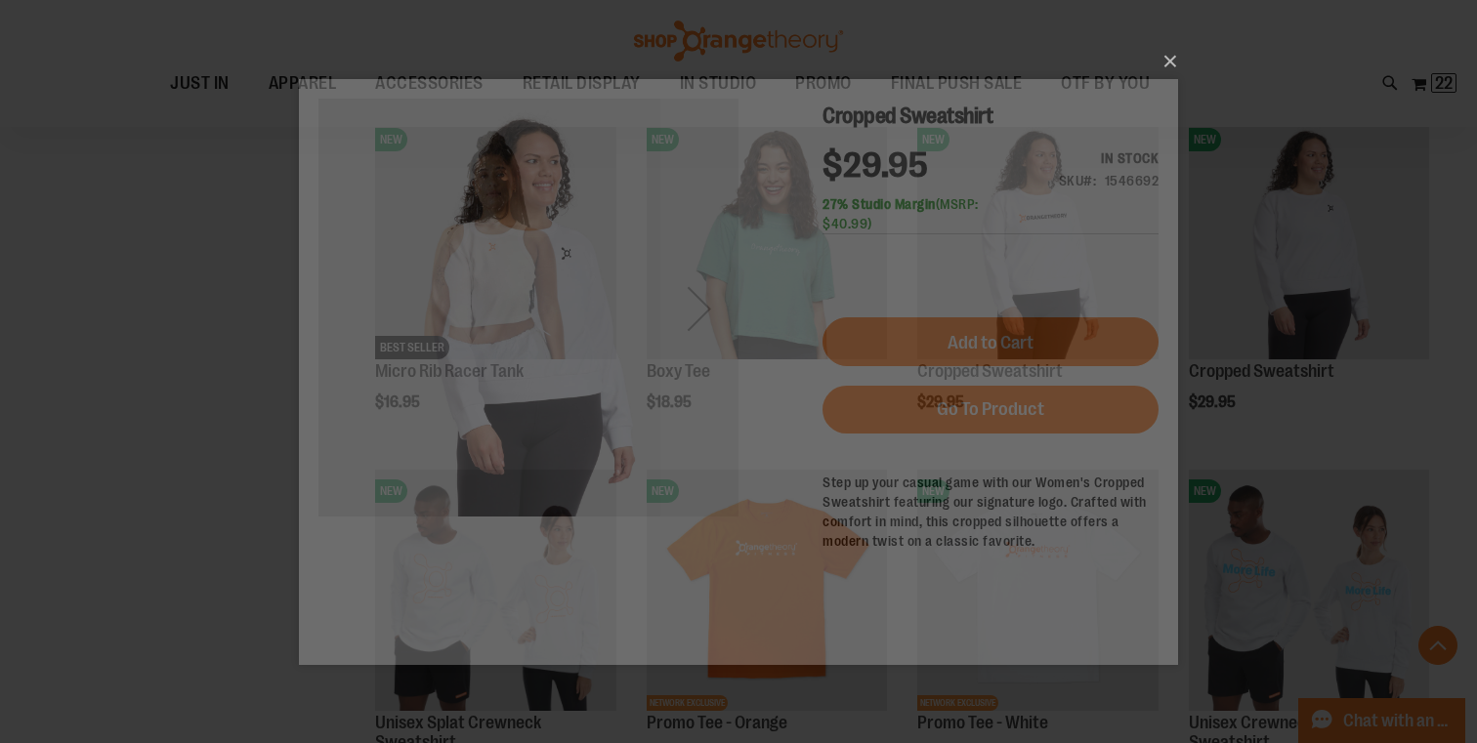
scroll to position [0, 0]
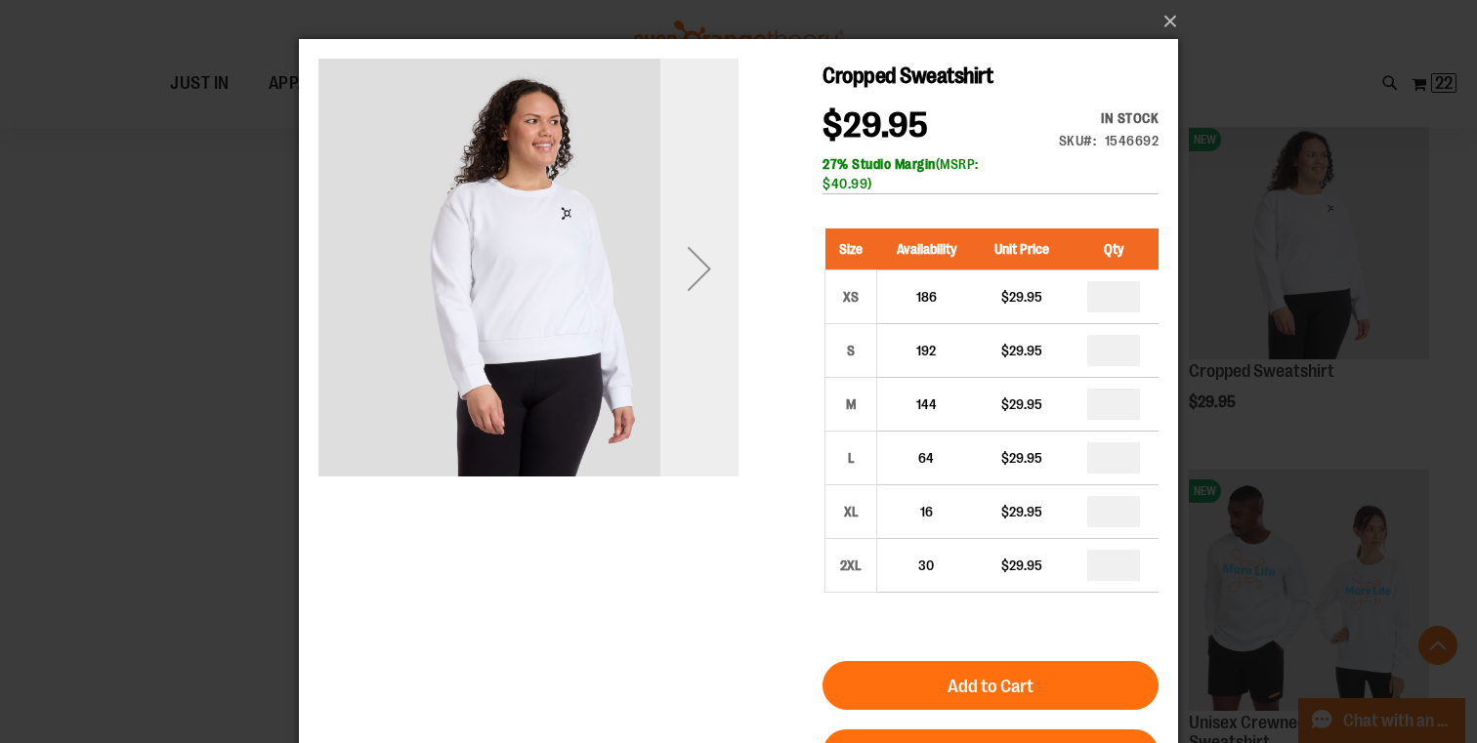
click at [706, 283] on div "Next" at bounding box center [699, 269] width 78 height 78
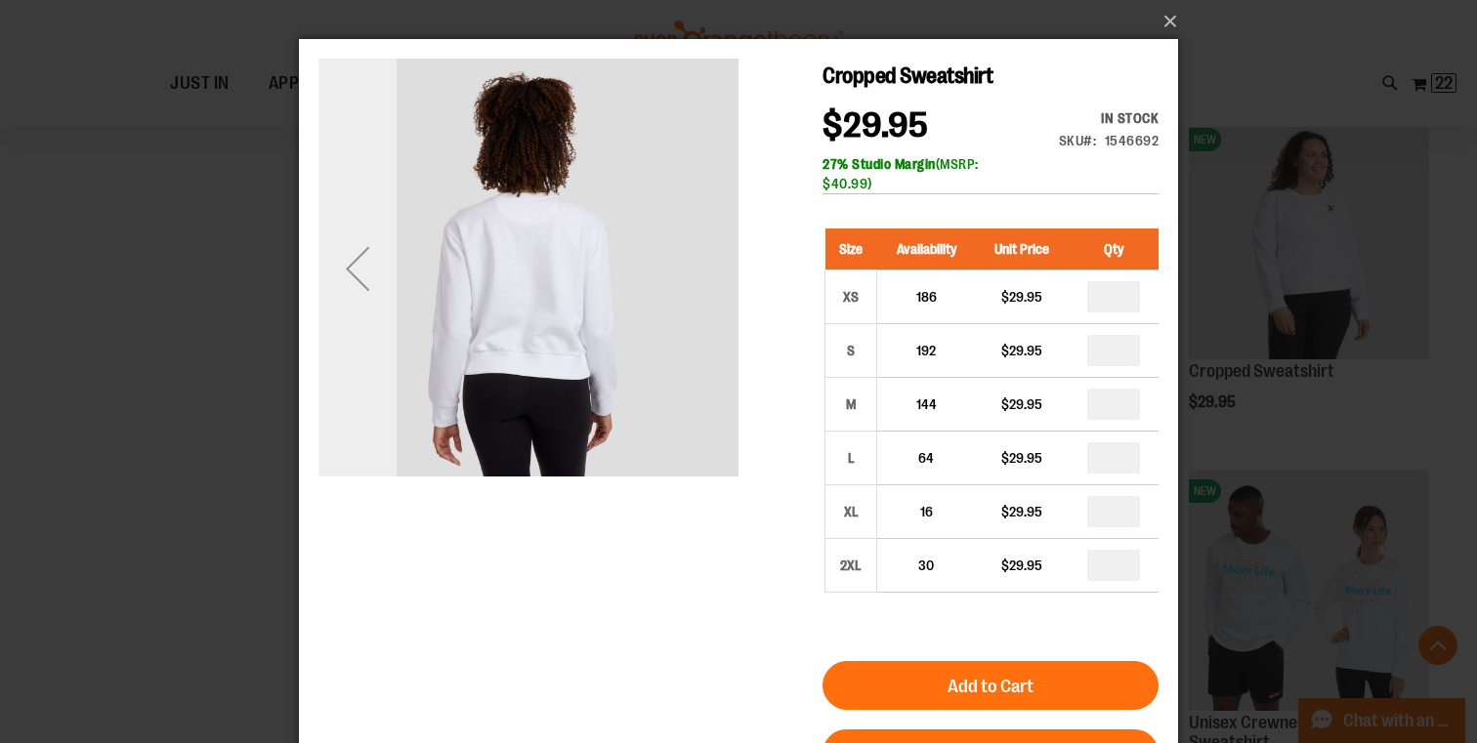
click at [366, 272] on div "Previous" at bounding box center [357, 269] width 78 height 78
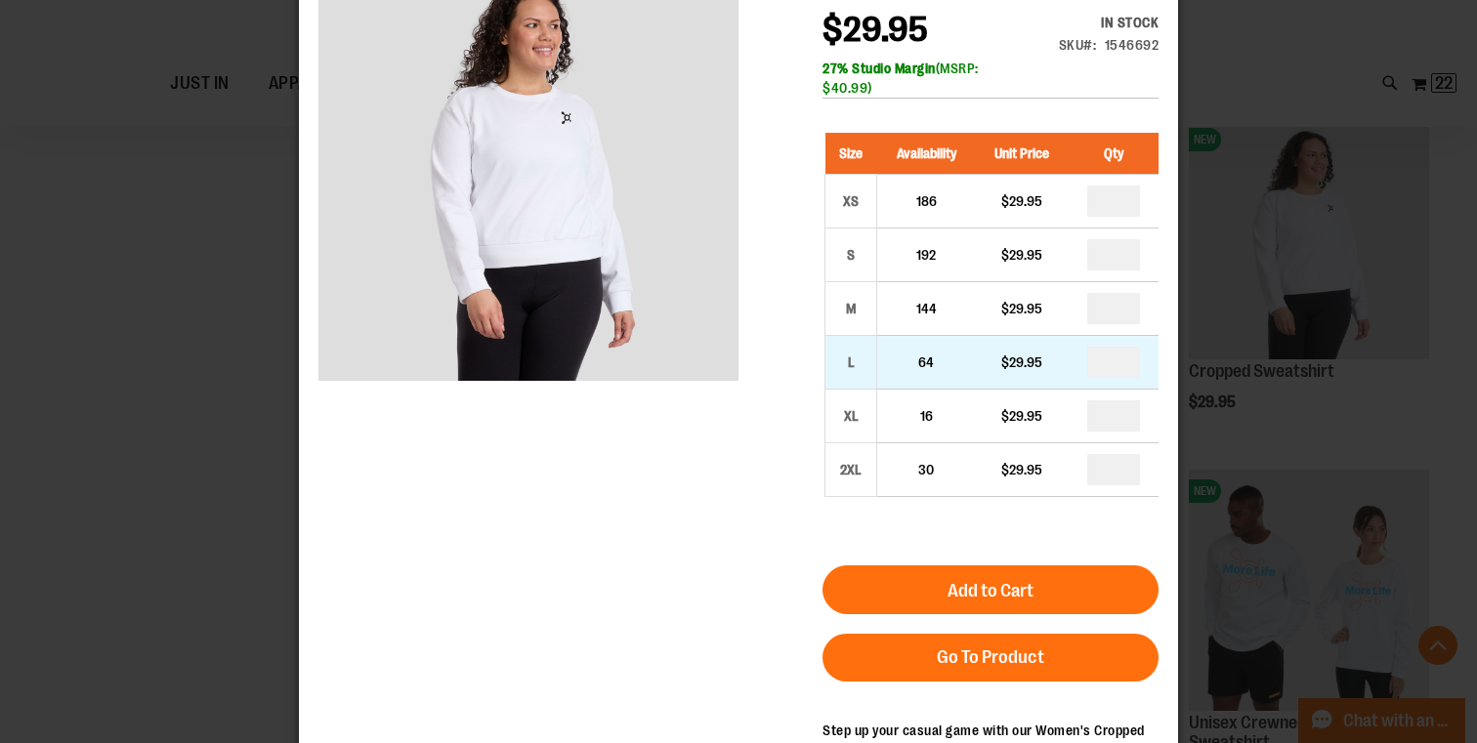
scroll to position [93, 0]
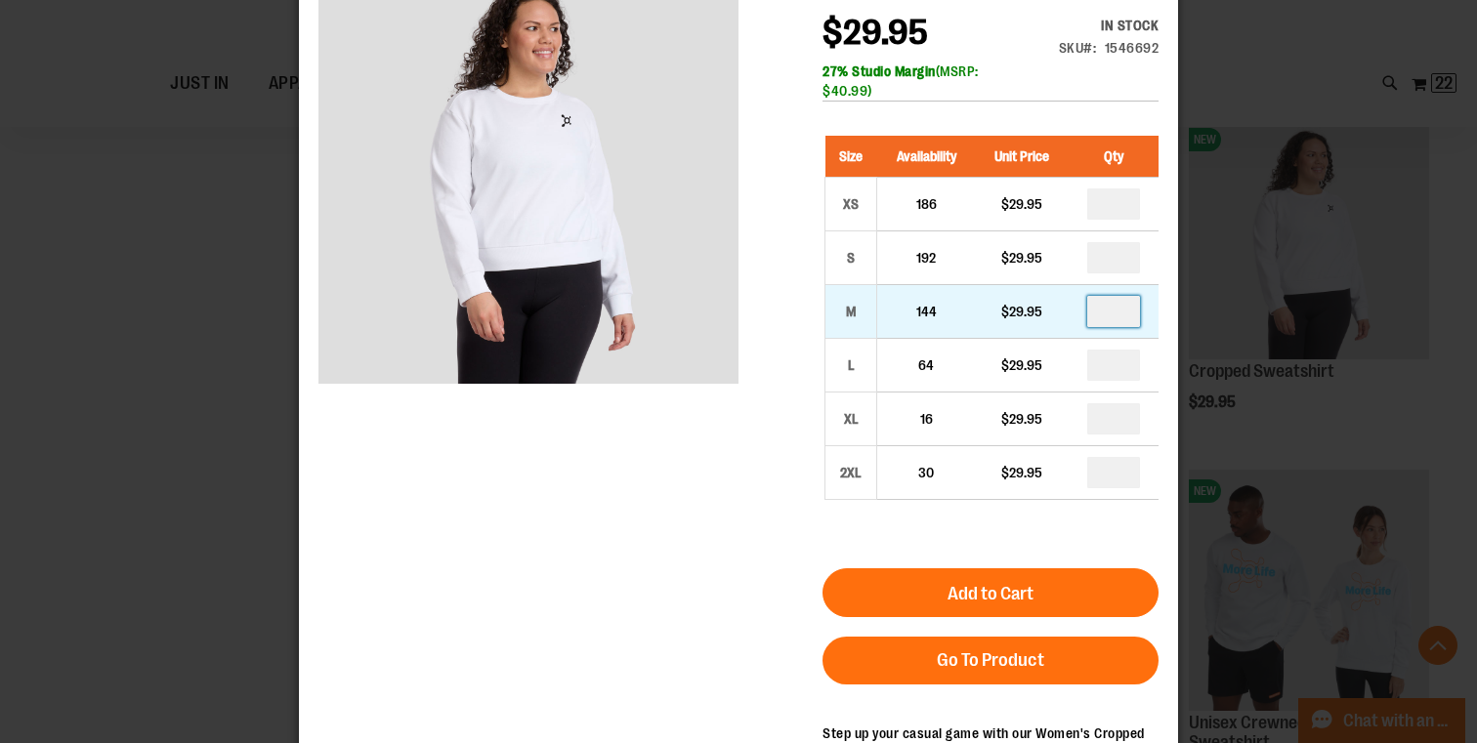
click at [1133, 321] on input "number" at bounding box center [1113, 311] width 53 height 31
type input "*"
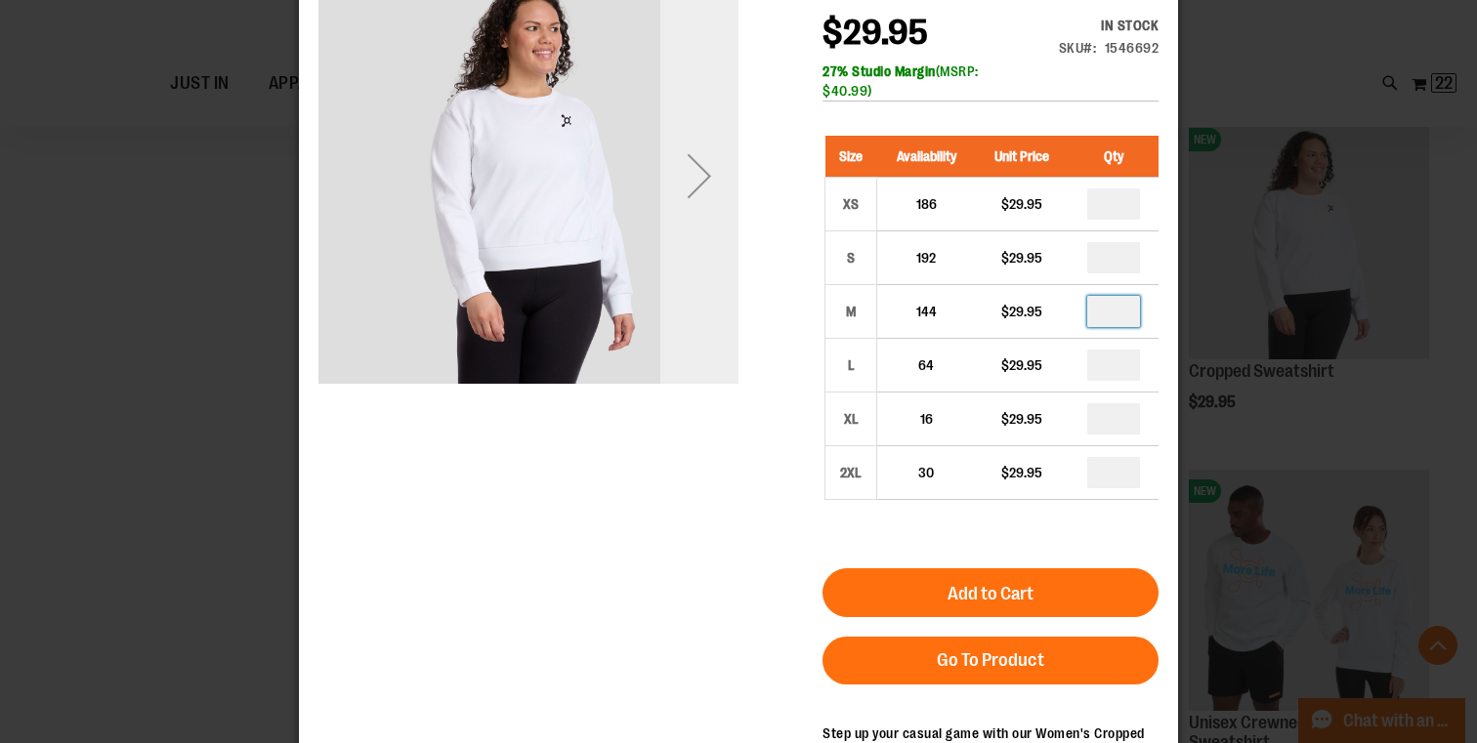
click at [720, 165] on div "Next" at bounding box center [699, 176] width 78 height 78
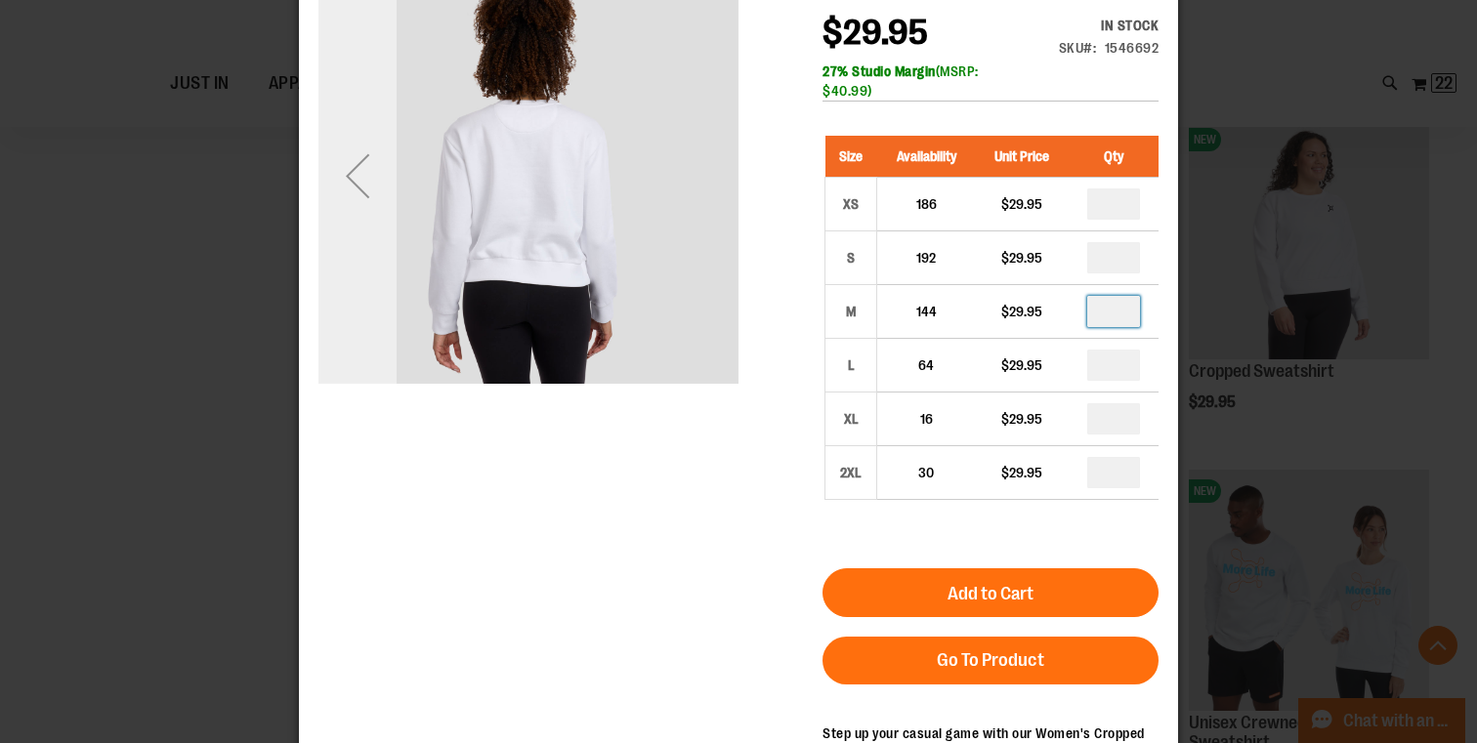
click at [374, 180] on div "Previous" at bounding box center [357, 176] width 78 height 78
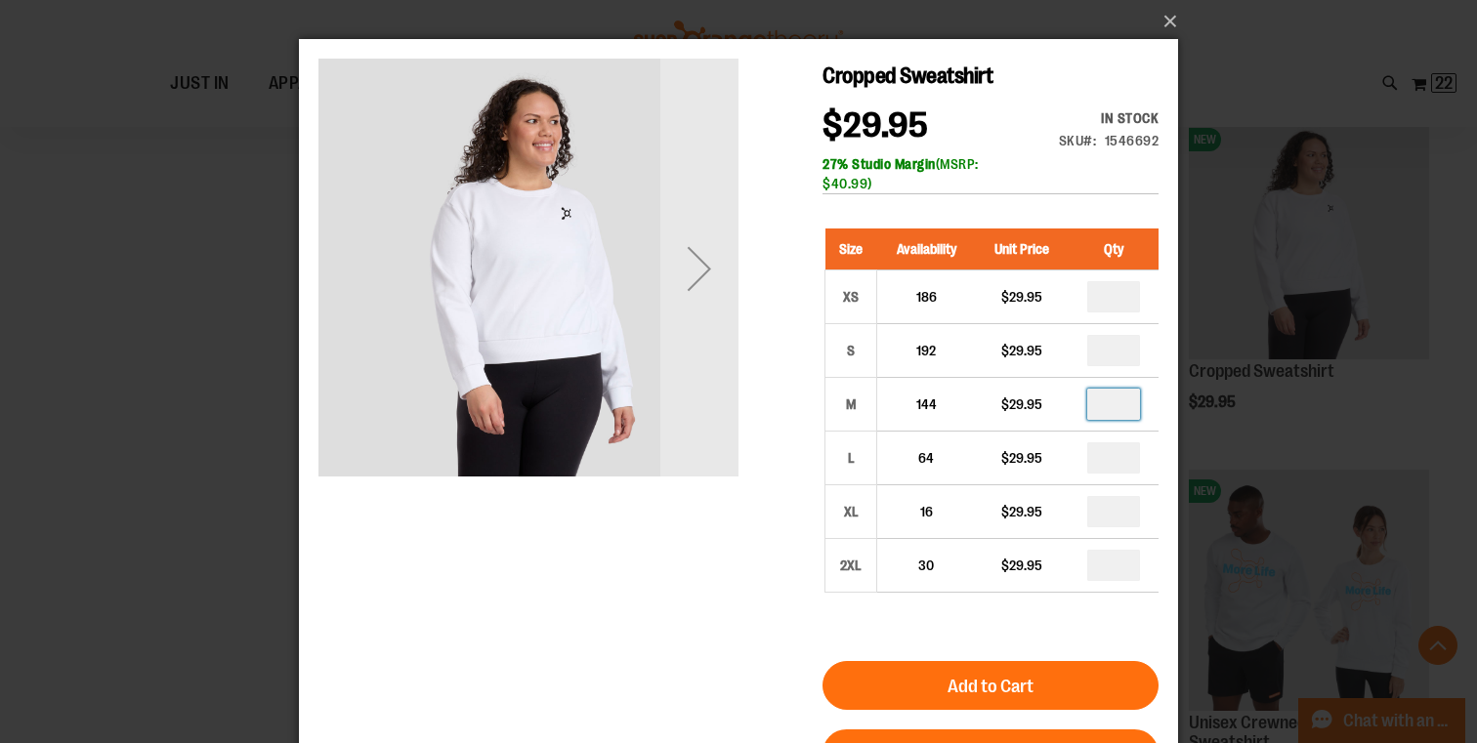
scroll to position [0, 0]
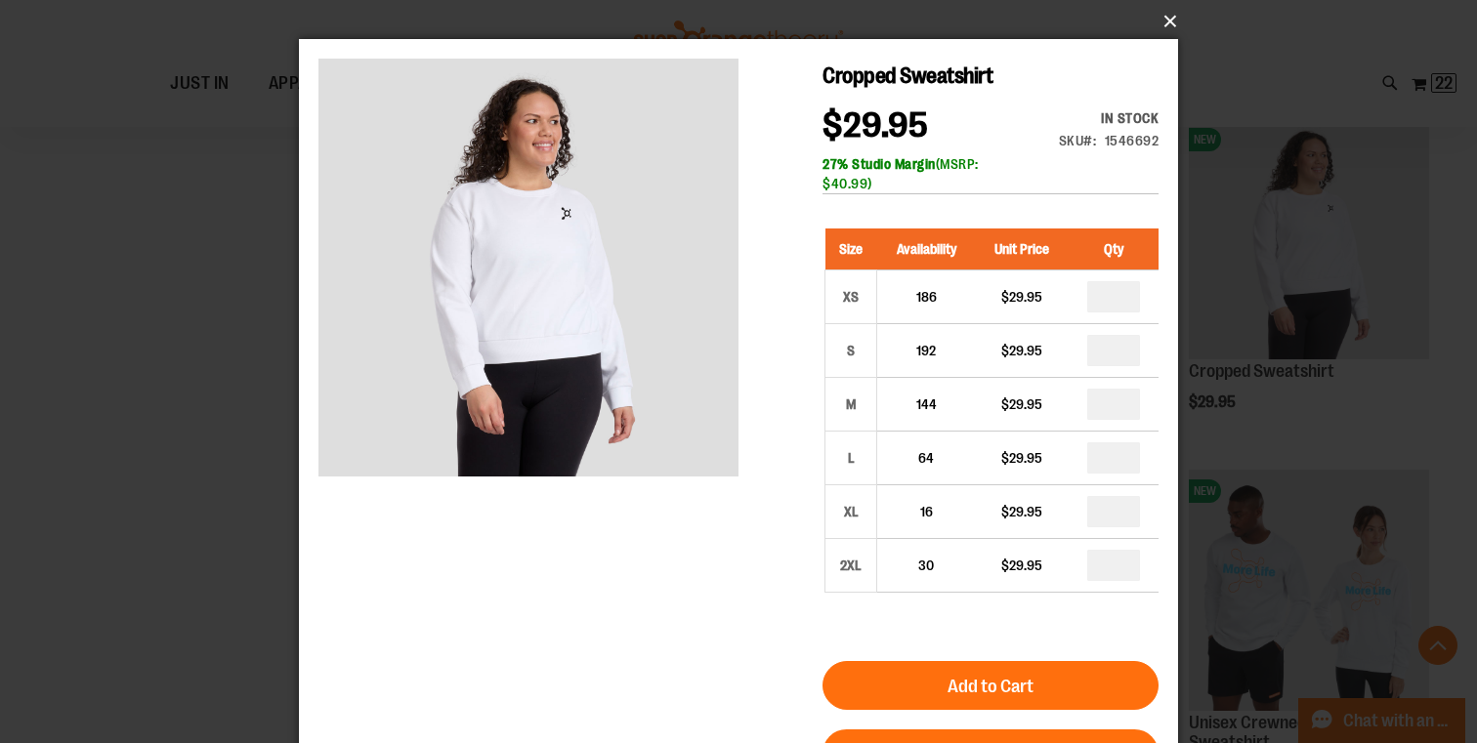
click at [1165, 26] on button "×" at bounding box center [744, 21] width 879 height 43
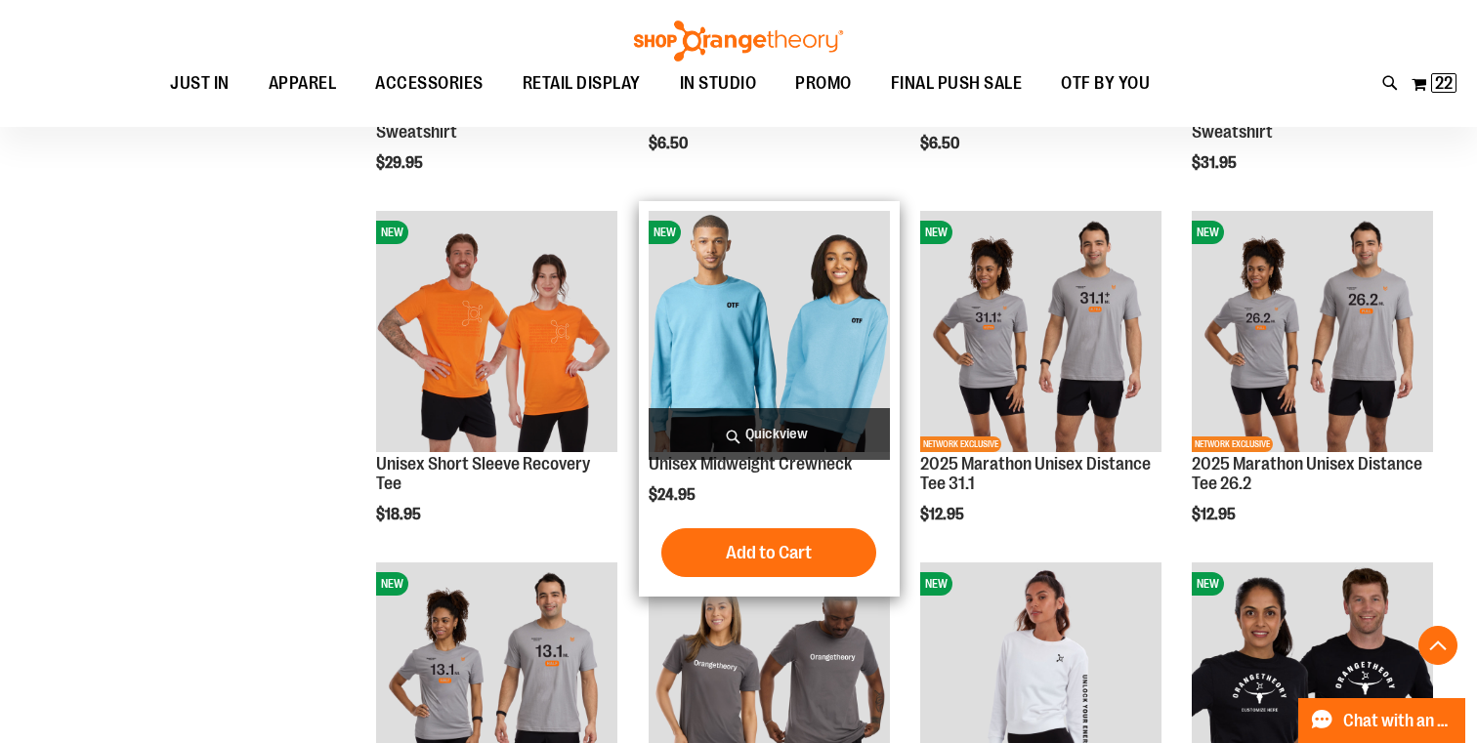
scroll to position [6166, 0]
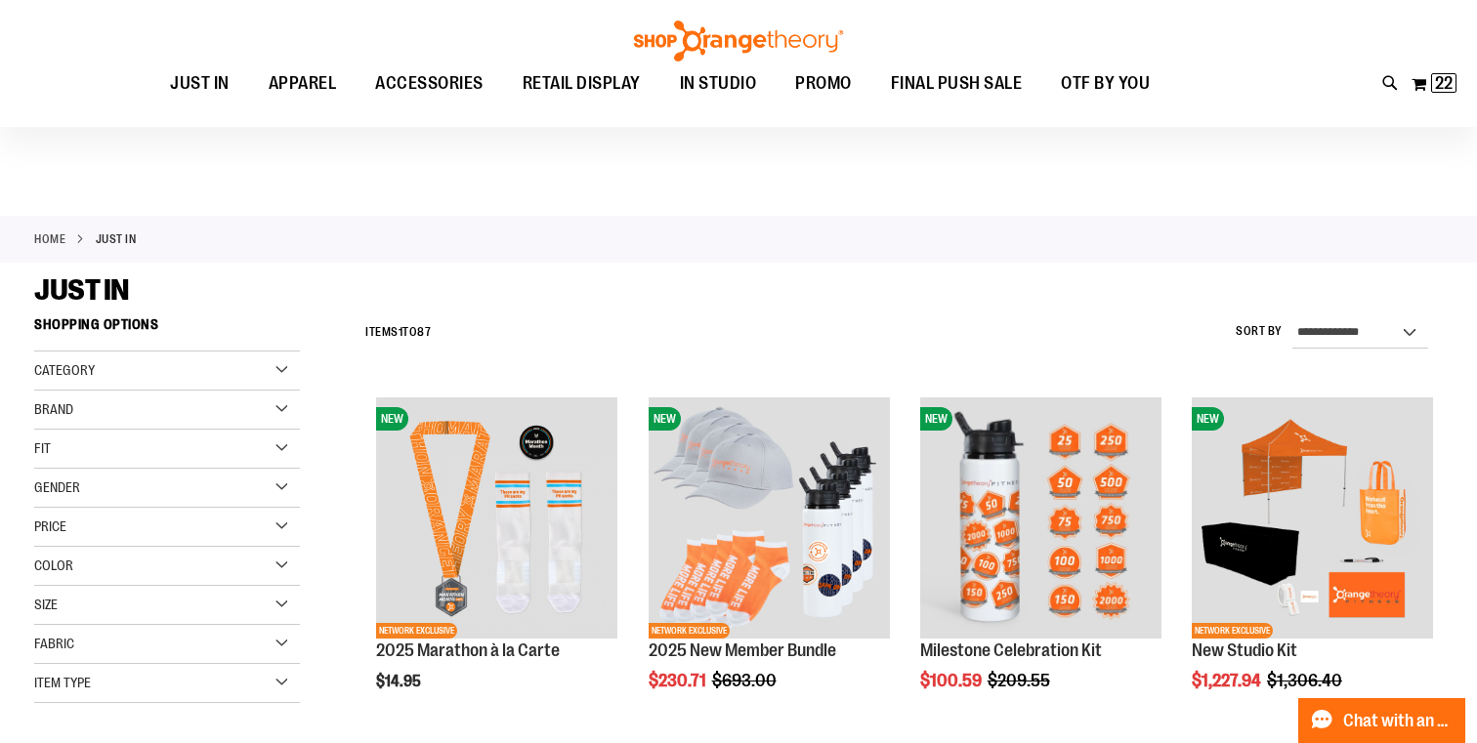
scroll to position [809, 0]
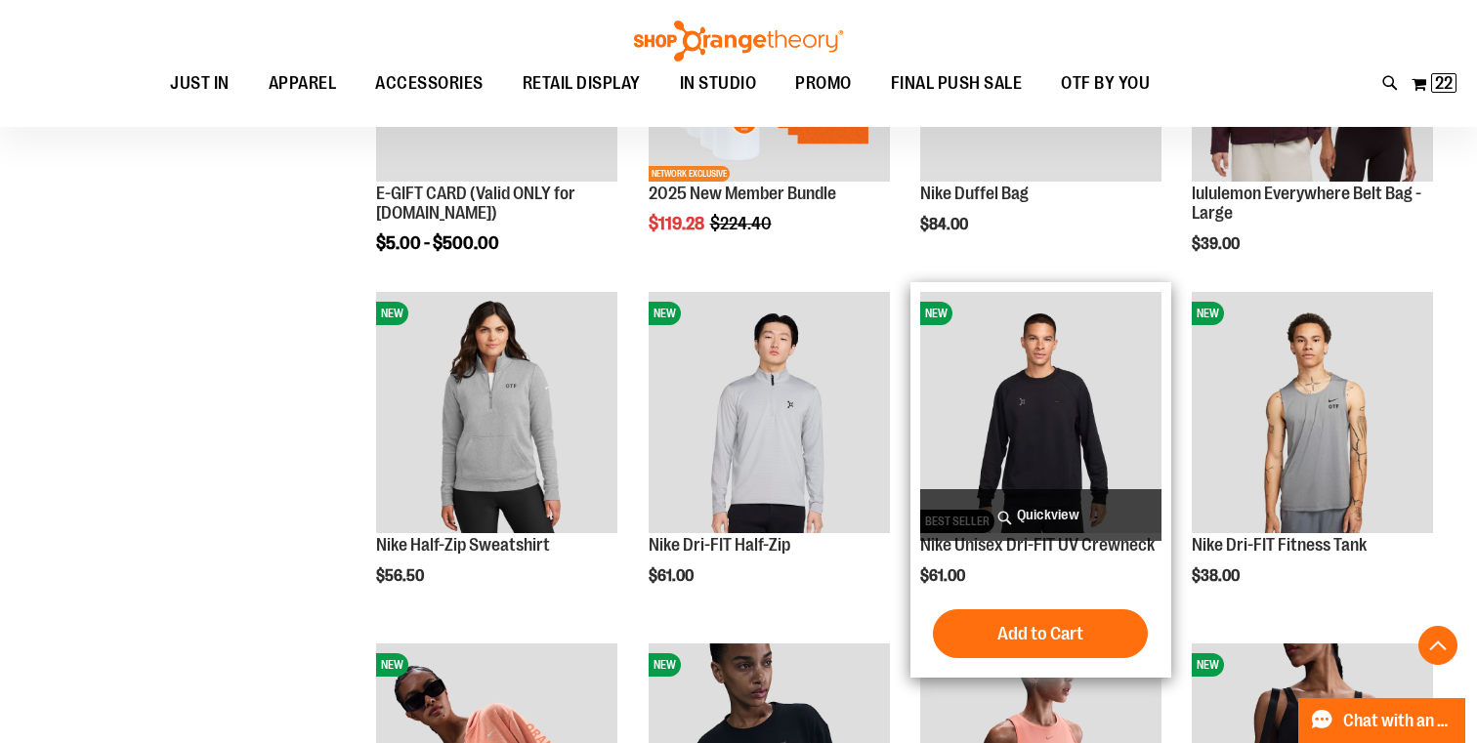
click at [1041, 514] on span "Quickview" at bounding box center [1040, 515] width 241 height 52
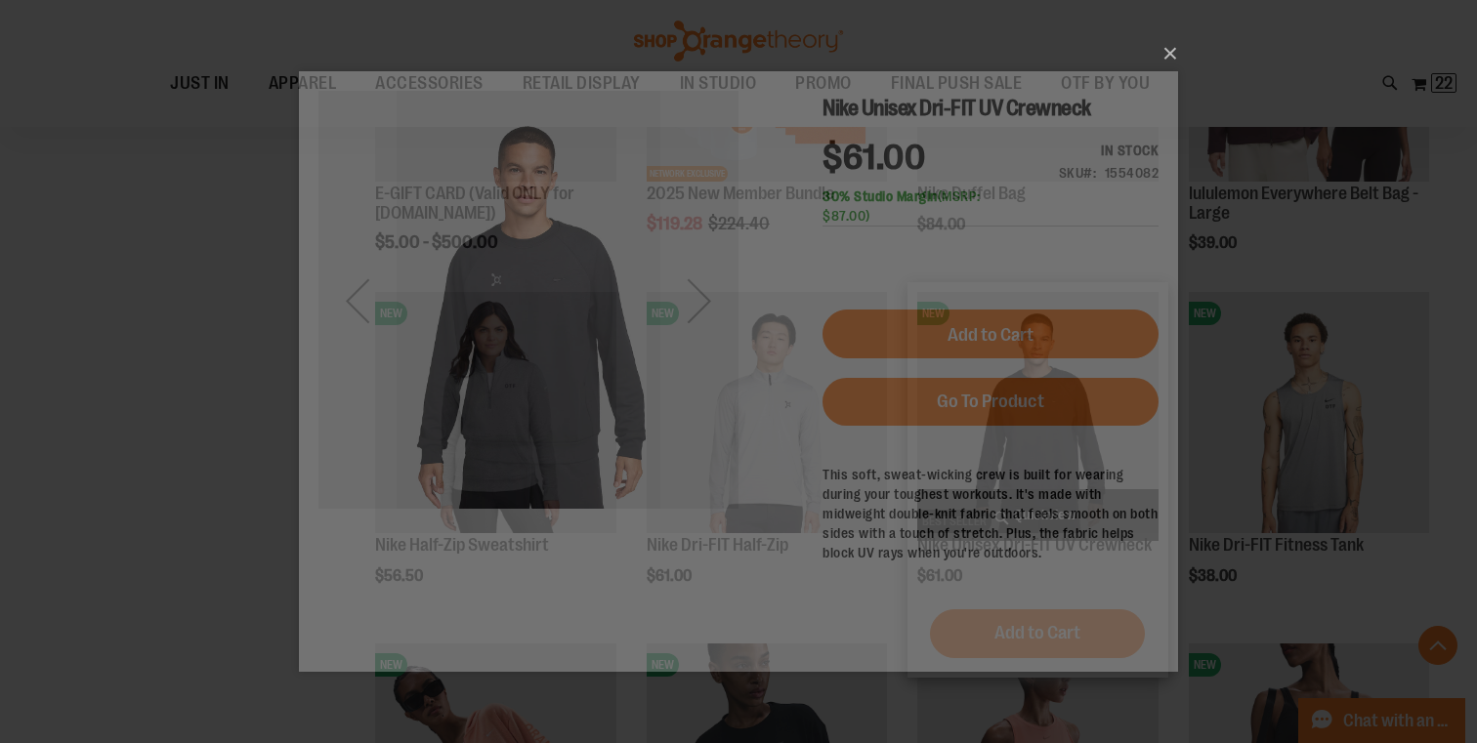
scroll to position [0, 0]
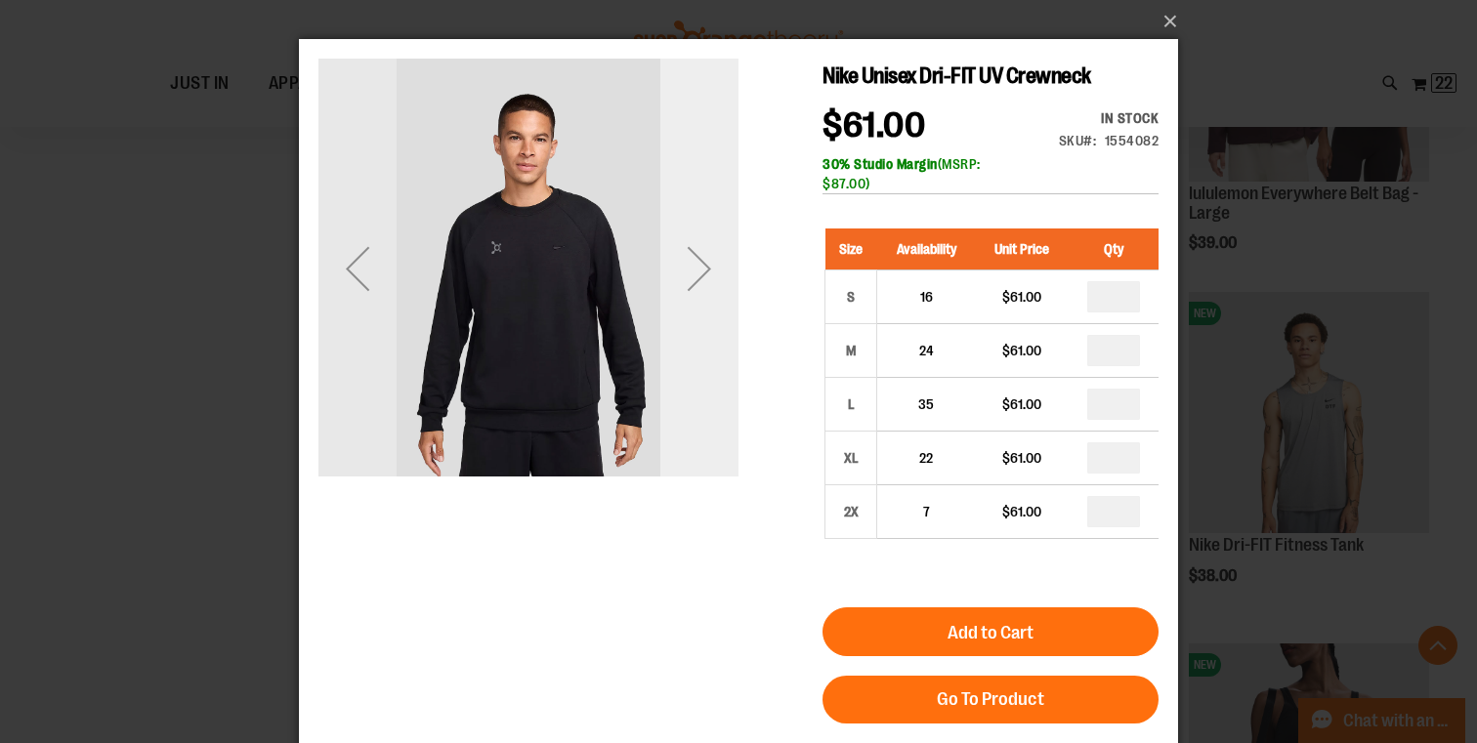
click at [690, 268] on div "Next" at bounding box center [699, 269] width 78 height 78
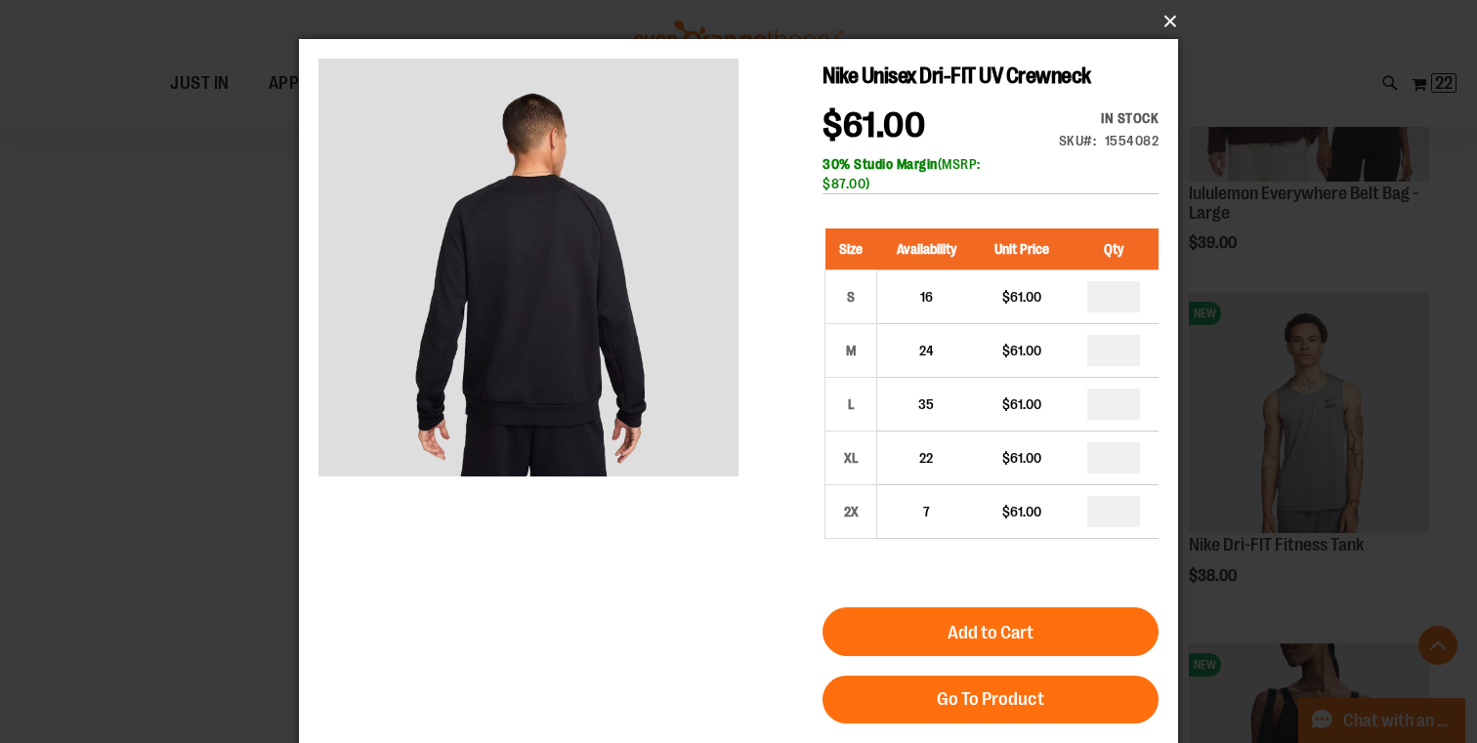
click at [1168, 14] on button "×" at bounding box center [744, 21] width 879 height 43
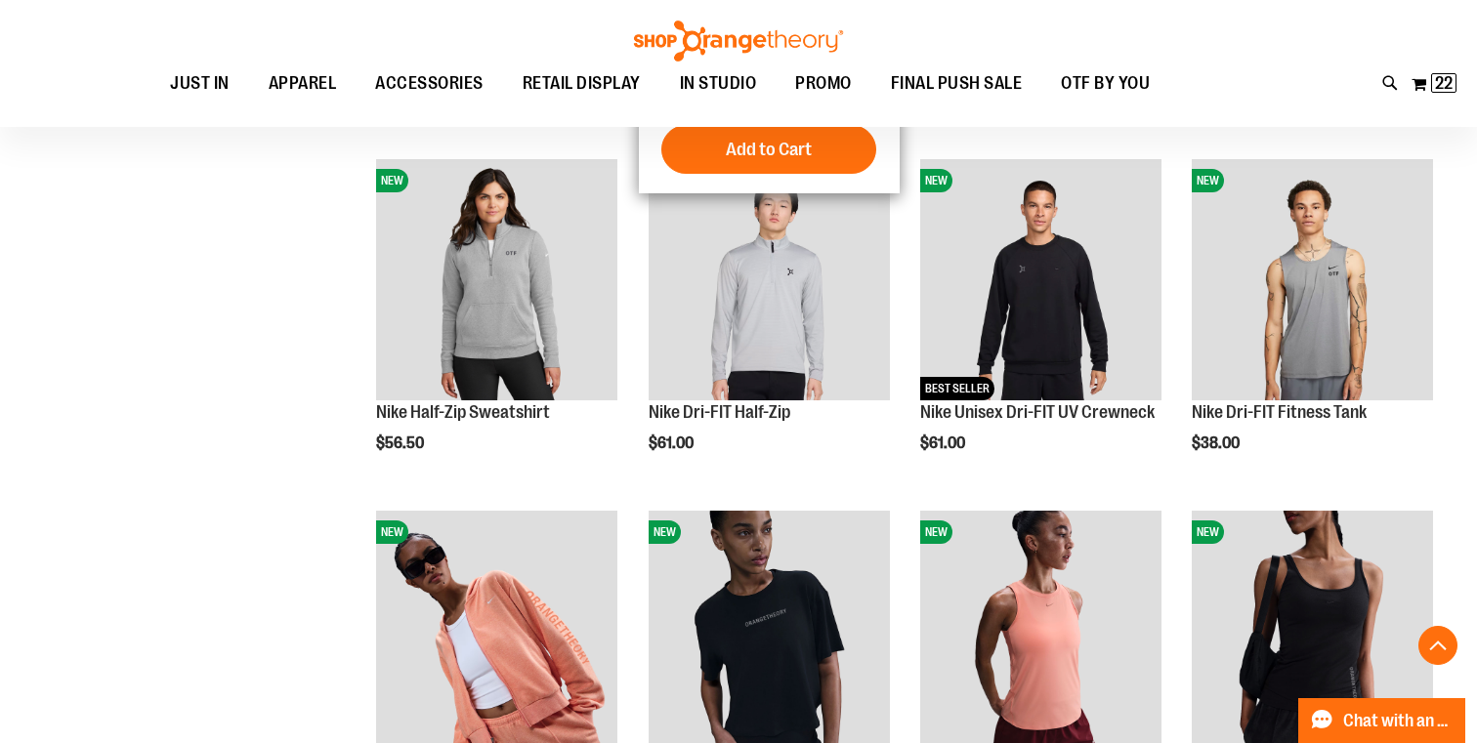
scroll to position [943, 0]
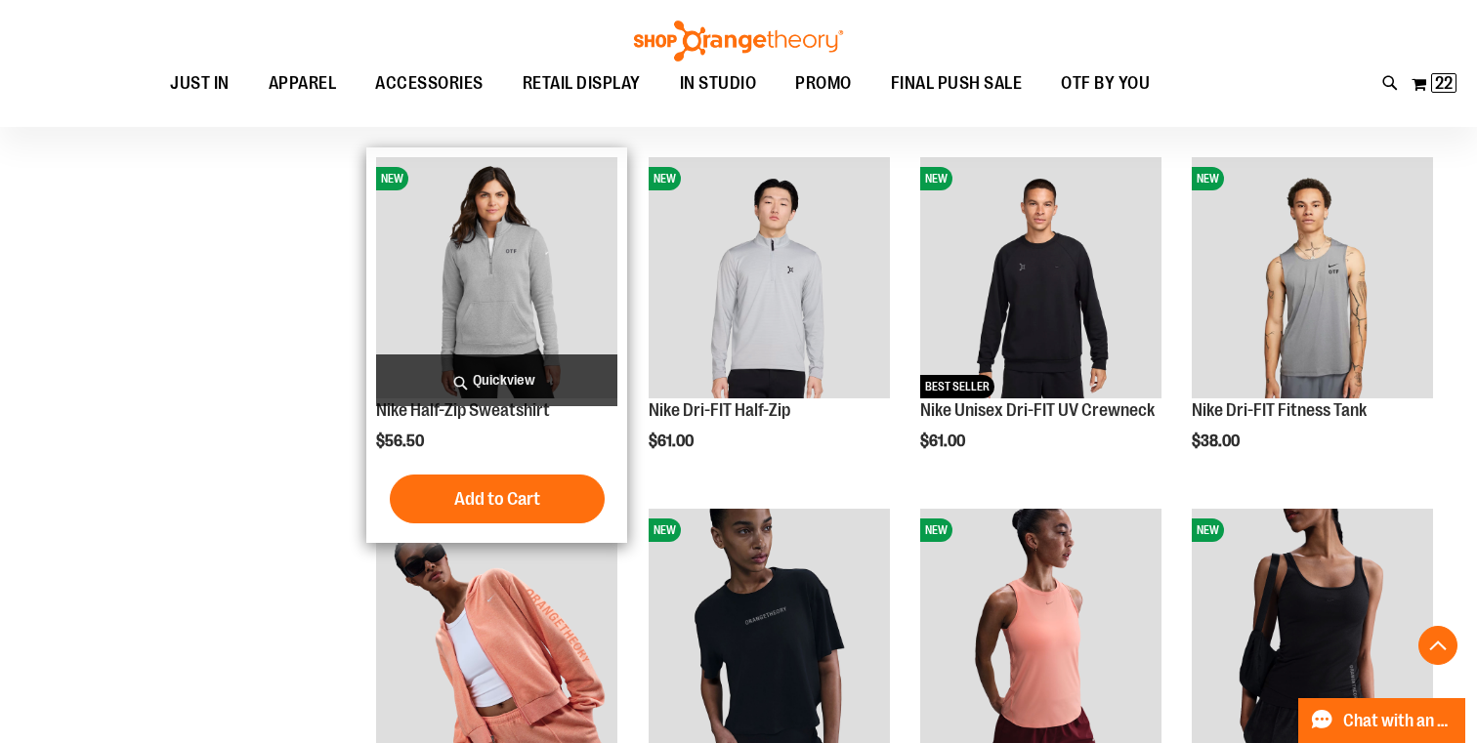
click at [504, 386] on span "Quickview" at bounding box center [496, 381] width 241 height 52
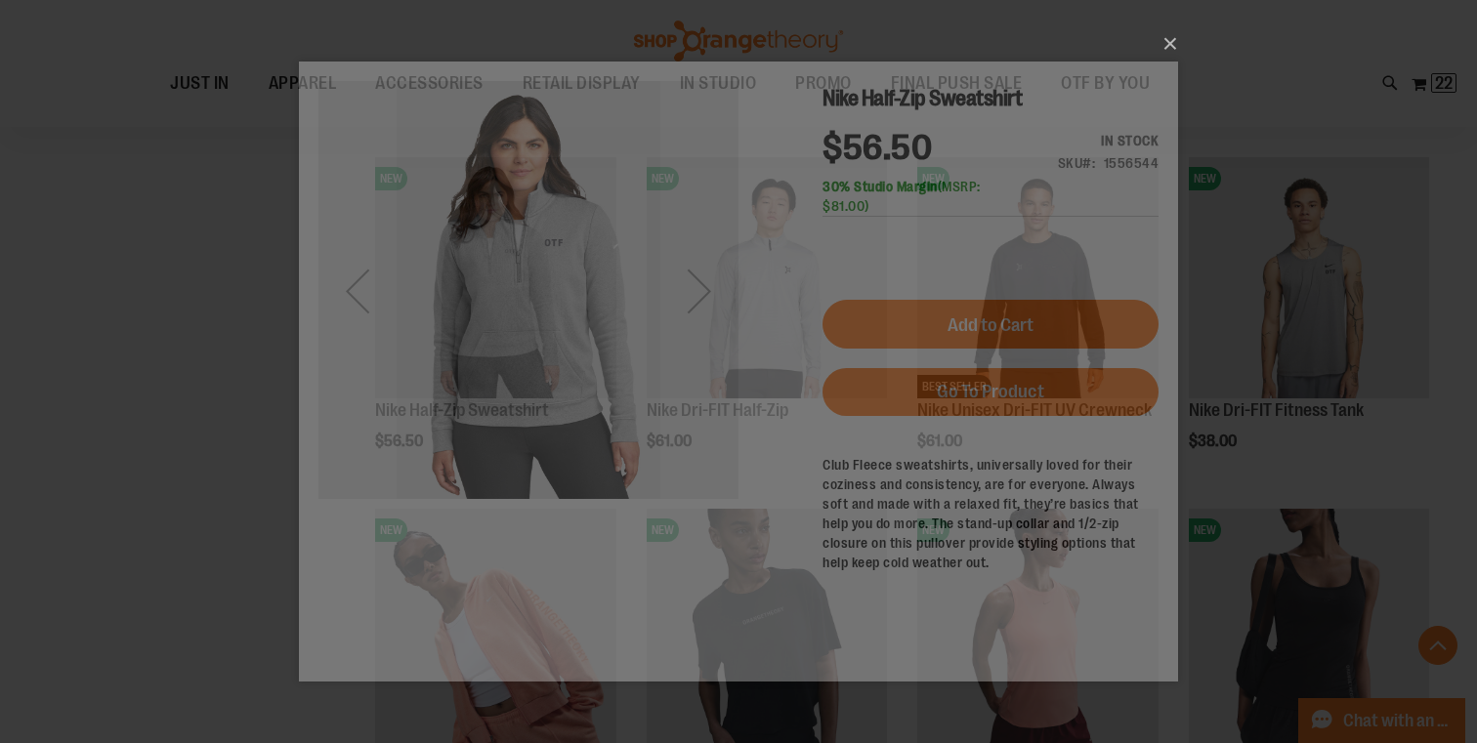
scroll to position [0, 0]
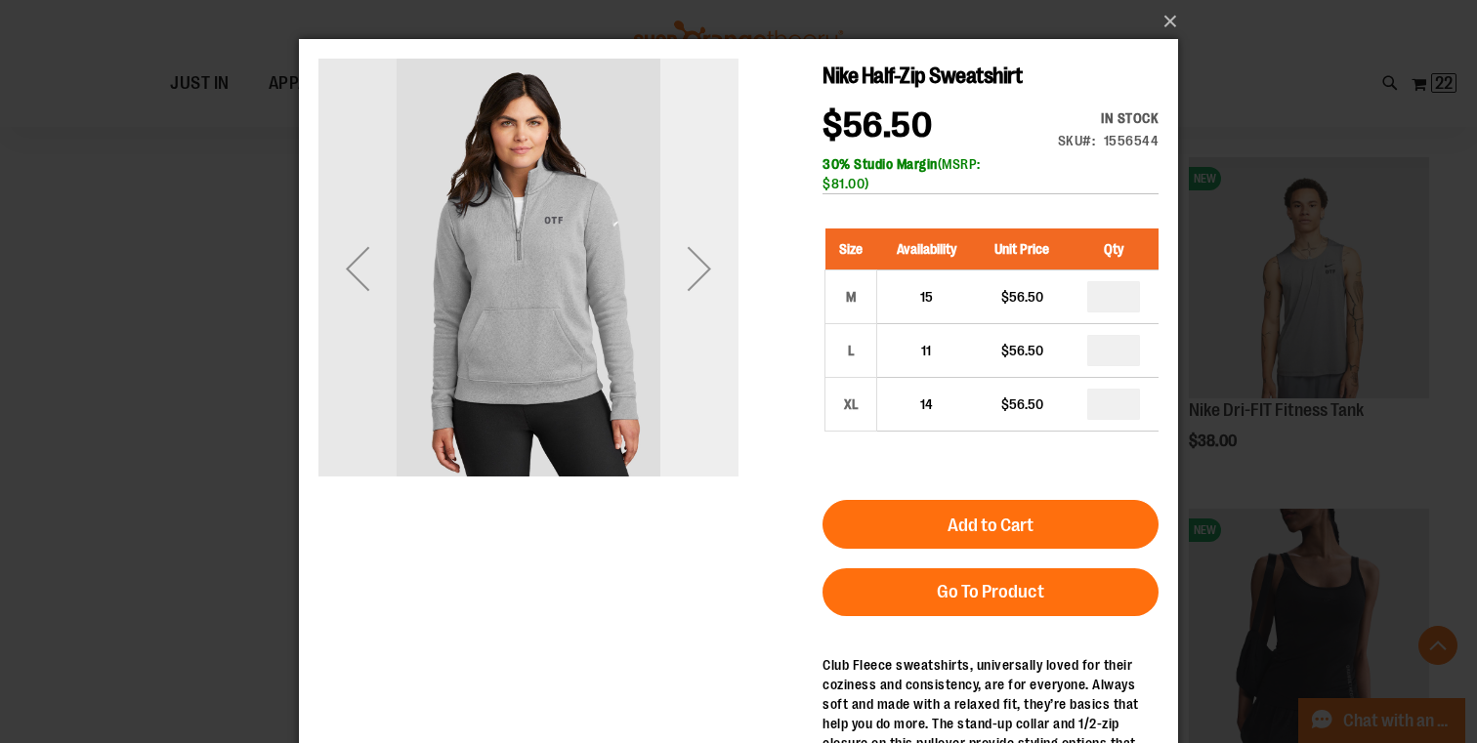
click at [702, 269] on div "Next" at bounding box center [699, 269] width 78 height 78
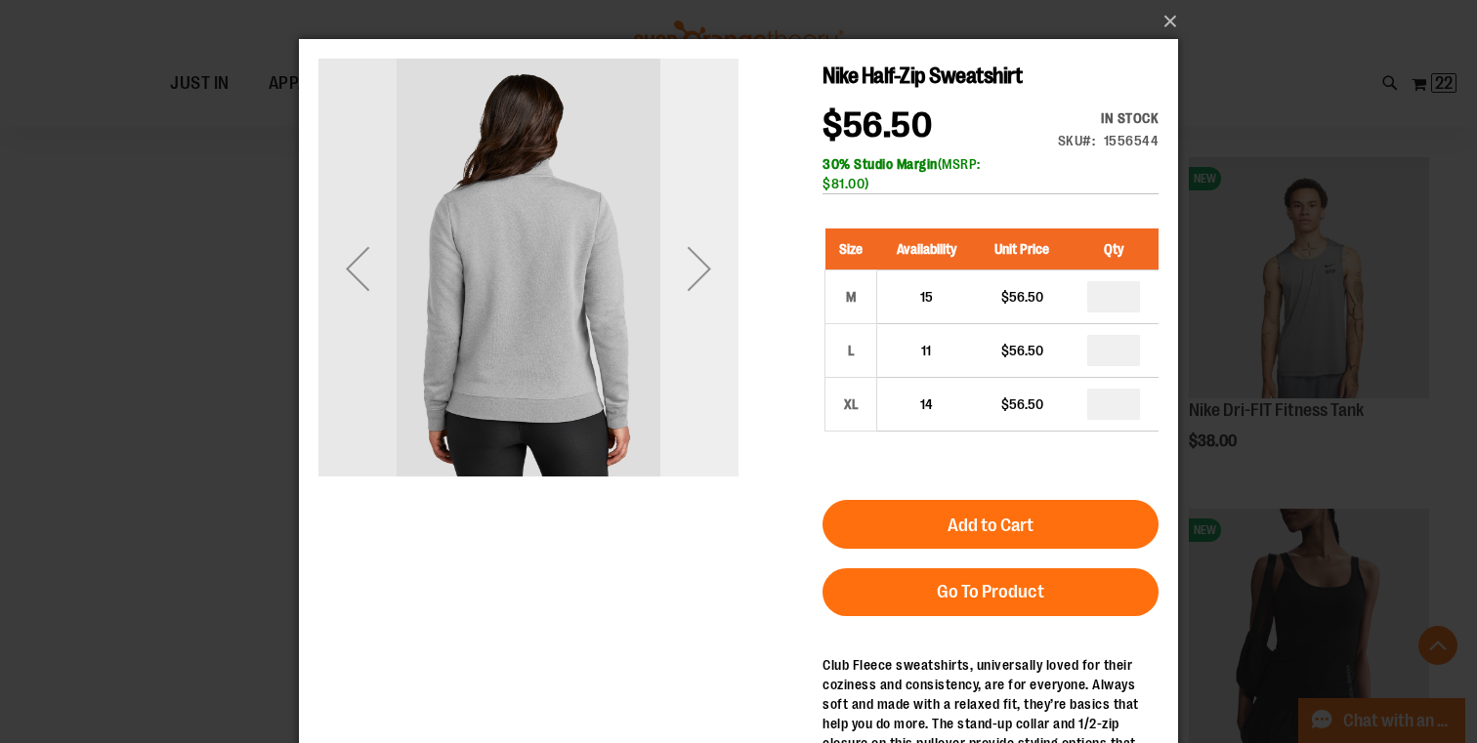
click at [700, 268] on div "Next" at bounding box center [699, 269] width 78 height 78
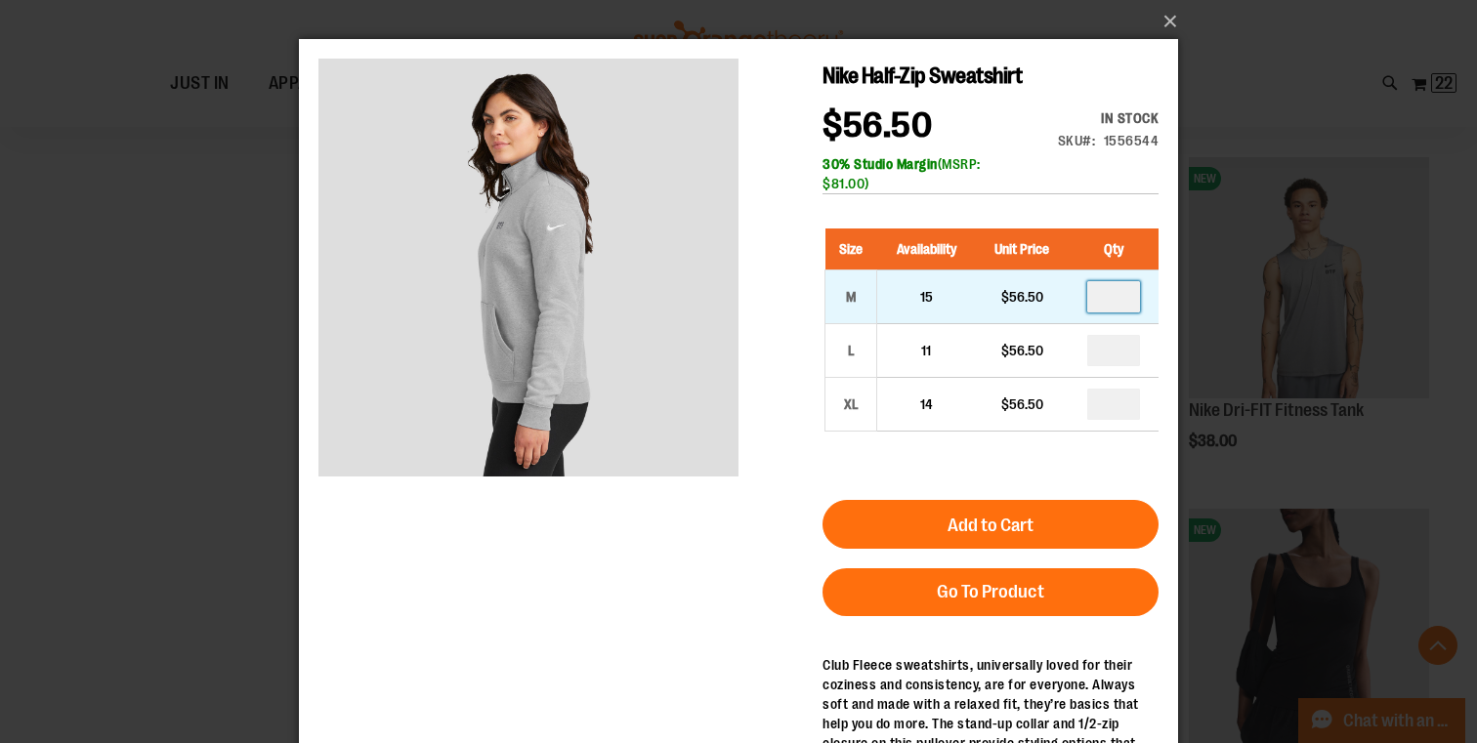
click at [1129, 290] on input "number" at bounding box center [1113, 296] width 53 height 31
type input "*"
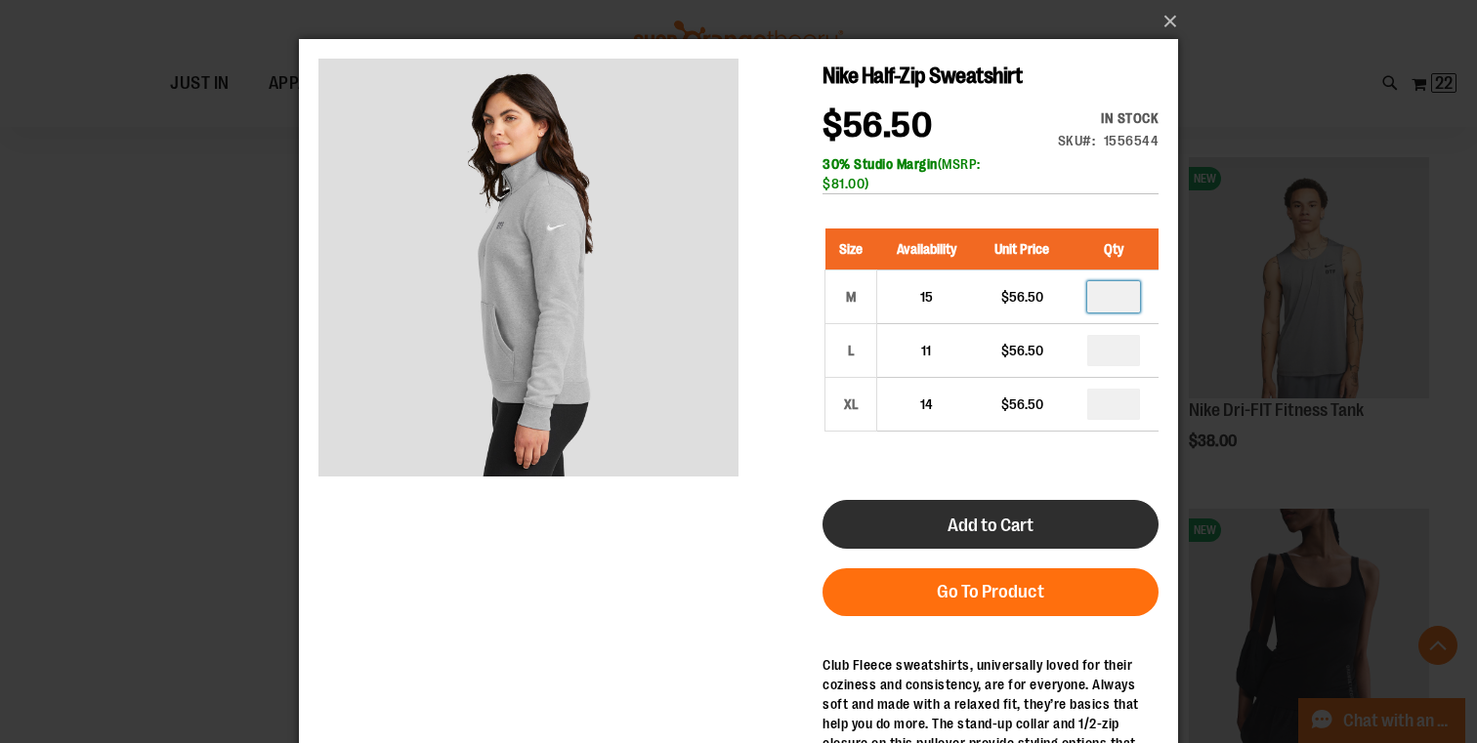
click at [1007, 524] on span "Add to Cart" at bounding box center [990, 525] width 86 height 21
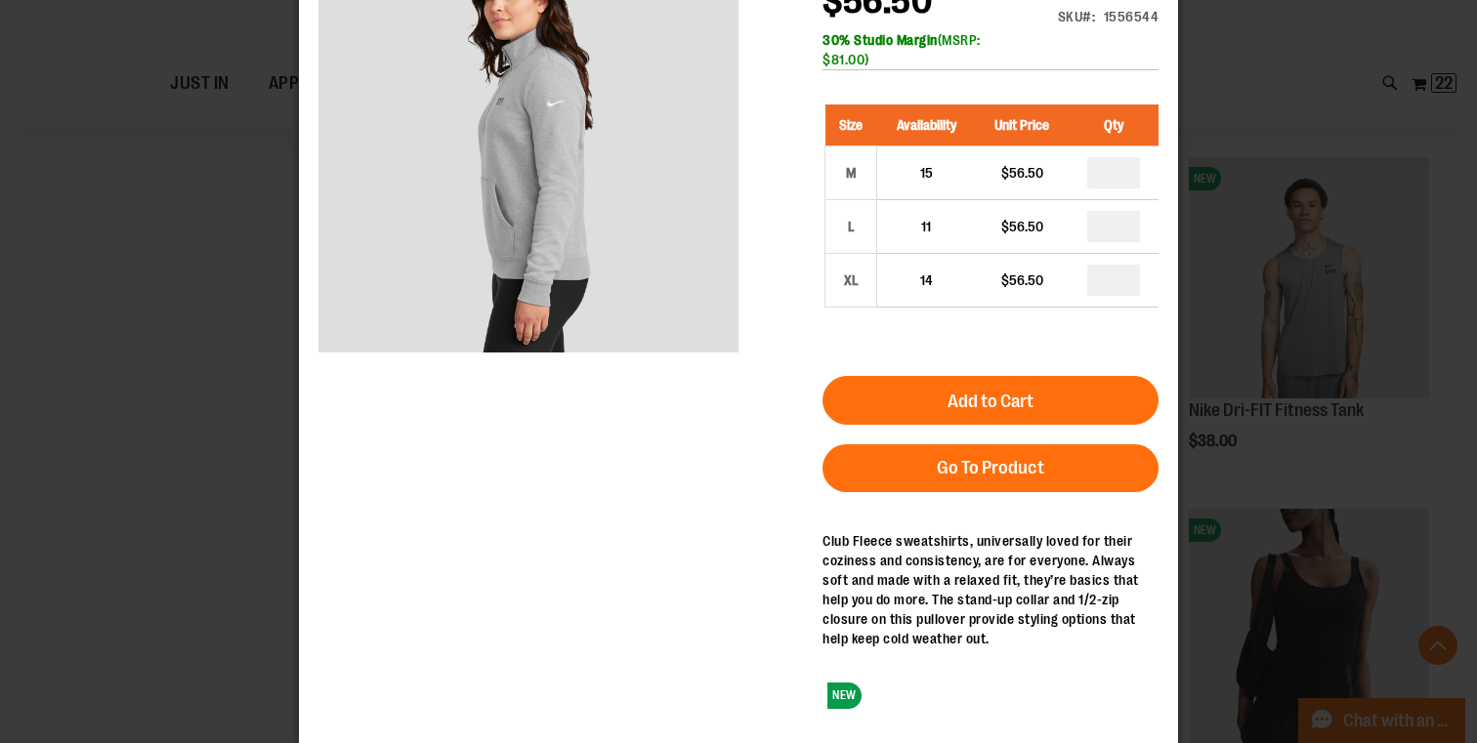
scroll to position [124, 0]
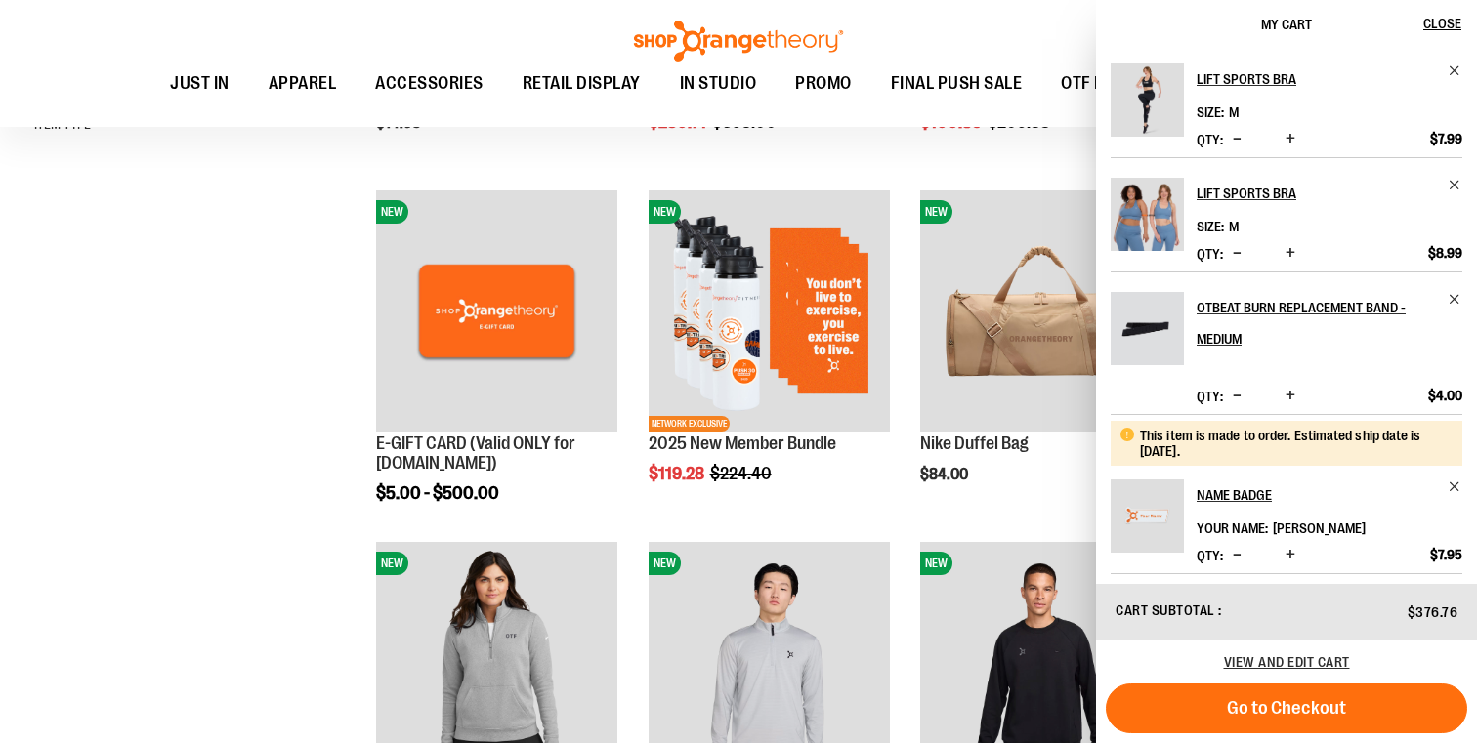
scroll to position [788, 0]
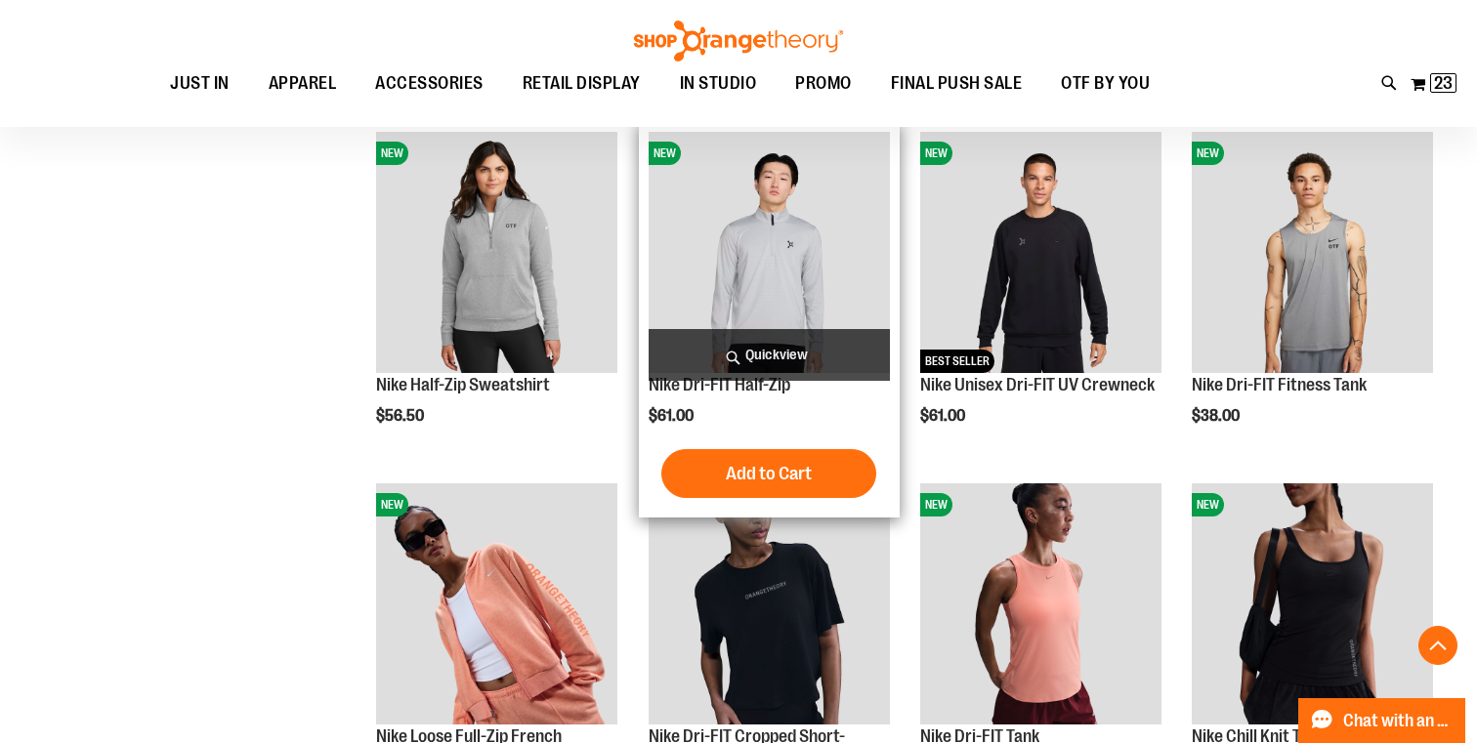
scroll to position [863, 1]
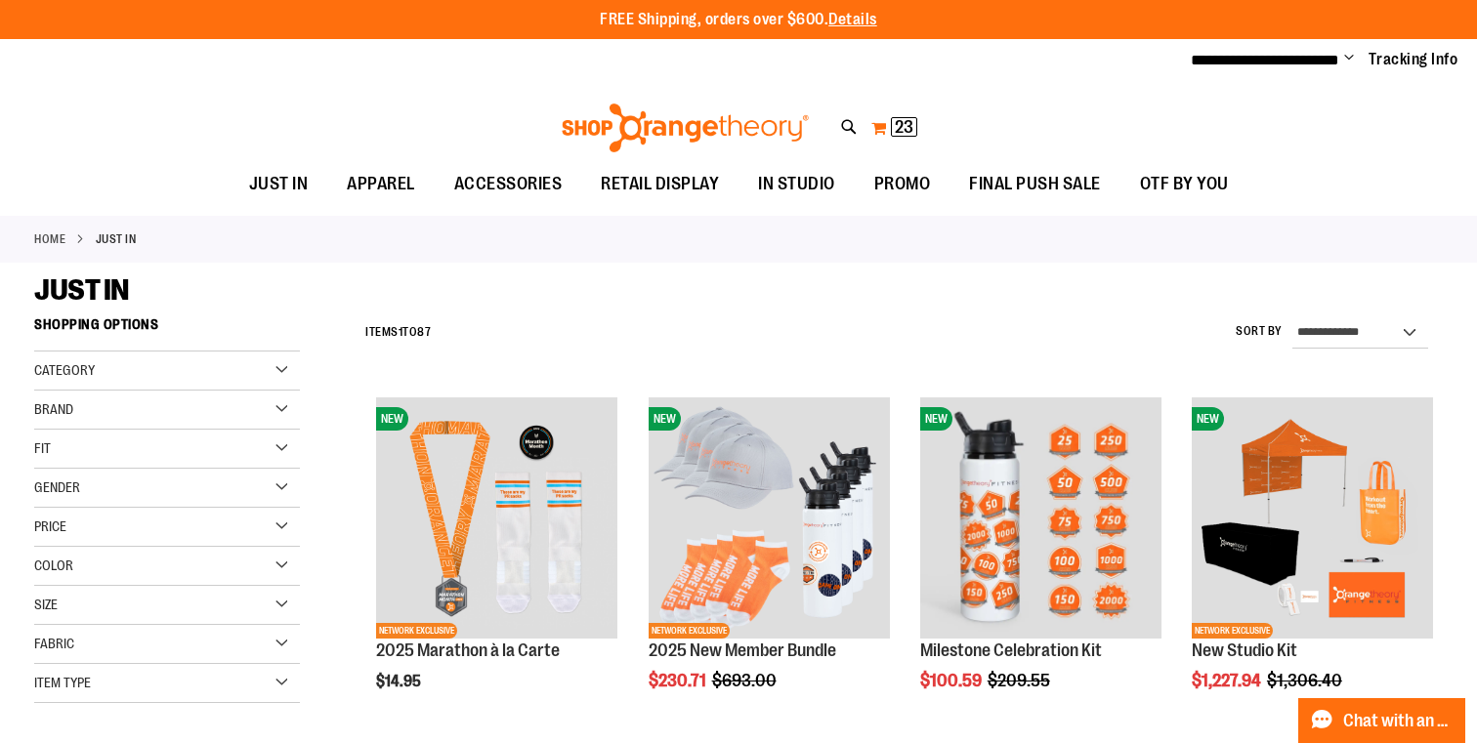
click at [879, 118] on button "My Cart 23 23 items" at bounding box center [894, 127] width 48 height 31
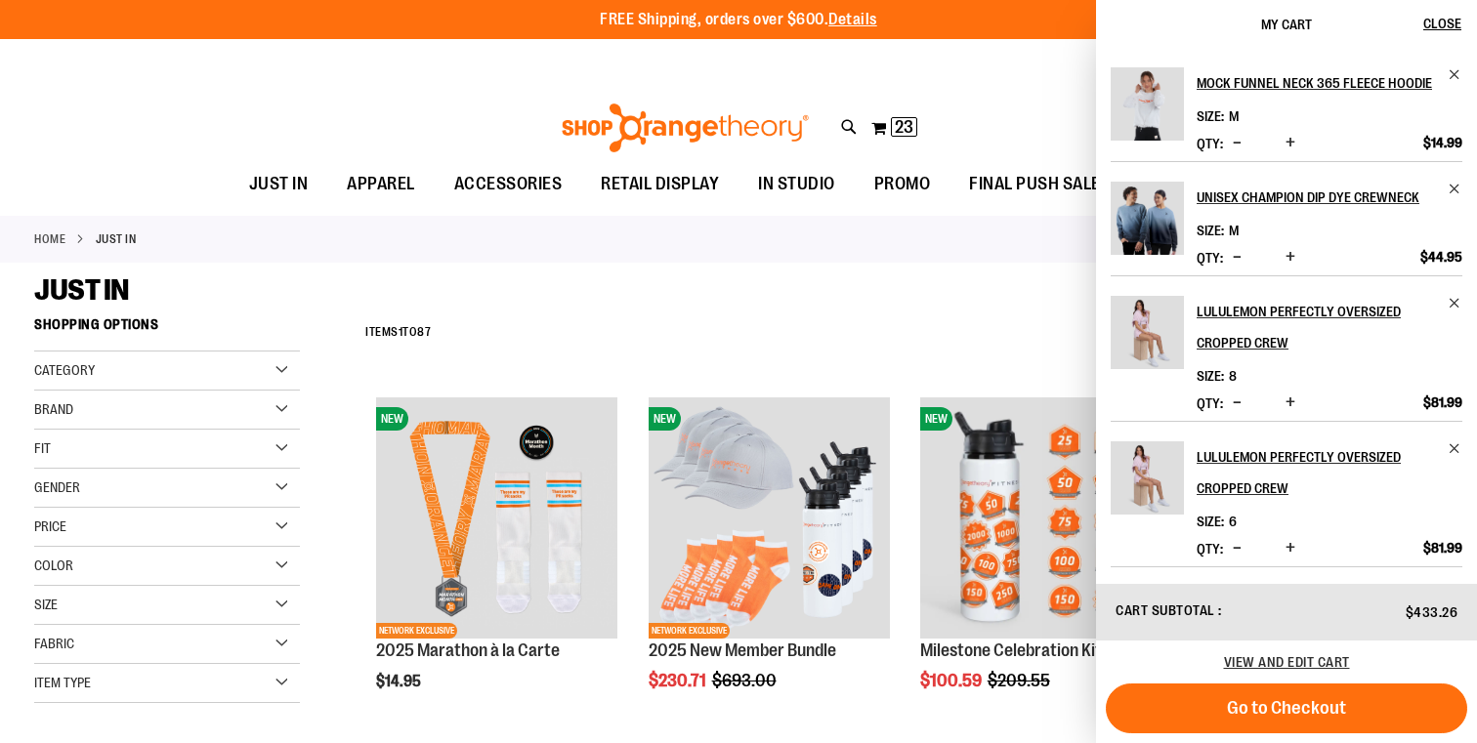
scroll to position [755, 0]
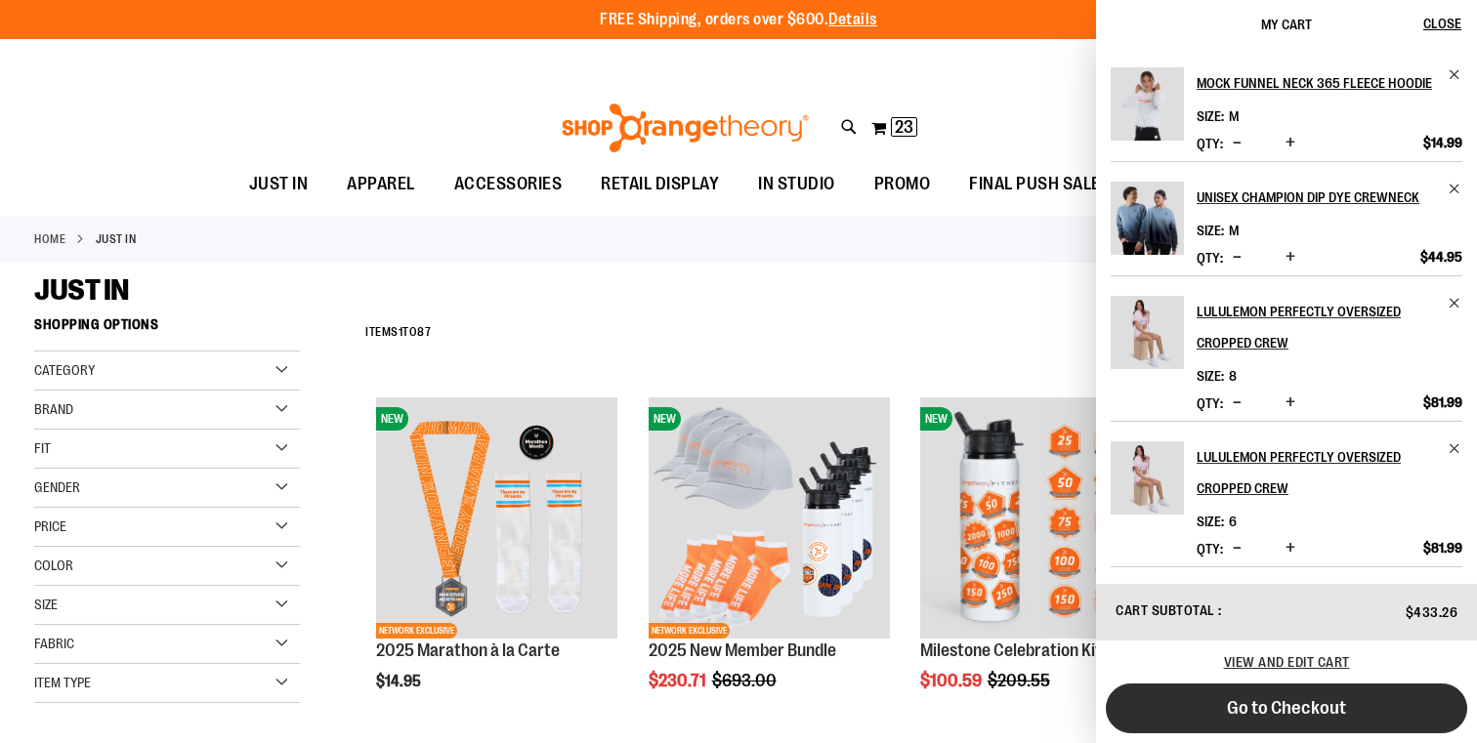
click at [1294, 719] on button "Go to Checkout" at bounding box center [1286, 709] width 361 height 50
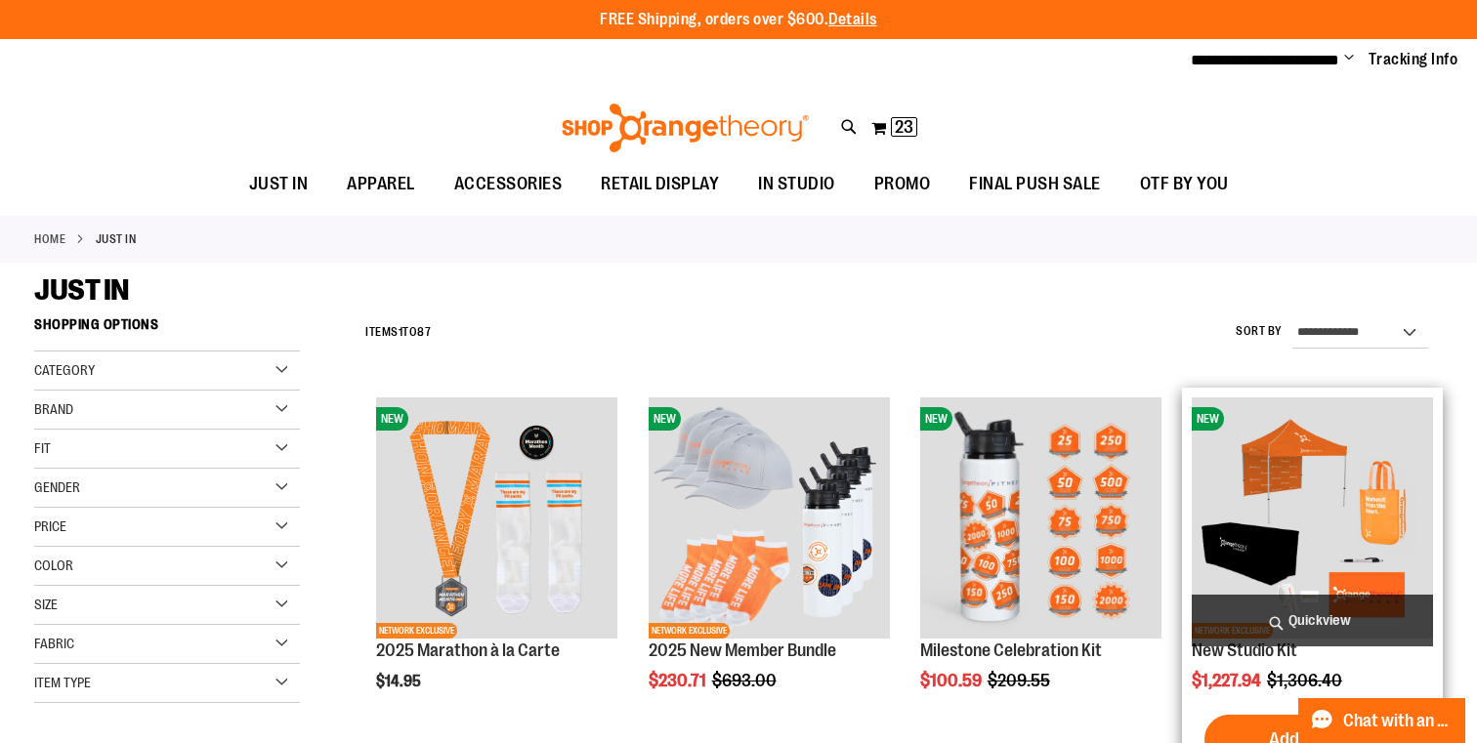
click at [1272, 701] on div "New Studio Kit $1,227.94 Regular Price $1,306.40 Quickview Add to Cart In stock" at bounding box center [1312, 585] width 241 height 376
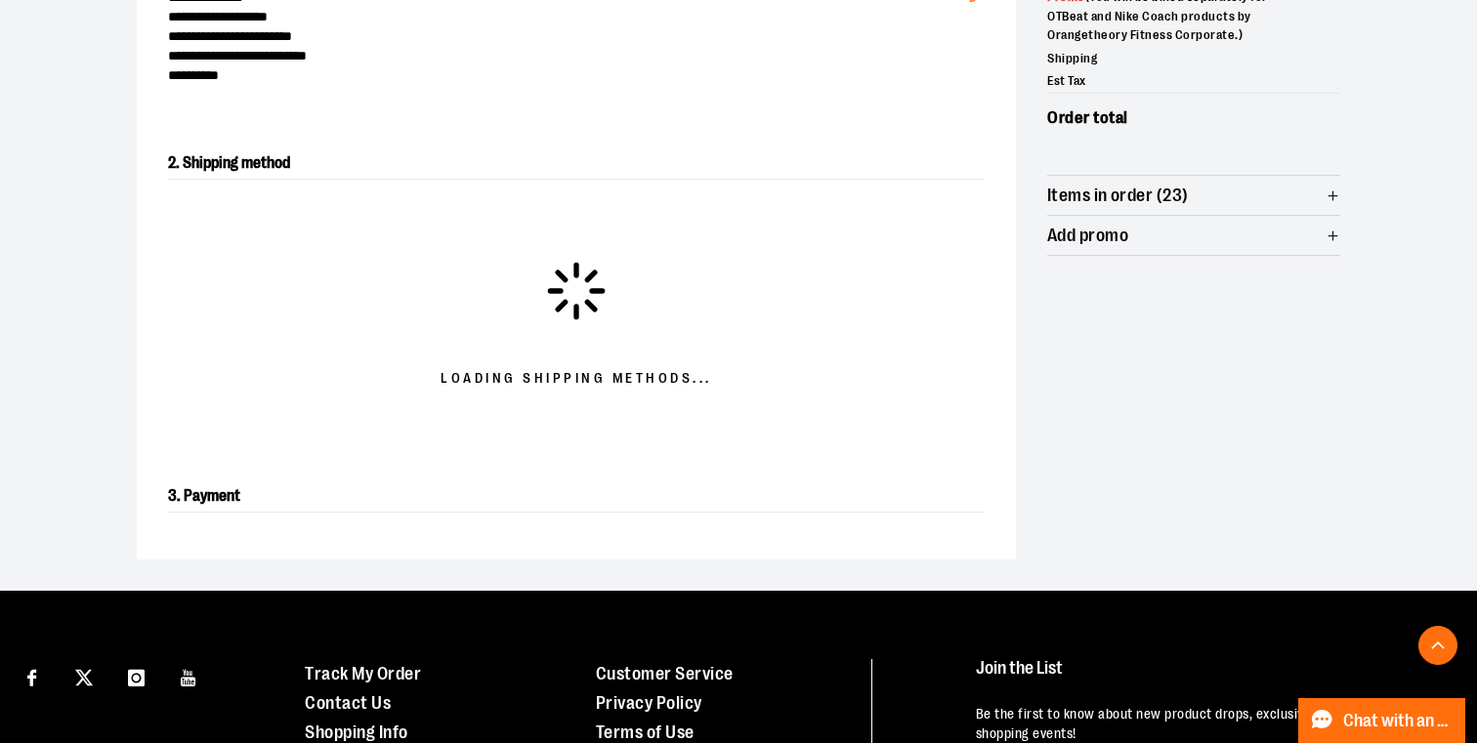
scroll to position [333, 0]
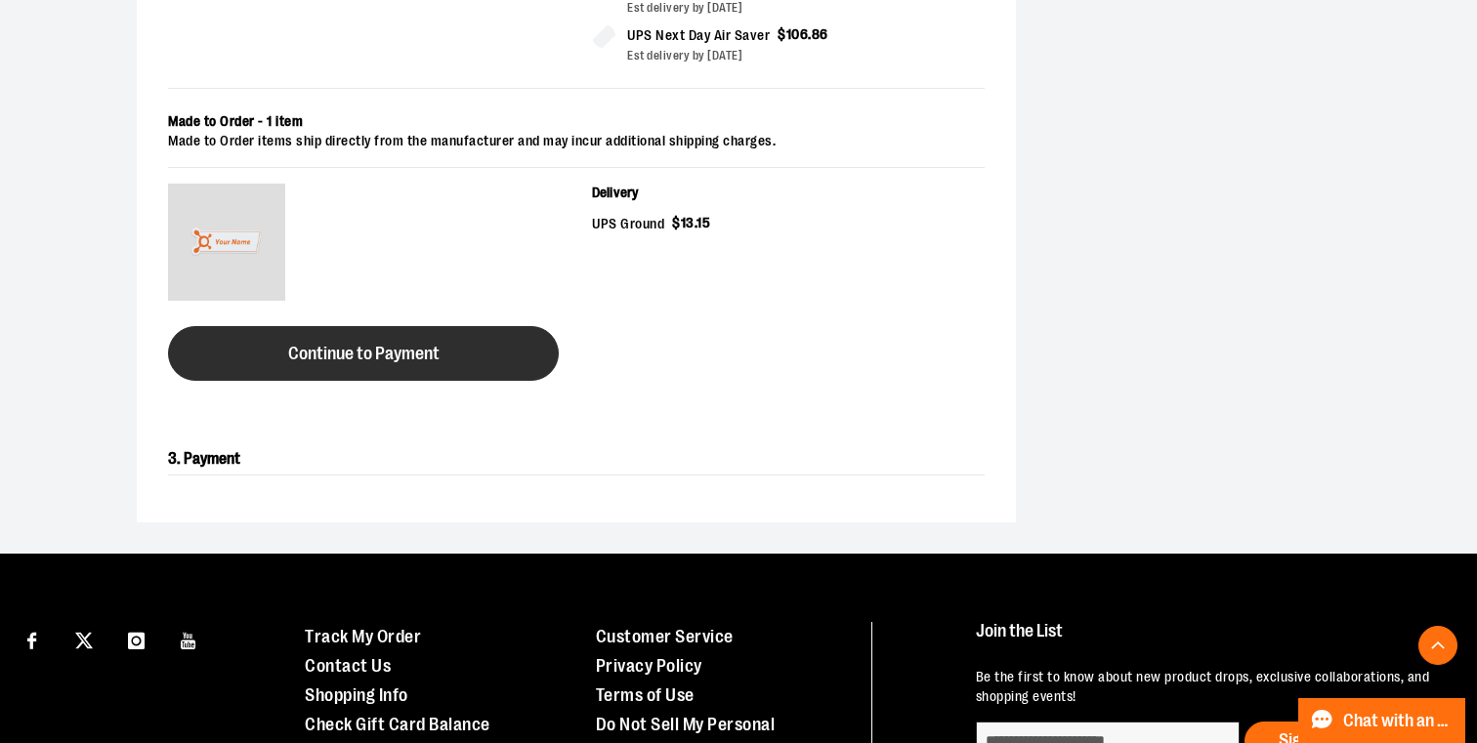
click at [484, 335] on button "Continue to Payment" at bounding box center [363, 353] width 391 height 55
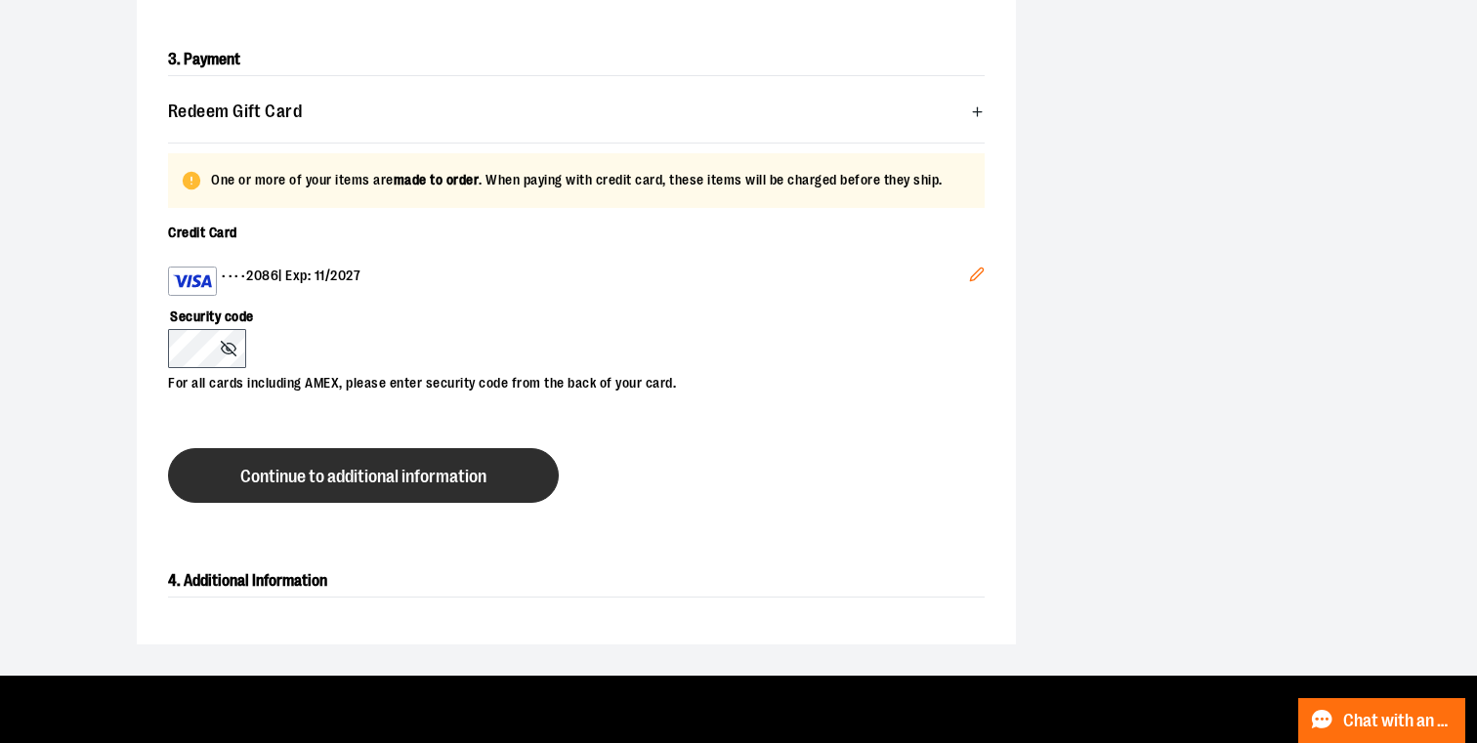
click at [358, 469] on span "Continue to additional information" at bounding box center [363, 477] width 246 height 19
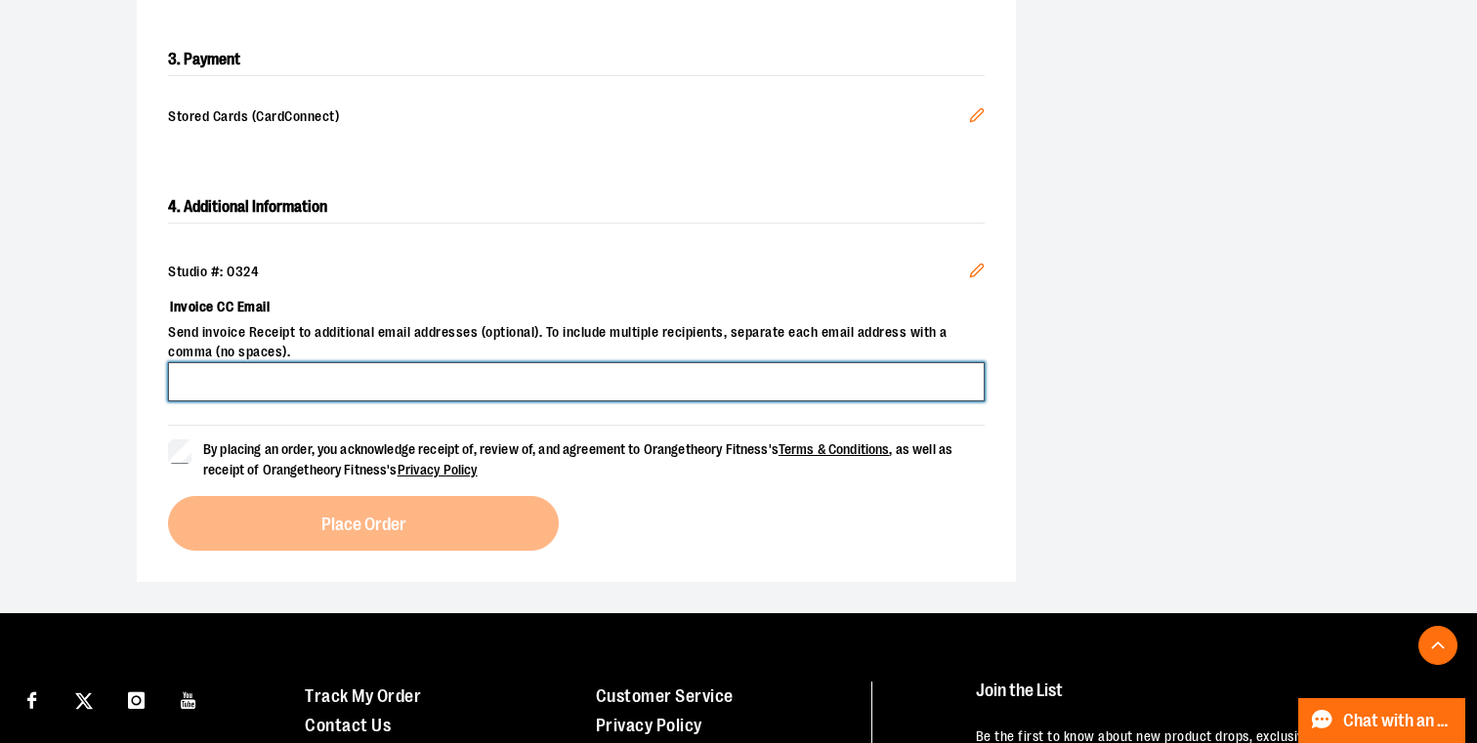
click at [347, 383] on input "Invoice CC Email" at bounding box center [576, 381] width 816 height 39
type input "**********"
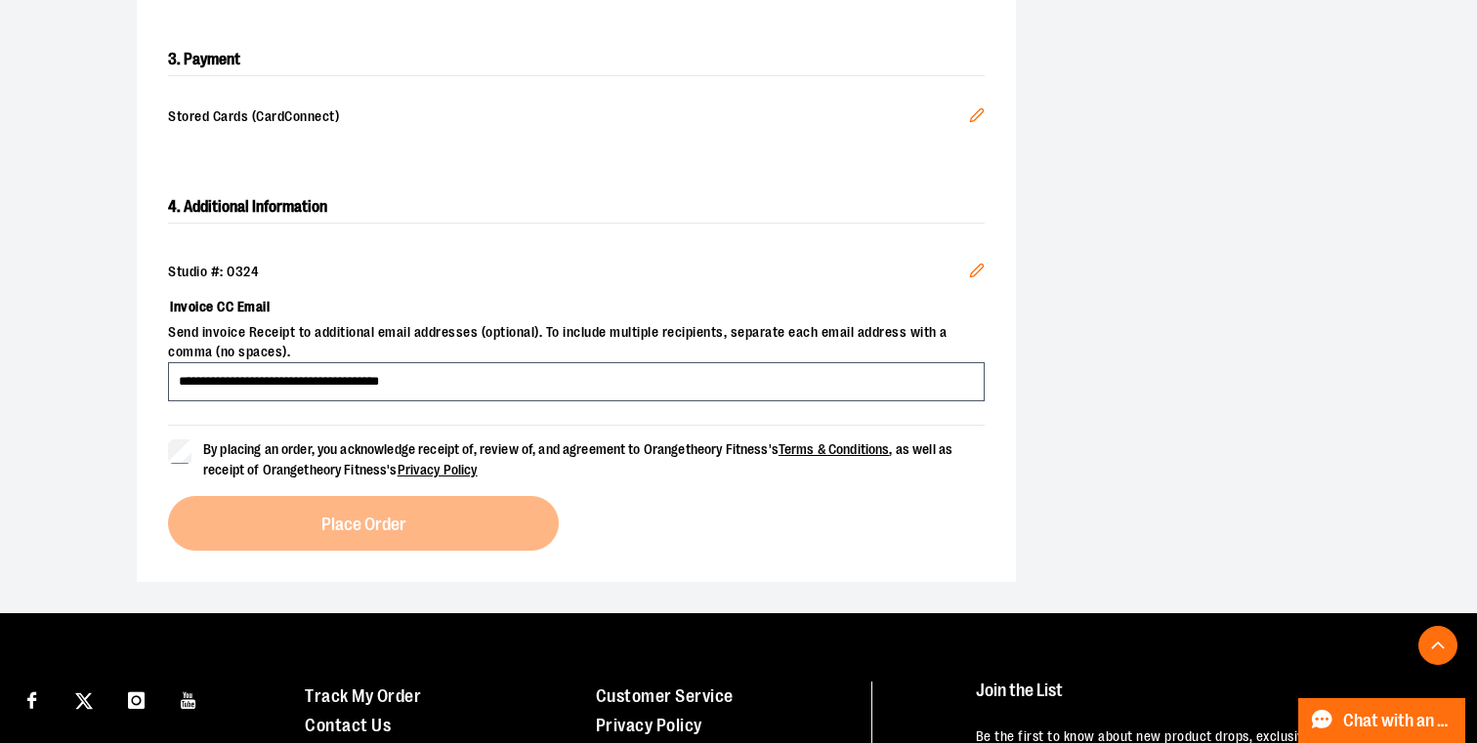
click at [163, 468] on div "**********" at bounding box center [576, 371] width 879 height 422
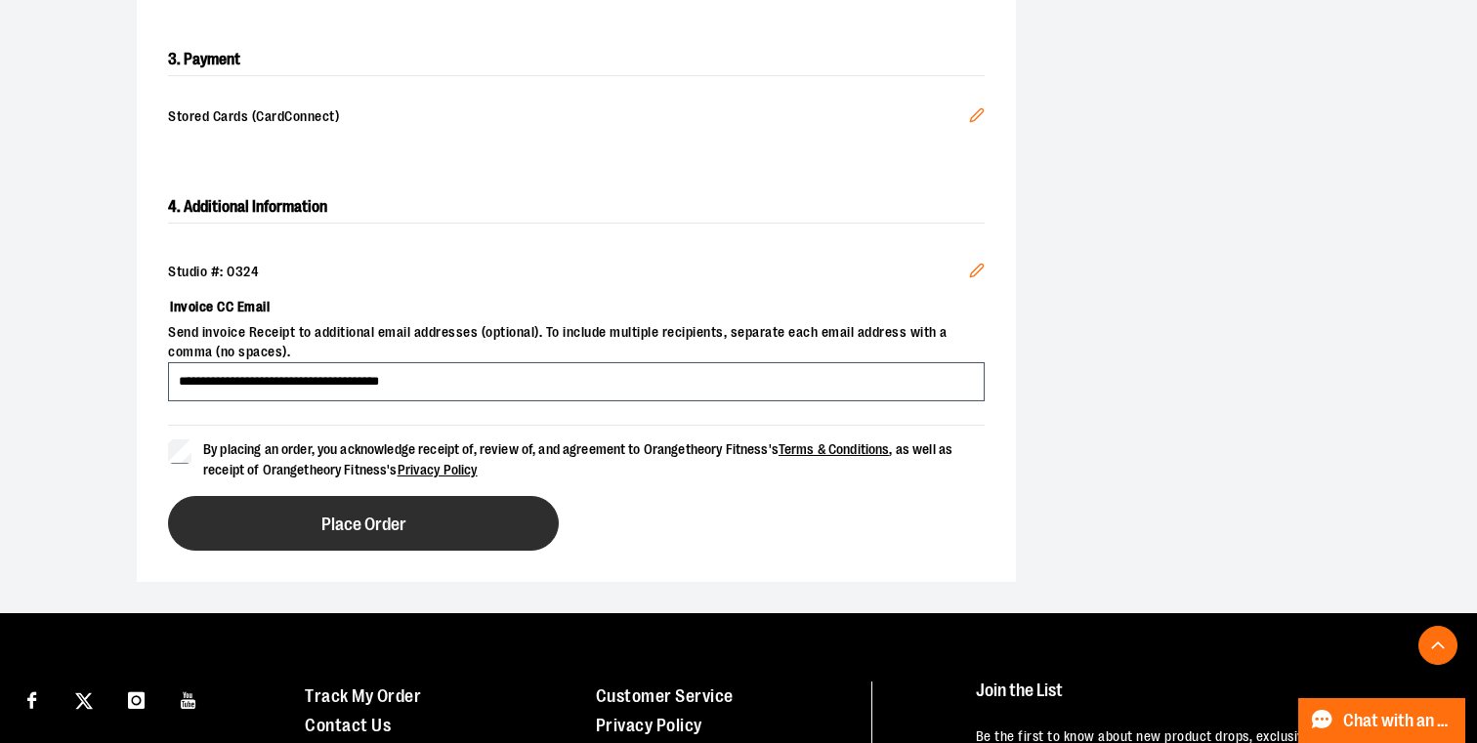
click at [318, 531] on button "Place Order" at bounding box center [363, 523] width 391 height 55
